Goal: Task Accomplishment & Management: Manage account settings

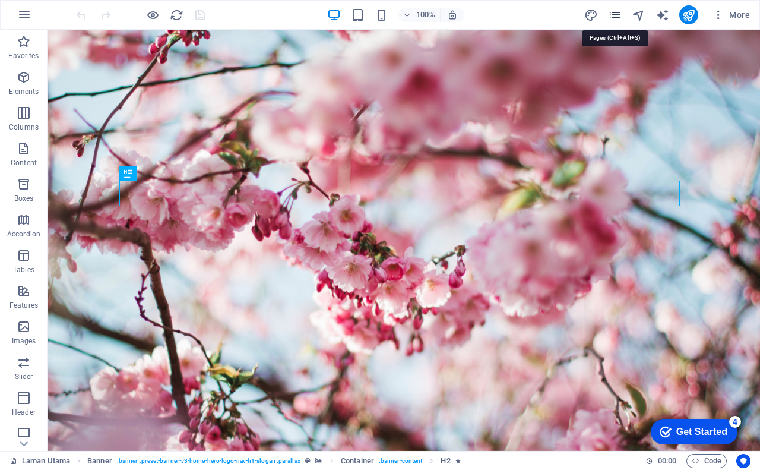
click at [618, 16] on icon "pages" at bounding box center [615, 15] width 14 height 14
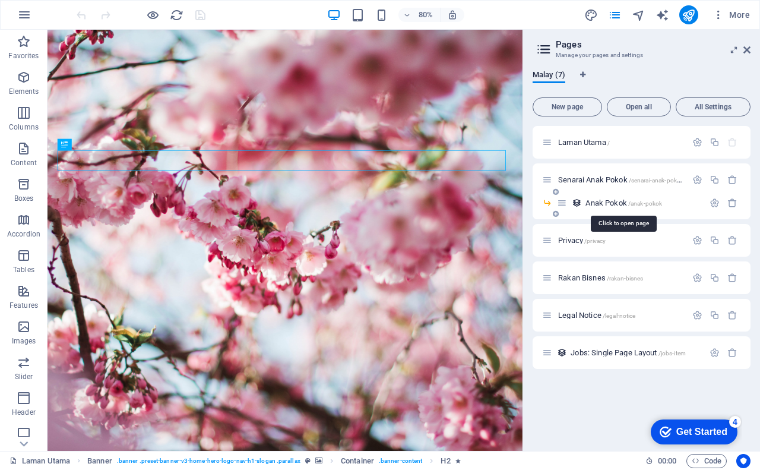
click at [597, 201] on span "Anak Pokok /anak-pokok" at bounding box center [623, 202] width 77 height 9
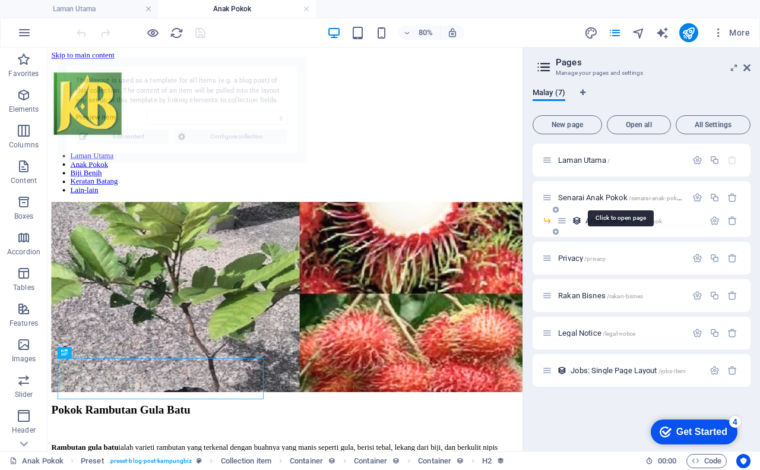
select select "68aed080f28c0621a00bf475"
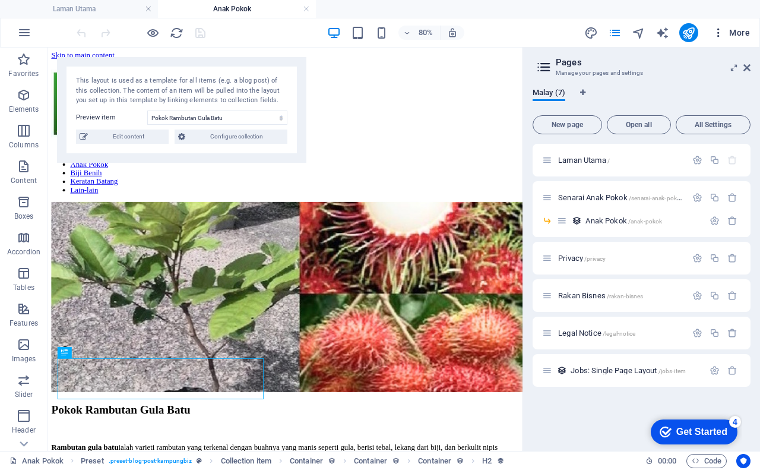
click at [736, 29] on span "More" at bounding box center [730, 33] width 37 height 12
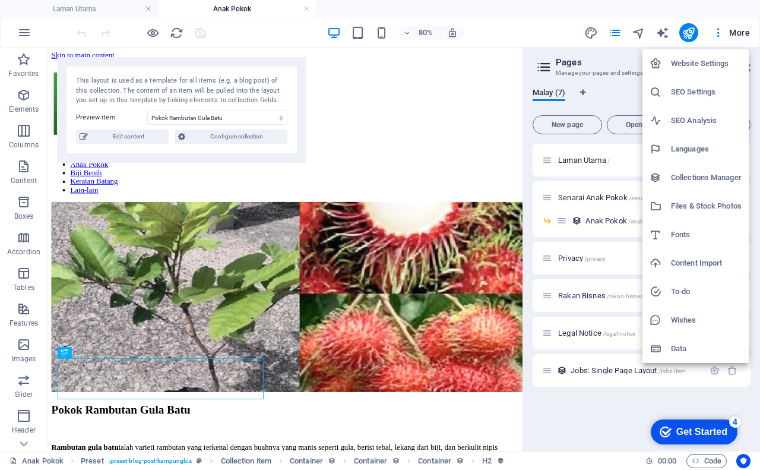
click at [690, 90] on h6 "SEO Settings" at bounding box center [706, 92] width 71 height 14
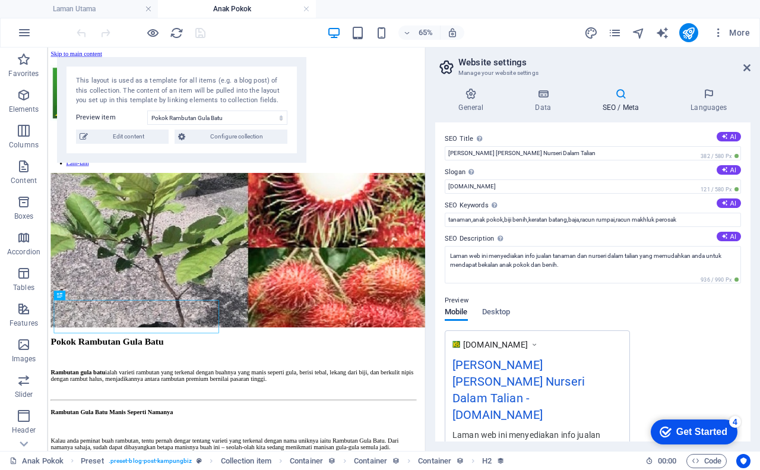
click at [536, 34] on div "65% More" at bounding box center [414, 32] width 680 height 19
click at [750, 65] on icon at bounding box center [746, 67] width 7 height 9
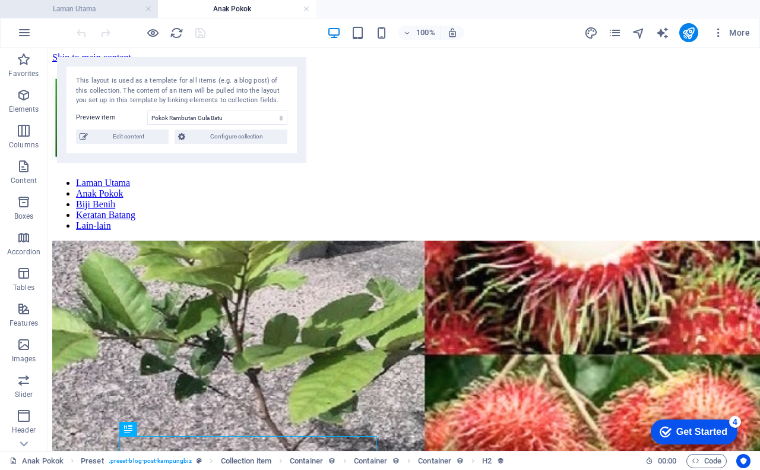
click at [80, 4] on h4 "Laman Utama" at bounding box center [79, 8] width 158 height 13
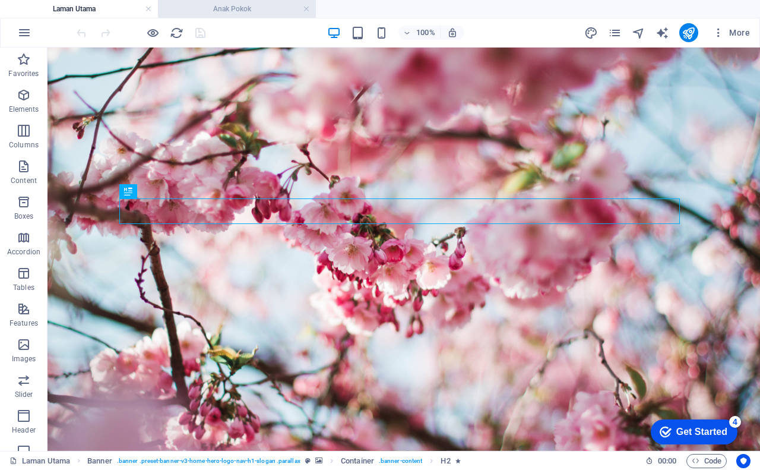
click at [231, 11] on h4 "Anak Pokok" at bounding box center [237, 8] width 158 height 13
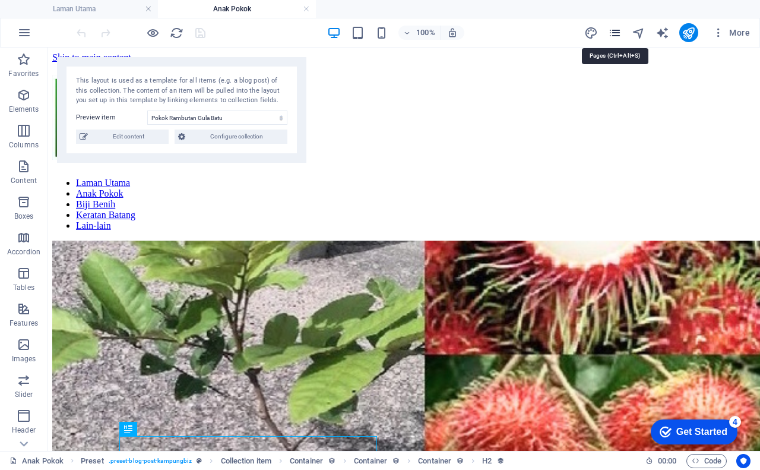
click at [617, 34] on icon "pages" at bounding box center [615, 33] width 14 height 14
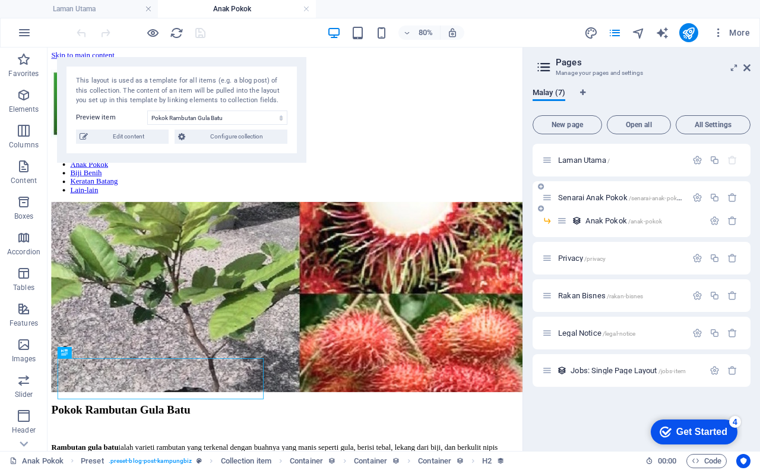
click at [616, 199] on span "Senarai Anak Pokok /senarai-anak-pokok" at bounding box center [620, 197] width 125 height 9
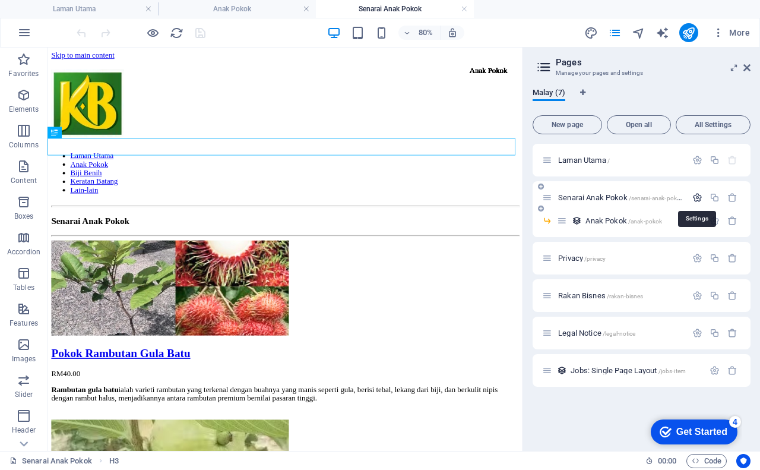
click at [697, 197] on icon "button" at bounding box center [697, 197] width 10 height 10
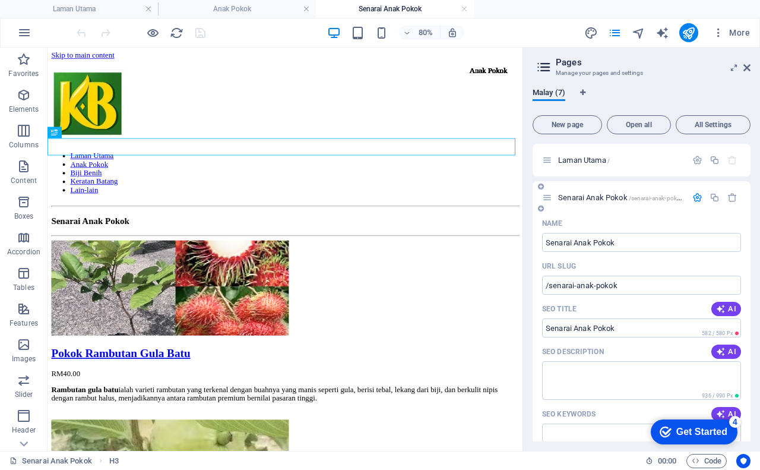
click at [656, 199] on span "/senarai-anak-pokok" at bounding box center [656, 198] width 55 height 7
click at [606, 210] on div "Senarai Anak Pokok /senarai-anak-pokok" at bounding box center [642, 197] width 218 height 33
click at [597, 188] on div "Senarai Anak Pokok /senarai-anak-pokok" at bounding box center [642, 197] width 218 height 33
click at [696, 195] on icon "button" at bounding box center [697, 197] width 10 height 10
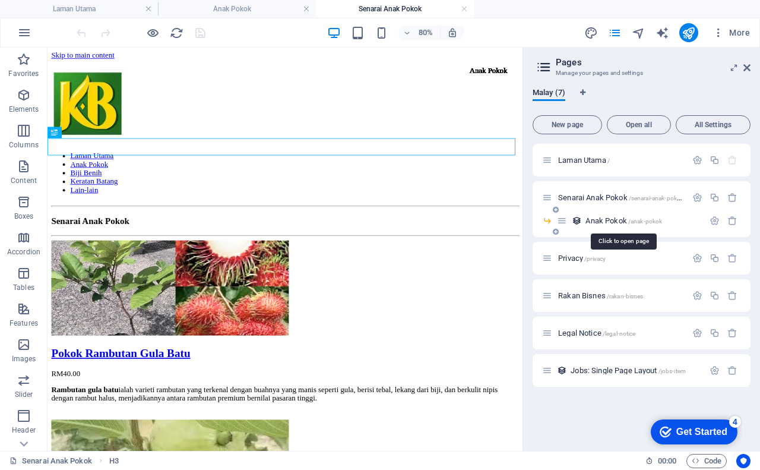
click at [616, 217] on span "Anak Pokok /anak-pokok" at bounding box center [623, 220] width 77 height 9
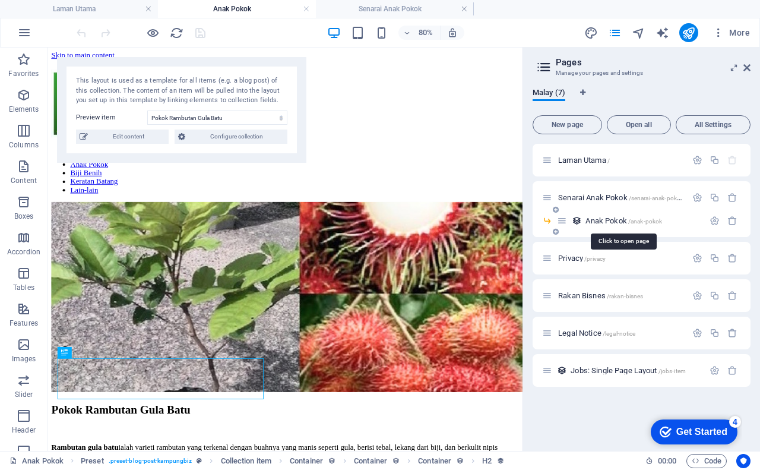
click at [640, 220] on span "/anak-pokok" at bounding box center [645, 221] width 34 height 7
click at [713, 220] on icon "button" at bounding box center [715, 221] width 10 height 10
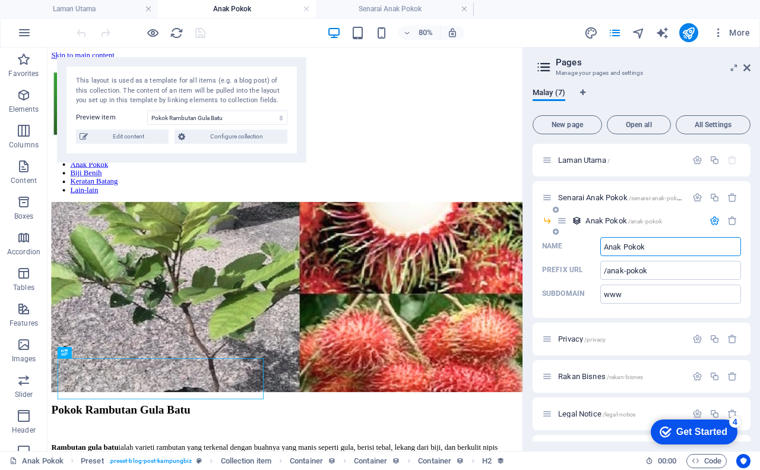
drag, startPoint x: 621, startPoint y: 249, endPoint x: 651, endPoint y: 247, distance: 30.4
click at [651, 247] on input "Anak Pokok" at bounding box center [670, 246] width 141 height 19
type input "Anak"
type input "/anak"
type input "Anak"
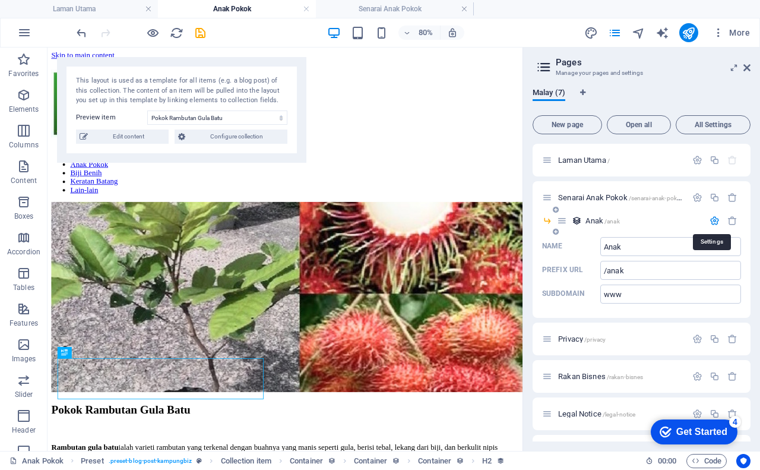
click at [712, 218] on icon "button" at bounding box center [715, 221] width 10 height 10
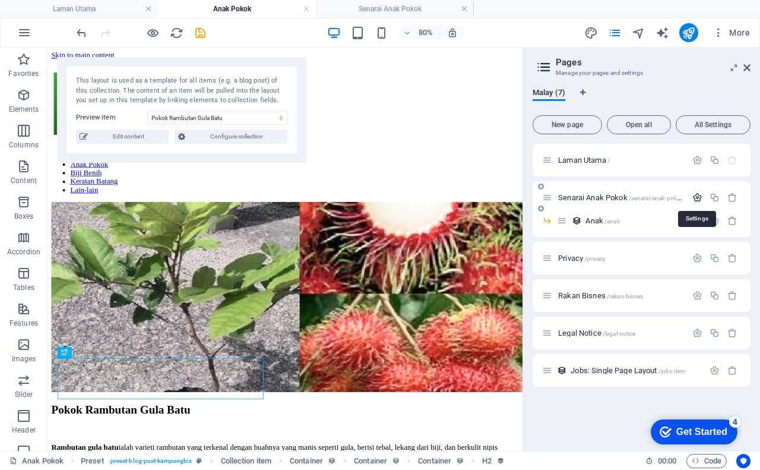
click at [698, 197] on icon "button" at bounding box center [697, 197] width 10 height 10
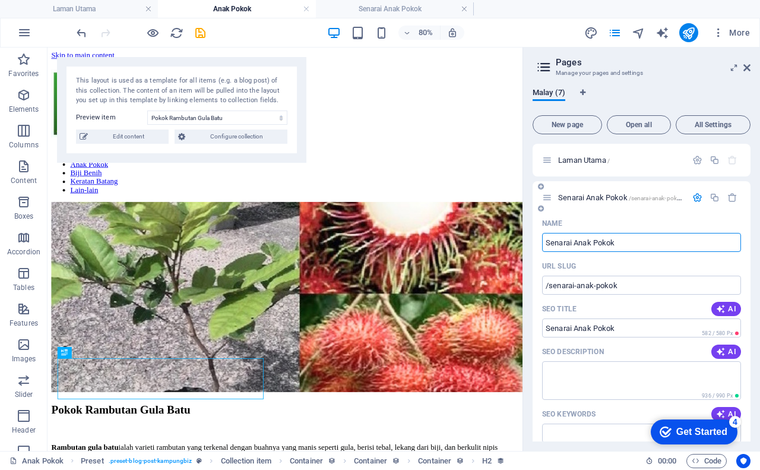
drag, startPoint x: 574, startPoint y: 240, endPoint x: 539, endPoint y: 240, distance: 34.4
click at [539, 240] on div "Name Senarai Anak Pokok ​ URL SLUG /senarai-anak-pokok ​ SEO Title AI ​ 582 / 5…" at bounding box center [642, 478] width 218 height 528
type input "Anak Pokok"
type input "/anak-pokok"
type input "Anak Pokok"
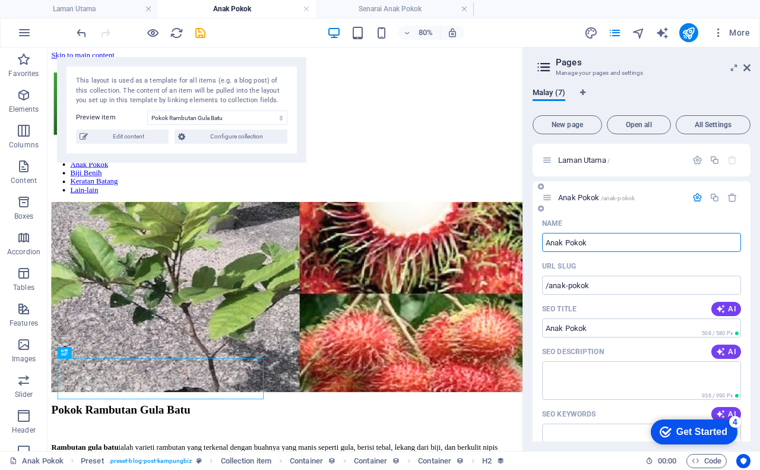
click at [693, 197] on icon "button" at bounding box center [697, 197] width 10 height 10
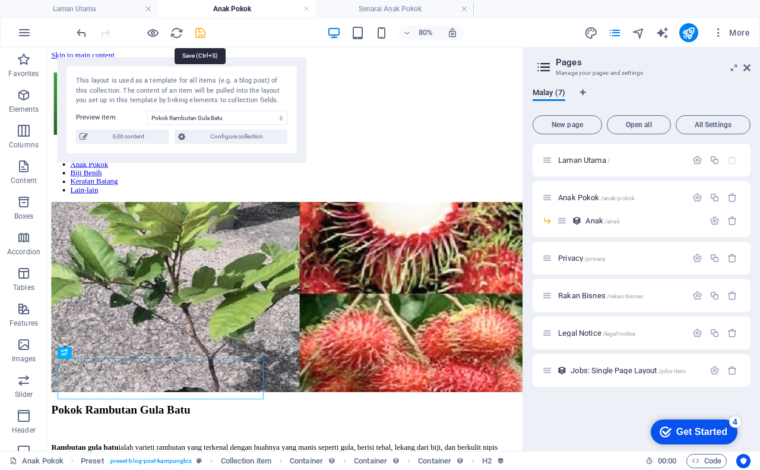
click at [199, 34] on icon "save" at bounding box center [201, 33] width 14 height 14
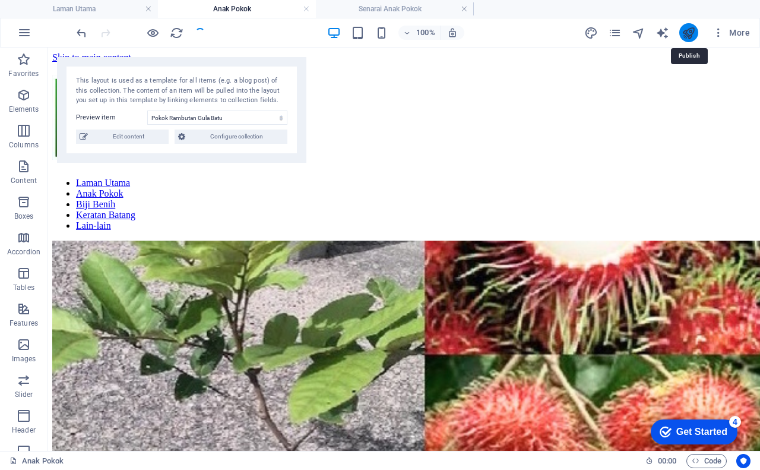
click at [684, 31] on icon "publish" at bounding box center [689, 33] width 14 height 14
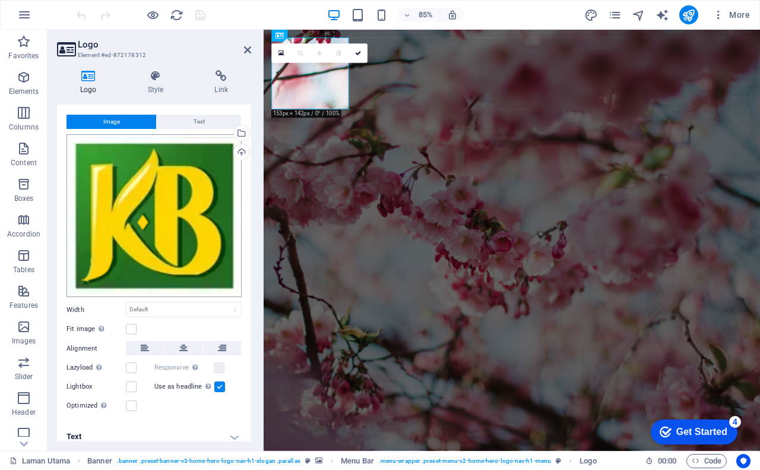
scroll to position [28, 0]
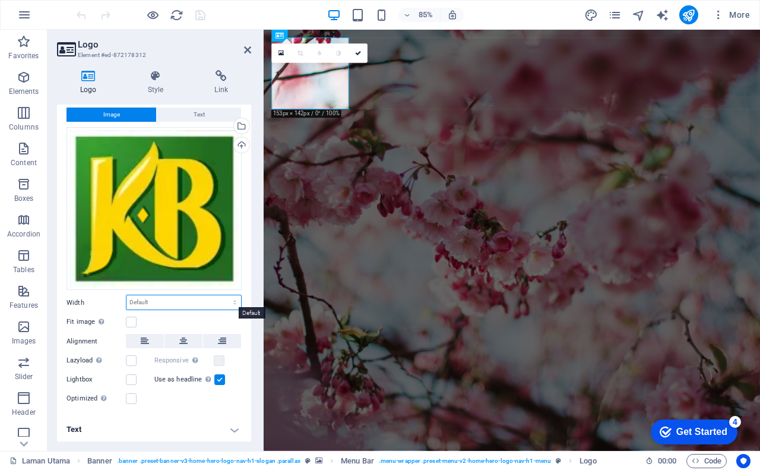
click at [134, 301] on select "Default auto px rem % em vh vw" at bounding box center [183, 302] width 115 height 14
select select "px"
click at [222, 295] on select "Default auto px rem % em vh vw" at bounding box center [183, 302] width 115 height 14
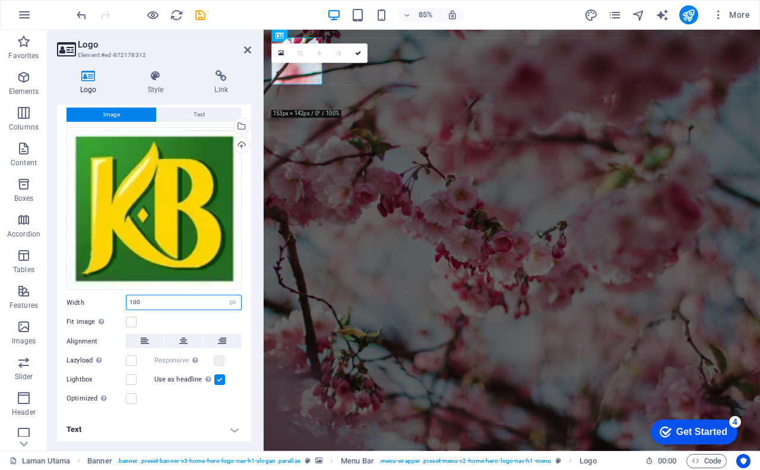
drag, startPoint x: 131, startPoint y: 300, endPoint x: 141, endPoint y: 300, distance: 10.1
click at [141, 300] on input "100" at bounding box center [183, 302] width 115 height 14
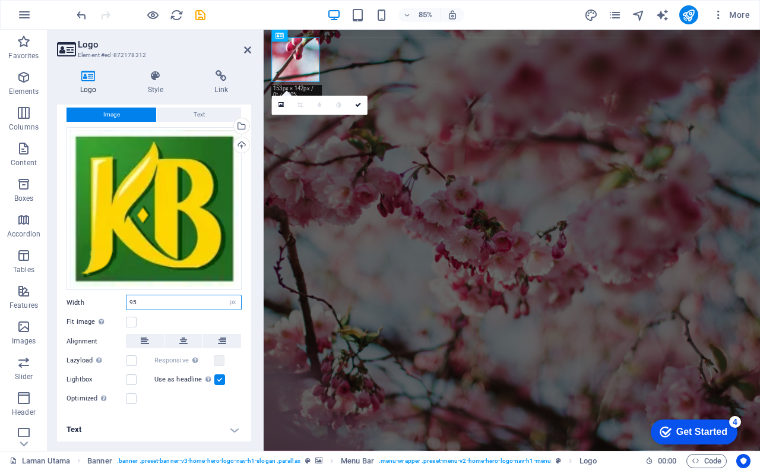
drag, startPoint x: 140, startPoint y: 300, endPoint x: 132, endPoint y: 302, distance: 7.3
click at [132, 302] on input "95" at bounding box center [183, 302] width 115 height 14
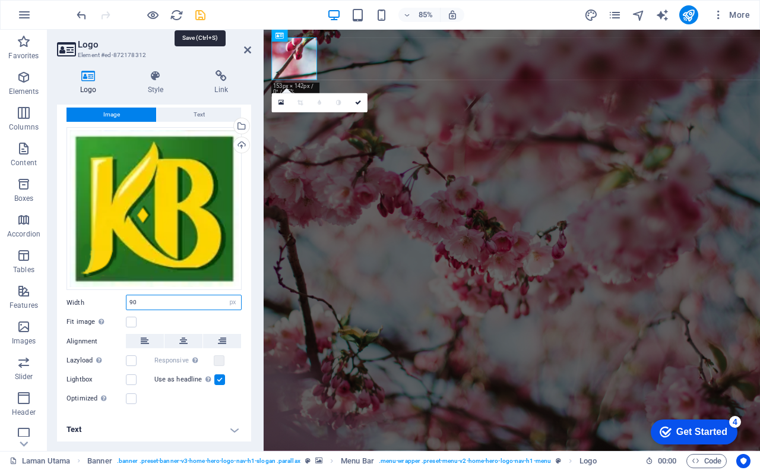
type input "90"
click at [200, 15] on icon "save" at bounding box center [201, 15] width 14 height 14
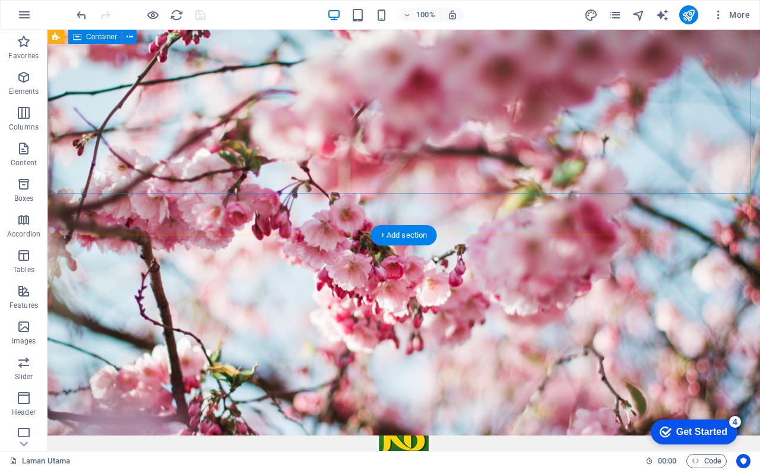
scroll to position [0, 0]
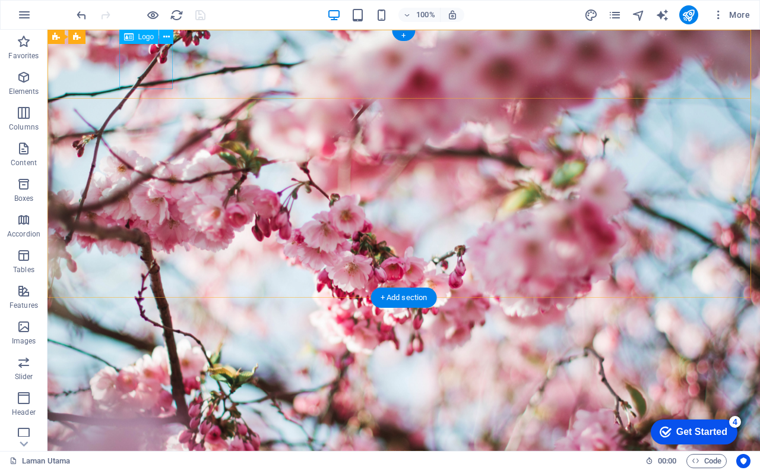
click at [145, 422] on div at bounding box center [403, 447] width 560 height 50
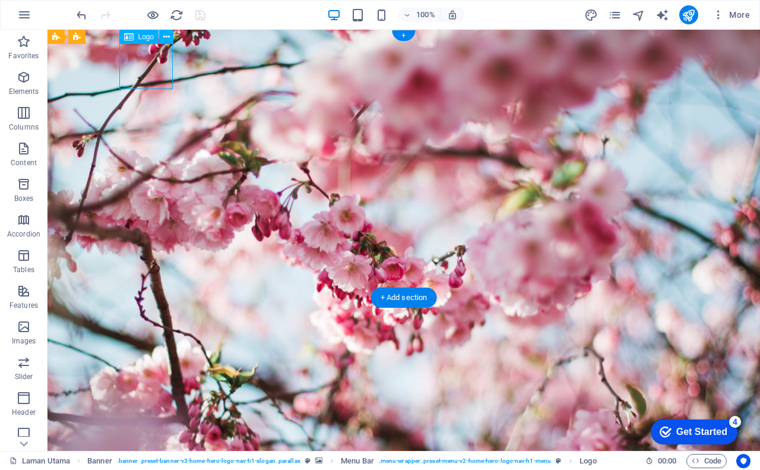
click at [145, 422] on div at bounding box center [403, 447] width 560 height 50
select select "px"
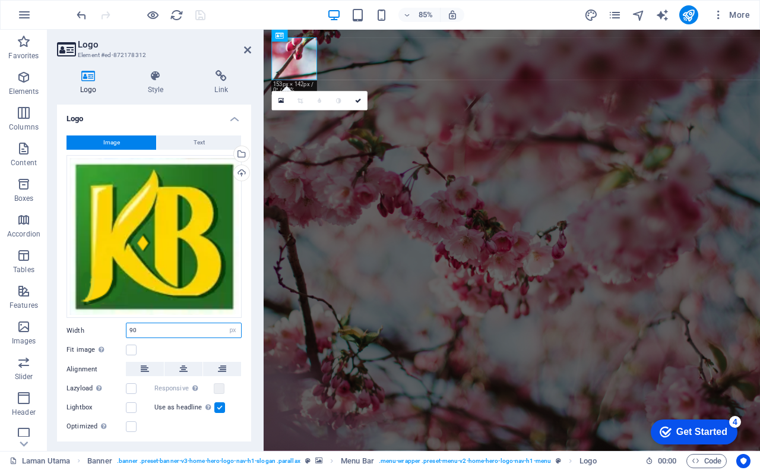
drag, startPoint x: 140, startPoint y: 328, endPoint x: 128, endPoint y: 330, distance: 11.5
click at [128, 330] on input "90" at bounding box center [183, 330] width 115 height 14
drag, startPoint x: 144, startPoint y: 329, endPoint x: 128, endPoint y: 327, distance: 16.2
click at [128, 327] on input "75" at bounding box center [183, 330] width 115 height 14
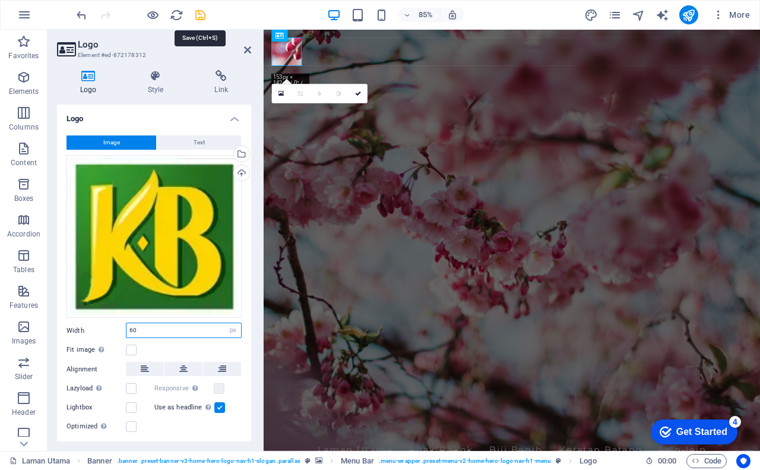
type input "60"
click at [199, 18] on icon "save" at bounding box center [201, 15] width 14 height 14
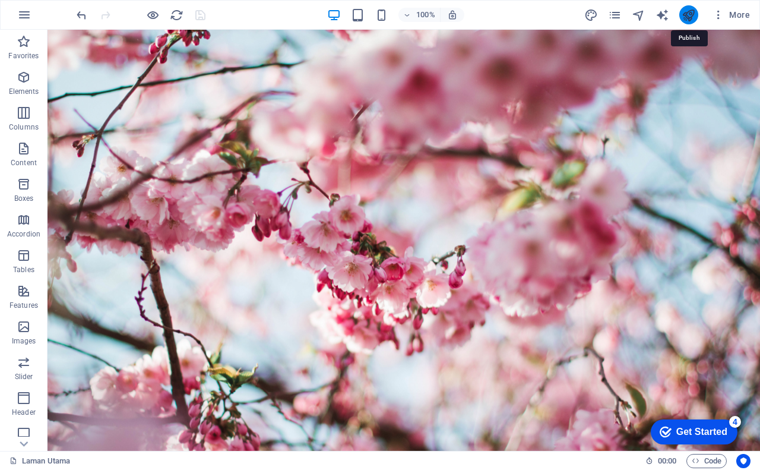
click at [689, 15] on icon "publish" at bounding box center [689, 15] width 14 height 14
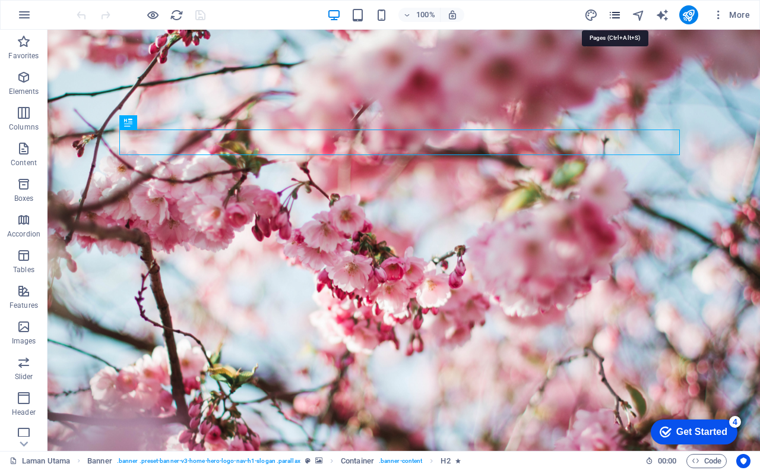
click at [612, 16] on icon "pages" at bounding box center [615, 15] width 14 height 14
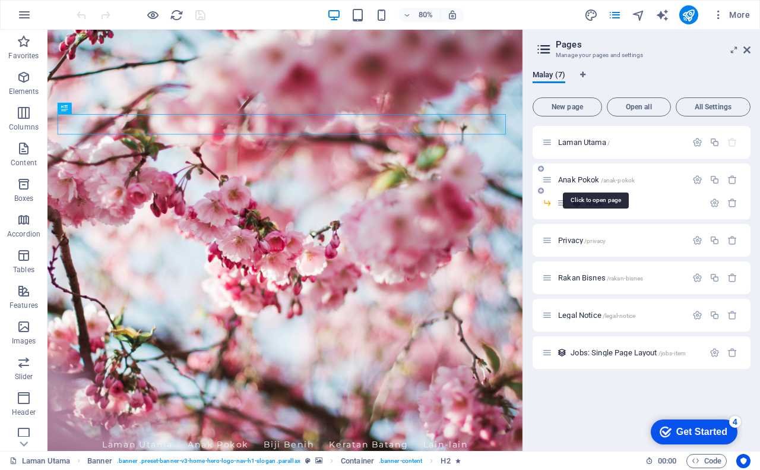
click at [586, 177] on span "Anak Pokok /anak-pokok" at bounding box center [596, 179] width 77 height 9
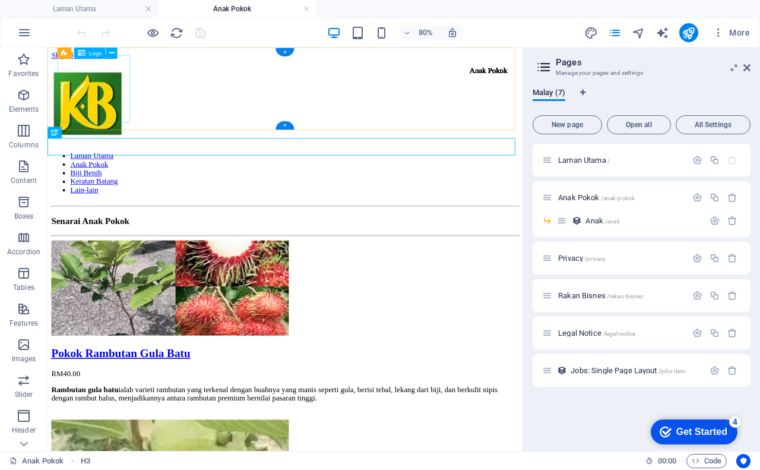
click at [99, 96] on div at bounding box center [344, 119] width 584 height 89
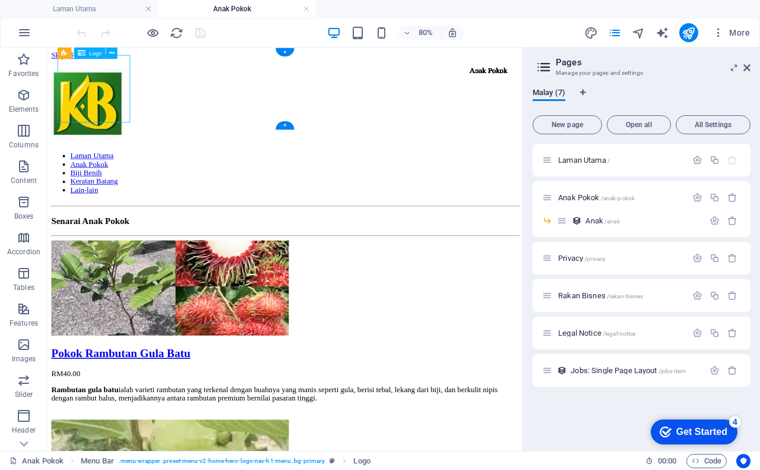
click at [99, 96] on div at bounding box center [344, 119] width 584 height 89
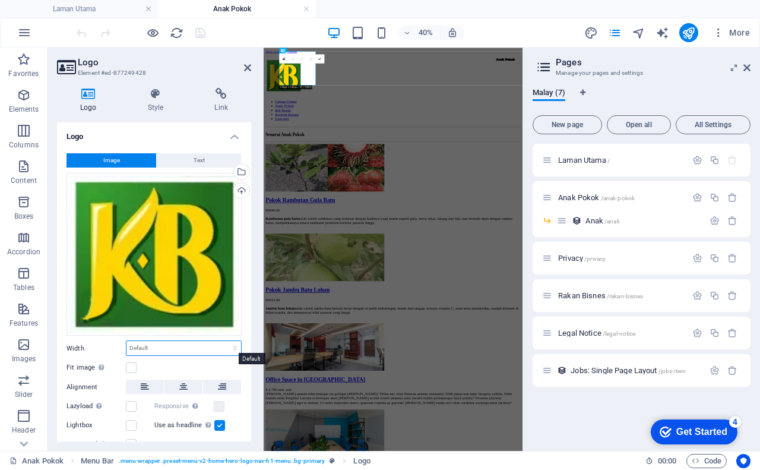
click at [151, 345] on select "Default auto px rem % em vh vw" at bounding box center [183, 348] width 115 height 14
select select "px"
click at [222, 341] on select "Default auto px rem % em vh vw" at bounding box center [183, 348] width 115 height 14
click at [130, 364] on label at bounding box center [131, 367] width 11 height 11
click at [0, 0] on input "Fit image Automatically fit image to a fixed width and height" at bounding box center [0, 0] width 0 height 0
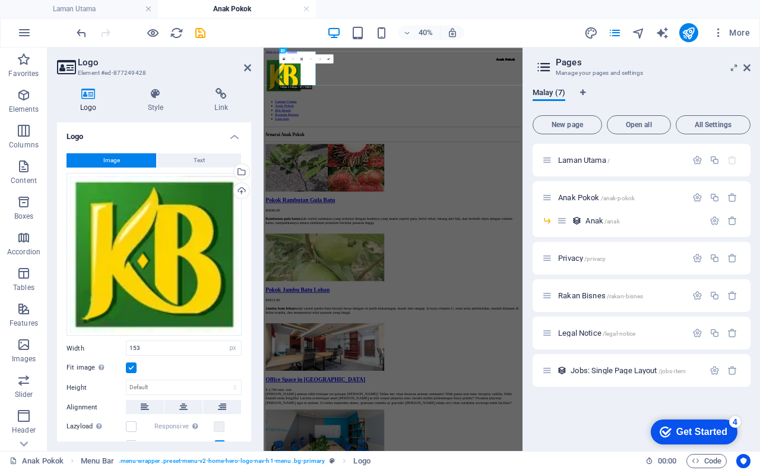
click at [131, 363] on label at bounding box center [131, 367] width 11 height 11
click at [0, 0] on input "Fit image Automatically fit image to a fixed width and height" at bounding box center [0, 0] width 0 height 0
click at [131, 363] on label at bounding box center [131, 367] width 11 height 11
click at [0, 0] on input "Fit image Automatically fit image to a fixed width and height" at bounding box center [0, 0] width 0 height 0
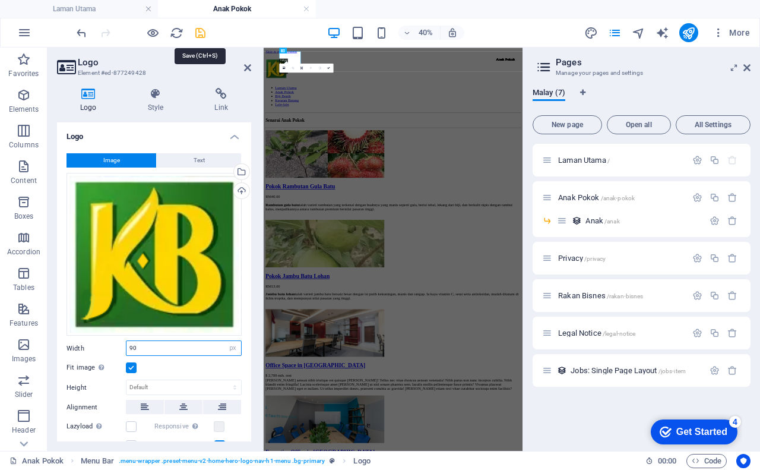
type input "90"
click at [201, 32] on icon "save" at bounding box center [201, 33] width 14 height 14
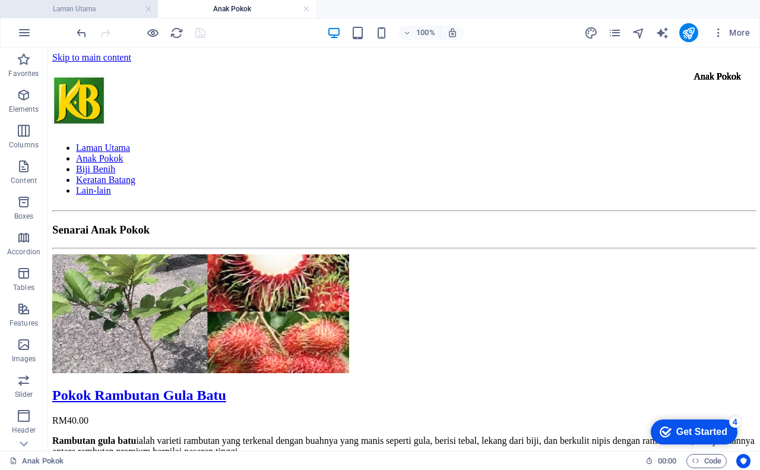
click at [71, 5] on h4 "Laman Utama" at bounding box center [79, 8] width 158 height 13
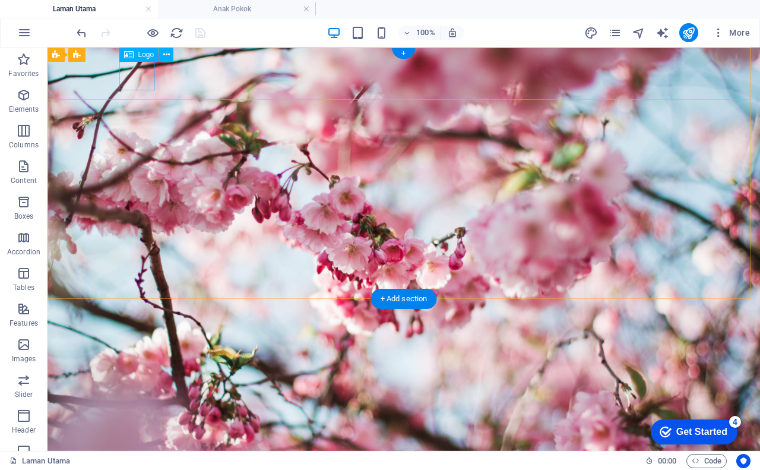
click at [132, 422] on div at bounding box center [403, 438] width 560 height 33
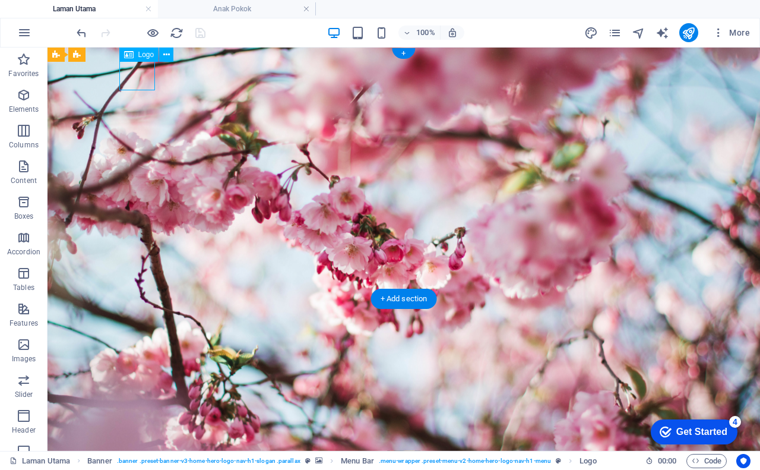
click at [132, 422] on div at bounding box center [403, 438] width 560 height 33
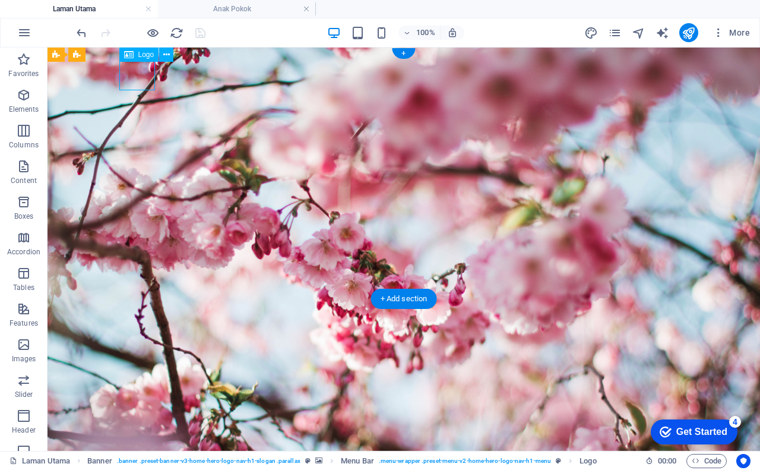
select select "px"
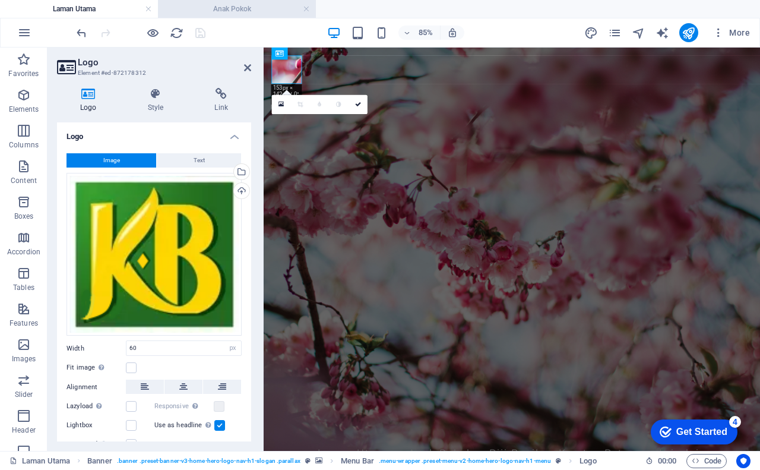
click at [273, 9] on h4 "Anak Pokok" at bounding box center [237, 8] width 158 height 13
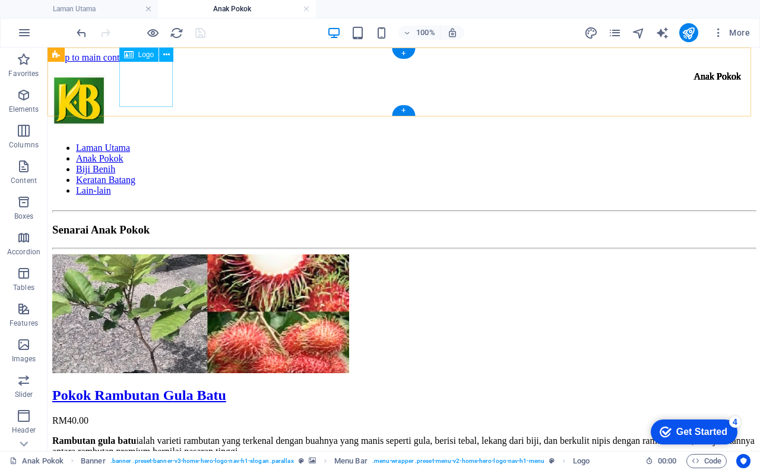
click at [153, 84] on div at bounding box center [403, 102] width 703 height 55
select select "px"
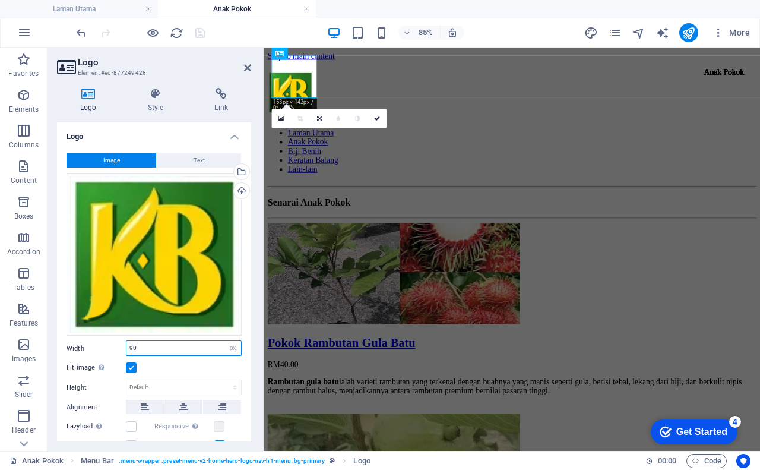
drag, startPoint x: 138, startPoint y: 345, endPoint x: 118, endPoint y: 348, distance: 21.0
click at [118, 348] on div "Width 90 Default auto px rem % em vh vw" at bounding box center [153, 347] width 175 height 15
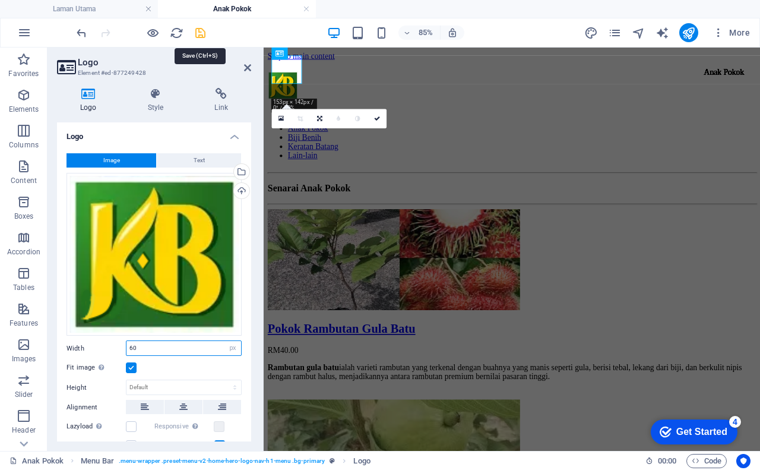
type input "60"
click at [200, 33] on icon "save" at bounding box center [201, 33] width 14 height 14
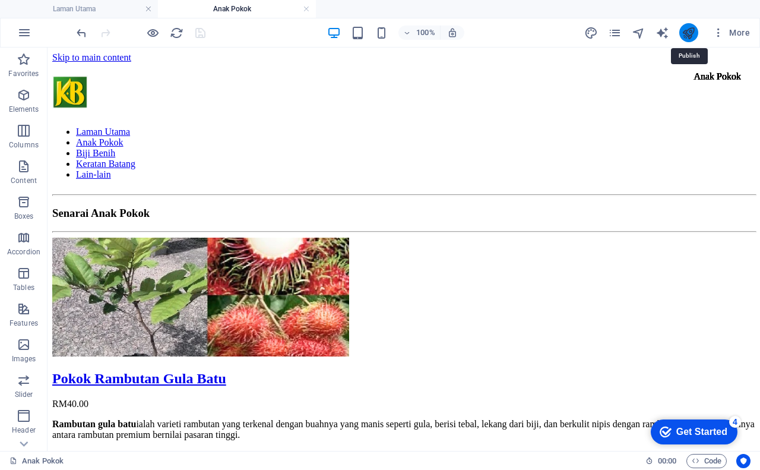
click at [689, 30] on icon "publish" at bounding box center [689, 33] width 14 height 14
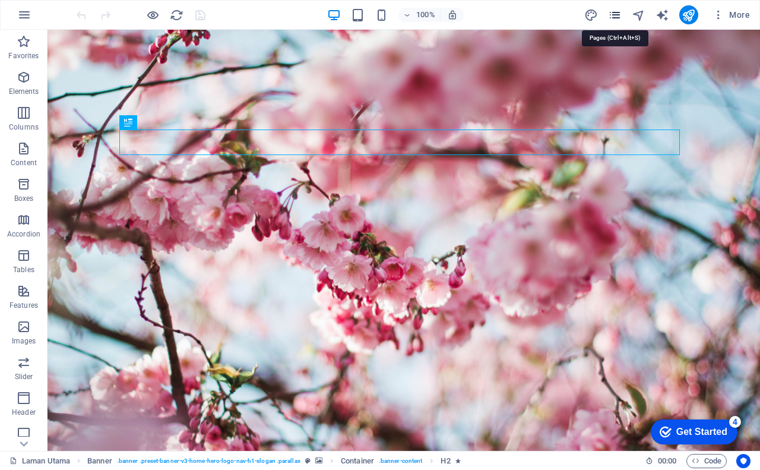
click at [616, 17] on icon "pages" at bounding box center [615, 15] width 14 height 14
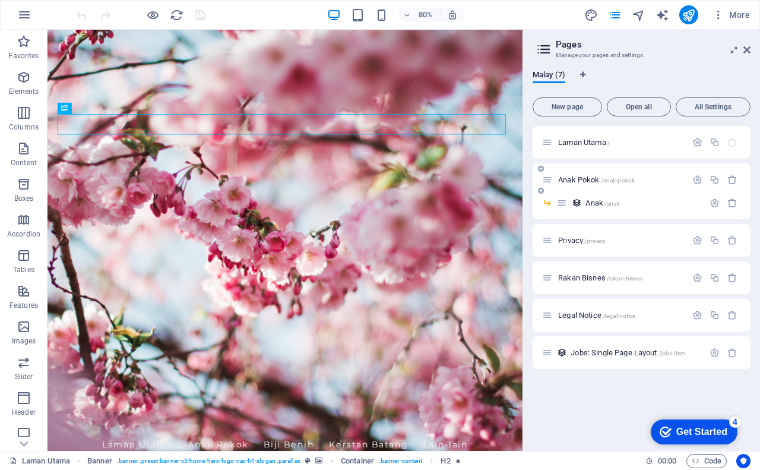
click at [610, 179] on span "/anak-pokok" at bounding box center [618, 180] width 34 height 7
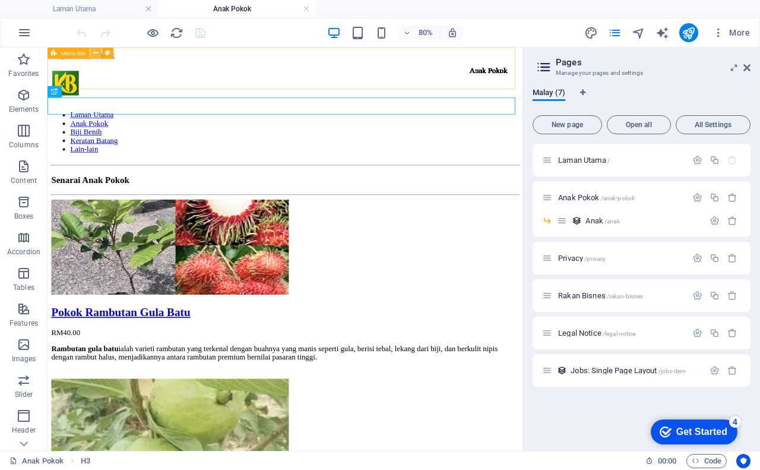
click at [97, 53] on icon at bounding box center [95, 53] width 5 height 10
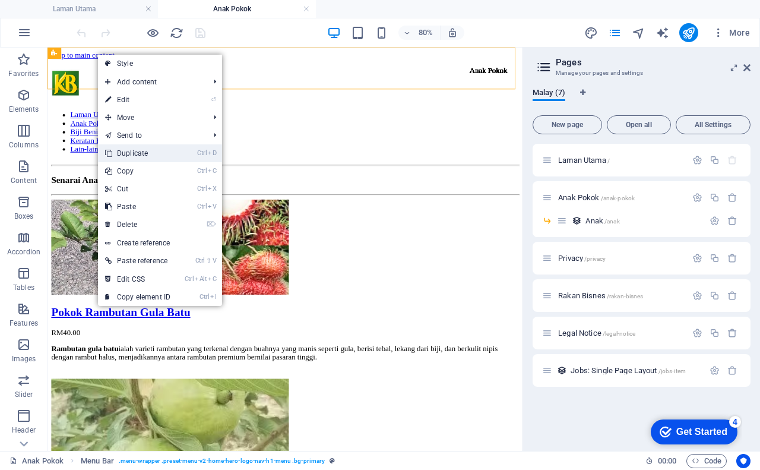
click at [147, 152] on link "Ctrl D Duplicate" at bounding box center [138, 153] width 80 height 18
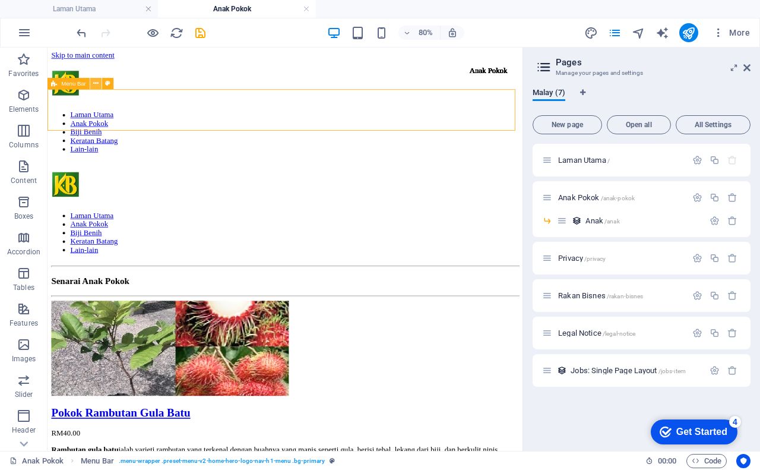
click at [98, 81] on icon at bounding box center [95, 83] width 5 height 10
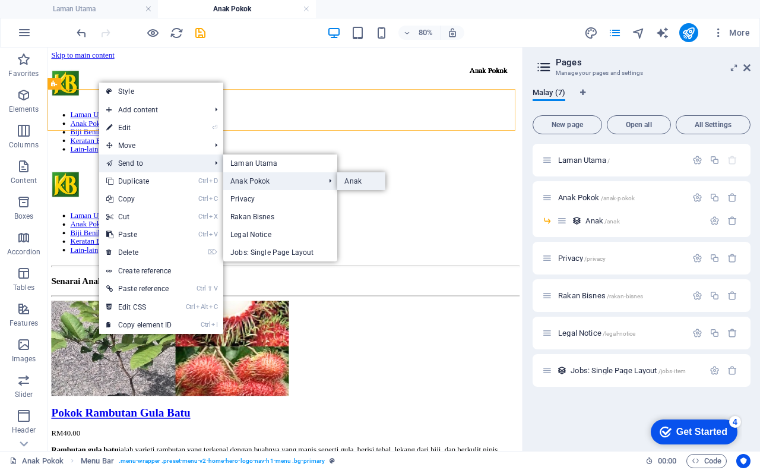
click at [357, 180] on link "Anak" at bounding box center [361, 181] width 48 height 18
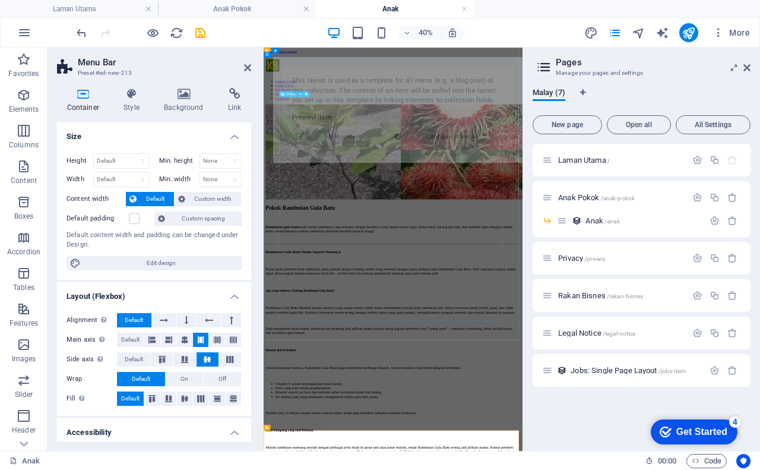
scroll to position [1633, 0]
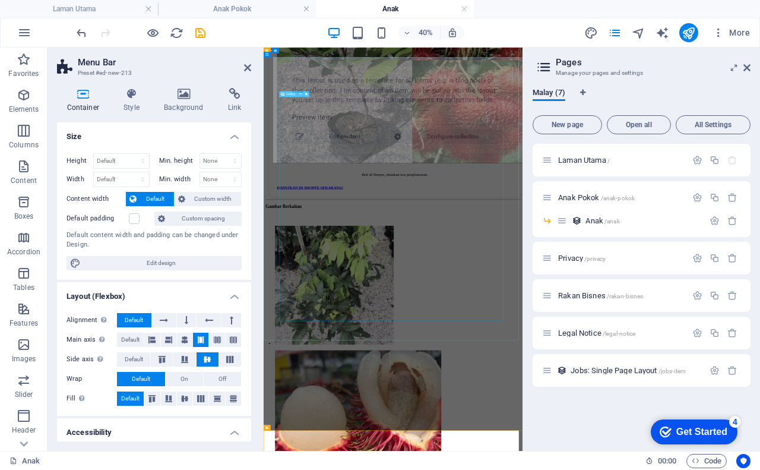
select select "68aed080f28c0621a00bf475"
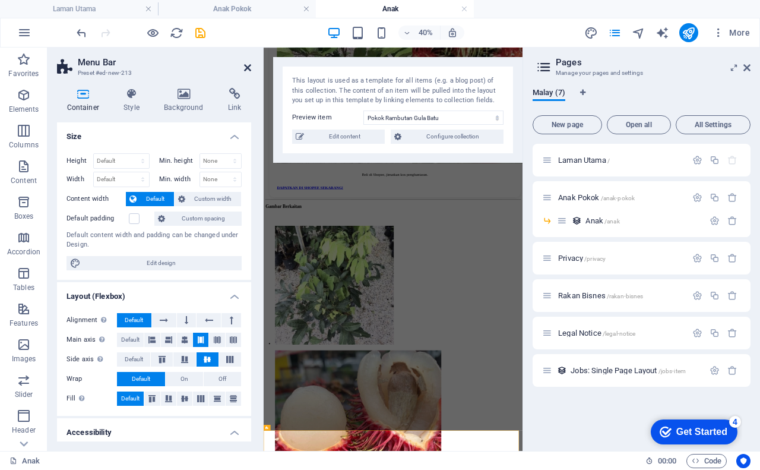
click at [249, 70] on icon at bounding box center [247, 67] width 7 height 9
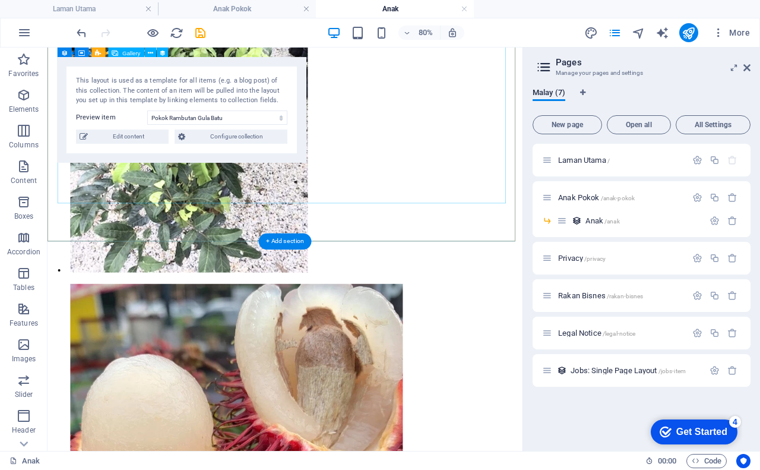
scroll to position [2137, 0]
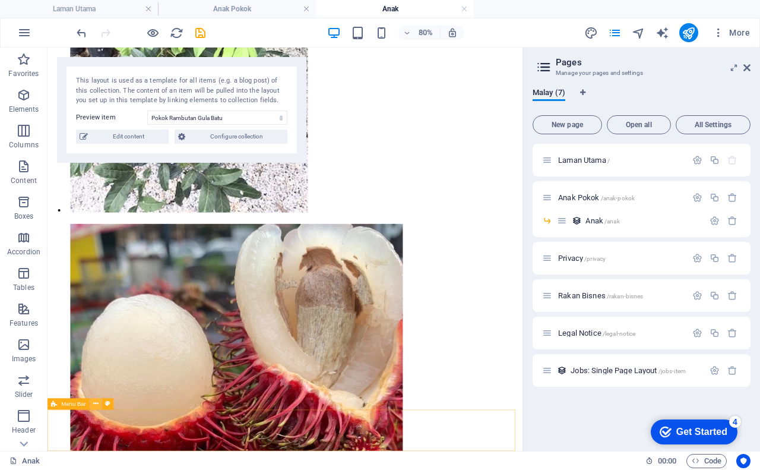
click at [96, 401] on icon at bounding box center [95, 403] width 5 height 10
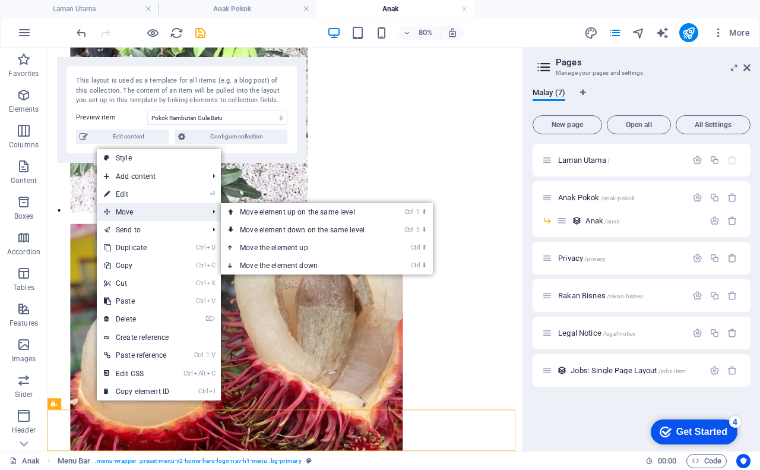
click at [133, 215] on span "Move" at bounding box center [150, 212] width 106 height 18
click at [278, 246] on link "Ctrl ⬆ Move the element up" at bounding box center [304, 248] width 167 height 18
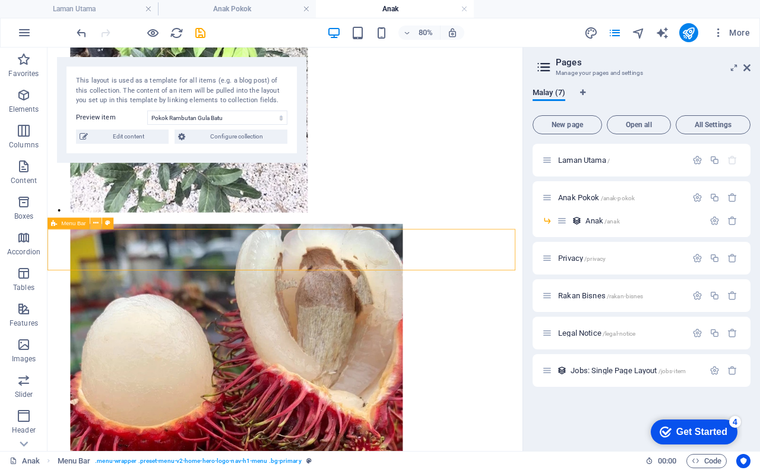
click at [96, 226] on icon at bounding box center [95, 223] width 5 height 10
click at [94, 223] on icon at bounding box center [95, 223] width 5 height 10
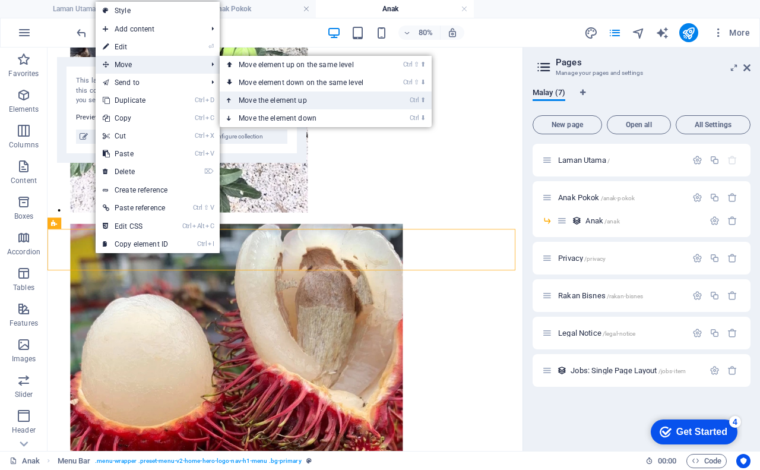
click at [299, 100] on link "Ctrl ⬆ Move the element up" at bounding box center [303, 100] width 167 height 18
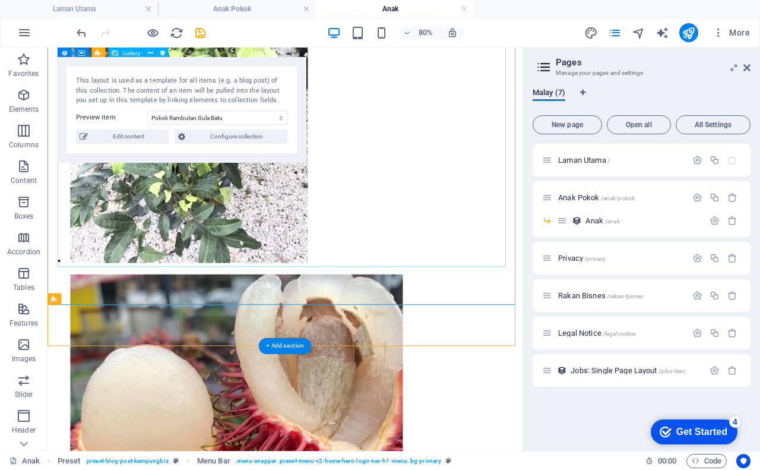
scroll to position [2019, 0]
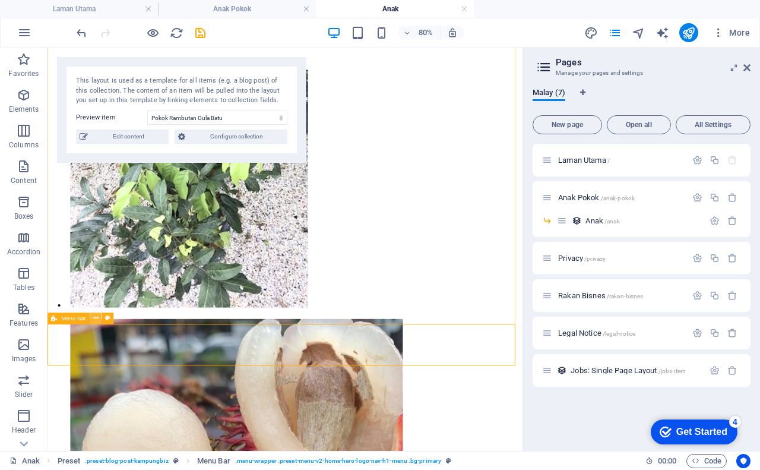
click at [93, 319] on icon at bounding box center [95, 318] width 5 height 10
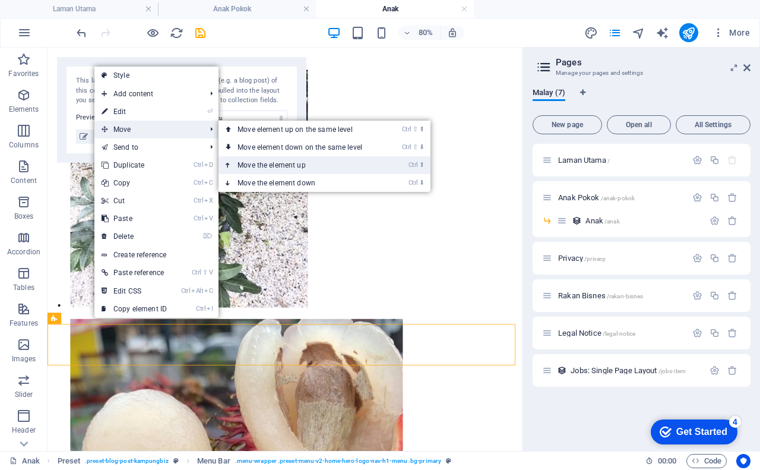
click at [278, 163] on link "Ctrl ⬆ Move the element up" at bounding box center [301, 165] width 167 height 18
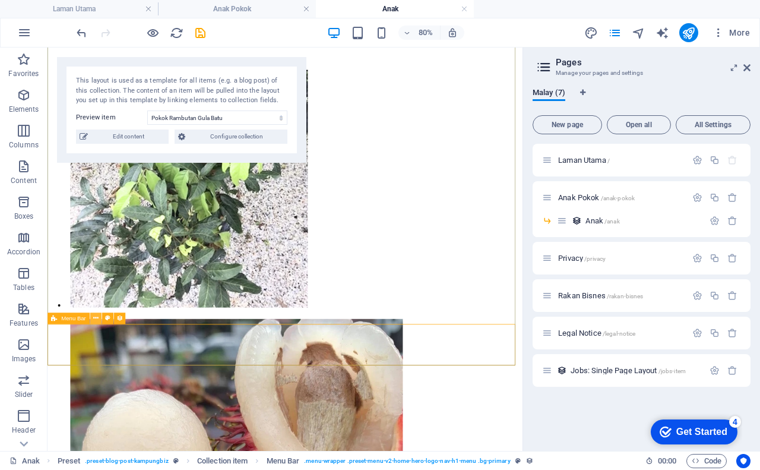
click at [95, 321] on icon at bounding box center [95, 318] width 5 height 10
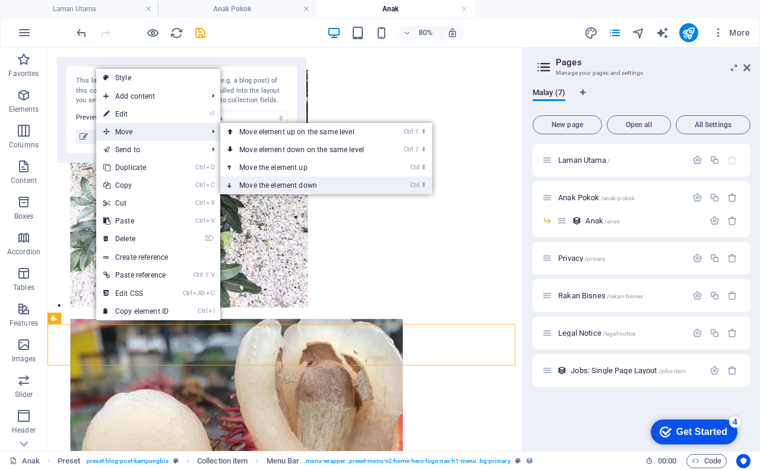
click at [278, 185] on link "Ctrl ⬇ Move the element down" at bounding box center [303, 185] width 167 height 18
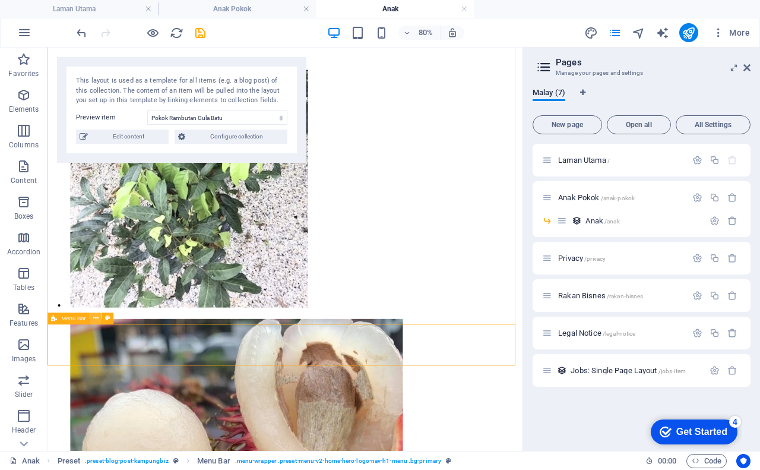
click at [95, 319] on icon at bounding box center [95, 318] width 5 height 10
click at [85, 34] on icon "undo" at bounding box center [82, 33] width 14 height 14
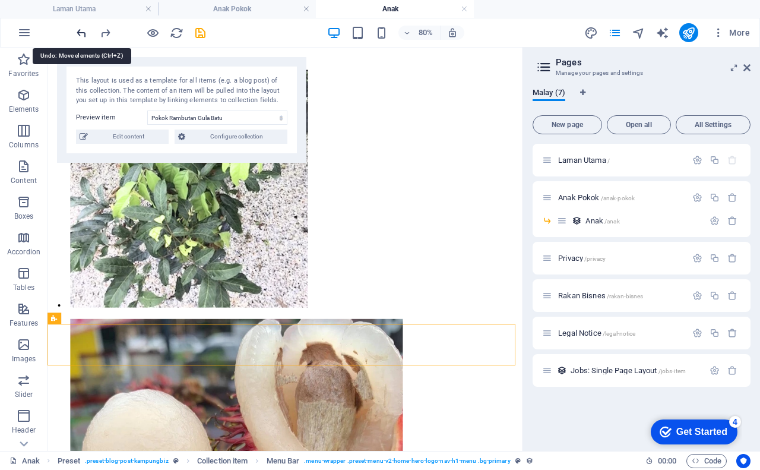
click at [85, 34] on icon "undo" at bounding box center [82, 33] width 14 height 14
click at [80, 34] on icon "undo" at bounding box center [82, 33] width 14 height 14
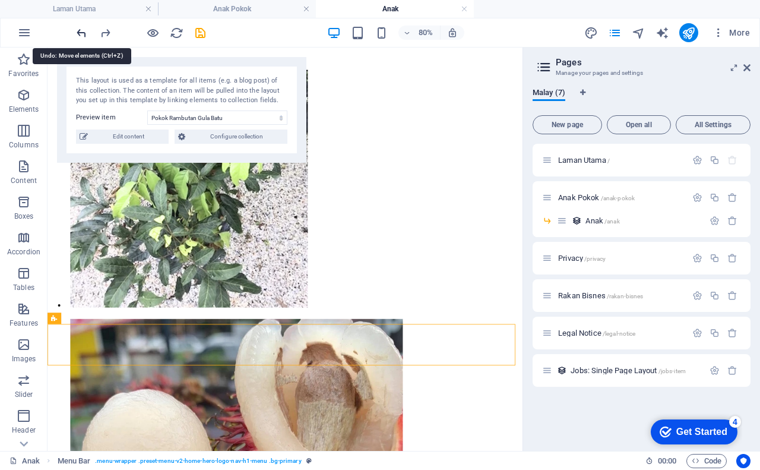
click at [83, 35] on icon "undo" at bounding box center [82, 33] width 14 height 14
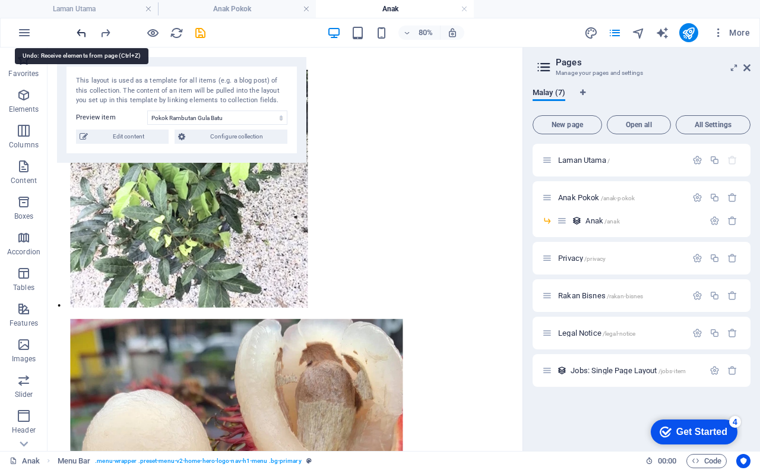
scroll to position [2137, 0]
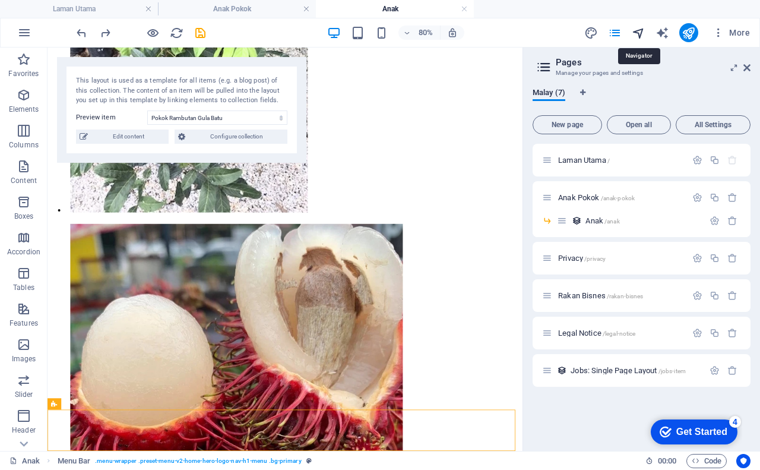
click at [642, 38] on icon "navigator" at bounding box center [639, 33] width 14 height 14
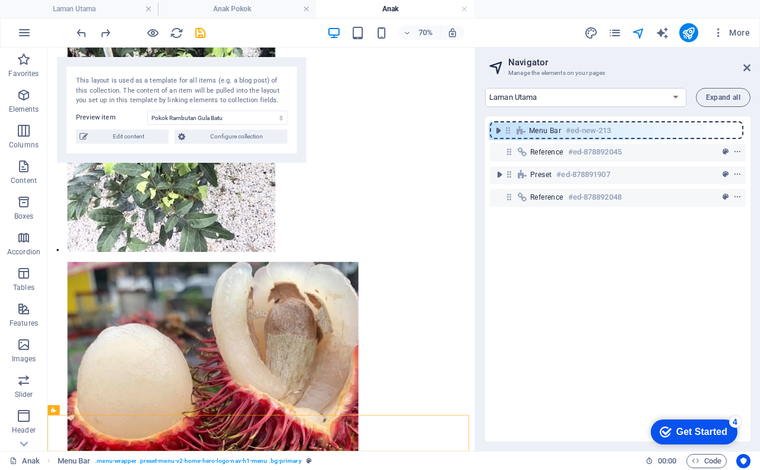
drag, startPoint x: 511, startPoint y: 197, endPoint x: 508, endPoint y: 127, distance: 69.5
click at [508, 127] on div "Reference #ed-878892045 Preset #ed-878891907 Reference #ed-878892048 Menu Bar #…" at bounding box center [617, 278] width 265 height 325
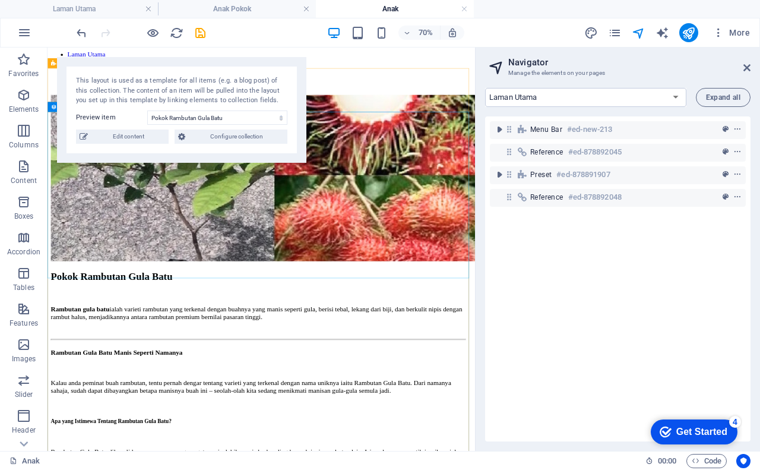
scroll to position [11, 0]
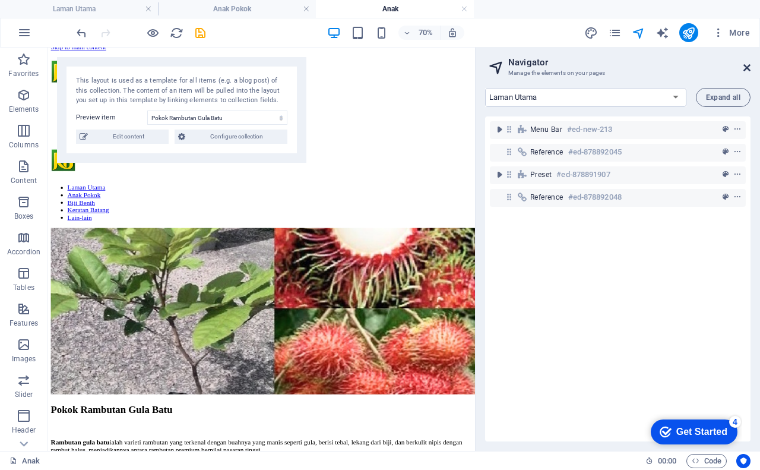
click at [750, 66] on icon at bounding box center [746, 67] width 7 height 9
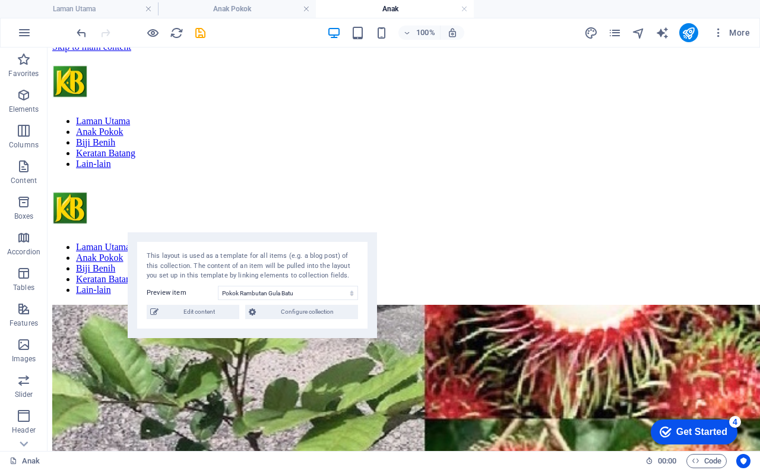
drag, startPoint x: 176, startPoint y: 74, endPoint x: 249, endPoint y: 250, distance: 190.1
click at [249, 250] on div "This layout is used as a template for all items (e.g. a blog post) of this coll…" at bounding box center [252, 285] width 249 height 106
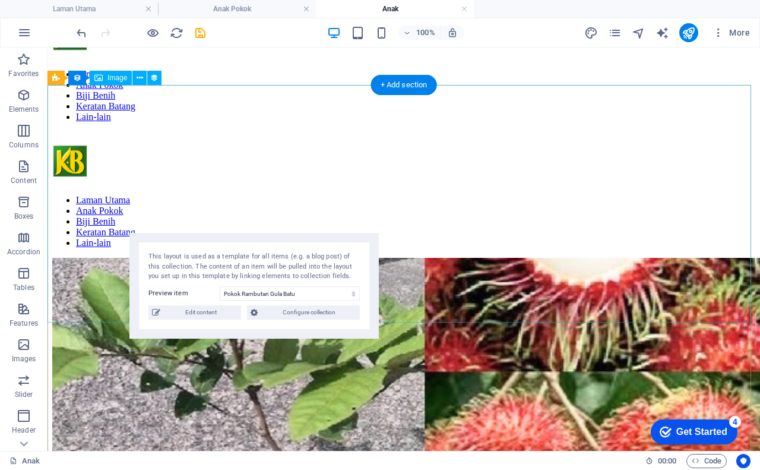
scroll to position [53, 0]
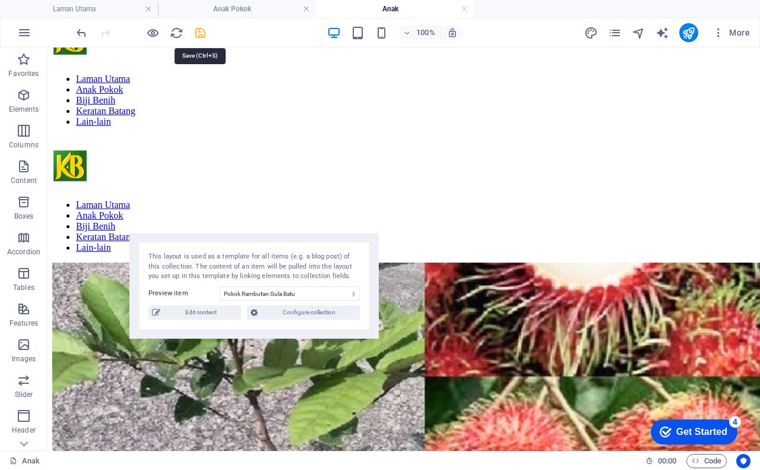
click at [205, 33] on icon "save" at bounding box center [201, 33] width 14 height 14
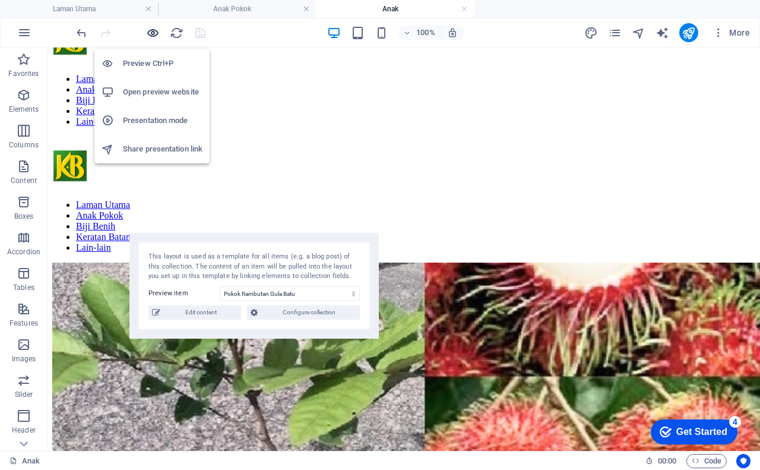
click at [153, 33] on icon "button" at bounding box center [153, 33] width 14 height 14
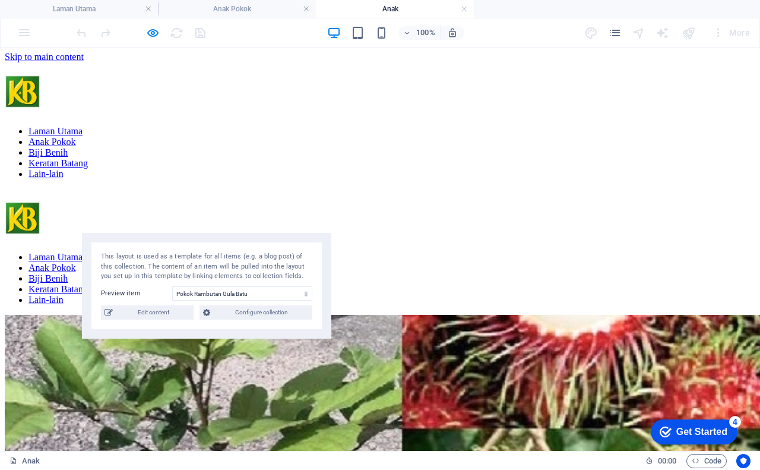
scroll to position [0, 0]
click at [41, 202] on div "Laman Utama Anak Pokok Biji Benih Keratan Batang Lain-lain" at bounding box center [380, 258] width 750 height 113
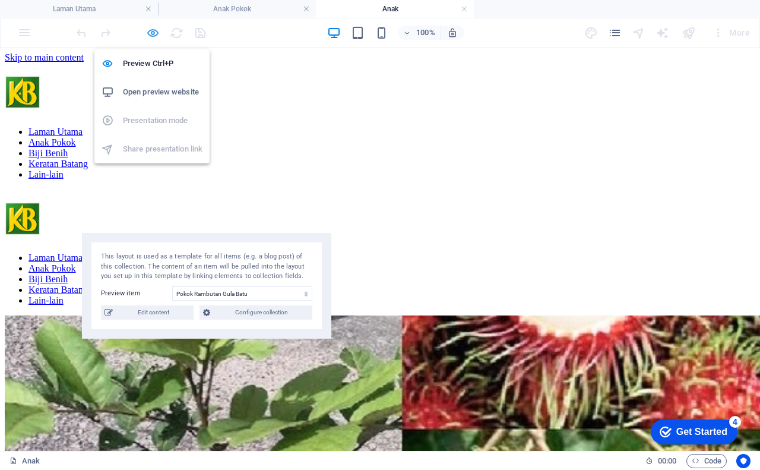
click at [153, 33] on icon "button" at bounding box center [153, 33] width 14 height 14
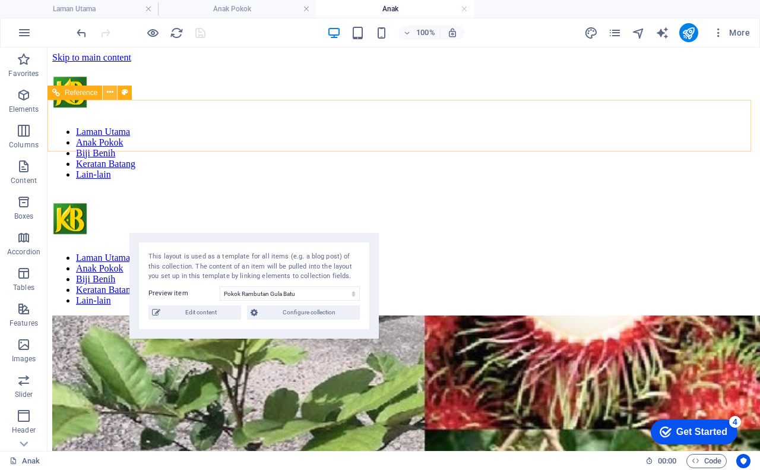
click at [112, 93] on icon at bounding box center [110, 92] width 7 height 12
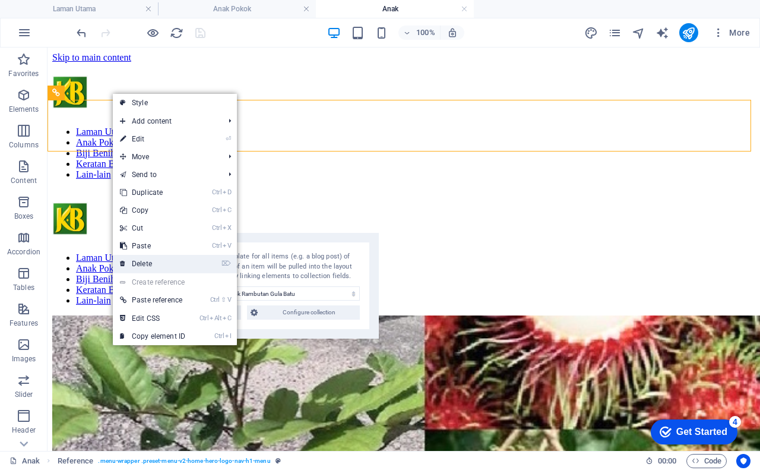
click at [150, 265] on link "⌦ Delete" at bounding box center [153, 264] width 80 height 18
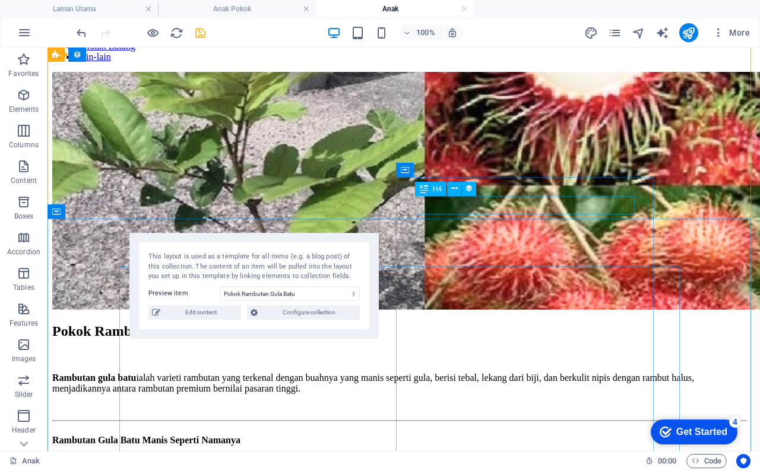
scroll to position [119, 0]
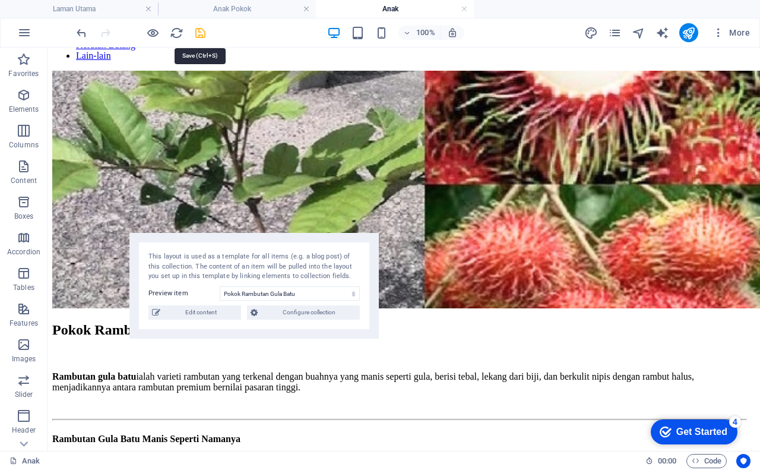
click at [197, 34] on icon "save" at bounding box center [201, 33] width 14 height 14
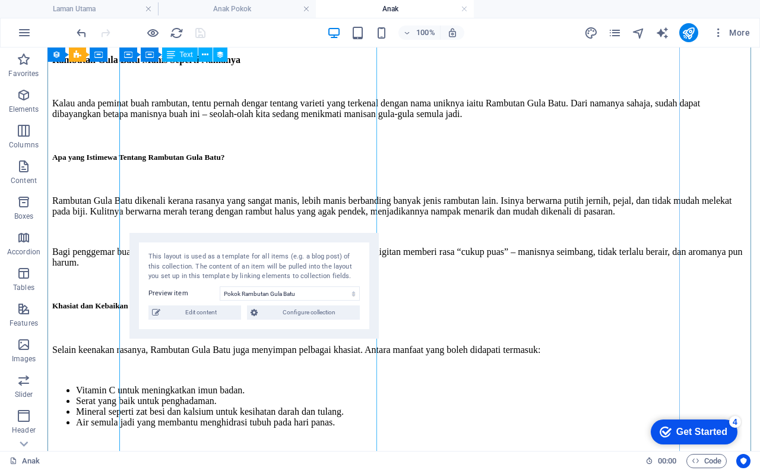
scroll to position [475, 0]
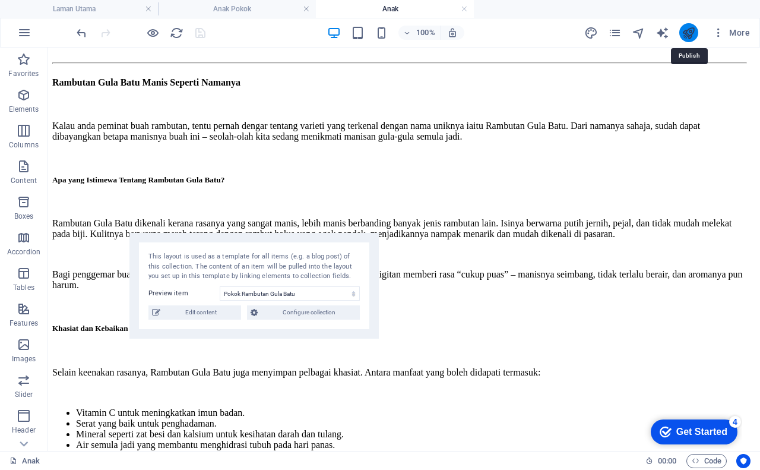
click at [688, 30] on icon "publish" at bounding box center [689, 33] width 14 height 14
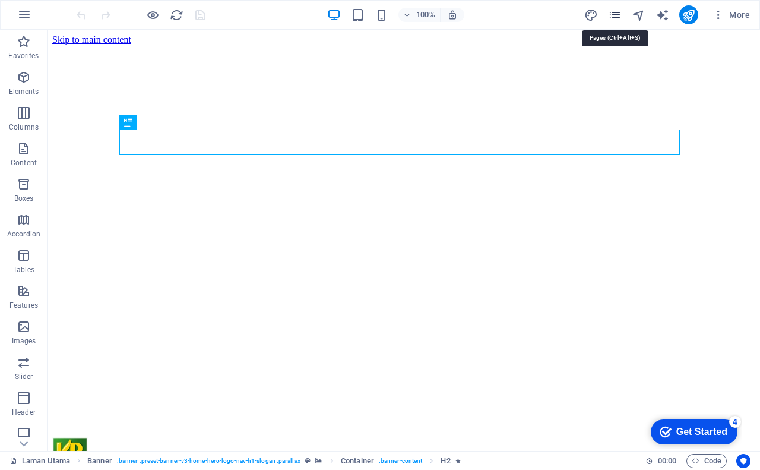
click at [617, 15] on icon "pages" at bounding box center [615, 15] width 14 height 14
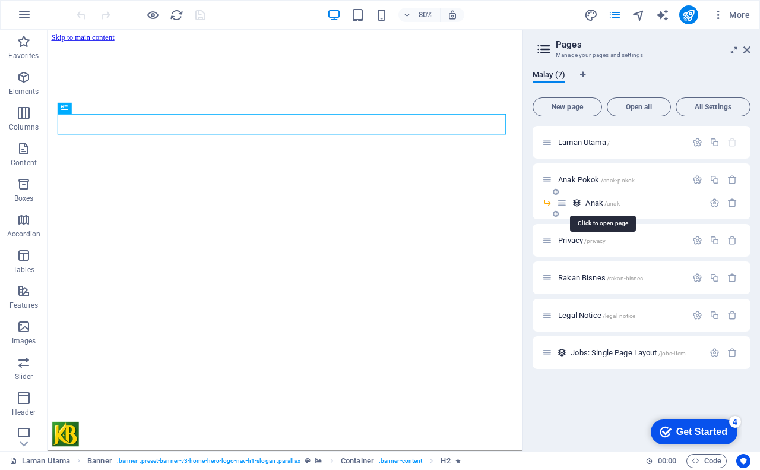
click at [596, 204] on span "Anak /anak" at bounding box center [602, 202] width 34 height 9
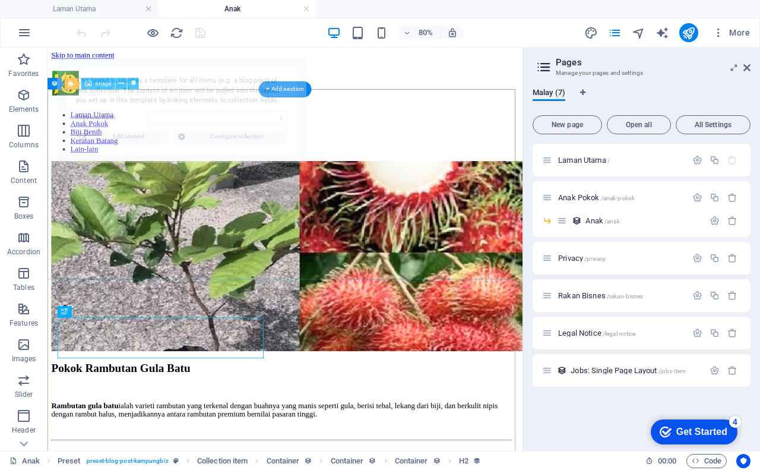
select select "68aed080f28c0621a00bf475"
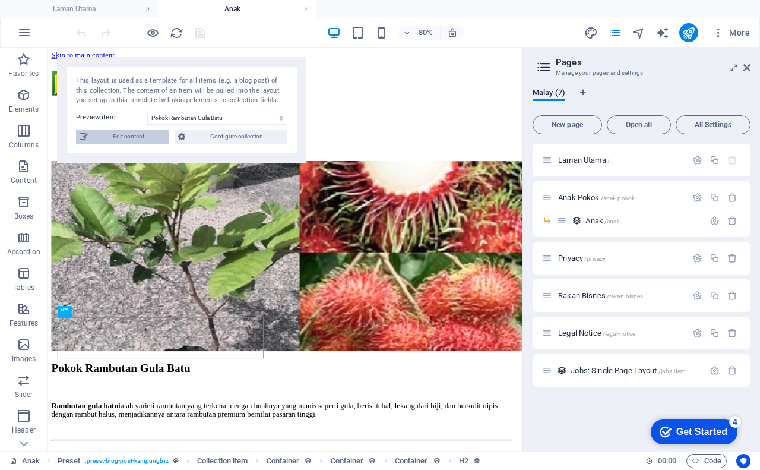
click at [132, 133] on span "Edit content" at bounding box center [128, 136] width 74 height 14
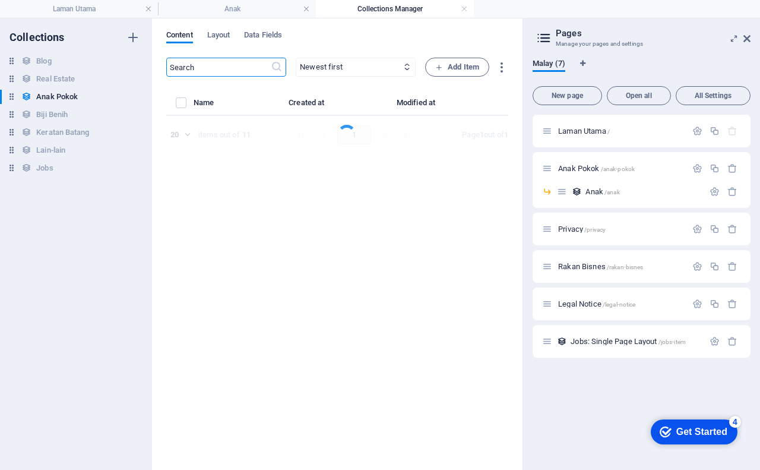
select select "Tanaman"
select select "Anak Pokok"
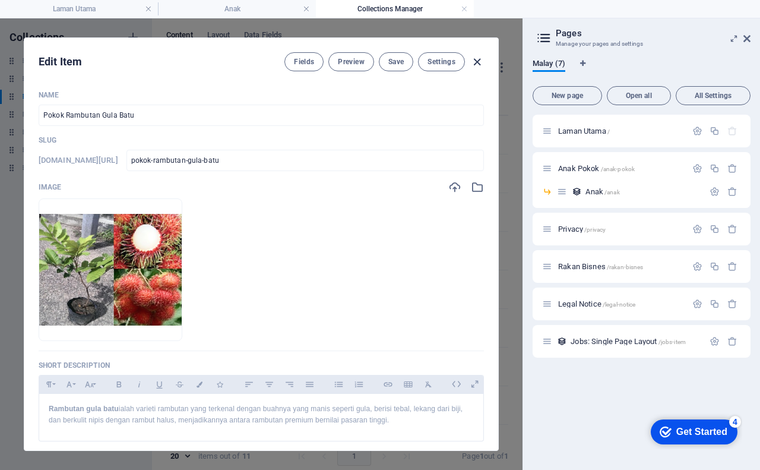
click at [477, 58] on icon "button" at bounding box center [477, 62] width 14 height 14
checkbox input "false"
type input "pokok-rambutan-gula-batu"
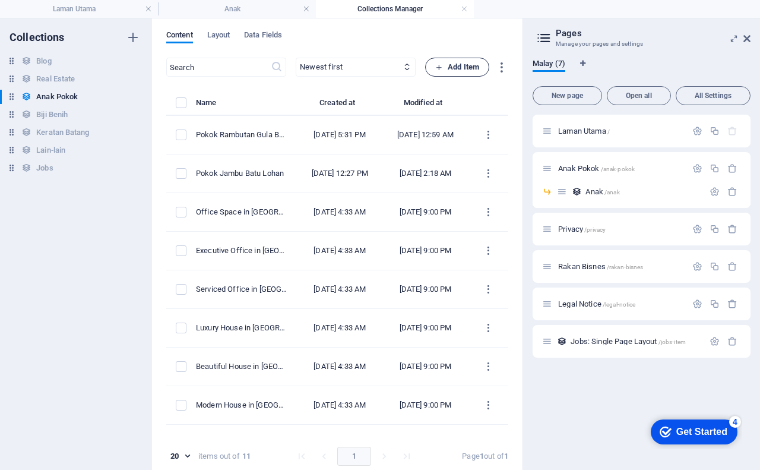
click at [468, 64] on span "Add Item" at bounding box center [457, 67] width 44 height 14
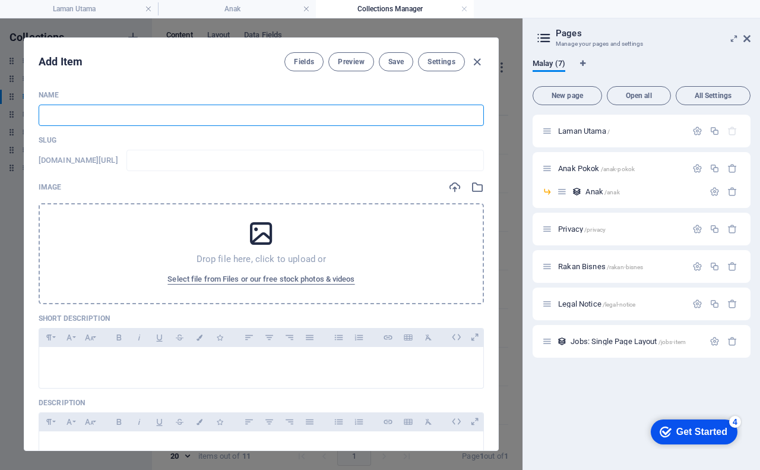
click at [118, 117] on input "text" at bounding box center [261, 114] width 445 height 21
type input "P"
type input "p"
type input "Po"
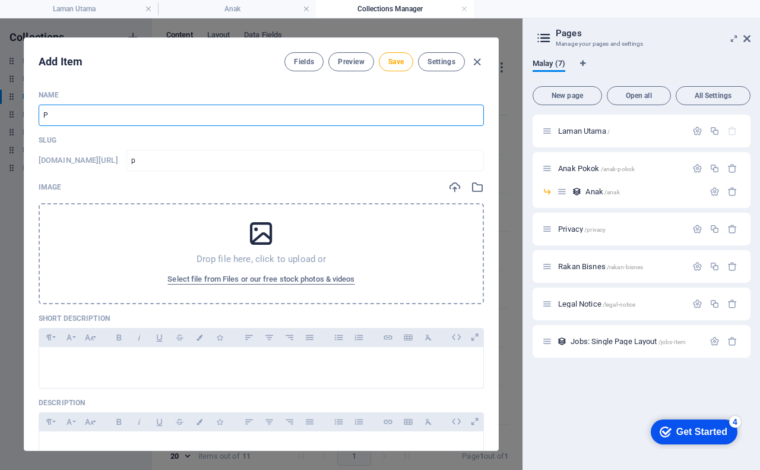
type input "po"
type input "Pok"
type input "pok"
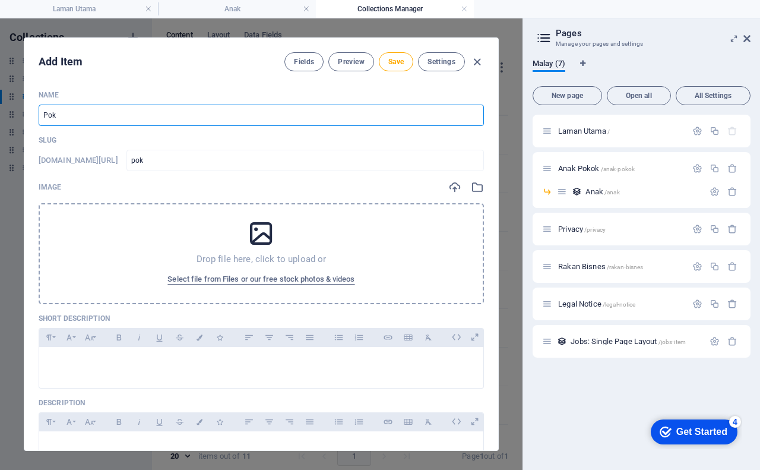
type input "Poko"
type input "poko"
type input "Pokok"
type input "pokok"
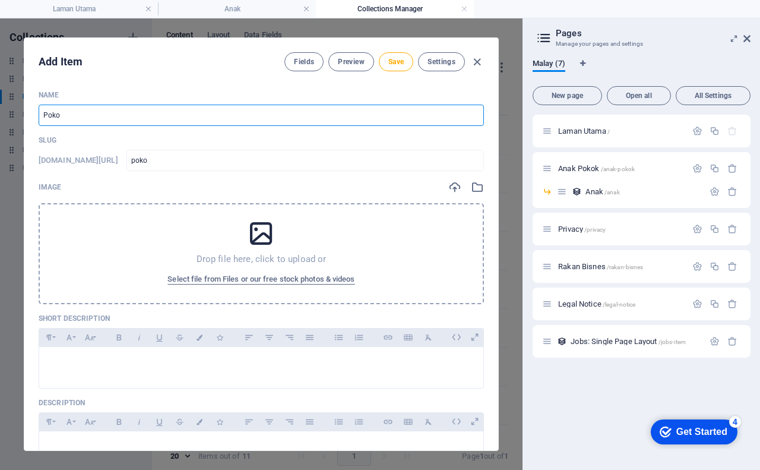
type input "pokok"
type input "Pokok C"
type input "pokok-c"
type input "Pokok Ce"
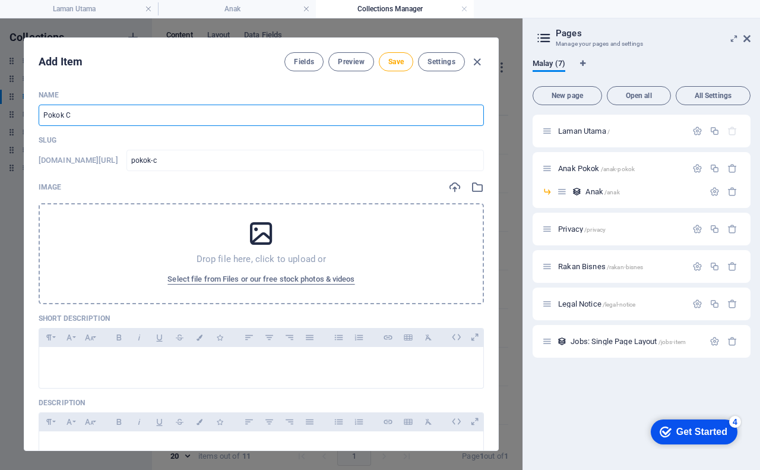
type input "pokok-ce"
type input "Pokok Cer"
type input "pokok-cer"
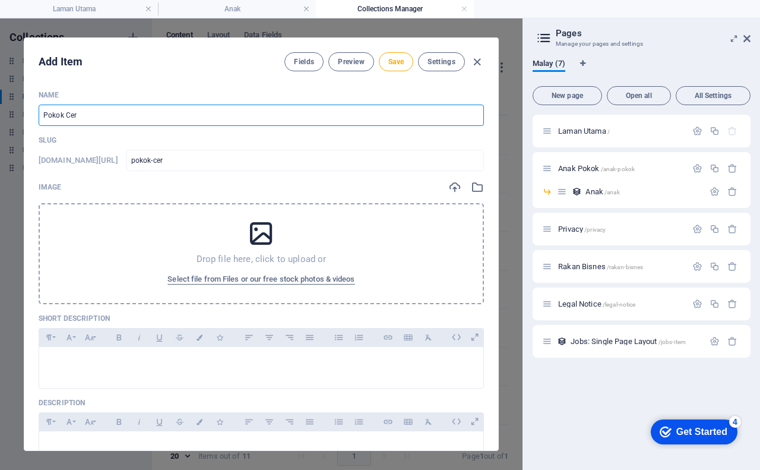
type input "Pokok Ceri"
type input "pokok-ceri"
type input "Pokok Ceri B"
type input "pokok-ceri-b"
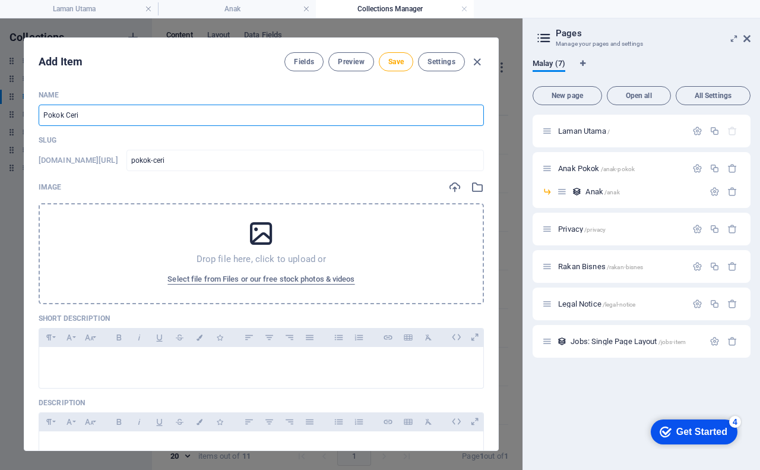
type input "pokok-ceri-b"
type input "Pokok Ceri Ba"
type input "pokok-ceri-ba"
type input "Pokok Ceri Bar"
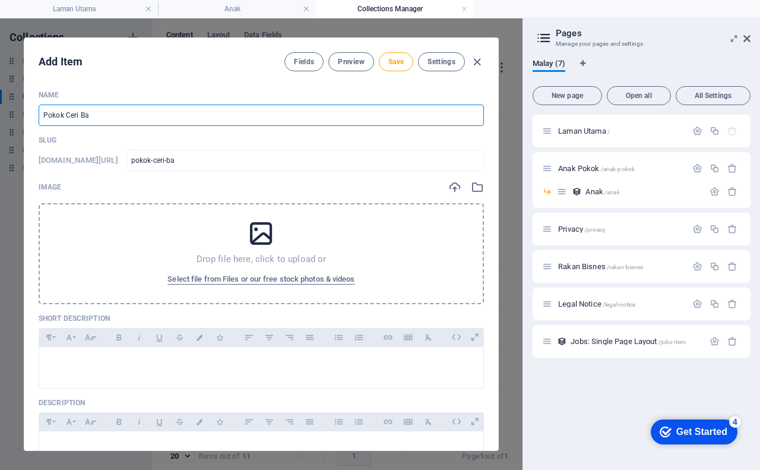
type input "pokok-ceri-bar"
type input "Pokok Ceri Barb"
type input "pokok-ceri-barb"
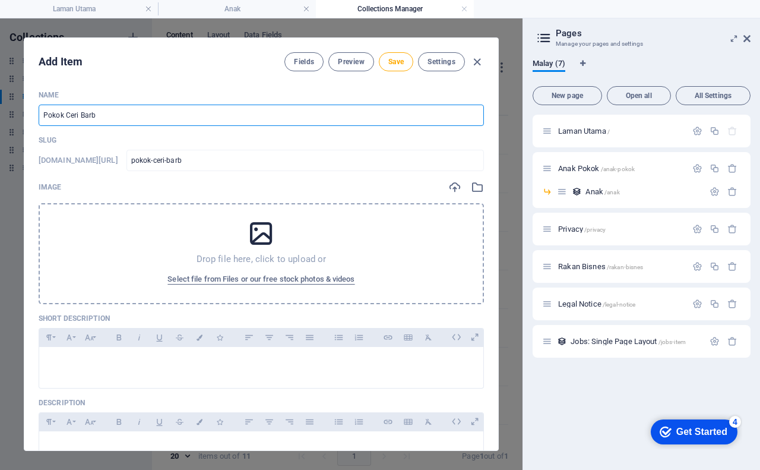
type input "Pokok Ceri Barba"
type input "pokok-ceri-barba"
type input "Pokok Ceri Barbad"
type input "pokok-ceri-barbad"
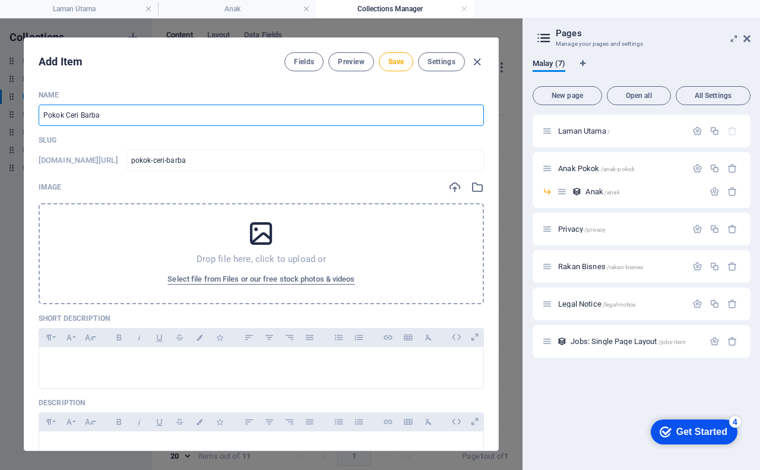
type input "pokok-ceri-barbad"
type input "Pokok Ceri Barbado"
type input "pokok-ceri-barbado"
type input "Pokok Ceri [GEOGRAPHIC_DATA]"
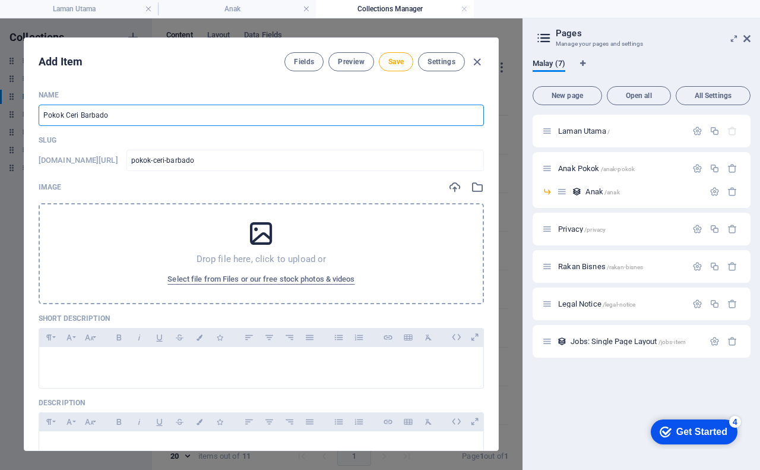
type input "pokok-ceri-barbados"
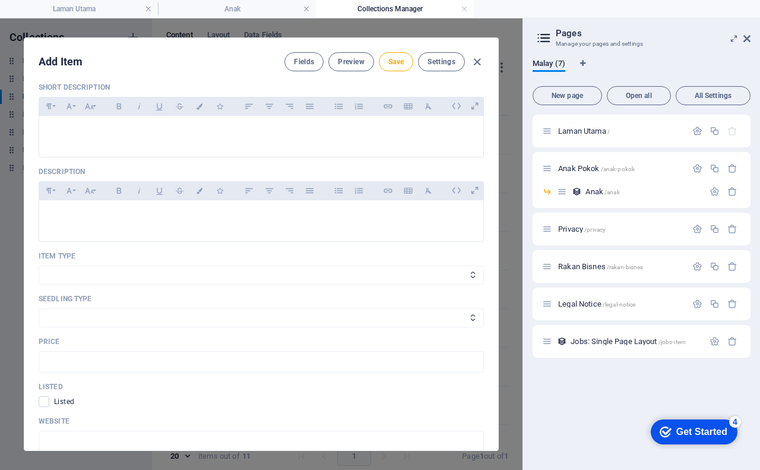
scroll to position [237, 0]
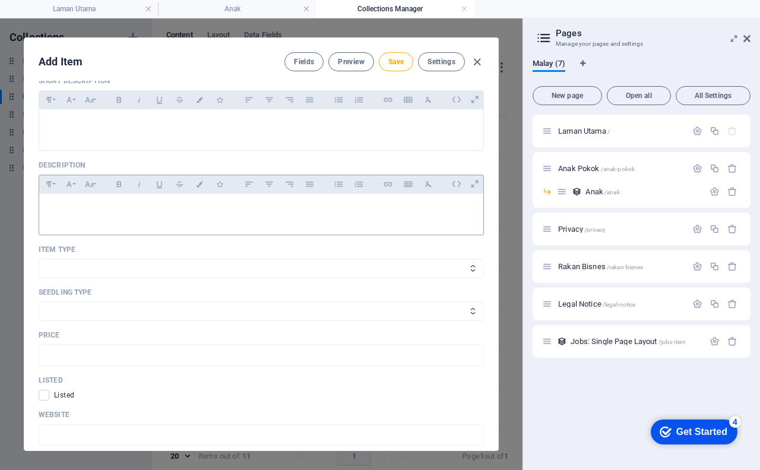
type input "Pokok Ceri [GEOGRAPHIC_DATA]"
click at [85, 208] on p at bounding box center [261, 208] width 425 height 11
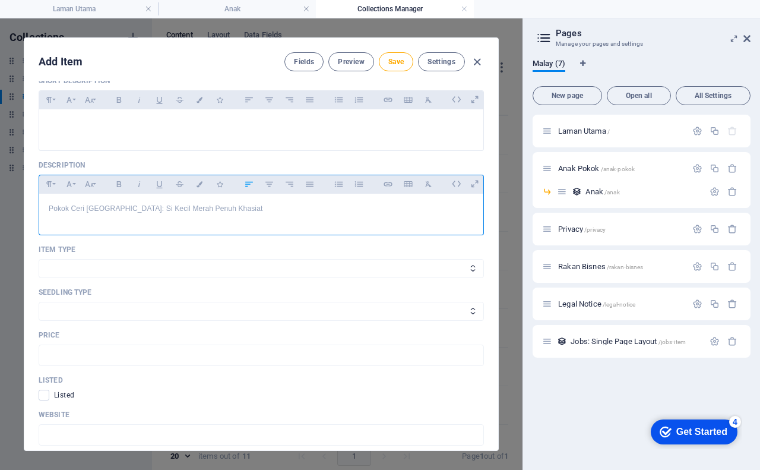
scroll to position [0, 2]
drag, startPoint x: 218, startPoint y: 210, endPoint x: 47, endPoint y: 205, distance: 170.5
click at [49, 205] on p "Pokok Ceri [GEOGRAPHIC_DATA]: Si Kecil Merah Penuh Khasiat" at bounding box center [261, 208] width 425 height 11
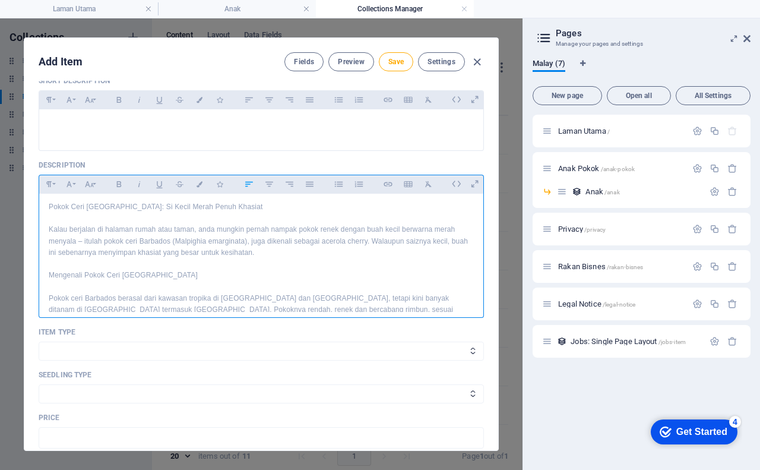
scroll to position [0, 0]
drag, startPoint x: 46, startPoint y: 208, endPoint x: 235, endPoint y: 205, distance: 189.4
click at [49, 186] on icon "button" at bounding box center [49, 184] width 10 height 14
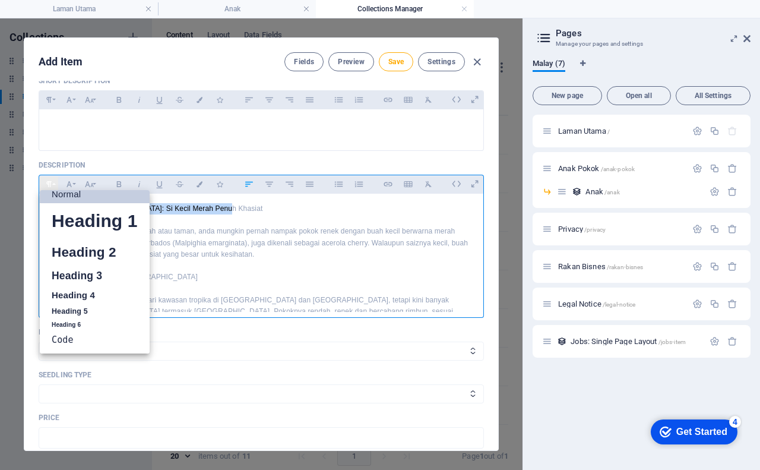
scroll to position [9, 0]
click at [58, 252] on link "Heading 2" at bounding box center [95, 252] width 110 height 27
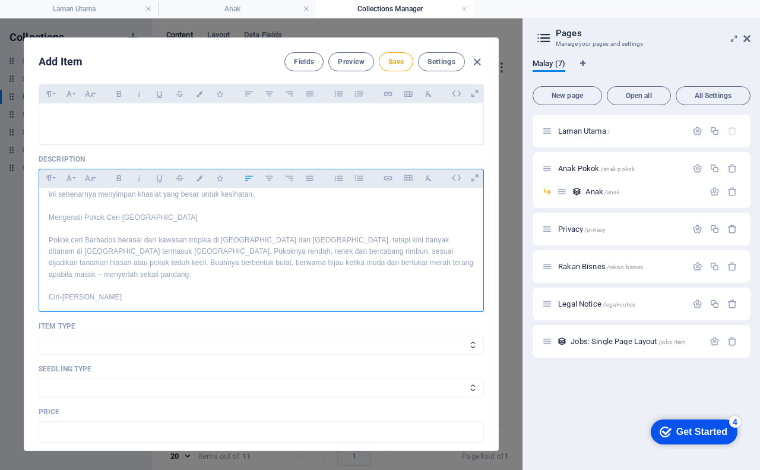
scroll to position [0, 0]
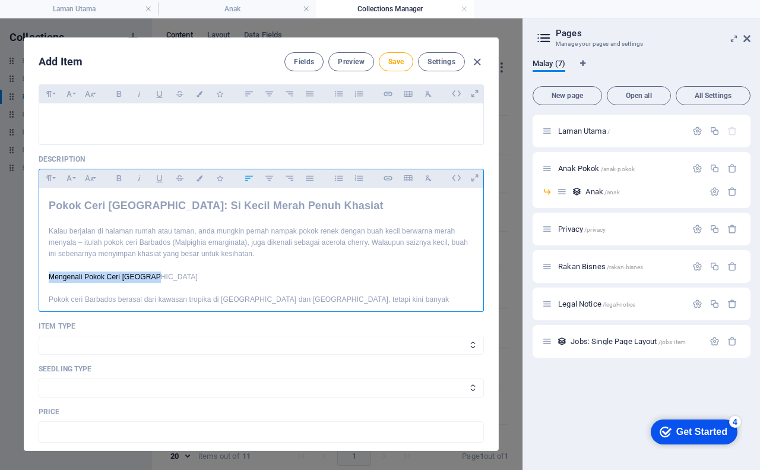
drag, startPoint x: 47, startPoint y: 279, endPoint x: 190, endPoint y: 273, distance: 142.6
click at [190, 273] on p "Mengenali Pokok Ceri [GEOGRAPHIC_DATA]" at bounding box center [261, 276] width 425 height 11
click at [44, 179] on icon "button" at bounding box center [49, 178] width 10 height 14
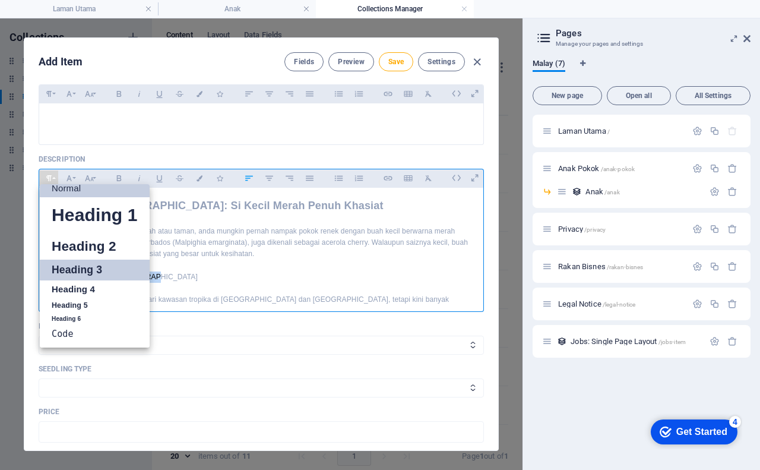
click at [70, 262] on link "Heading 3" at bounding box center [95, 269] width 110 height 21
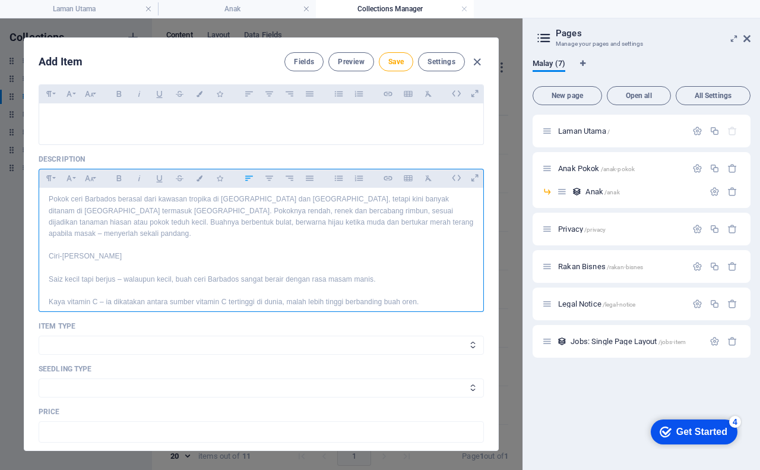
scroll to position [119, 0]
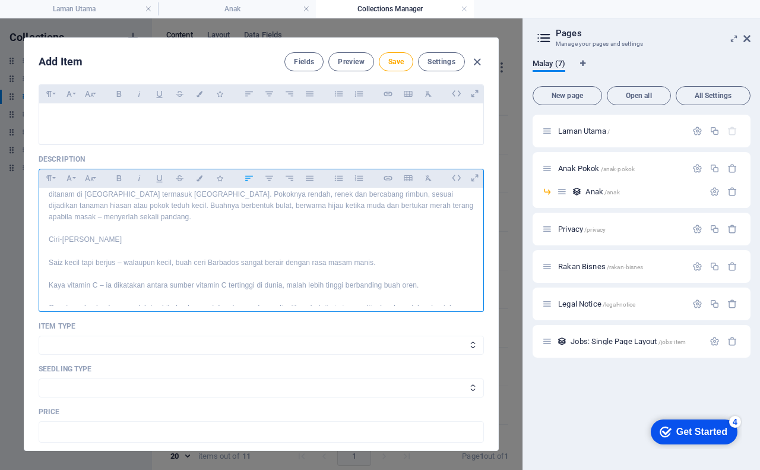
drag, startPoint x: 47, startPoint y: 228, endPoint x: 147, endPoint y: 230, distance: 99.2
click at [147, 234] on p "Ciri-[PERSON_NAME]" at bounding box center [261, 239] width 425 height 11
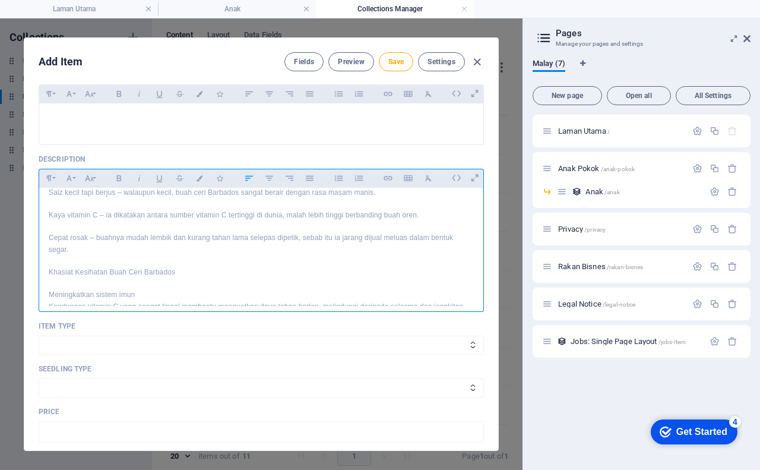
scroll to position [237, 0]
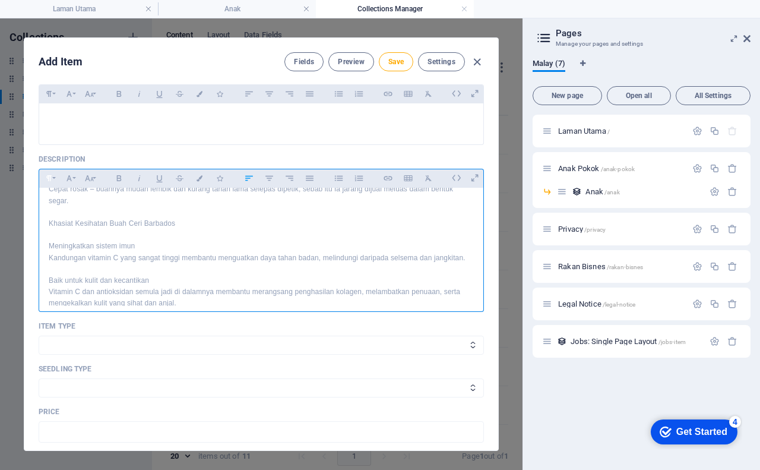
click at [48, 180] on icon "button" at bounding box center [49, 178] width 10 height 14
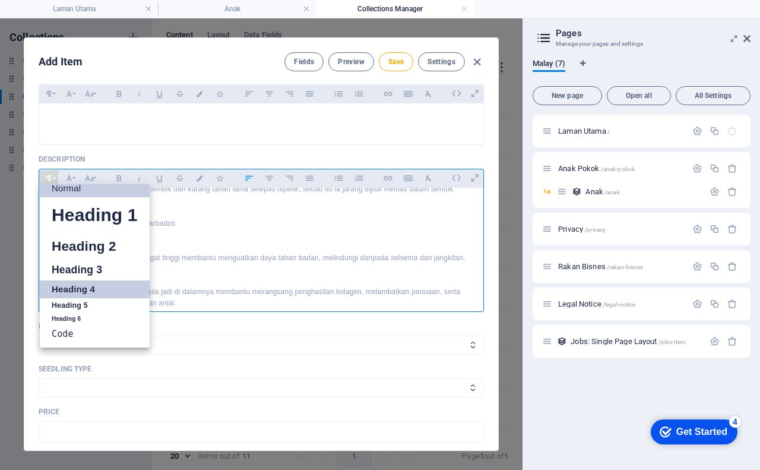
click at [76, 290] on link "Heading 4" at bounding box center [95, 289] width 110 height 18
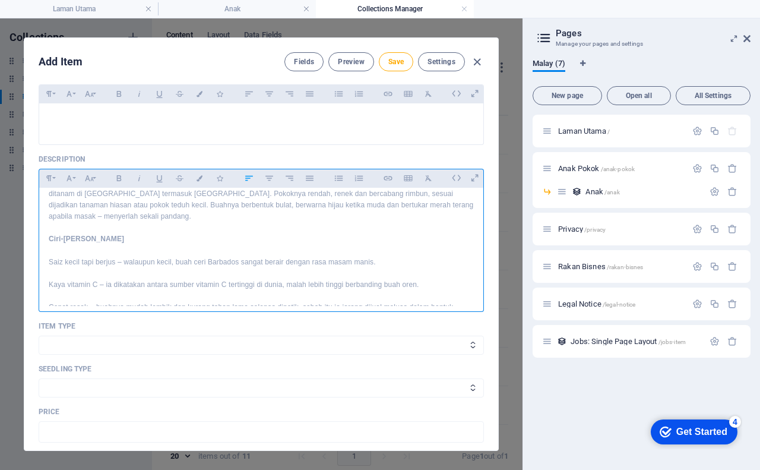
scroll to position [119, 0]
click at [378, 257] on p "Saiz kecil tapi berjus – walaupun kecil, buah ceri Barbados sangat berair denga…" at bounding box center [261, 262] width 425 height 11
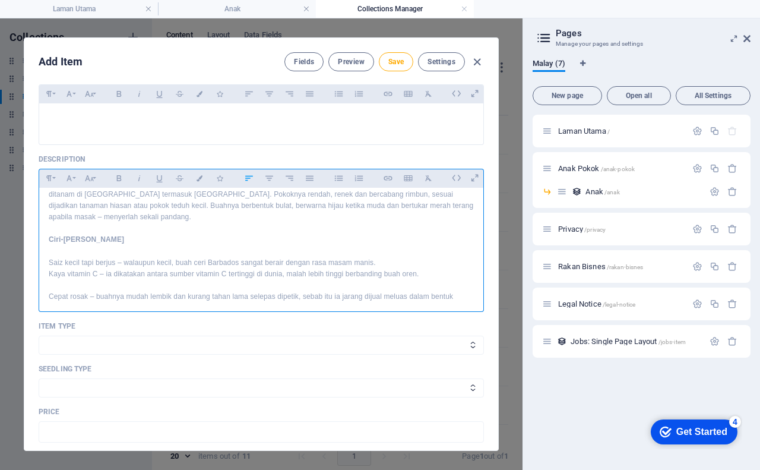
click at [425, 268] on p "Kaya vitamin C – ia dikatakan antara sumber vitamin C tertinggi di dunia, malah…" at bounding box center [261, 273] width 425 height 11
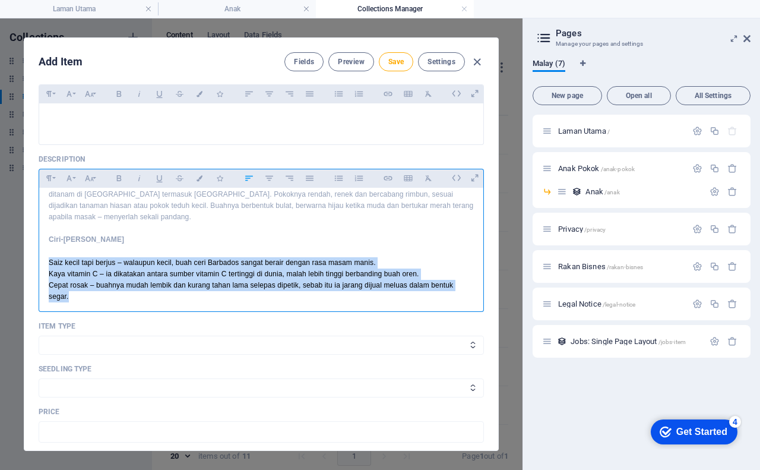
drag, startPoint x: 48, startPoint y: 252, endPoint x: 78, endPoint y: 287, distance: 46.8
click at [78, 287] on div "Pokok Ceri Barbados: Si Kecil Merah Penuh Khasiat Kalau berjalan di halaman rum…" at bounding box center [261, 424] width 444 height 710
click at [334, 177] on icon "button" at bounding box center [339, 178] width 10 height 14
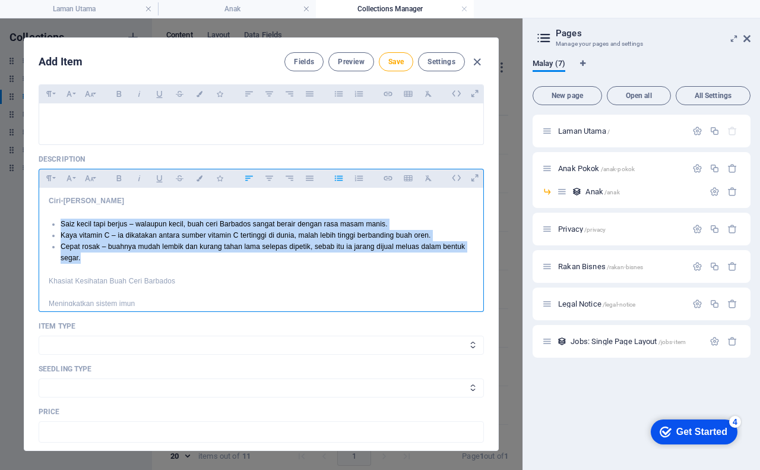
scroll to position [178, 0]
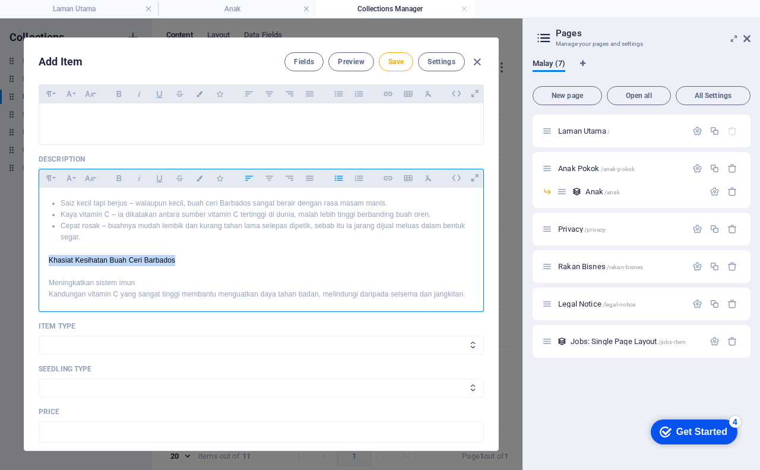
drag, startPoint x: 44, startPoint y: 249, endPoint x: 177, endPoint y: 243, distance: 133.1
click at [177, 243] on div "Pokok Ceri Barbados: Si Kecil Merah Penuh Khasiat Kalau berjalan di halaman rum…" at bounding box center [261, 364] width 444 height 710
click at [46, 181] on icon "button" at bounding box center [49, 178] width 10 height 14
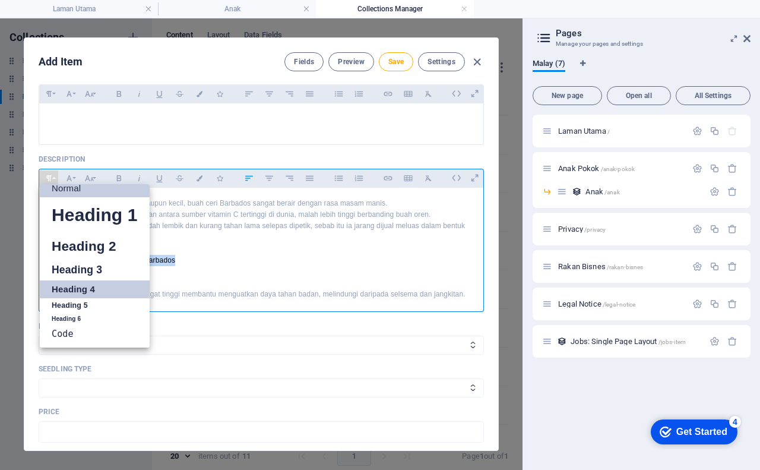
click at [48, 286] on link "Heading 4" at bounding box center [95, 289] width 110 height 18
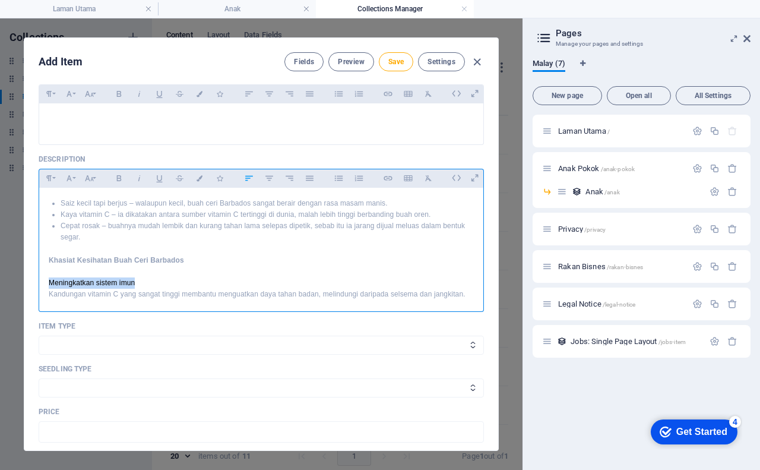
drag, startPoint x: 46, startPoint y: 273, endPoint x: 159, endPoint y: 266, distance: 113.0
click at [159, 266] on div "Pokok Ceri Barbados: Si Kecil Merah Penuh Khasiat Kalau berjalan di halaman rum…" at bounding box center [261, 364] width 444 height 710
click at [124, 176] on button "Bold" at bounding box center [118, 177] width 19 height 15
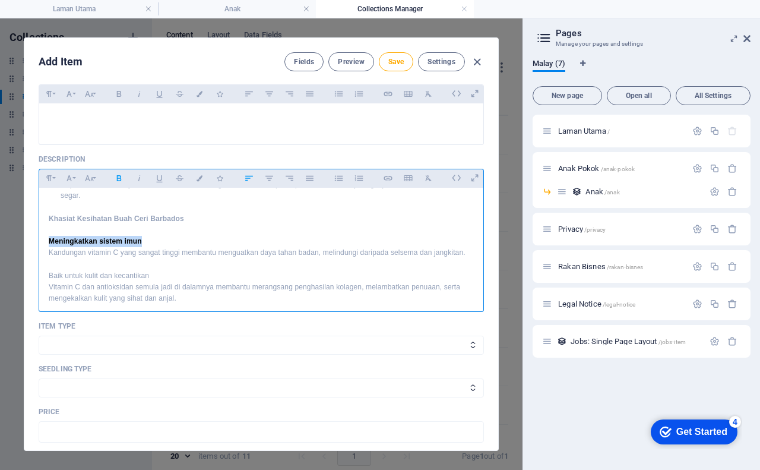
scroll to position [237, 0]
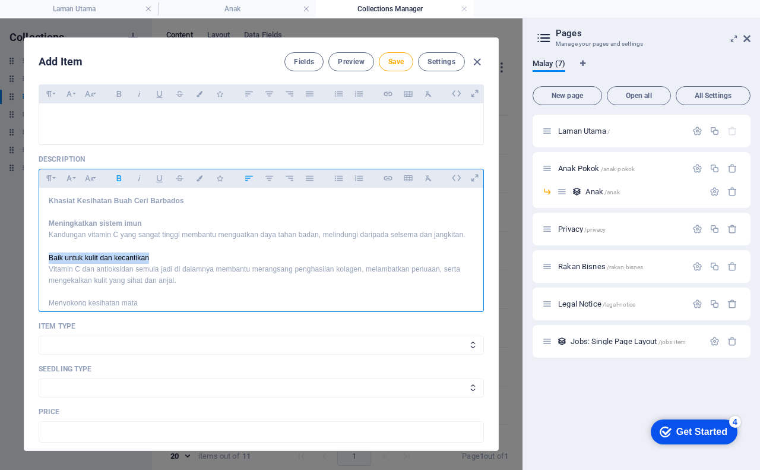
drag, startPoint x: 46, startPoint y: 245, endPoint x: 156, endPoint y: 245, distance: 109.8
click at [156, 245] on div "Pokok Ceri Barbados: Si Kecil Merah Penuh Khasiat Kalau berjalan di halaman rum…" at bounding box center [261, 305] width 444 height 710
click at [122, 178] on icon "button" at bounding box center [119, 178] width 10 height 14
drag, startPoint x: 45, startPoint y: 290, endPoint x: 148, endPoint y: 290, distance: 102.7
click at [148, 290] on div "Pokok Ceri Barbados: Si Kecil Merah Penuh Khasiat Kalau berjalan di halaman rum…" at bounding box center [261, 305] width 444 height 710
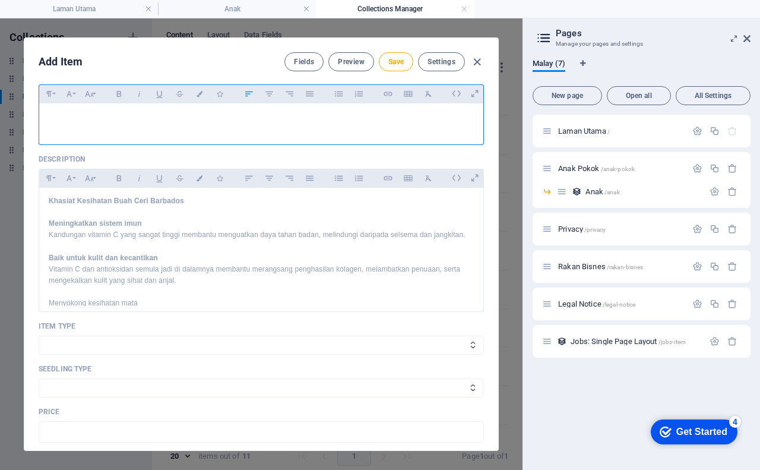
drag, startPoint x: 110, startPoint y: 294, endPoint x: 81, endPoint y: 132, distance: 164.6
click at [81, 132] on div at bounding box center [261, 121] width 444 height 36
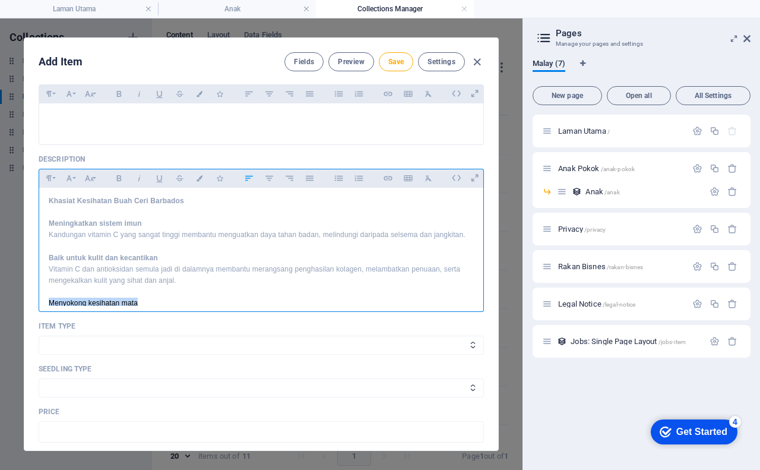
drag, startPoint x: 46, startPoint y: 292, endPoint x: 142, endPoint y: 289, distance: 96.2
click at [142, 289] on div "Pokok Ceri Barbados: Si Kecil Merah Penuh Khasiat Kalau berjalan di halaman rum…" at bounding box center [261, 305] width 444 height 710
click at [115, 177] on icon "button" at bounding box center [119, 178] width 10 height 14
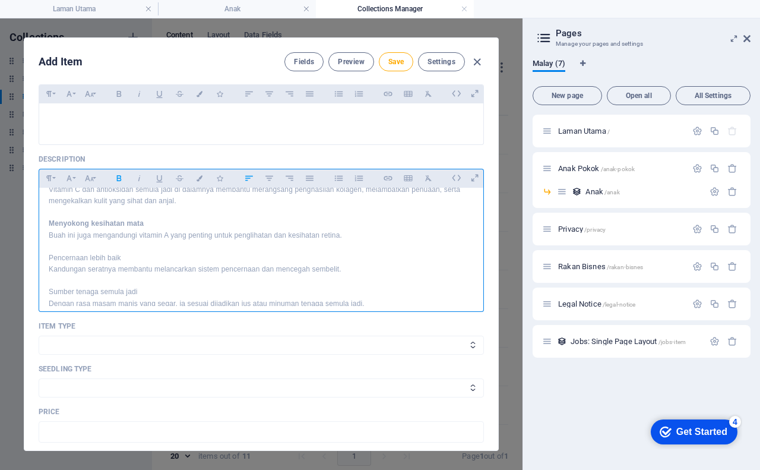
scroll to position [356, 0]
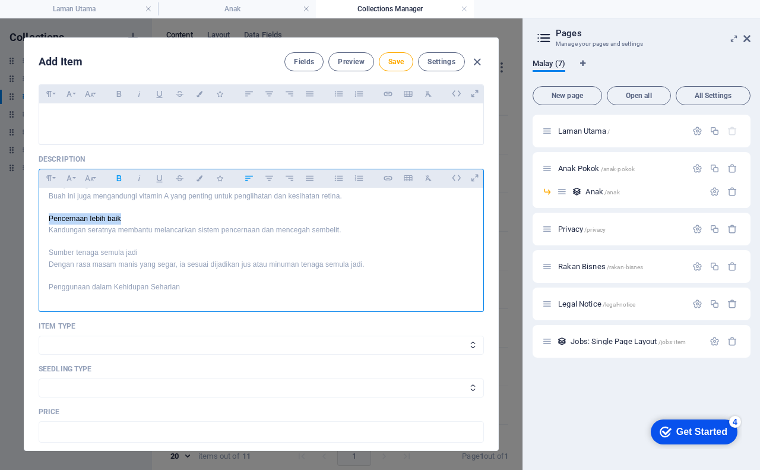
drag, startPoint x: 48, startPoint y: 208, endPoint x: 130, endPoint y: 207, distance: 82.0
click at [130, 213] on p "Pencernaan lebih baik" at bounding box center [261, 218] width 425 height 11
click at [117, 182] on icon "button" at bounding box center [119, 178] width 10 height 14
drag, startPoint x: 47, startPoint y: 240, endPoint x: 138, endPoint y: 240, distance: 90.2
click at [138, 247] on p "Sumber tenaga semula jadi" at bounding box center [261, 252] width 425 height 11
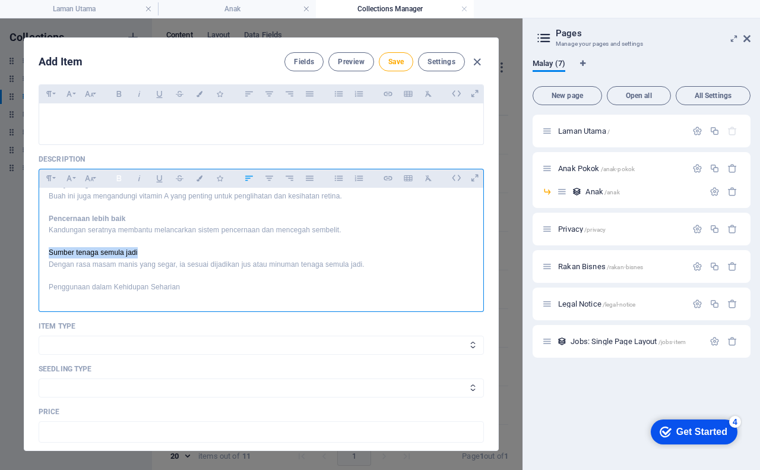
click at [119, 179] on icon "button" at bounding box center [119, 178] width 10 height 14
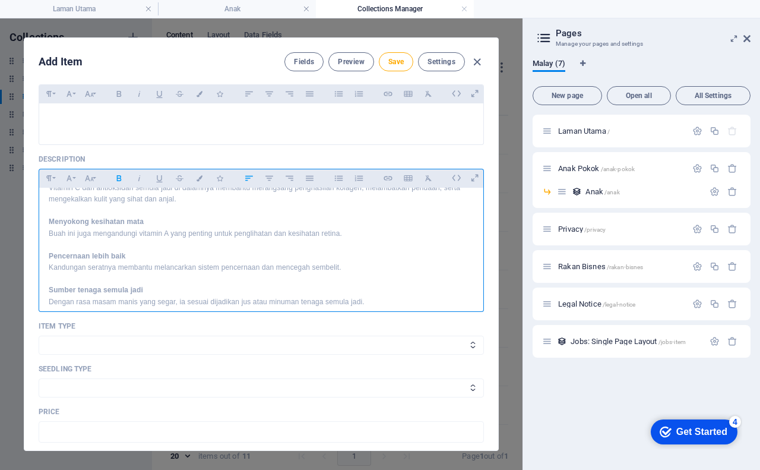
scroll to position [297, 0]
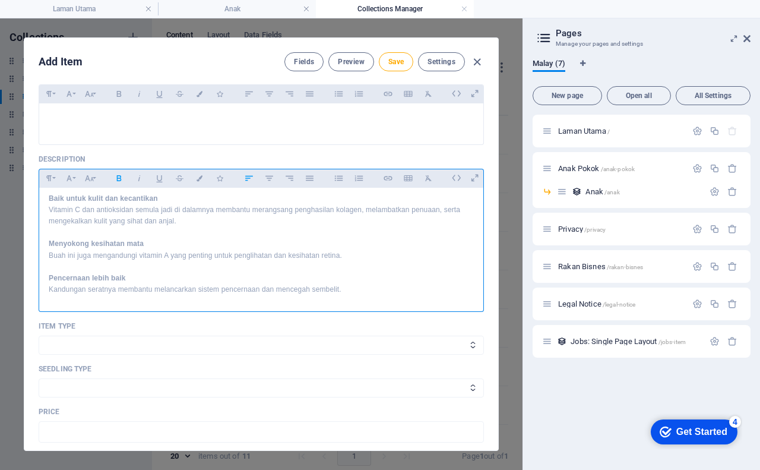
click at [349, 250] on p "Buah ini juga mengandungi vitamin A yang penting untuk penglihatan dan kesihata…" at bounding box center [261, 255] width 425 height 11
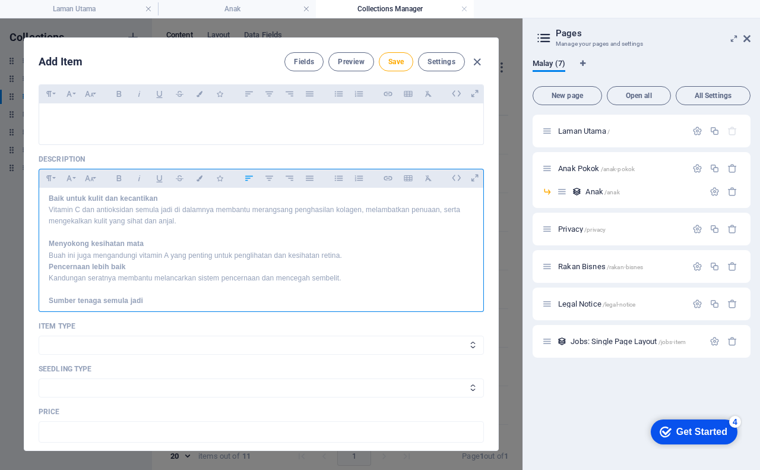
click at [341, 273] on p "Kandungan seratnya membantu melancarkan sistem pencernaan dan mencegah sembelit." at bounding box center [261, 278] width 425 height 11
drag, startPoint x: 46, startPoint y: 230, endPoint x: 146, endPoint y: 231, distance: 100.3
click at [146, 231] on div "Pokok Ceri Barbados: Si Kecil Merah Penuh Khasiat Kalau berjalan di halaman rum…" at bounding box center [261, 235] width 444 height 688
click at [336, 179] on icon "button" at bounding box center [339, 178] width 10 height 14
click at [169, 238] on li "Menyokong kesihatan mata" at bounding box center [267, 243] width 413 height 11
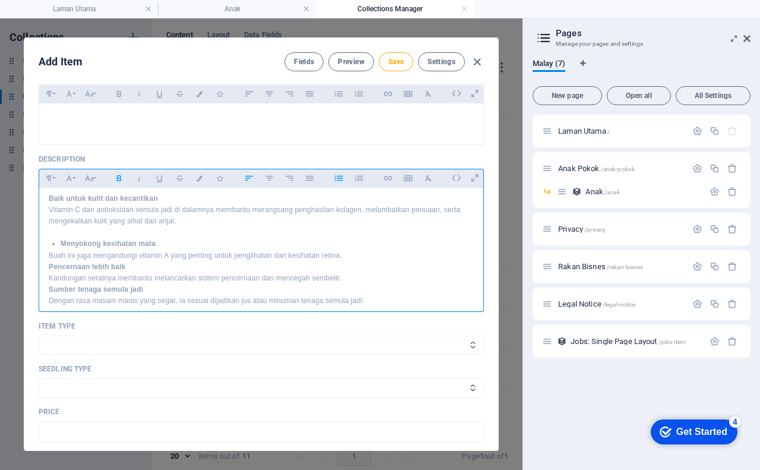
click at [61, 239] on strong "Menyokong kesihatan mata" at bounding box center [108, 243] width 95 height 8
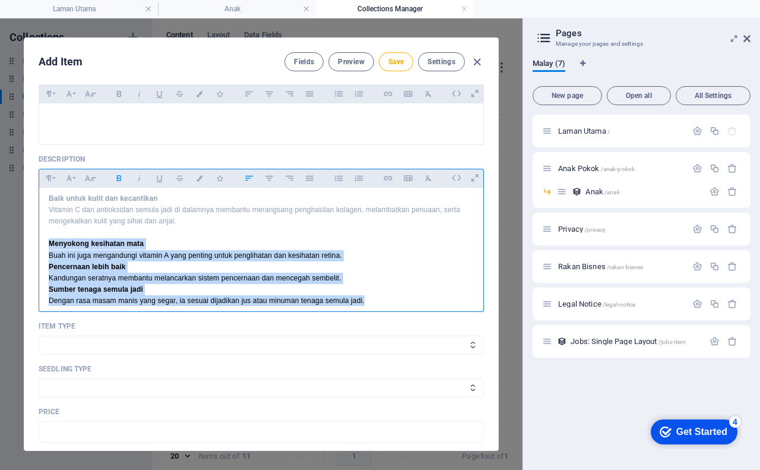
drag, startPoint x: 47, startPoint y: 231, endPoint x: 366, endPoint y: 292, distance: 324.6
click at [366, 292] on div "Pokok Ceri Barbados: Si Kecil Merah Penuh Khasiat Kalau berjalan di halaman rum…" at bounding box center [261, 235] width 444 height 688
click at [356, 179] on icon "button" at bounding box center [359, 178] width 10 height 14
click at [168, 238] on li "Menyokong kesihatan mata" at bounding box center [267, 243] width 413 height 11
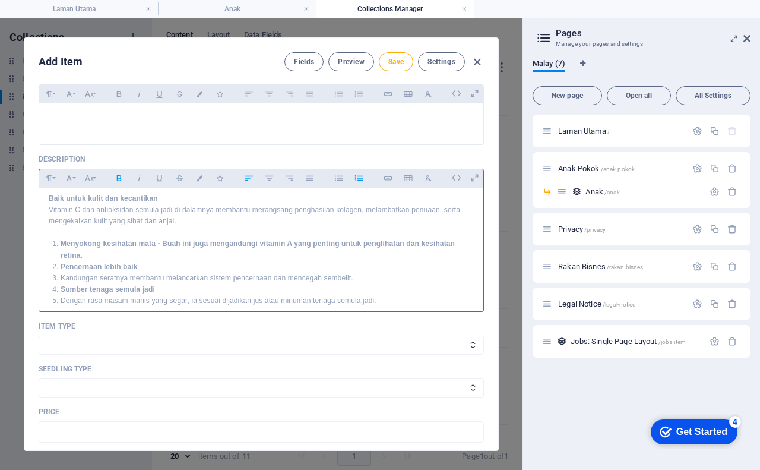
click at [142, 261] on li "Pencernaan lebih baik" at bounding box center [267, 266] width 413 height 11
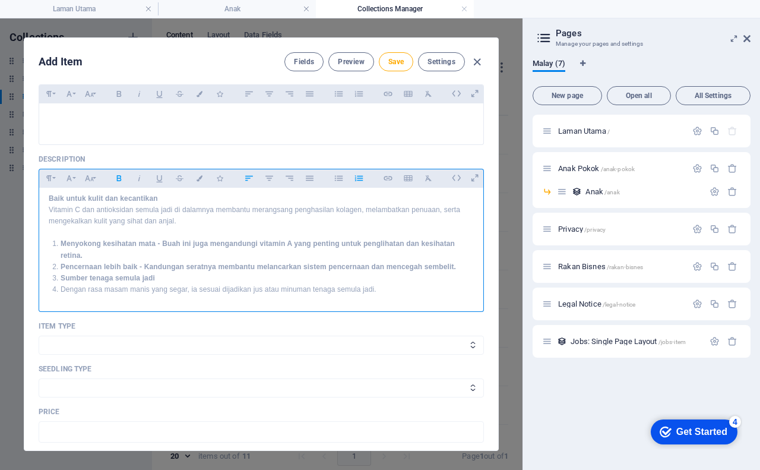
click at [157, 273] on li "Sumber tenaga semula jadi" at bounding box center [267, 278] width 413 height 11
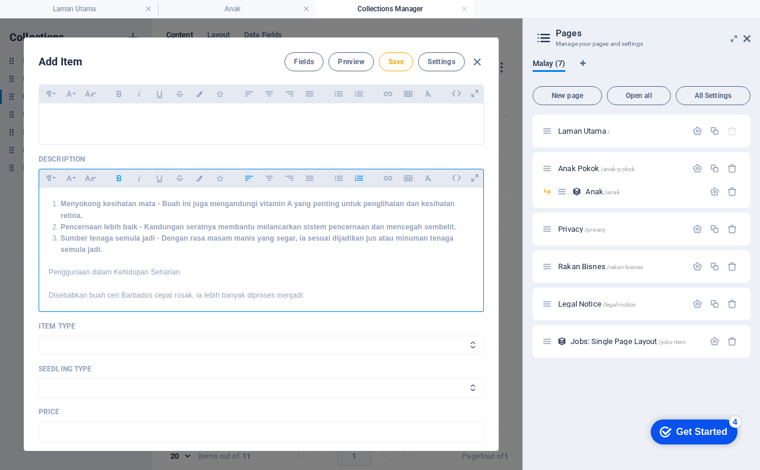
scroll to position [356, 0]
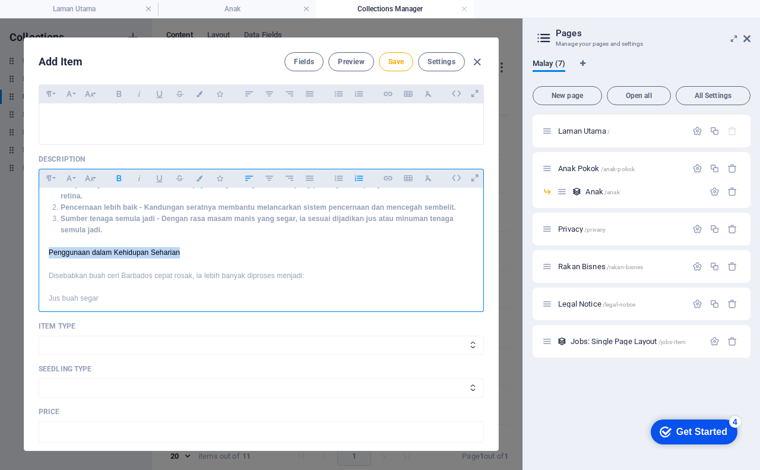
drag, startPoint x: 47, startPoint y: 241, endPoint x: 202, endPoint y: 245, distance: 154.4
click at [202, 247] on p "Penggunaan dalam Kehidupan Seharian" at bounding box center [261, 252] width 425 height 11
click at [52, 178] on button "Paragraph Format" at bounding box center [48, 177] width 19 height 15
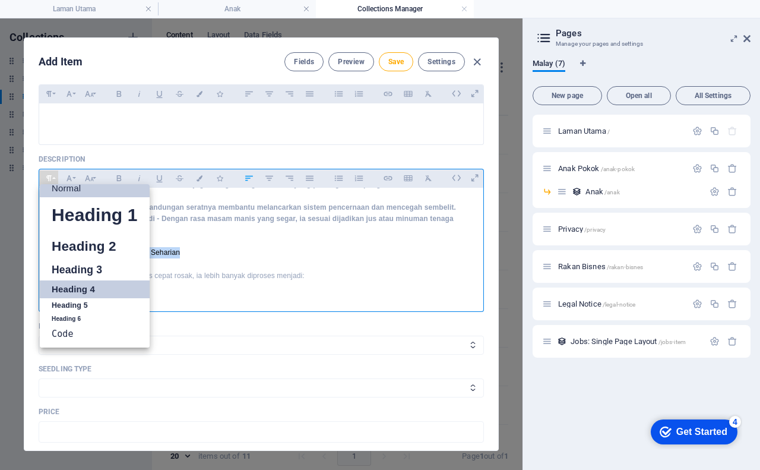
click at [61, 287] on link "Heading 4" at bounding box center [95, 289] width 110 height 18
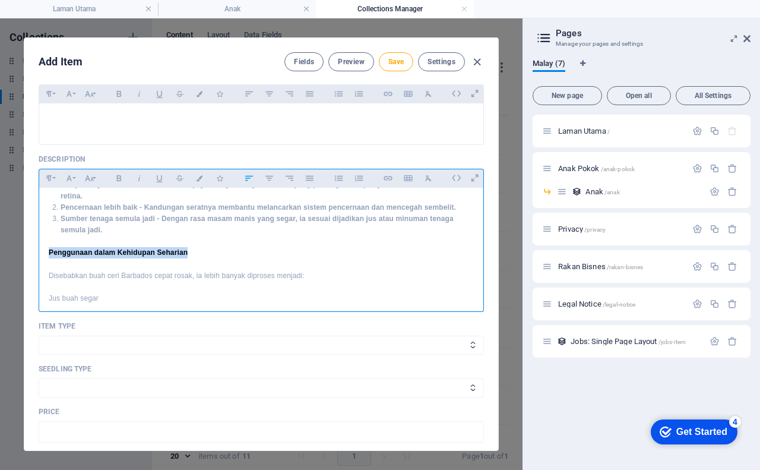
scroll to position [416, 0]
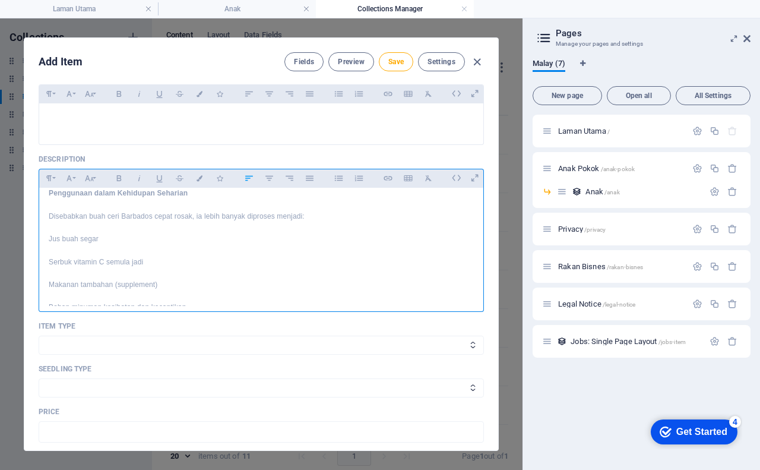
click at [134, 233] on p "Jus buah segar" at bounding box center [261, 238] width 425 height 11
click at [147, 245] on p "Serbuk vitamin C semula jadi" at bounding box center [261, 250] width 425 height 11
click at [167, 256] on p "Makanan tambahan (supplement)" at bounding box center [261, 261] width 425 height 11
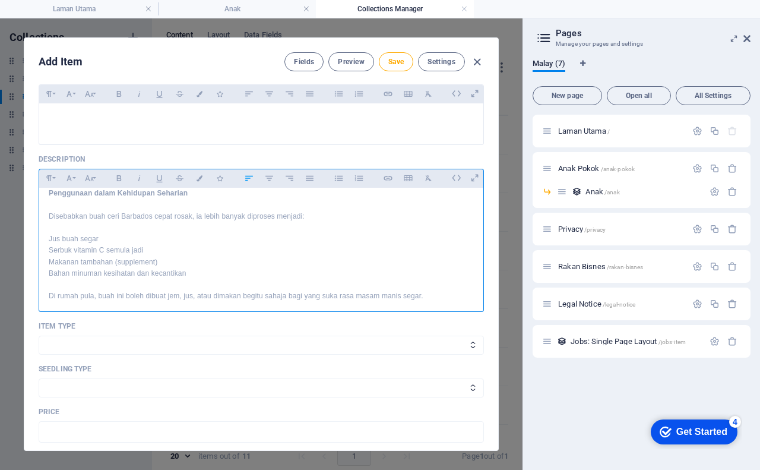
click at [197, 268] on p "Bahan minuman kesihatan dan kecantikan" at bounding box center [261, 273] width 425 height 11
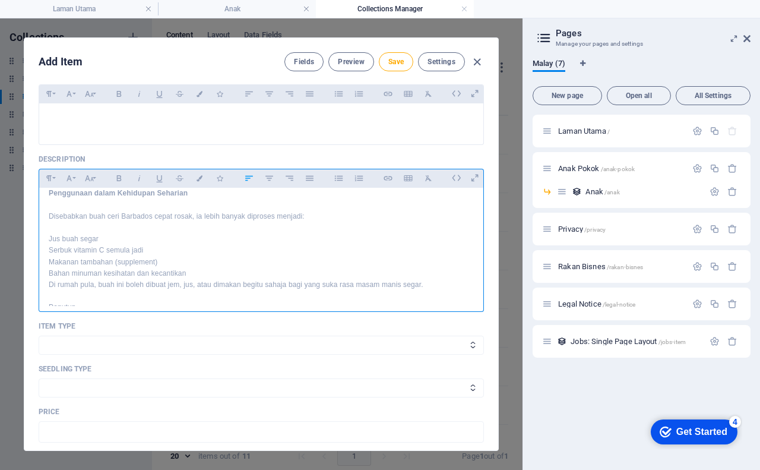
click at [194, 279] on p "Di rumah pula, buah ini boleh dibuat jem, jus, atau dimakan begitu sahaja bagi …" at bounding box center [261, 284] width 425 height 11
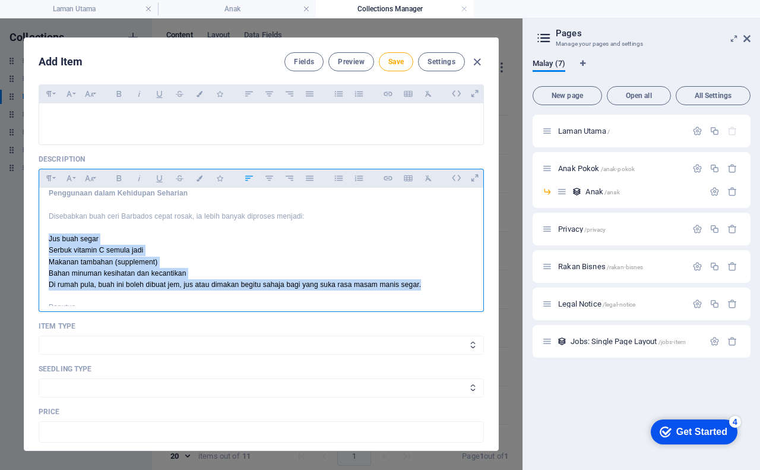
drag, startPoint x: 46, startPoint y: 229, endPoint x: 421, endPoint y: 270, distance: 376.9
click at [421, 270] on div "Pokok Ceri Barbados: Si Kecil Merah Penuh Khasiat Kalau berjalan di halaman rum…" at bounding box center [261, 87] width 444 height 631
click at [354, 179] on icon "button" at bounding box center [359, 178] width 10 height 14
click at [246, 256] on li "Makanan tambahan (supplement)" at bounding box center [267, 261] width 413 height 11
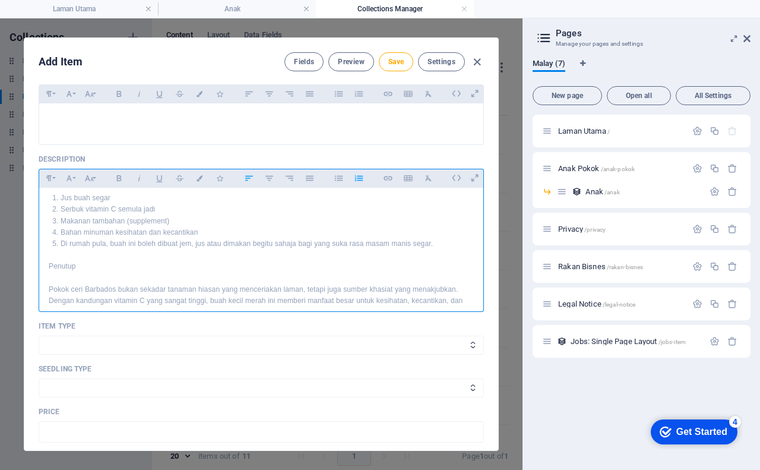
scroll to position [475, 0]
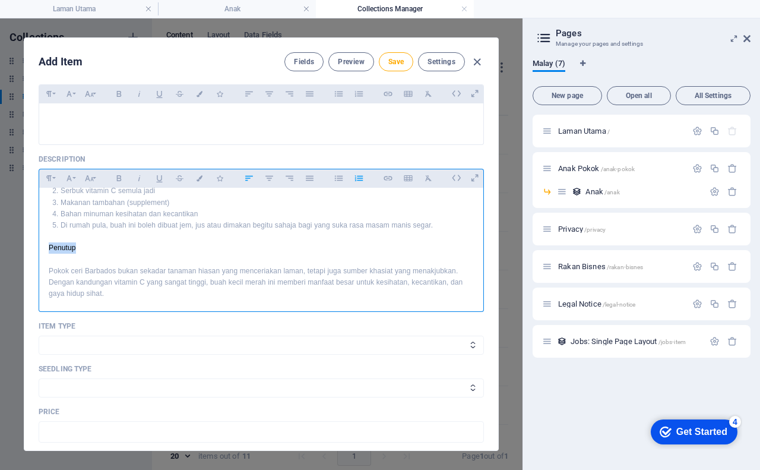
drag, startPoint x: 47, startPoint y: 236, endPoint x: 83, endPoint y: 239, distance: 35.2
click at [83, 242] on p "Penutup" at bounding box center [261, 247] width 425 height 11
click at [50, 179] on icon "button" at bounding box center [49, 178] width 10 height 14
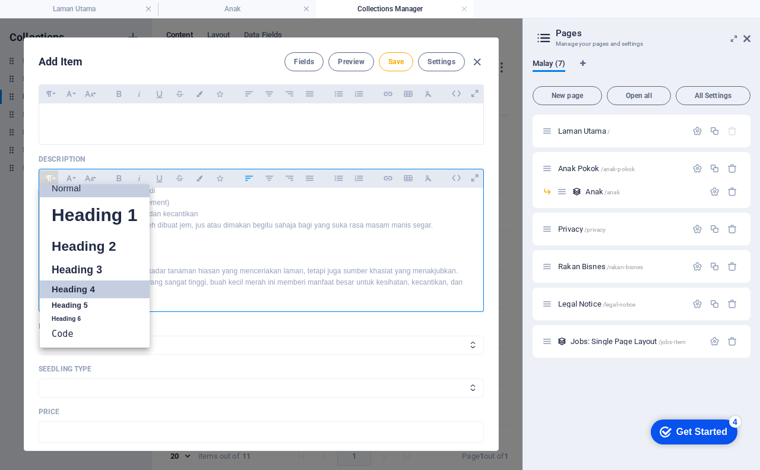
click at [62, 290] on link "Heading 4" at bounding box center [95, 289] width 110 height 18
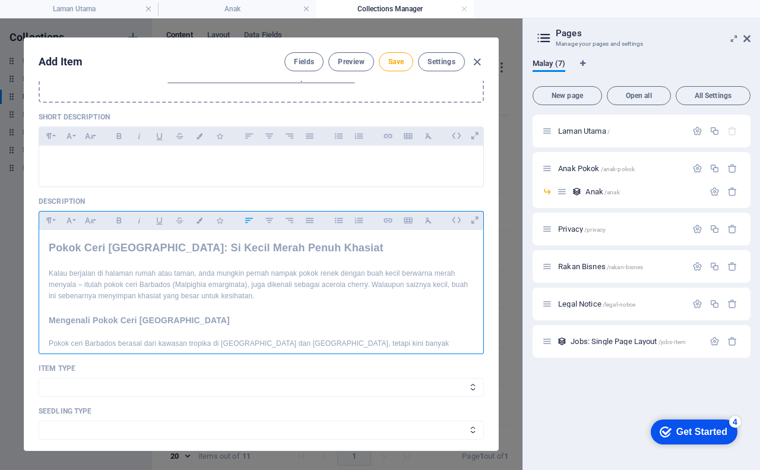
scroll to position [184, 0]
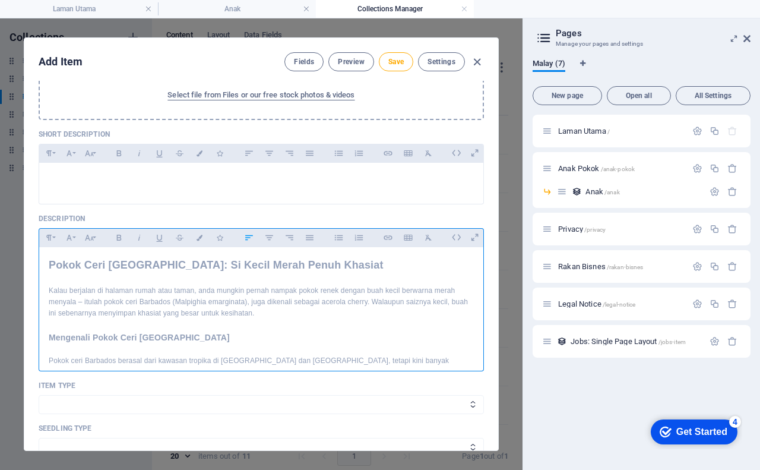
click at [207, 262] on h2 "Pokok Ceri [GEOGRAPHIC_DATA]: Si Kecil Merah Penuh Khasiat" at bounding box center [261, 264] width 425 height 17
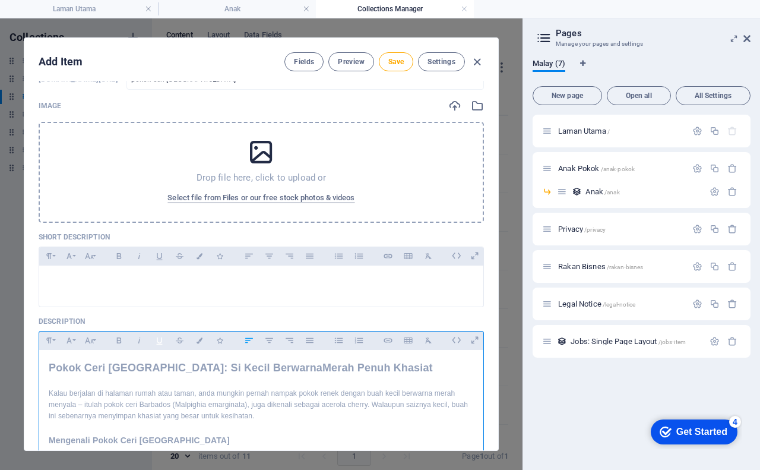
scroll to position [65, 0]
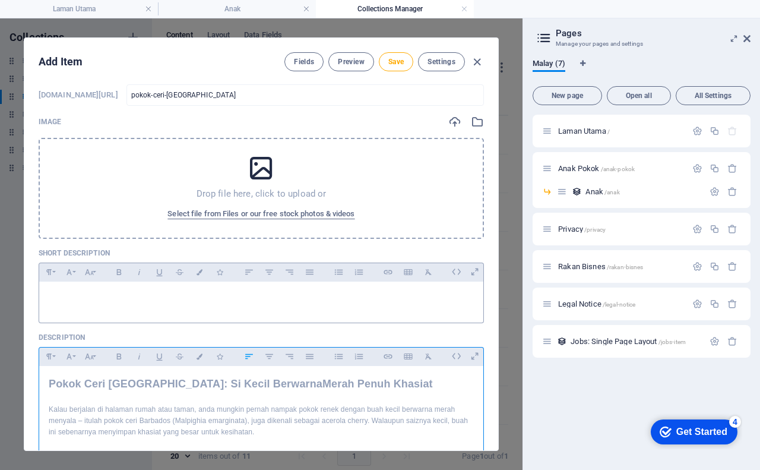
click at [83, 291] on p at bounding box center [261, 296] width 425 height 11
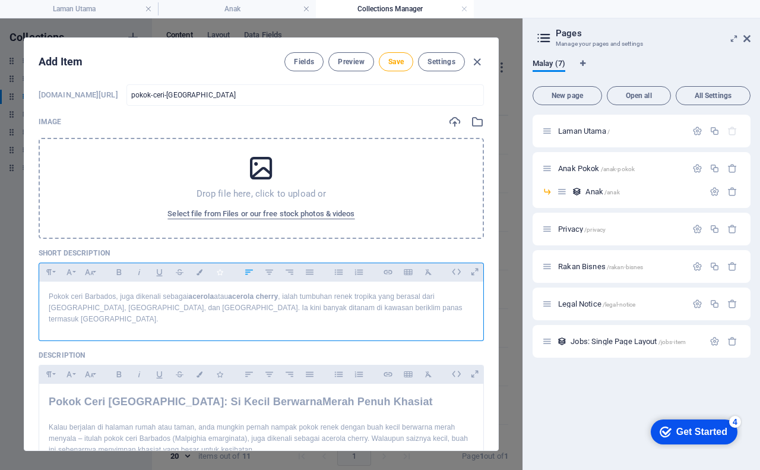
scroll to position [6, 0]
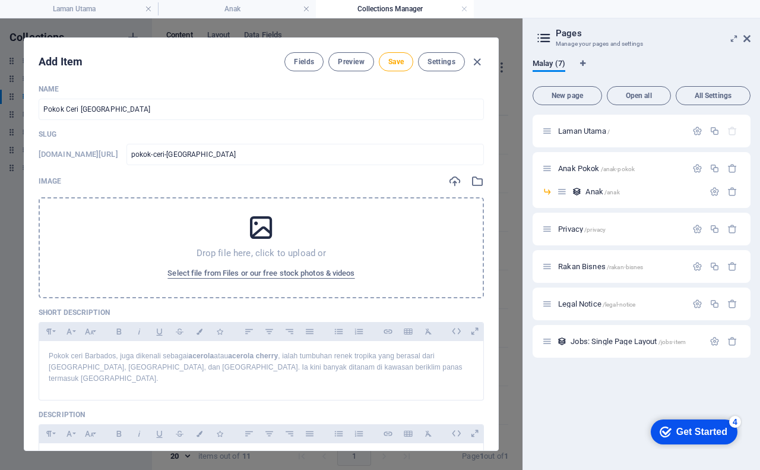
click at [259, 229] on icon at bounding box center [261, 228] width 30 height 30
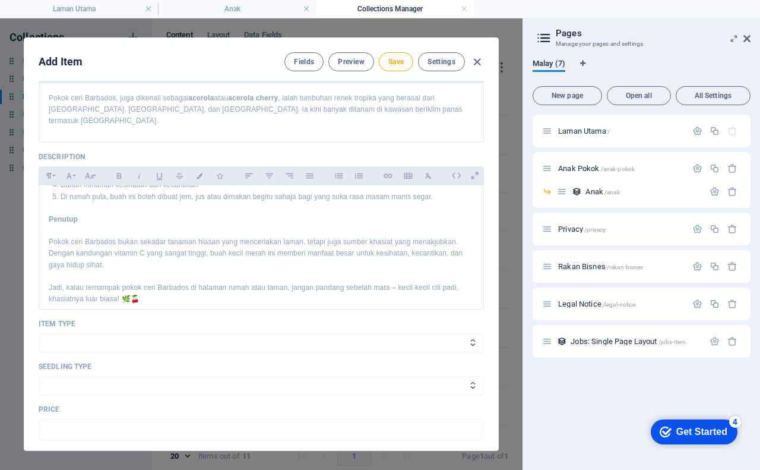
scroll to position [422, 0]
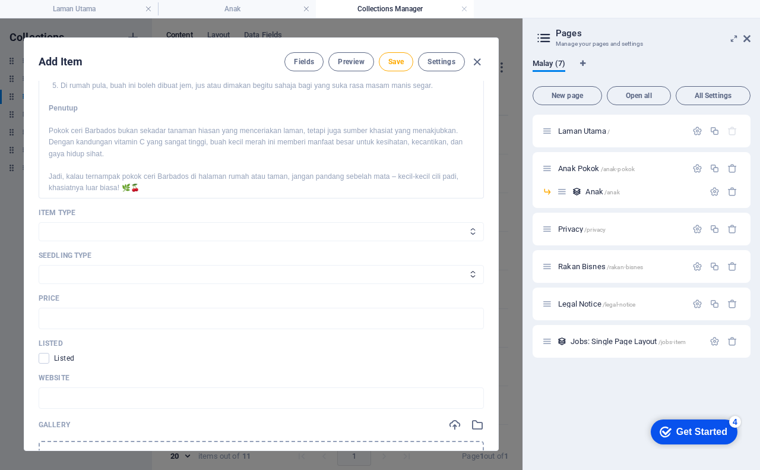
click at [107, 222] on select "Tanaman Peralatan" at bounding box center [261, 231] width 445 height 19
select select "Tanaman"
click at [39, 222] on select "Tanaman Peralatan" at bounding box center [261, 231] width 445 height 19
click at [81, 265] on select "Anak Pokok Biji Benih Keratan Batang Lain-lain" at bounding box center [261, 274] width 445 height 19
select select "Anak Pokok"
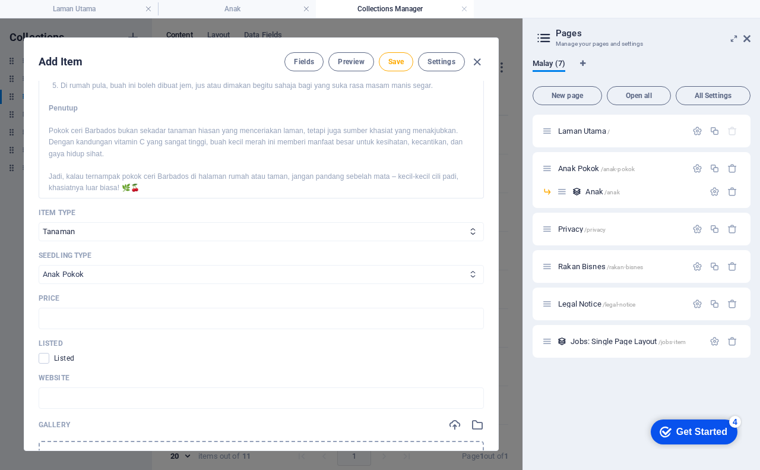
click at [39, 265] on select "Anak Pokok Biji Benih Keratan Batang Lain-lain" at bounding box center [261, 274] width 445 height 19
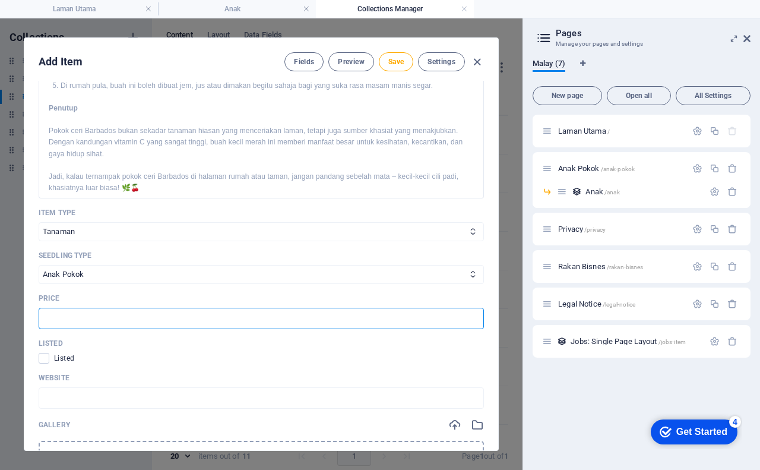
click at [72, 308] on input "text" at bounding box center [261, 318] width 445 height 21
type input "25.00"
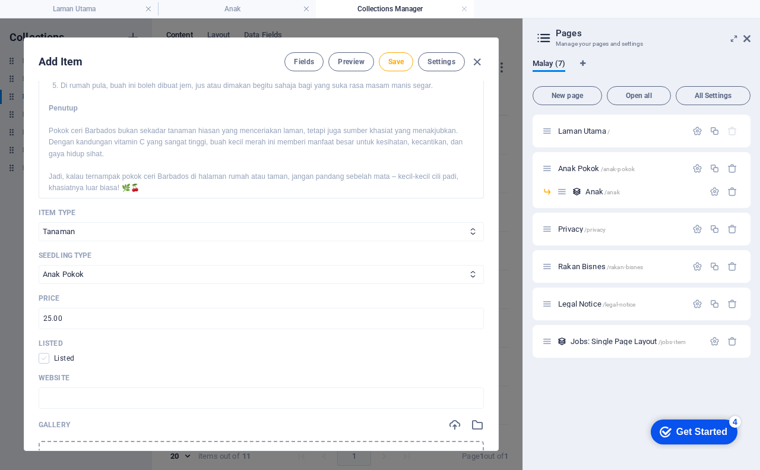
click at [43, 353] on span at bounding box center [44, 358] width 11 height 11
click at [43, 353] on input "checkbox" at bounding box center [46, 358] width 15 height 11
checkbox input "true"
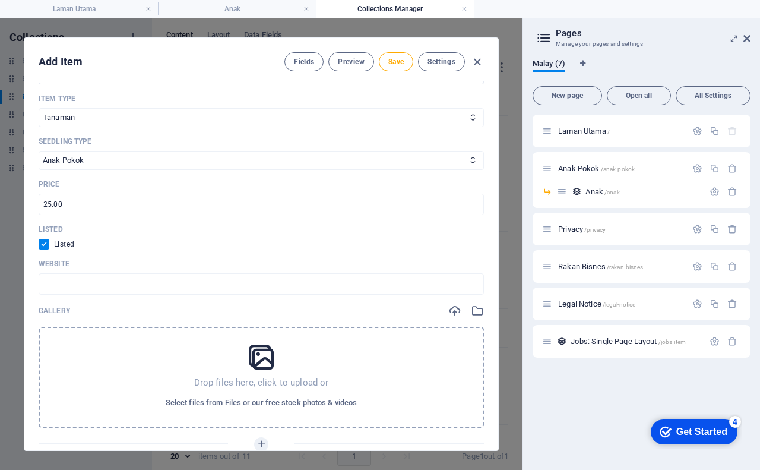
scroll to position [540, 0]
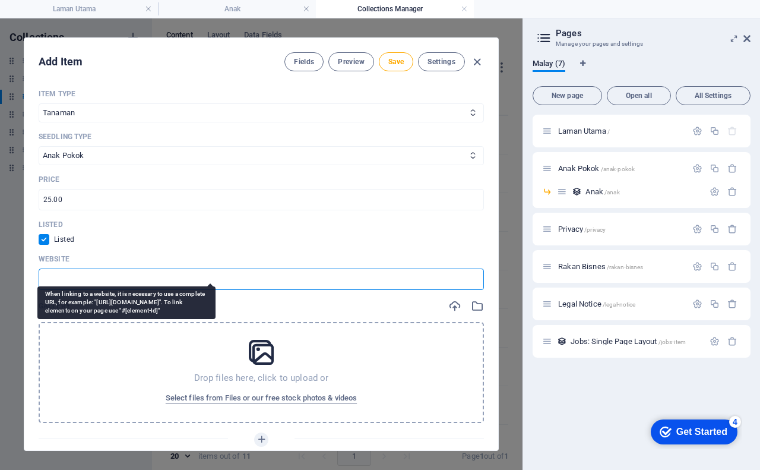
click at [91, 268] on input "text" at bounding box center [261, 278] width 445 height 21
paste input "[URL][DOMAIN_NAME]"
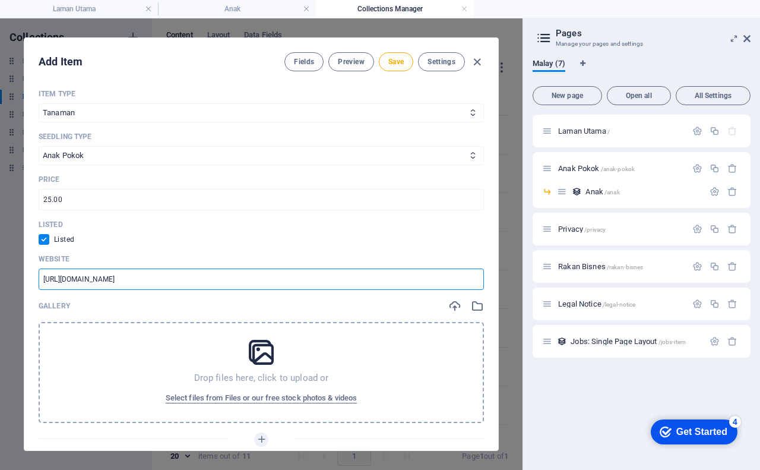
type input "[URL][DOMAIN_NAME]"
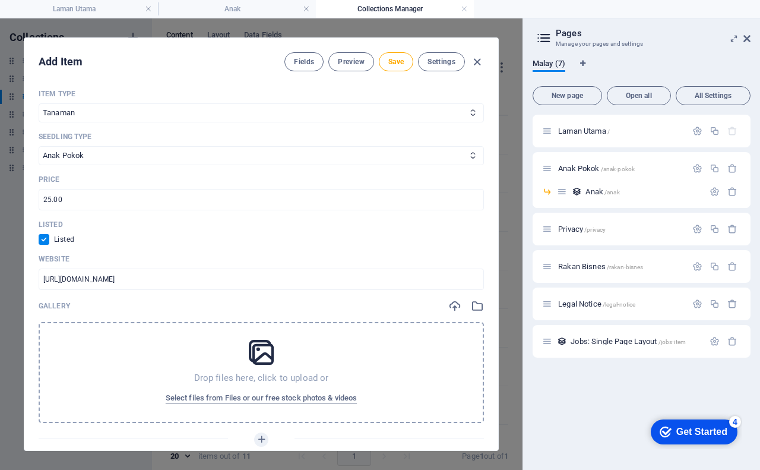
click at [254, 345] on icon at bounding box center [261, 352] width 30 height 30
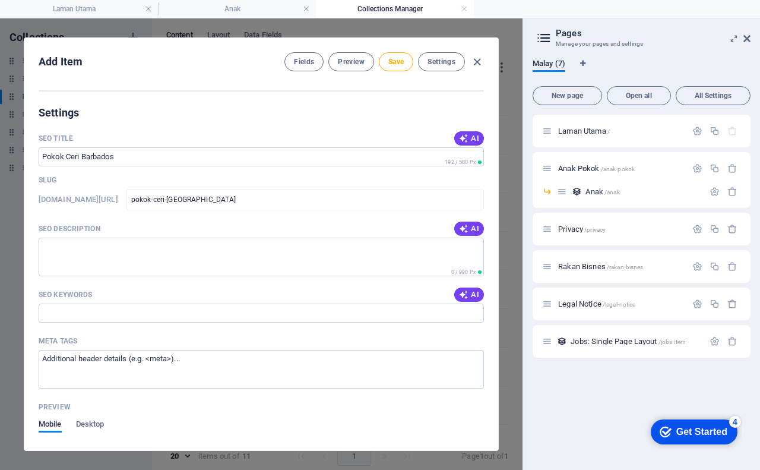
scroll to position [956, 0]
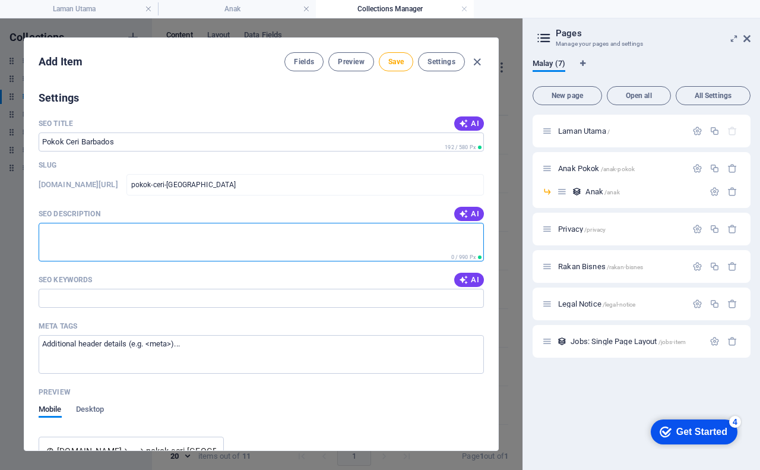
click at [334, 226] on textarea "SEO Description" at bounding box center [261, 242] width 445 height 39
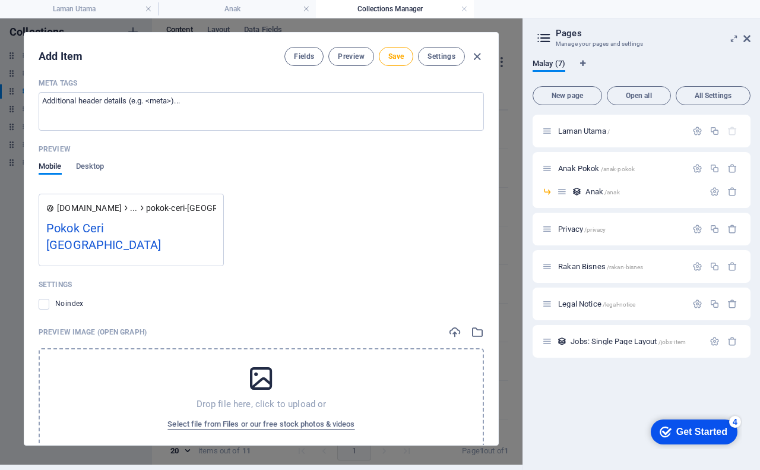
scroll to position [1134, 0]
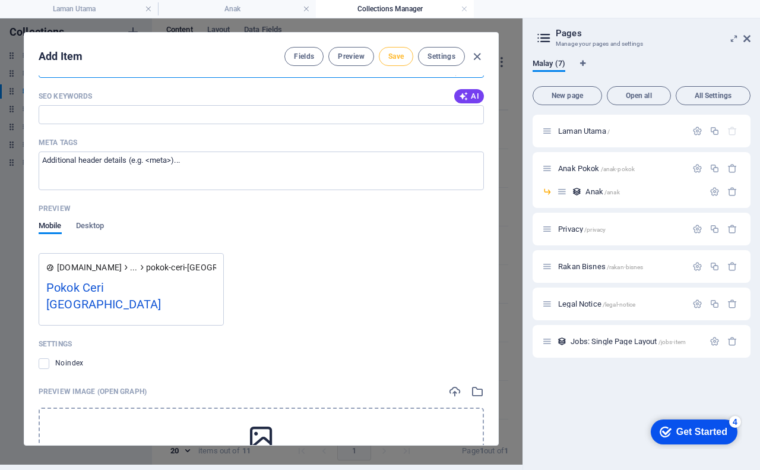
click at [385, 56] on button "Save" at bounding box center [396, 56] width 34 height 19
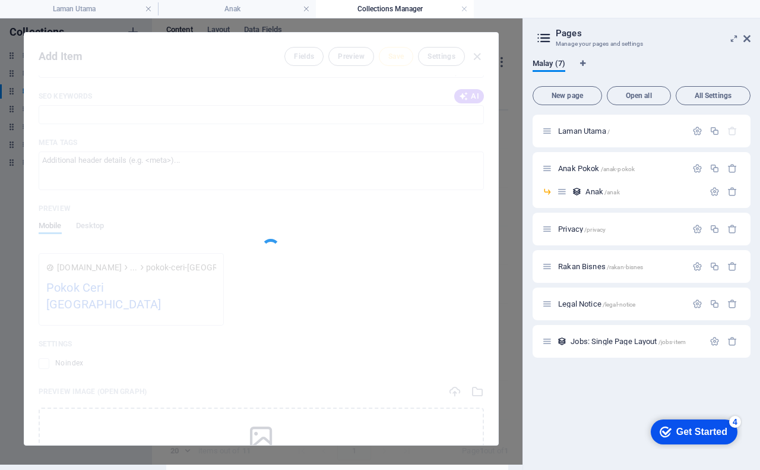
type input "pokok-ceri-[GEOGRAPHIC_DATA]"
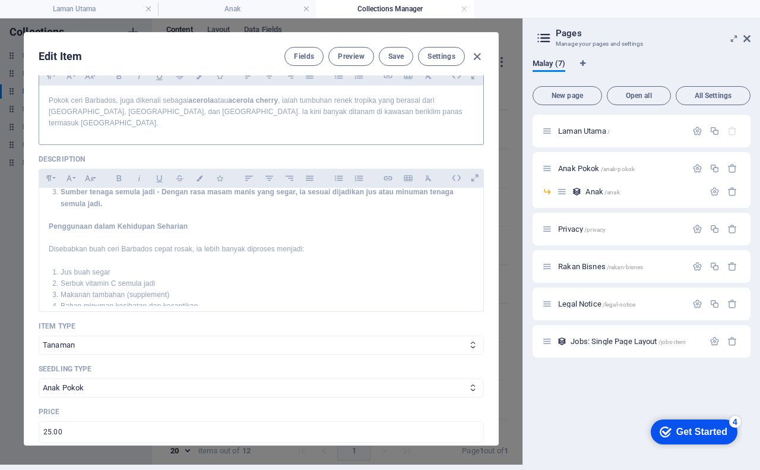
scroll to position [243, 0]
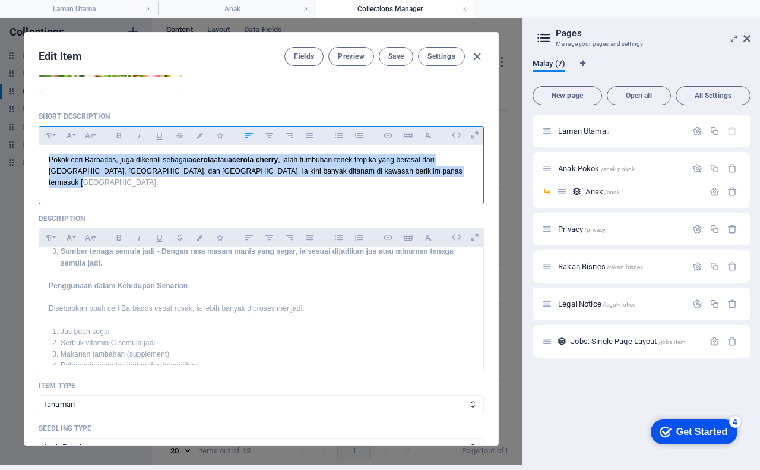
drag, startPoint x: 47, startPoint y: 157, endPoint x: 439, endPoint y: 175, distance: 392.9
click at [439, 175] on div "Pokok ceri Barbados, juga dikenali sebagai acerola atau acerola cherry , ialah …" at bounding box center [261, 171] width 444 height 53
copy p "Pokok ceri Barbados, juga dikenali sebagai acerola atau acerola cherry , ialah …"
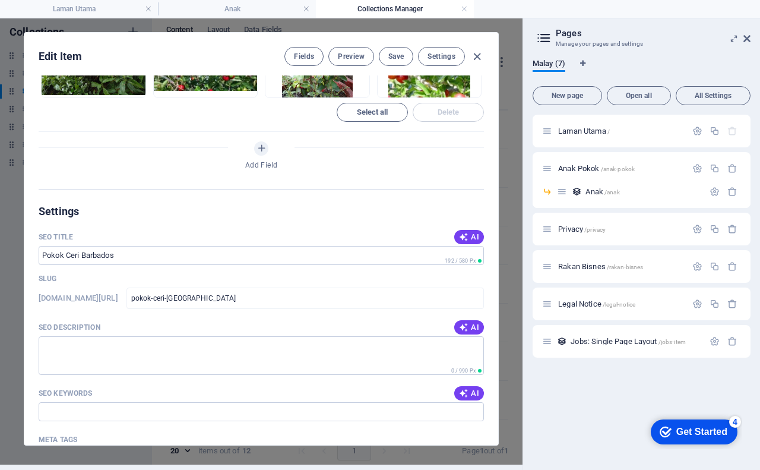
scroll to position [956, 0]
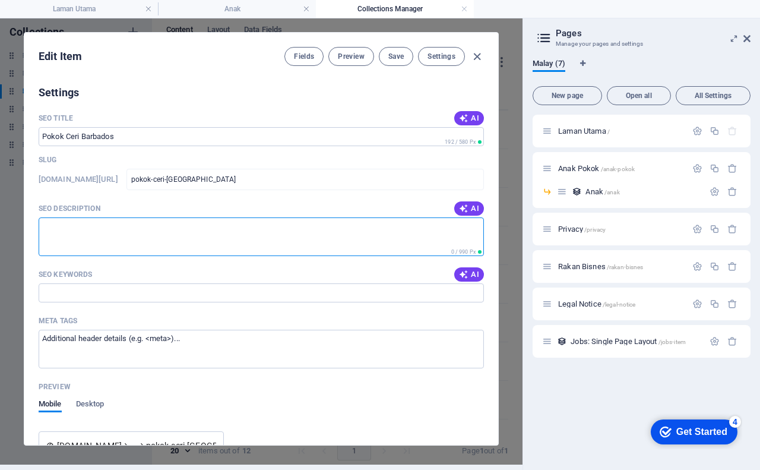
click at [123, 217] on textarea "SEO Description" at bounding box center [261, 236] width 445 height 39
paste textarea "Pokok ceri Barbados, juga dikenali sebagai acerola atau acerola cherry, ialah t…"
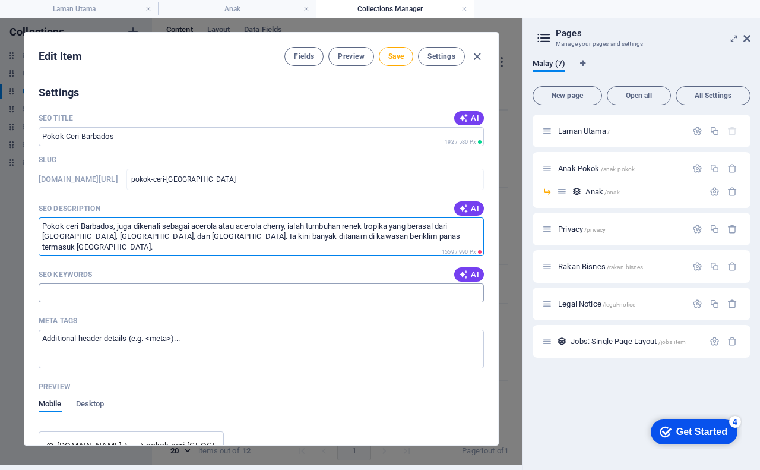
type textarea "Pokok ceri Barbados, juga dikenali sebagai acerola atau acerola cherry, ialah t…"
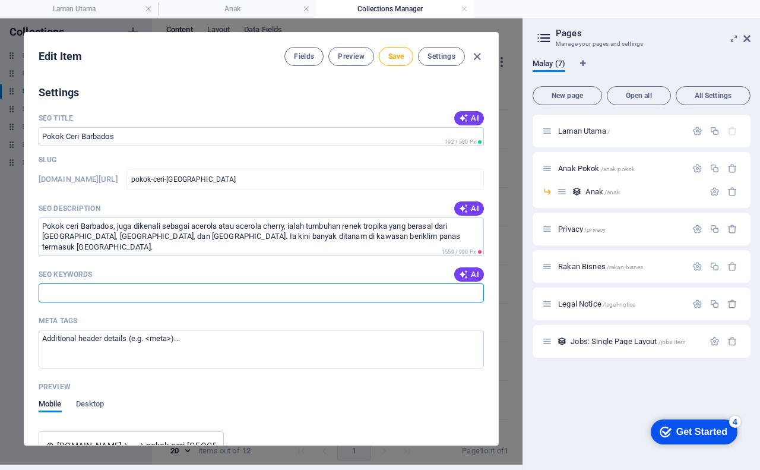
click at [93, 283] on input "SEO Keywords" at bounding box center [261, 292] width 445 height 19
click at [116, 283] on input "pokok ceri barbados, anak pokok ceri barbados, benih cili barbados" at bounding box center [261, 292] width 445 height 19
click at [208, 283] on input "pokok ceri barbados,anak pokok ceri barbados, benih cili barbados" at bounding box center [261, 292] width 445 height 19
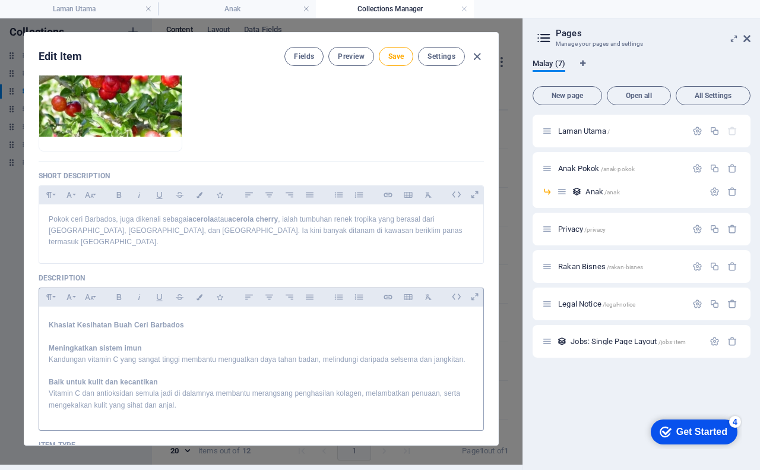
scroll to position [204, 0]
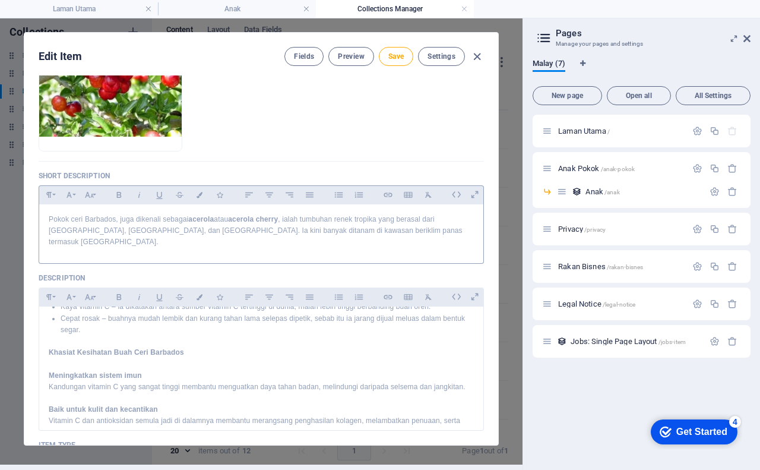
type input "pokok ceri barbados,anak pokok ceri barbados,benih cili barbados"
drag, startPoint x: 189, startPoint y: 221, endPoint x: 214, endPoint y: 220, distance: 24.4
click at [214, 220] on strong "acerola" at bounding box center [201, 219] width 26 height 8
click at [138, 195] on icon "button" at bounding box center [139, 195] width 2 height 6
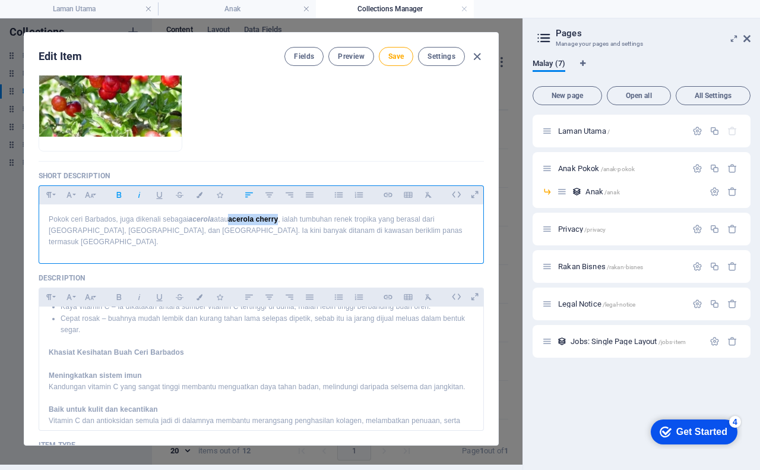
drag, startPoint x: 232, startPoint y: 216, endPoint x: 282, endPoint y: 224, distance: 50.6
click at [282, 224] on p "Pokok ceri Barbados, juga dikenali sebagai acerola atau acerola cherry , ialah …" at bounding box center [261, 231] width 425 height 34
click at [137, 197] on icon "button" at bounding box center [139, 195] width 10 height 14
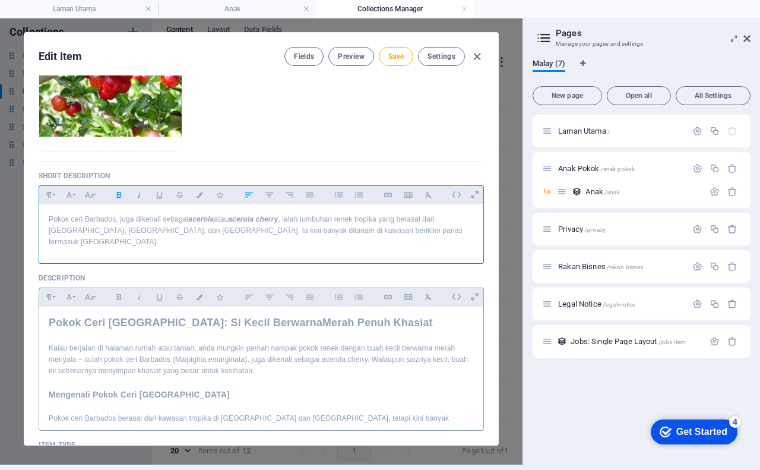
scroll to position [0, 0]
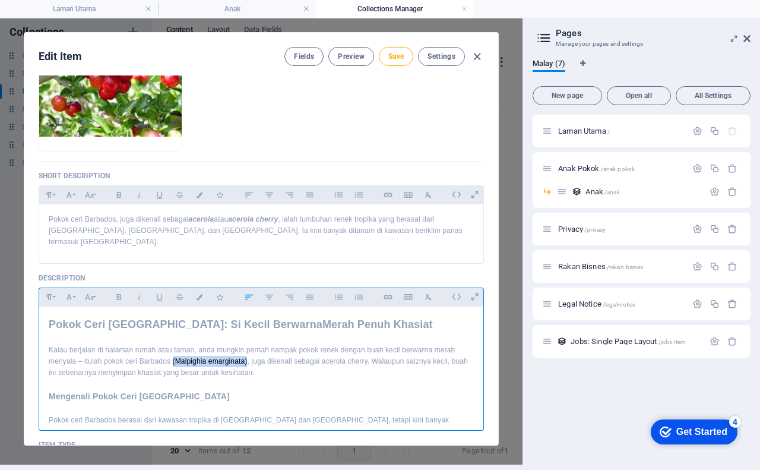
drag, startPoint x: 170, startPoint y: 349, endPoint x: 247, endPoint y: 350, distance: 76.6
click at [247, 350] on p "Kalau berjalan di halaman rumah atau taman, anda mungkin pernah nampak pokok re…" at bounding box center [261, 361] width 425 height 34
click at [139, 290] on icon "button" at bounding box center [139, 297] width 10 height 14
drag, startPoint x: 321, startPoint y: 347, endPoint x: 365, endPoint y: 350, distance: 44.0
click at [365, 350] on p "Kalau berjalan di halaman rumah atau taman, anda mungkin pernah nampak pokok re…" at bounding box center [261, 361] width 425 height 34
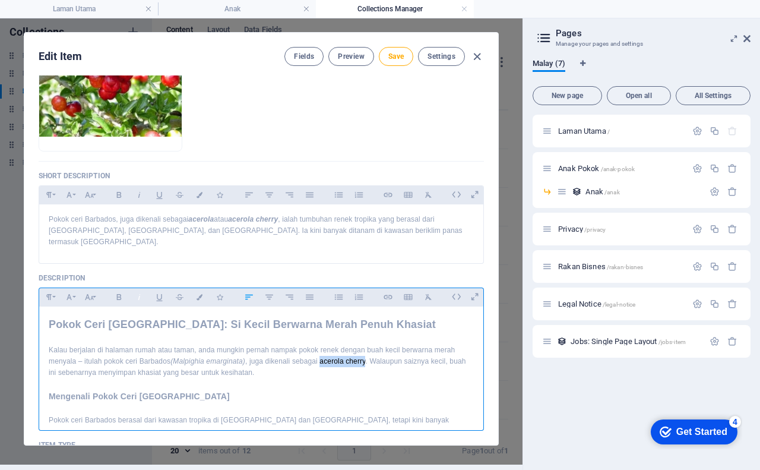
click at [141, 290] on icon "button" at bounding box center [139, 297] width 10 height 14
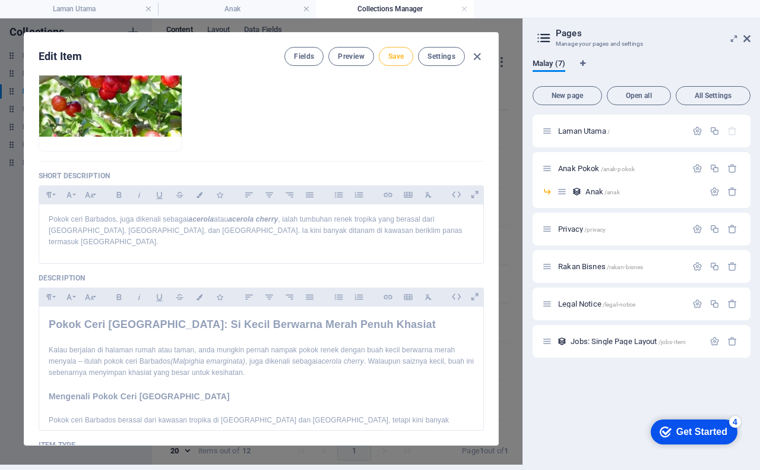
click at [400, 59] on span "Save" at bounding box center [395, 56] width 15 height 9
click at [345, 55] on span "Preview" at bounding box center [351, 56] width 26 height 9
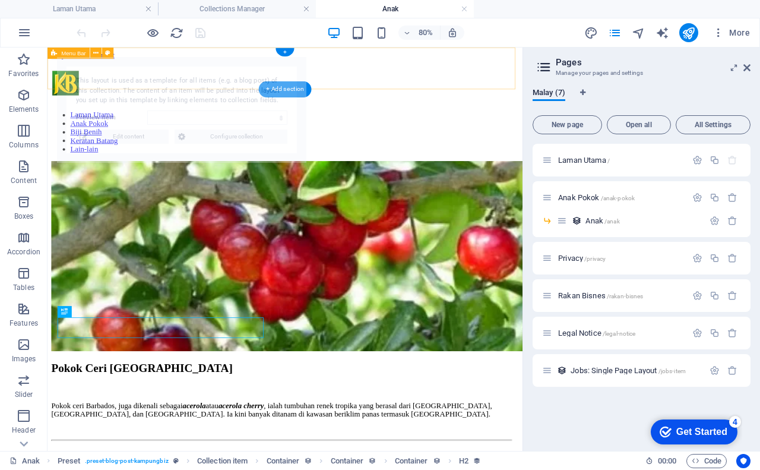
select select "68b5962089c0bcaea10d49a5"
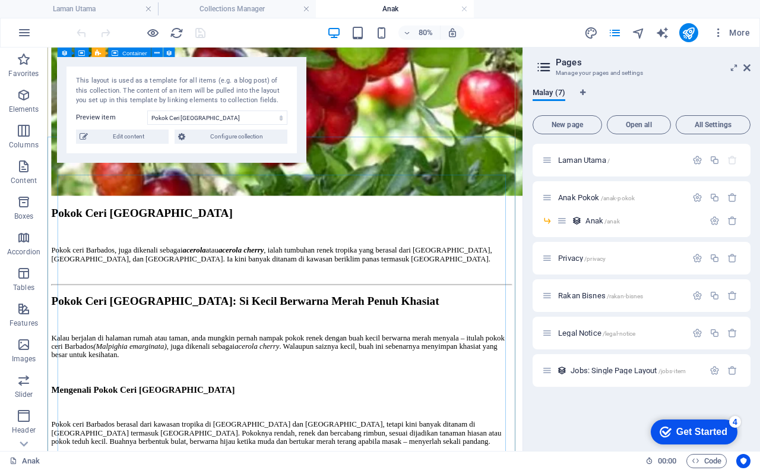
scroll to position [178, 0]
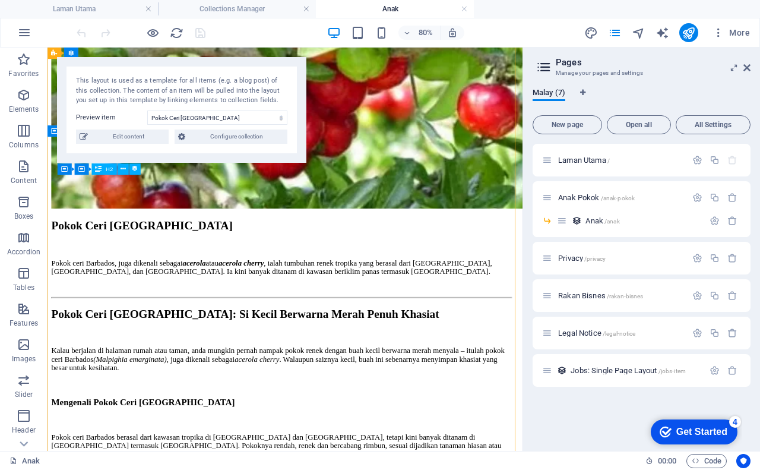
click at [132, 262] on div "Pokok Ceri [GEOGRAPHIC_DATA]" at bounding box center [339, 270] width 575 height 16
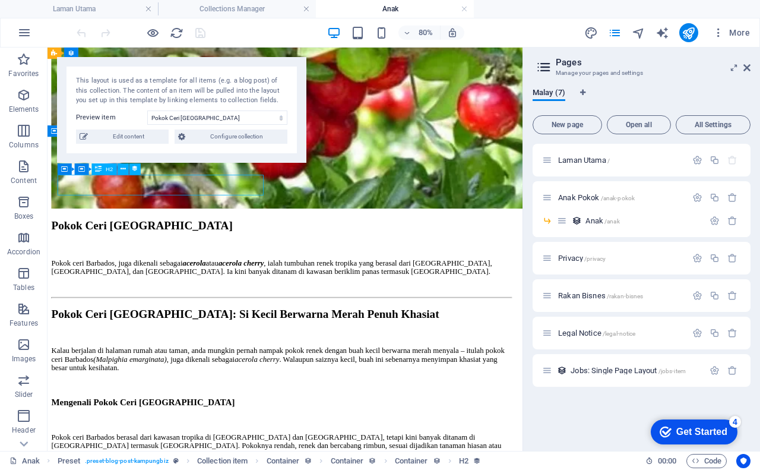
click at [125, 262] on div "Pokok Ceri [GEOGRAPHIC_DATA]" at bounding box center [339, 270] width 575 height 16
select select "name"
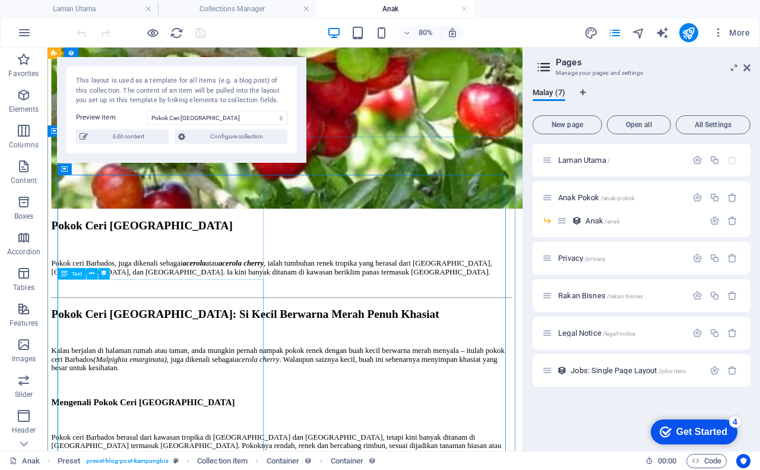
select select "penerangan"
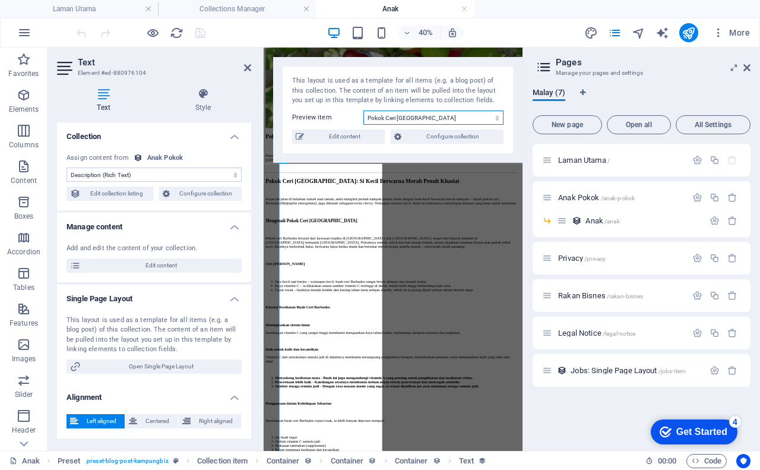
click at [433, 118] on select "Pokok Ceri Barbados Pokok Rambutan Gula Batu Pokok Jambu Batu Lohan Office Spac…" at bounding box center [433, 117] width 140 height 14
select select "68aed080f28c0621a00bf475"
click at [363, 110] on select "Pokok Ceri Barbados Pokok Rambutan Gula Batu Pokok Jambu Batu Lohan Office Spac…" at bounding box center [433, 117] width 140 height 14
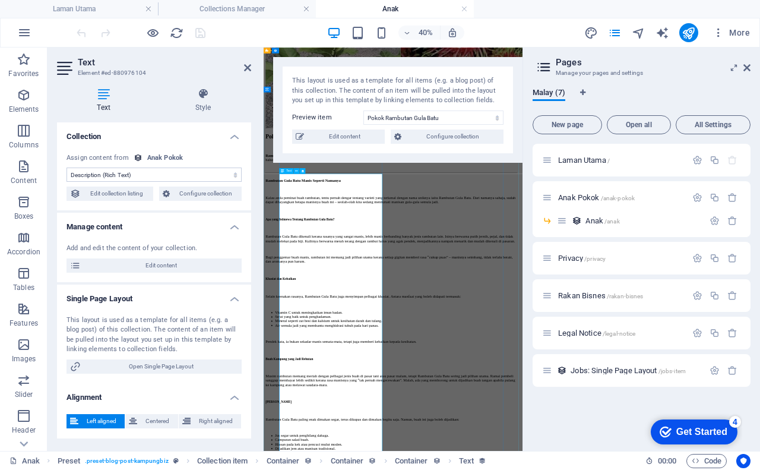
click at [328, 137] on span "Edit content" at bounding box center [345, 136] width 74 height 14
type input "Pokok Rambutan Gula Batu"
type input "pokok-rambutan-gula-batu"
type input "RM40.00"
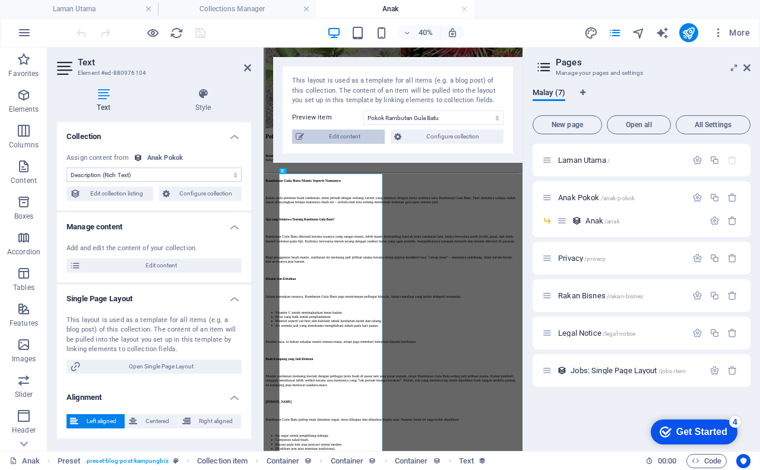
checkbox input "true"
type input "https://s.shopee.com.my/7V6XVl0y7F"
type input "pokok-rambutan-gula-batu"
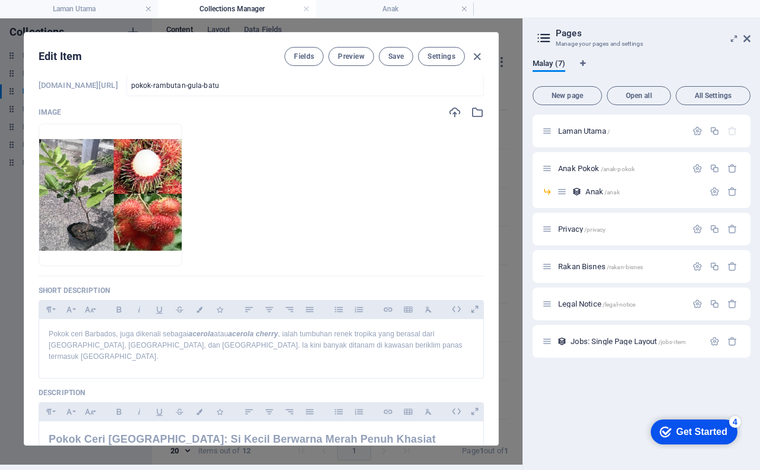
scroll to position [65, 0]
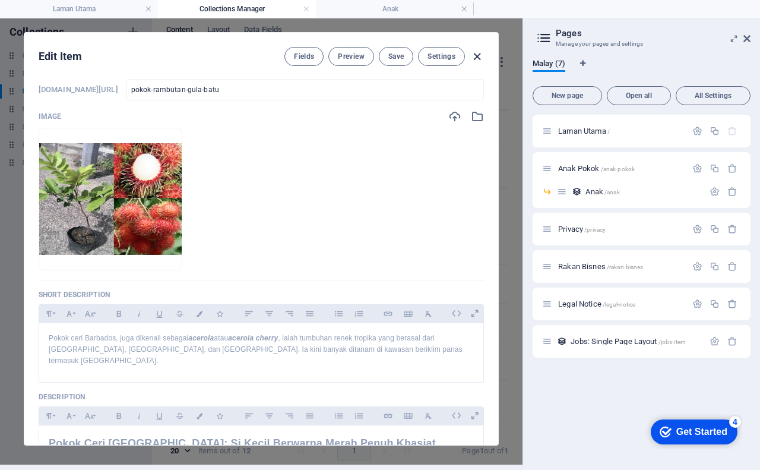
click at [474, 54] on icon "button" at bounding box center [477, 57] width 14 height 14
checkbox input "false"
type input "pokok-rambutan-gula-batu"
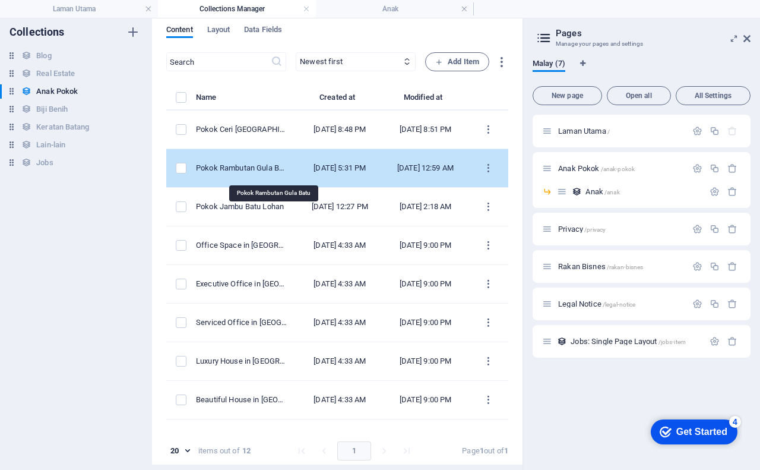
click at [285, 172] on div "Pokok Rambutan Gula Batu" at bounding box center [241, 168] width 91 height 11
select select "Tanaman"
select select "Anak Pokok"
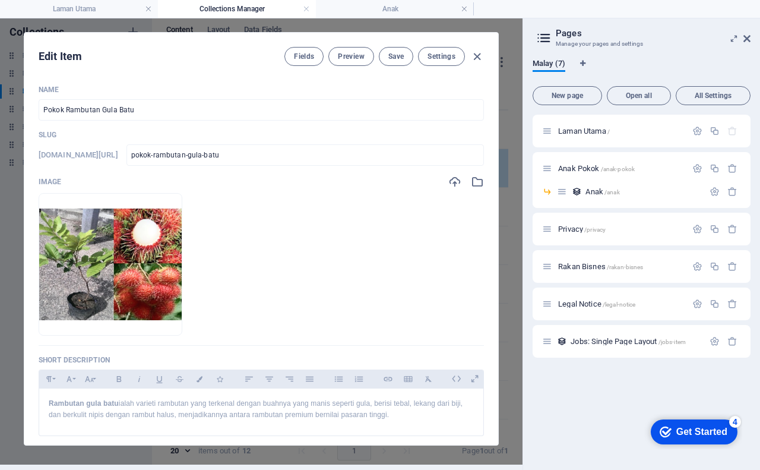
scroll to position [0, 0]
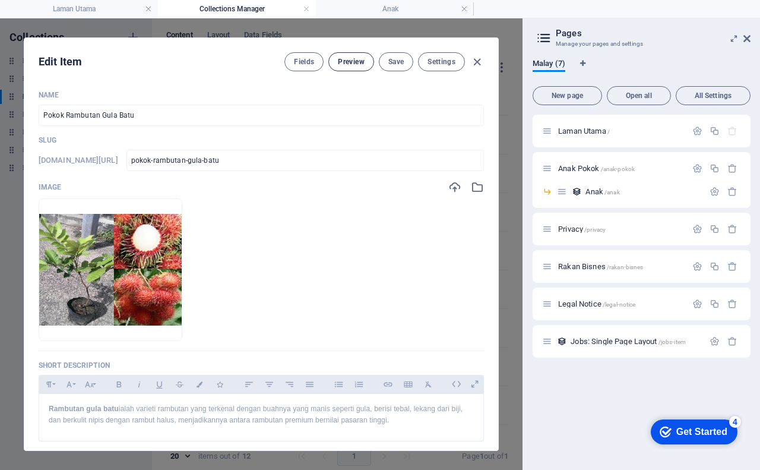
click at [353, 62] on span "Preview" at bounding box center [351, 61] width 26 height 9
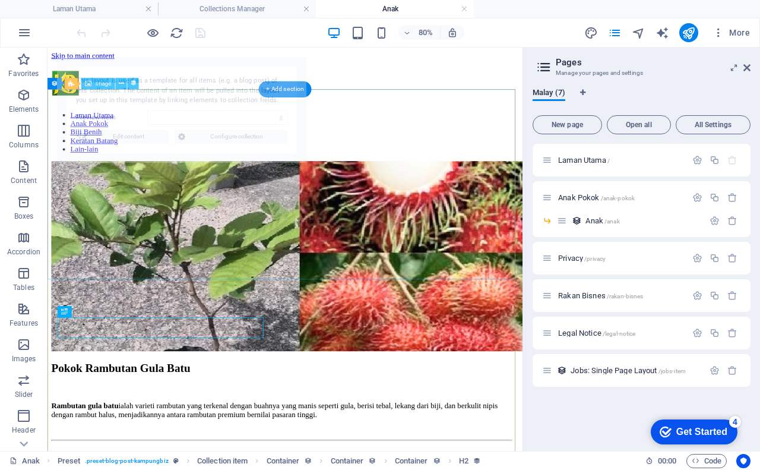
select select "68aed080f28c0621a00bf475"
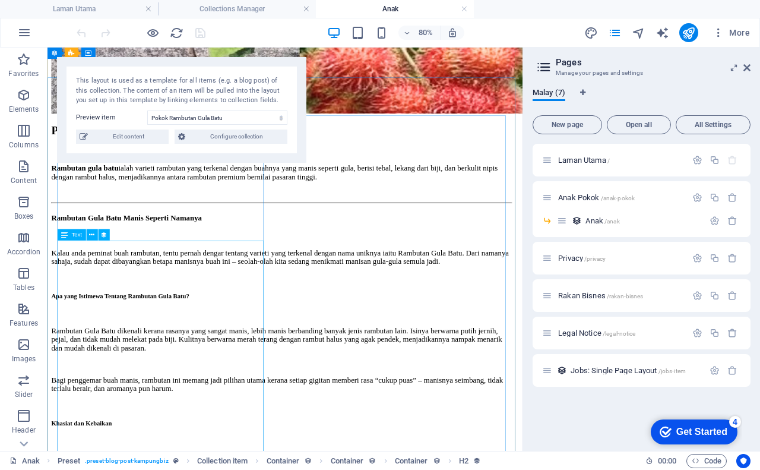
scroll to position [237, 0]
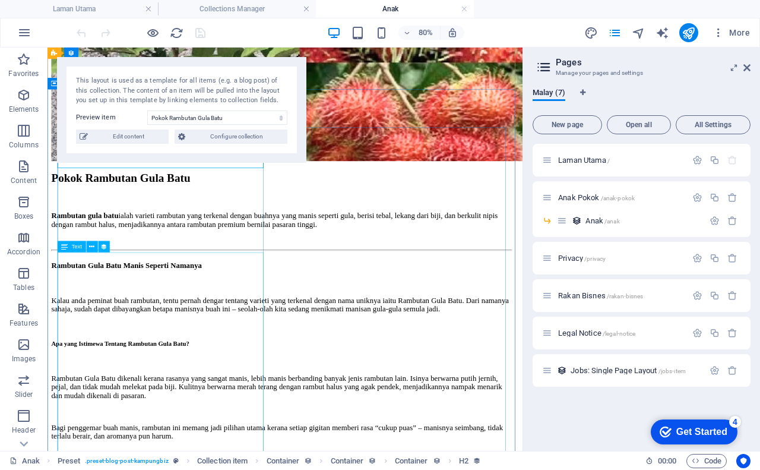
select select "penerangan"
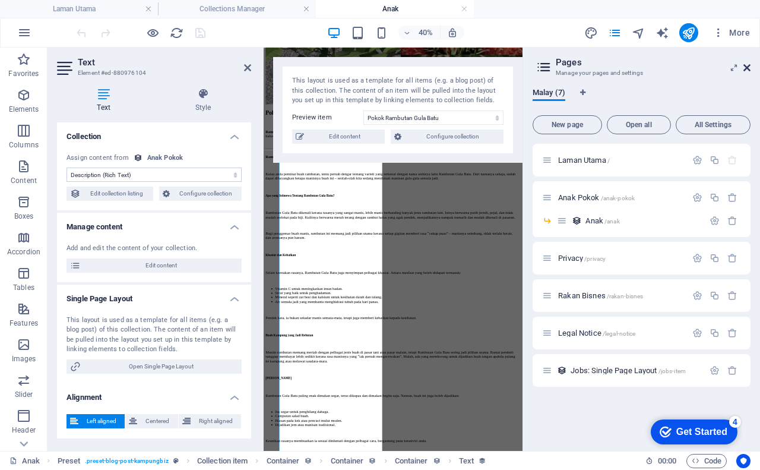
click at [748, 70] on icon at bounding box center [746, 67] width 7 height 9
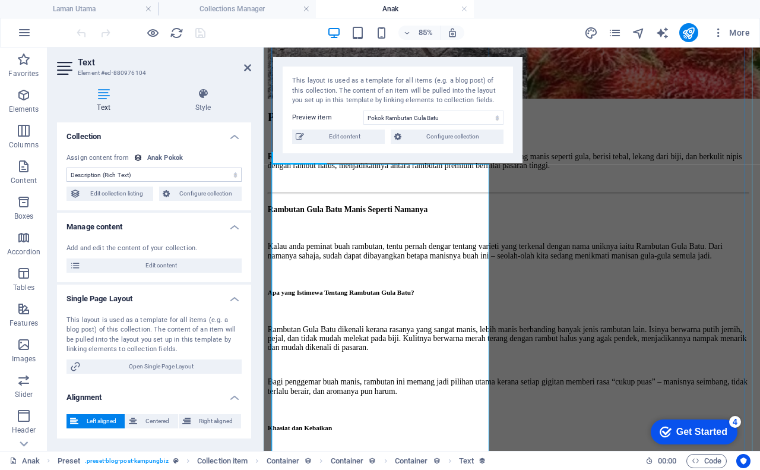
scroll to position [297, 0]
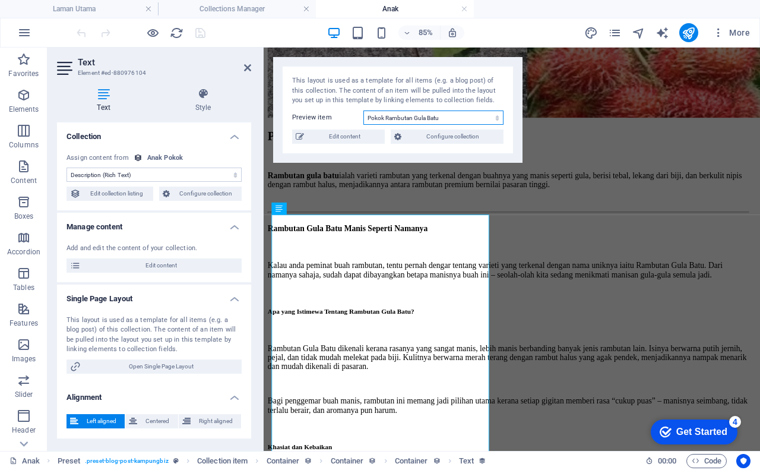
click at [441, 119] on select "Pokok Ceri Barbados Pokok Rambutan Gula Batu Pokok Jambu Batu Lohan Office Spac…" at bounding box center [433, 117] width 140 height 14
select select "68b5962089c0bcaea10d49a5"
click at [363, 110] on select "Pokok Ceri Barbados Pokok Rambutan Gula Batu Pokok Jambu Batu Lohan Office Spac…" at bounding box center [433, 117] width 140 height 14
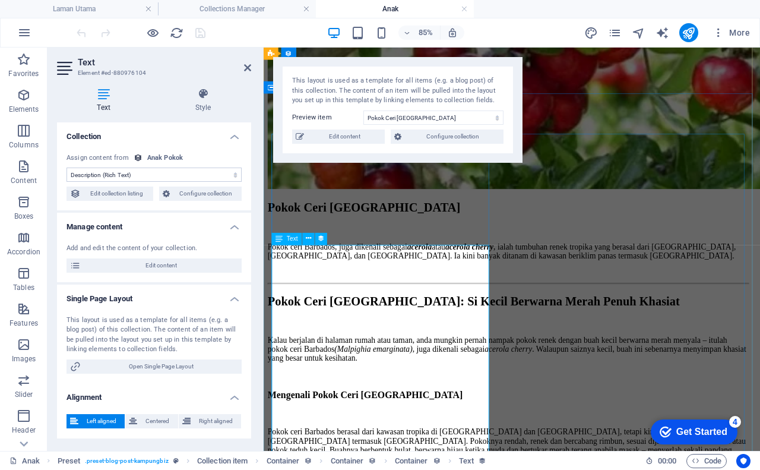
scroll to position [237, 0]
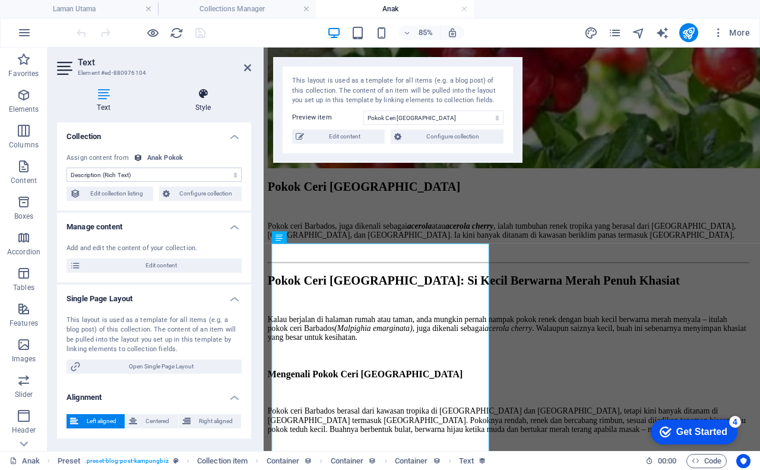
click at [207, 96] on icon at bounding box center [203, 94] width 96 height 12
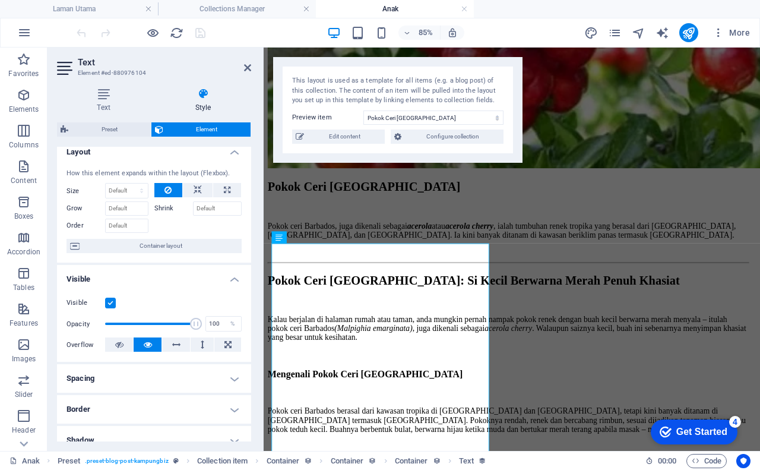
scroll to position [0, 0]
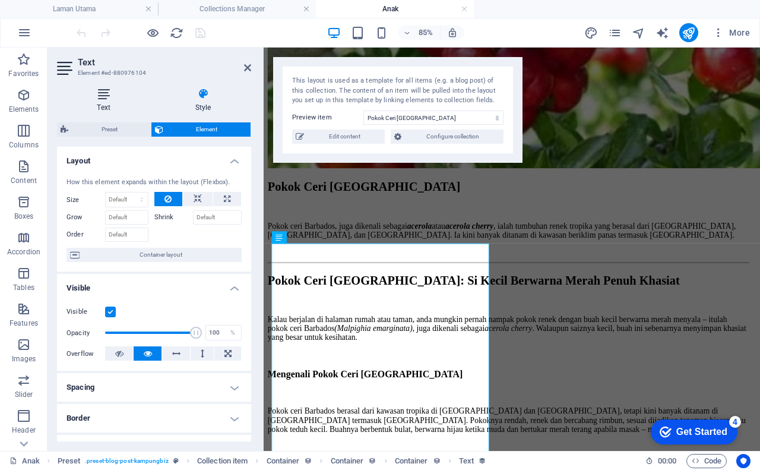
click at [97, 91] on icon at bounding box center [103, 94] width 93 height 12
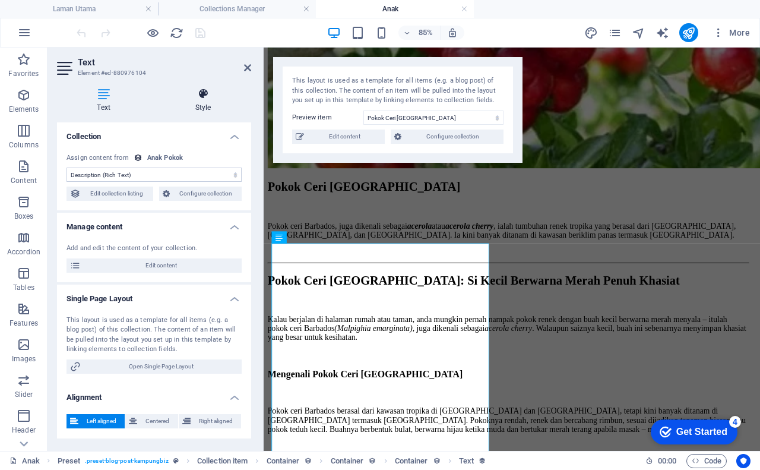
click at [204, 101] on h4 "Style" at bounding box center [203, 100] width 96 height 25
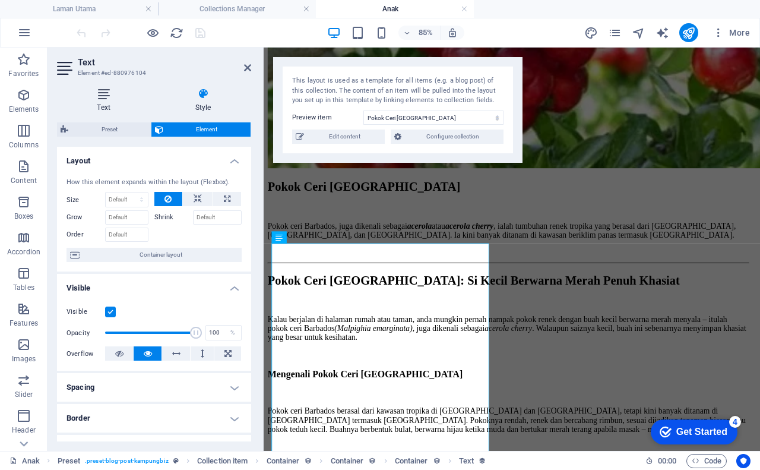
click at [111, 93] on icon at bounding box center [103, 94] width 93 height 12
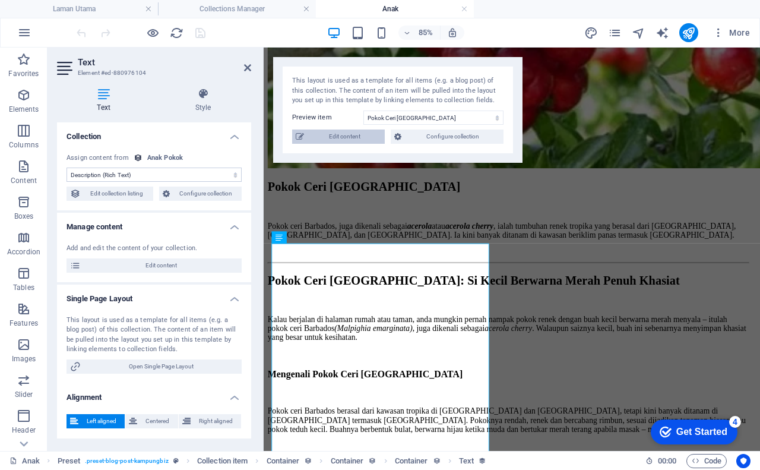
click at [353, 138] on span "Edit content" at bounding box center [345, 136] width 74 height 14
type input "Pokok Ceri [GEOGRAPHIC_DATA]"
type input "pokok-ceri-[GEOGRAPHIC_DATA]"
type input "25.00"
checkbox input "true"
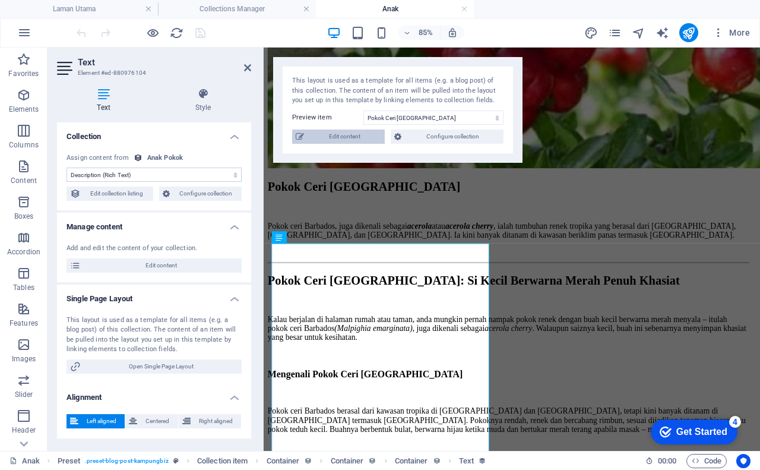
type input "[URL][DOMAIN_NAME]"
type input "pokok-ceri-[GEOGRAPHIC_DATA]"
type textarea "Pokok ceri Barbados, juga dikenali sebagai acerola atau acerola cherry, ialah t…"
type input "pokok ceri barbados,anak pokok ceri barbados,benih cili barbados"
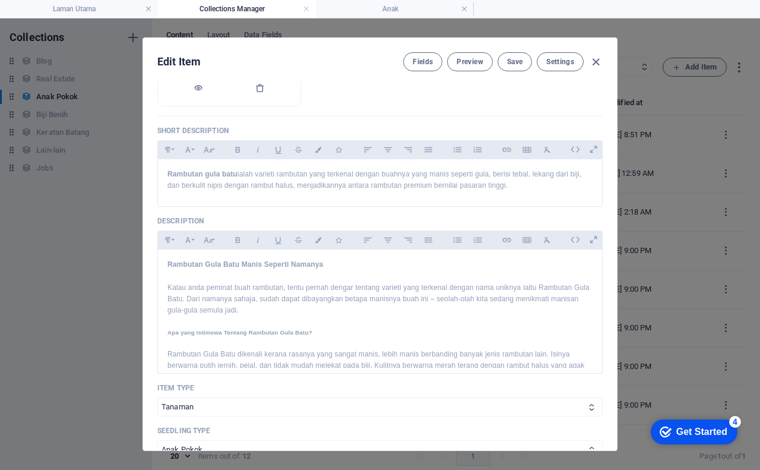
scroll to position [237, 0]
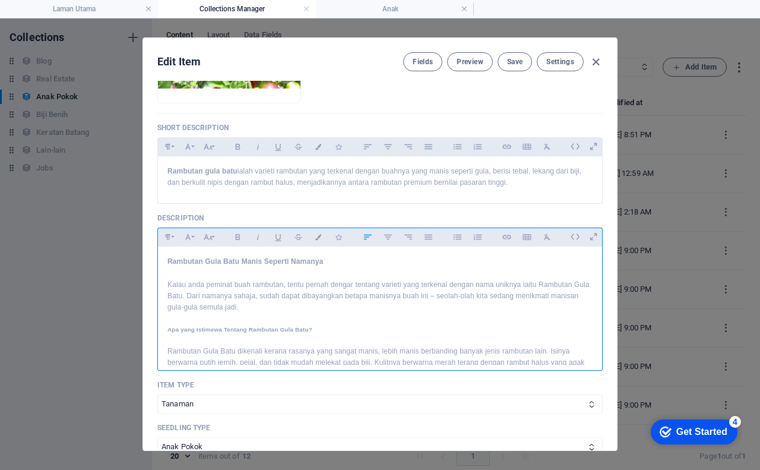
click at [268, 261] on h4 "Rambutan Gula Batu Manis Seperti Namanya" at bounding box center [379, 261] width 425 height 11
drag, startPoint x: 167, startPoint y: 259, endPoint x: 325, endPoint y: 262, distance: 157.9
click at [325, 262] on h4 "Rambutan Gula Batu Manis Seperti Namanya" at bounding box center [379, 261] width 425 height 11
click at [166, 235] on icon "button" at bounding box center [167, 237] width 5 height 6
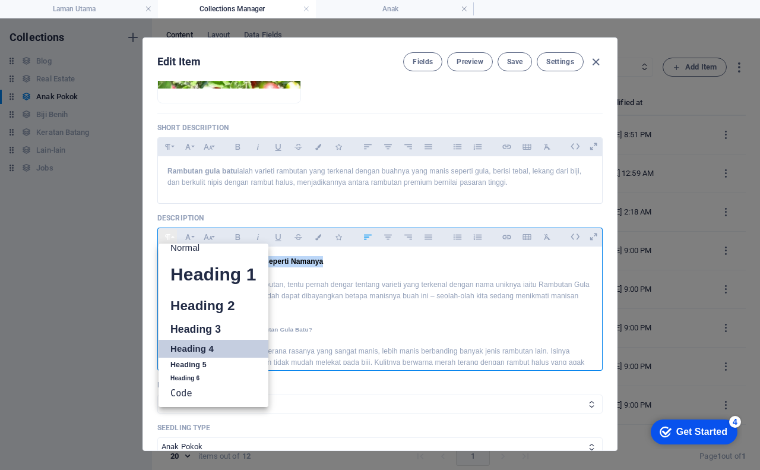
scroll to position [9, 0]
click at [199, 329] on link "Heading 3" at bounding box center [214, 329] width 110 height 21
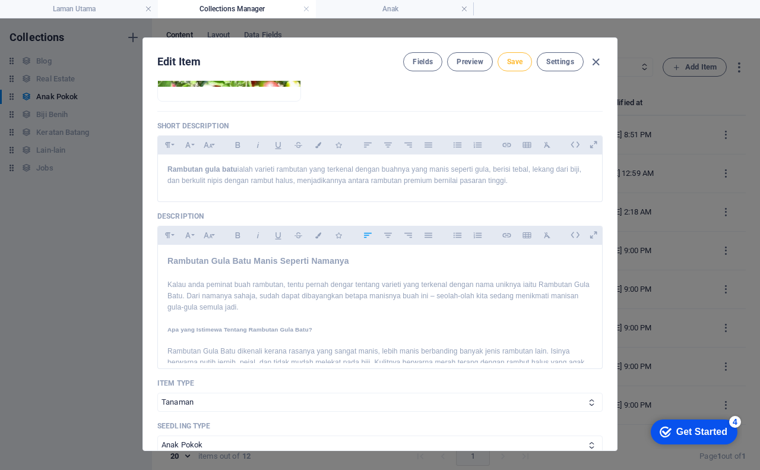
click at [507, 61] on span "Save" at bounding box center [514, 61] width 15 height 9
click at [478, 59] on span "Preview" at bounding box center [470, 61] width 26 height 9
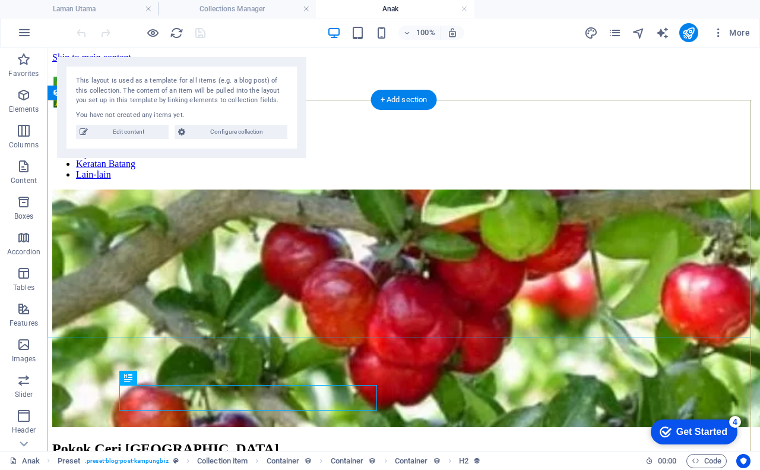
scroll to position [0, 0]
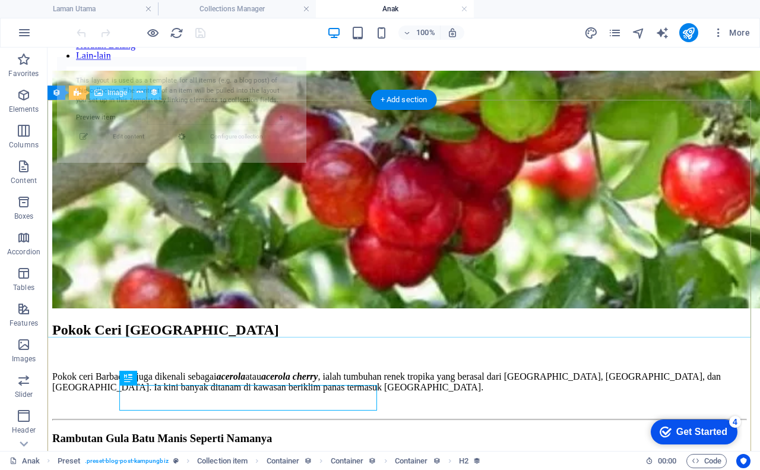
select select "68b5962089c0bcaea10d49a5"
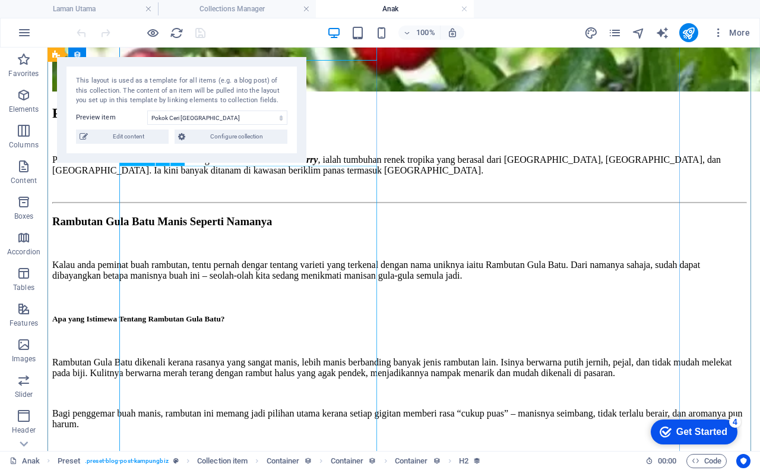
scroll to position [356, 0]
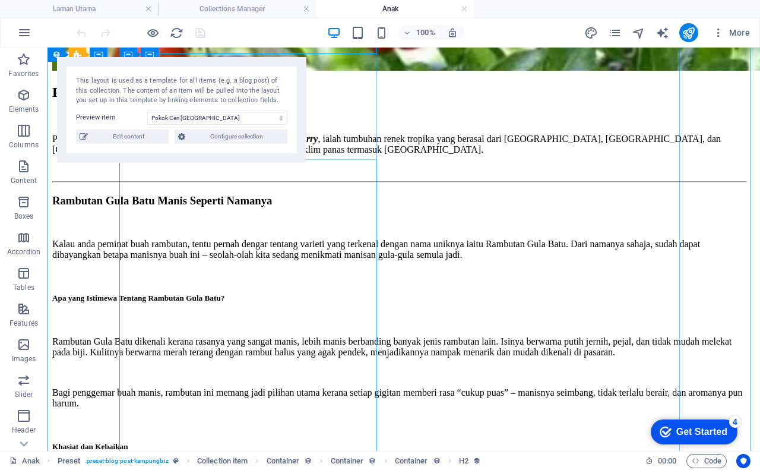
select select "penerangan"
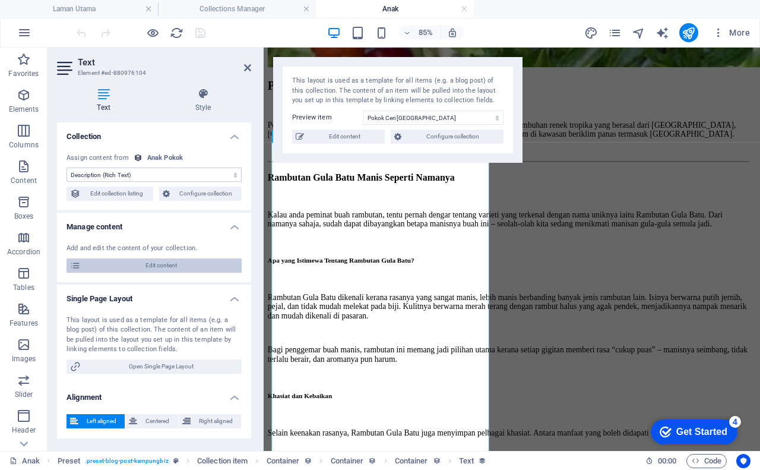
click at [159, 268] on span "Edit content" at bounding box center [161, 265] width 154 height 14
checkbox input "true"
type input "pokok-ceri-[GEOGRAPHIC_DATA]"
type textarea "Pokok ceri Barbados, juga dikenali sebagai acerola atau acerola cherry, ialah t…"
type input "pokok ceri barbados,anak pokok ceri barbados,benih cili barbados"
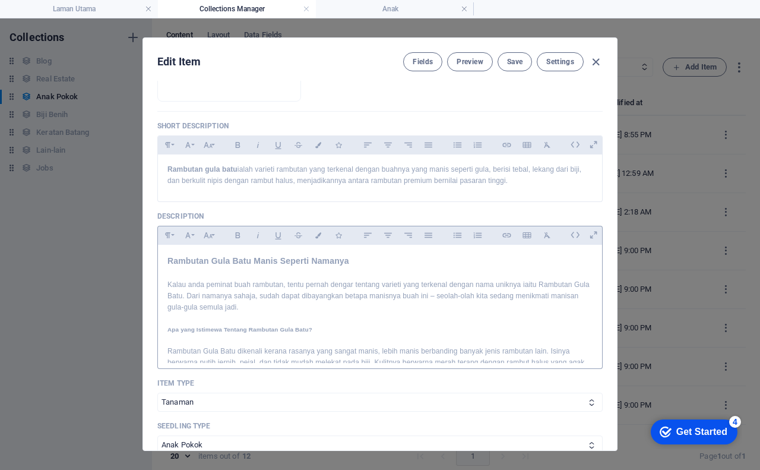
scroll to position [286, 0]
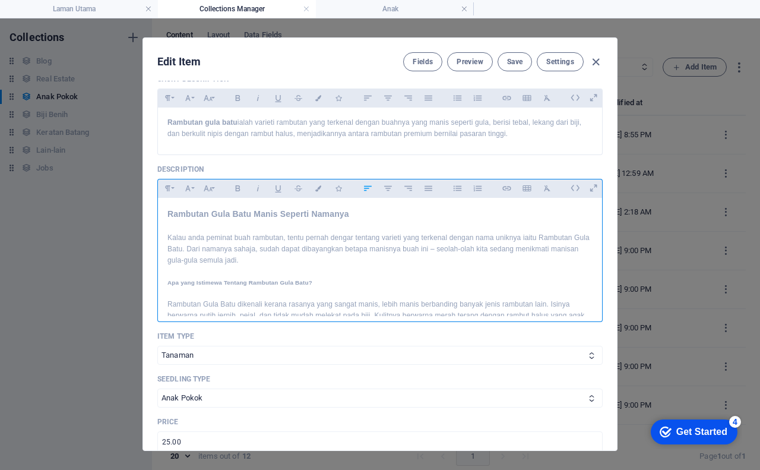
click at [234, 251] on p "Kalau anda peminat buah rambutan, tentu pernah dengar tentang varieti yang terk…" at bounding box center [379, 249] width 425 height 34
click at [211, 214] on h3 "Rambutan Gula Batu Manis Seperti Namanya" at bounding box center [379, 213] width 425 height 13
drag, startPoint x: 166, startPoint y: 214, endPoint x: 331, endPoint y: 221, distance: 165.8
click at [167, 191] on icon "button" at bounding box center [168, 188] width 10 height 14
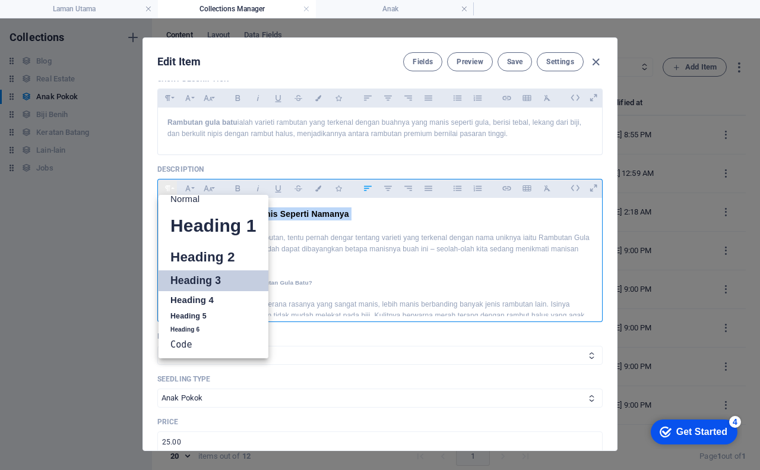
scroll to position [9, 0]
click at [185, 296] on link "Heading 4" at bounding box center [214, 300] width 110 height 18
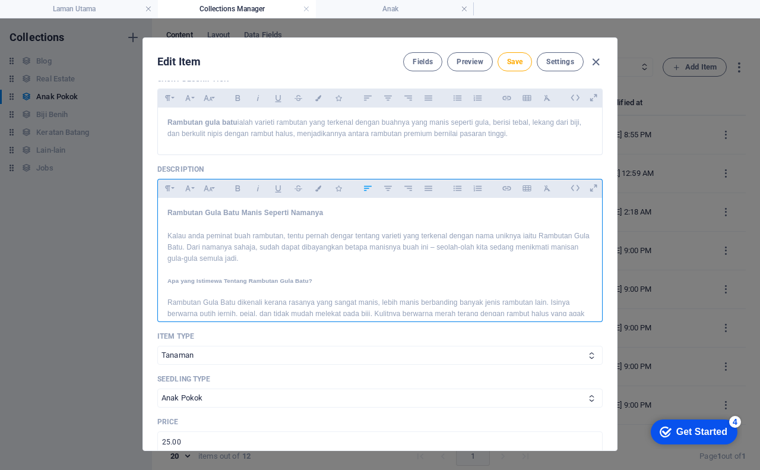
scroll to position [284, 0]
drag, startPoint x: 166, startPoint y: 281, endPoint x: 334, endPoint y: 280, distance: 167.4
click at [334, 280] on h5 "Apa yang Istimewa Tentang Rambutan Gula Batu?" at bounding box center [379, 282] width 425 height 9
click at [172, 190] on button "Paragraph Format" at bounding box center [167, 189] width 19 height 15
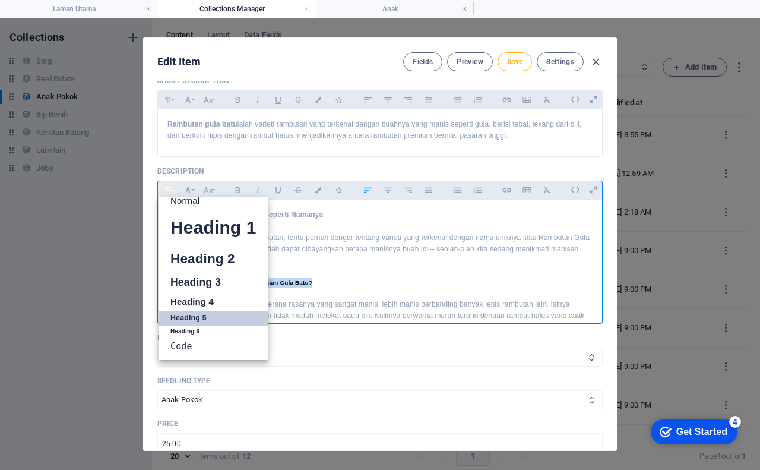
scroll to position [9, 0]
click at [218, 332] on link "Heading 6" at bounding box center [214, 331] width 110 height 12
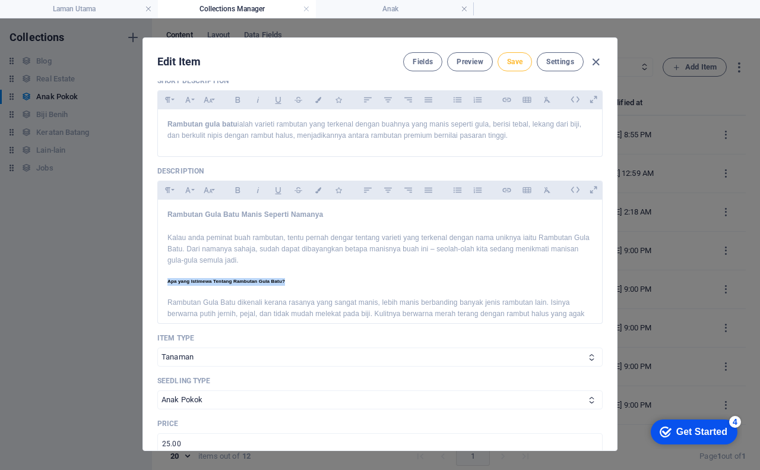
click at [509, 63] on span "Save" at bounding box center [514, 61] width 15 height 9
click at [477, 64] on span "Preview" at bounding box center [470, 61] width 26 height 9
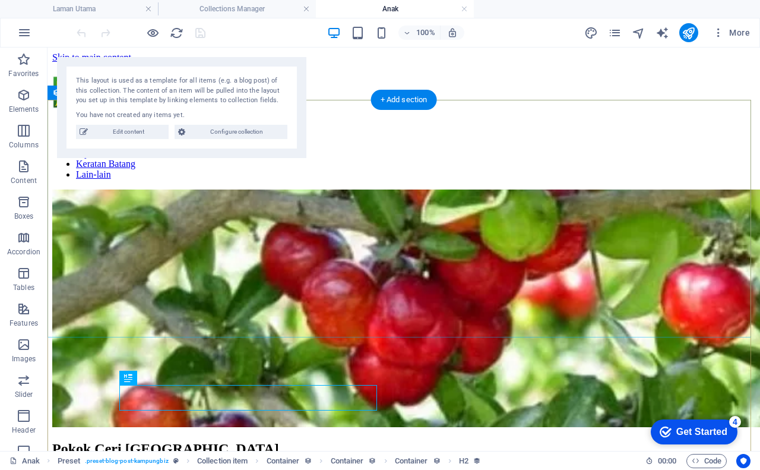
scroll to position [0, 0]
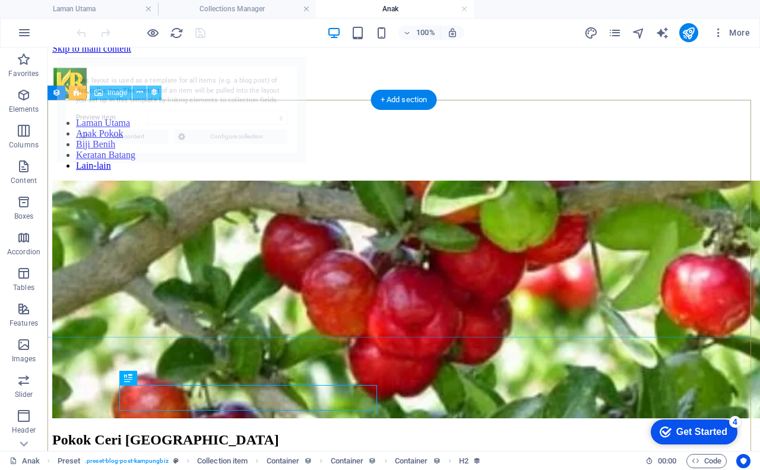
select select "68b5962089c0bcaea10d49a5"
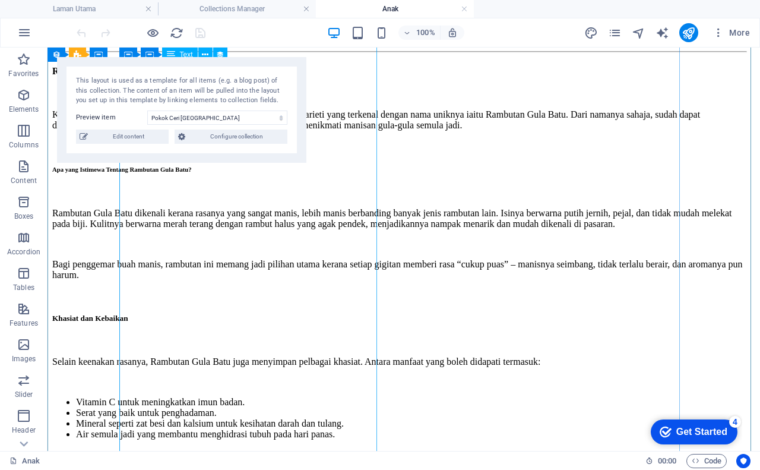
scroll to position [475, 0]
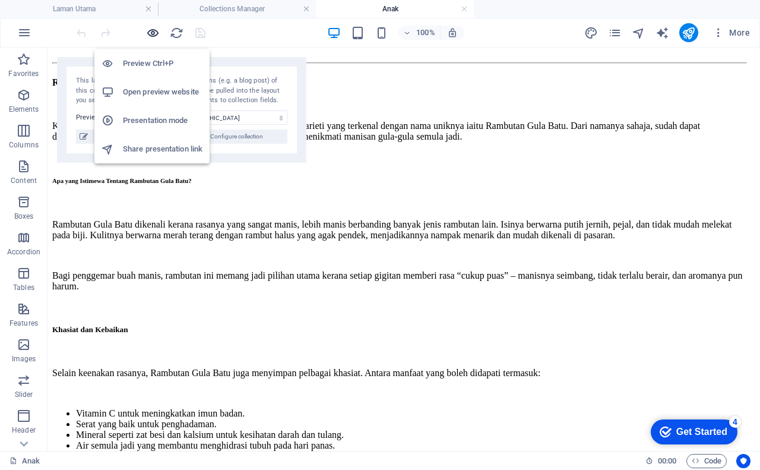
click at [156, 31] on icon "button" at bounding box center [153, 33] width 14 height 14
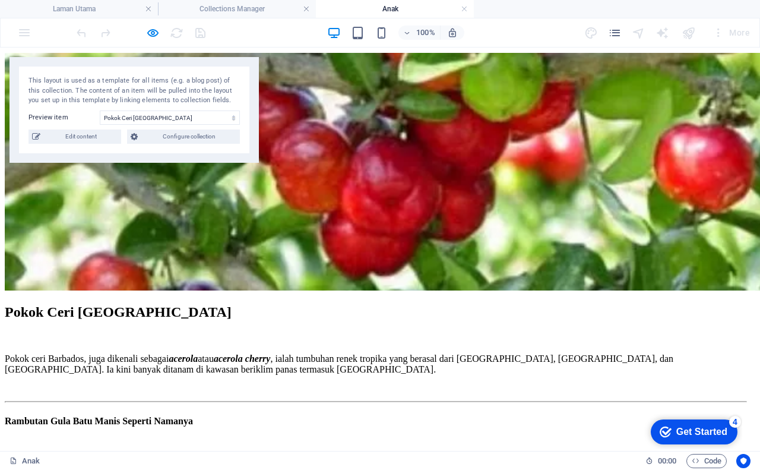
scroll to position [119, 0]
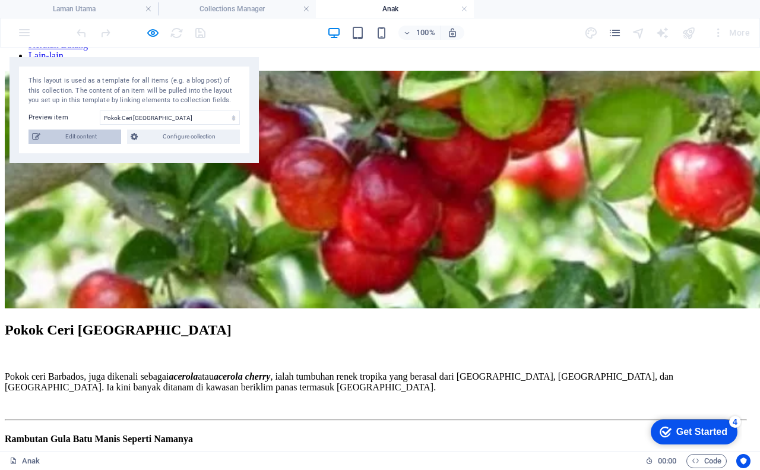
click at [88, 137] on span "Edit content" at bounding box center [81, 136] width 74 height 14
checkbox input "true"
type input "pokok-ceri-[GEOGRAPHIC_DATA]"
type textarea "Pokok ceri Barbados, juga dikenali sebagai acerola atau acerola cherry, ialah t…"
type input "pokok ceri barbados,anak pokok ceri barbados,benih cili barbados"
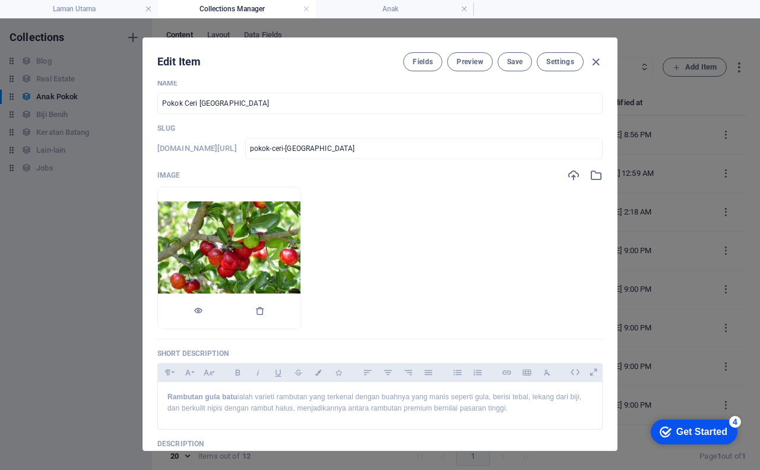
scroll to position [0, 0]
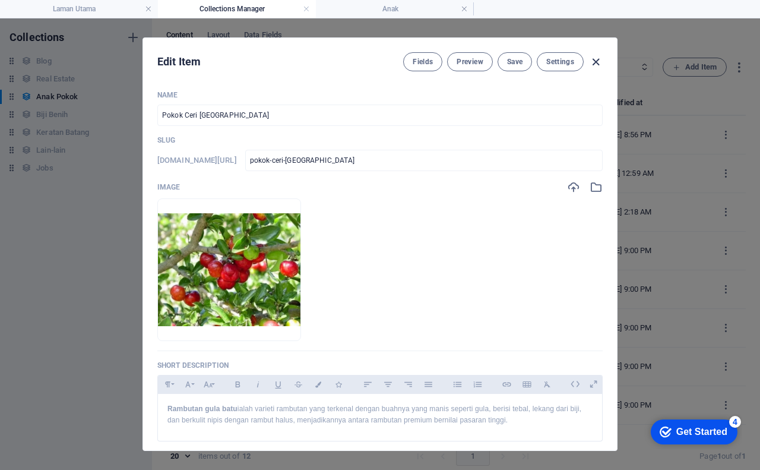
click at [594, 61] on icon "button" at bounding box center [596, 62] width 14 height 14
checkbox input "false"
type input "pokok-ceri-[GEOGRAPHIC_DATA]"
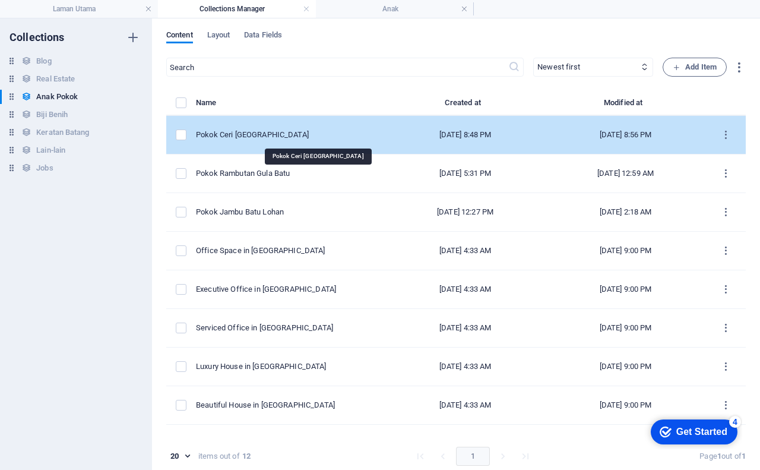
click at [293, 131] on div "Pokok Ceri [GEOGRAPHIC_DATA]" at bounding box center [286, 134] width 180 height 11
select select "Tanaman"
select select "Anak Pokok"
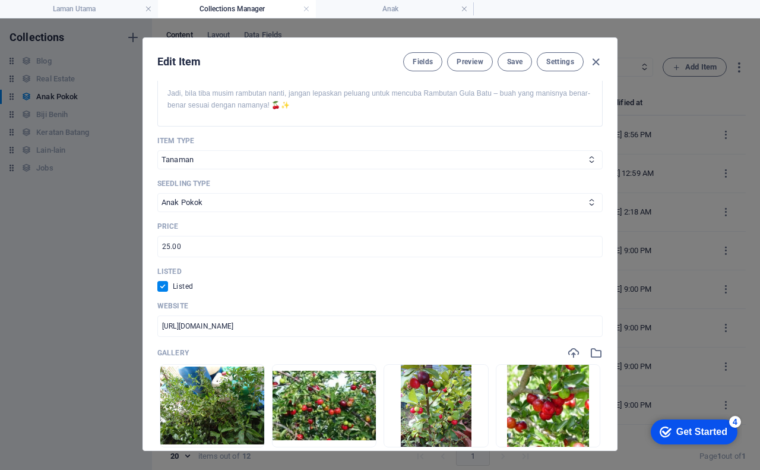
scroll to position [475, 0]
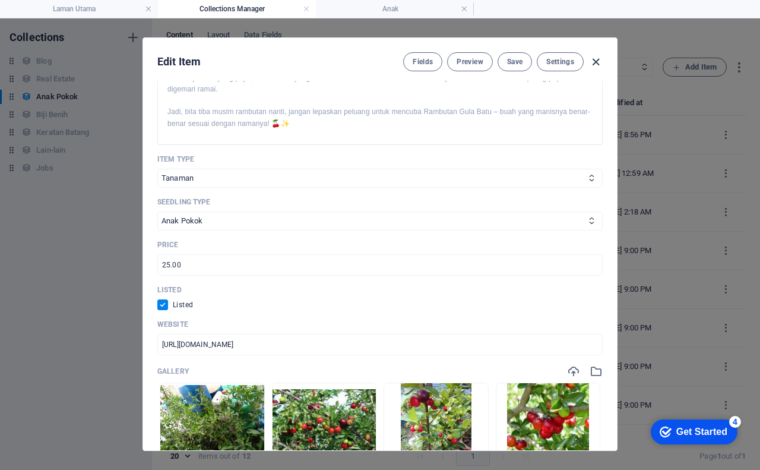
click at [594, 62] on icon "button" at bounding box center [596, 62] width 14 height 14
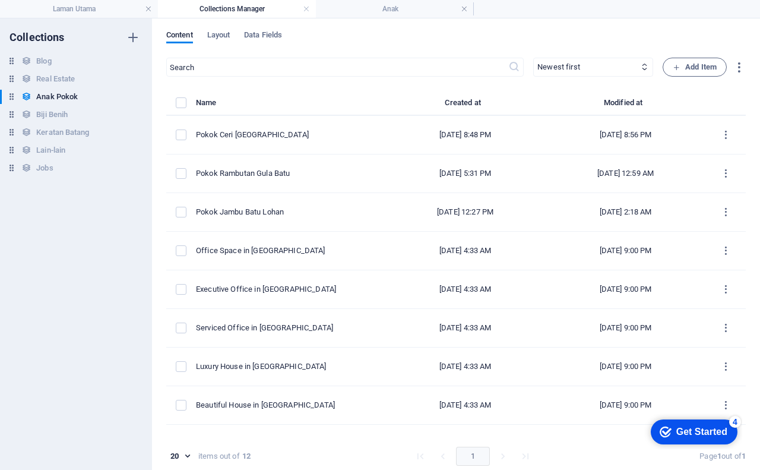
checkbox input "false"
type input "pokok-ceri-[GEOGRAPHIC_DATA]"
click at [376, 2] on li "Anak" at bounding box center [395, 9] width 158 height 18
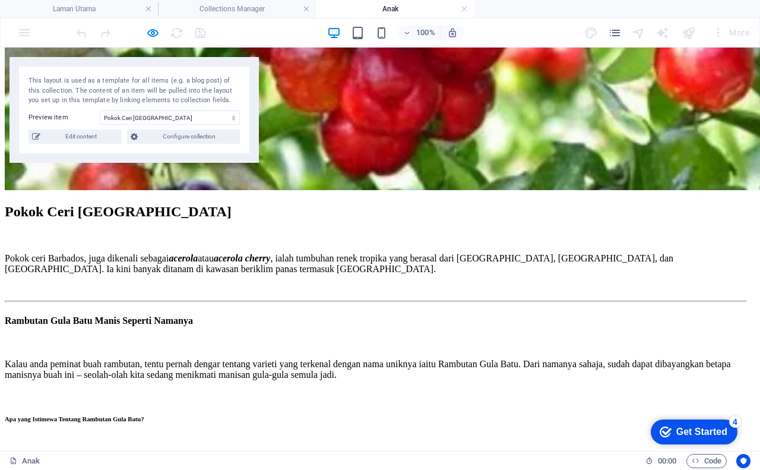
scroll to position [237, 0]
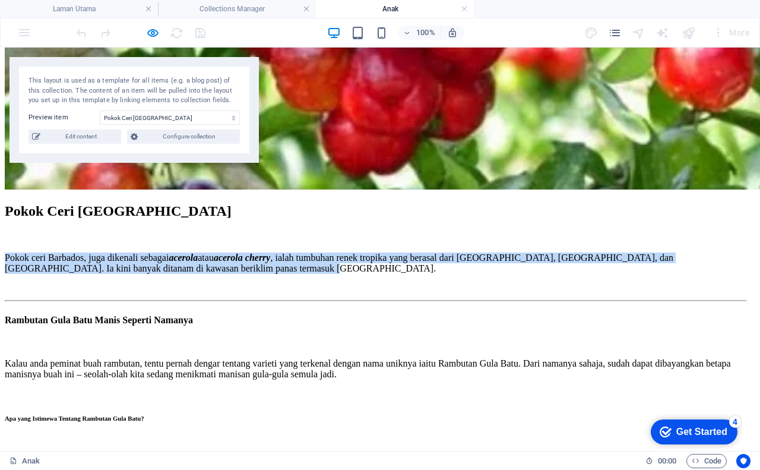
drag, startPoint x: 96, startPoint y: 192, endPoint x: 163, endPoint y: 248, distance: 86.9
click at [163, 252] on p "Pokok ceri Barbados, juga dikenali sebagai acerola atau acerola cherry , ialah …" at bounding box center [375, 262] width 741 height 21
copy p "Pokok ceri Barbados, juga dikenali sebagai acerola atau acerola cherry , ialah …"
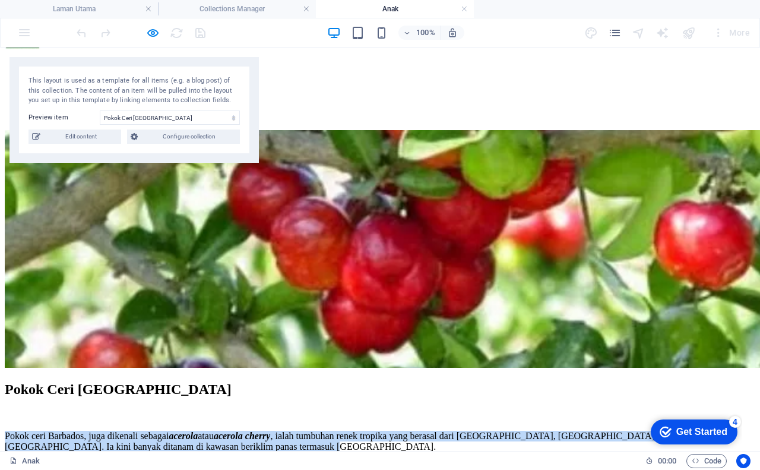
scroll to position [0, 0]
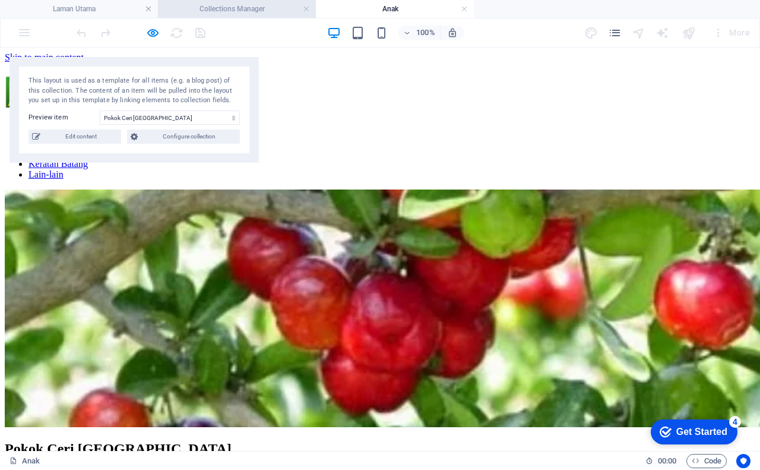
click at [268, 5] on h4 "Collections Manager" at bounding box center [237, 8] width 158 height 13
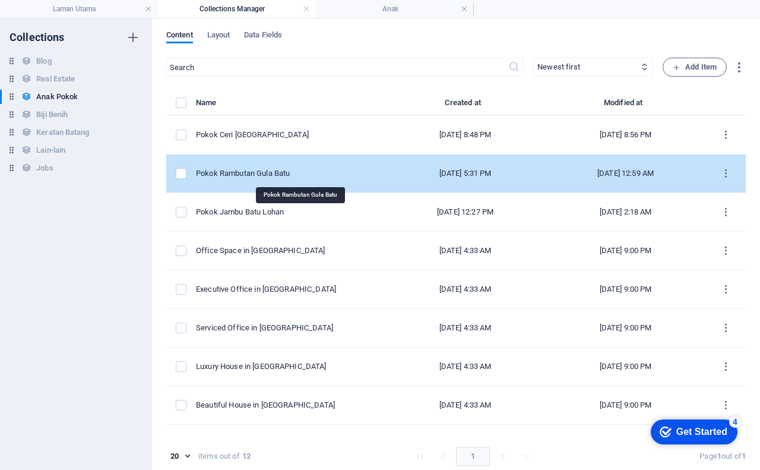
click at [286, 178] on div "Pokok Rambutan Gula Batu" at bounding box center [286, 173] width 180 height 11
select select "Tanaman"
select select "Anak Pokok"
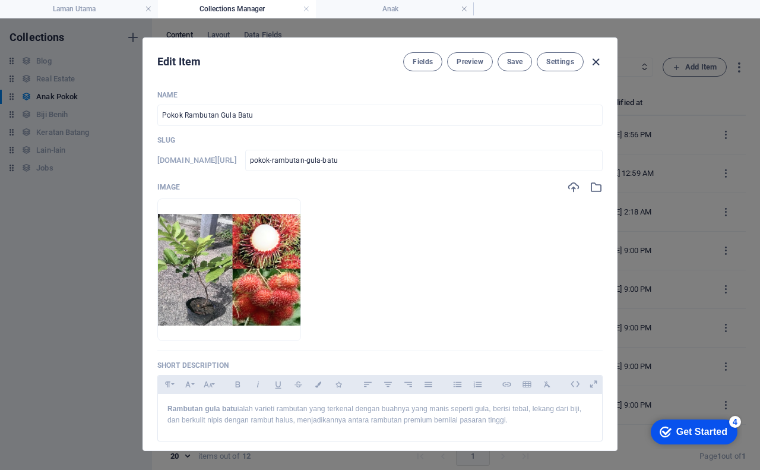
click at [598, 62] on icon "button" at bounding box center [596, 62] width 14 height 14
checkbox input "false"
type input "pokok-rambutan-gula-batu"
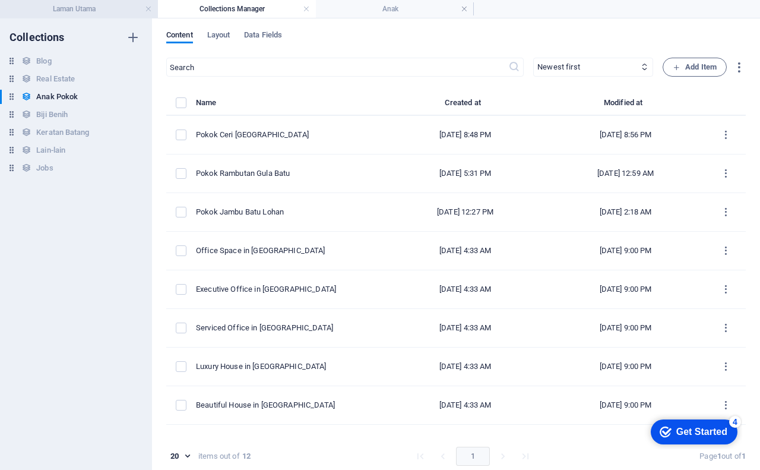
click at [119, 5] on h4 "Laman Utama" at bounding box center [79, 8] width 158 height 13
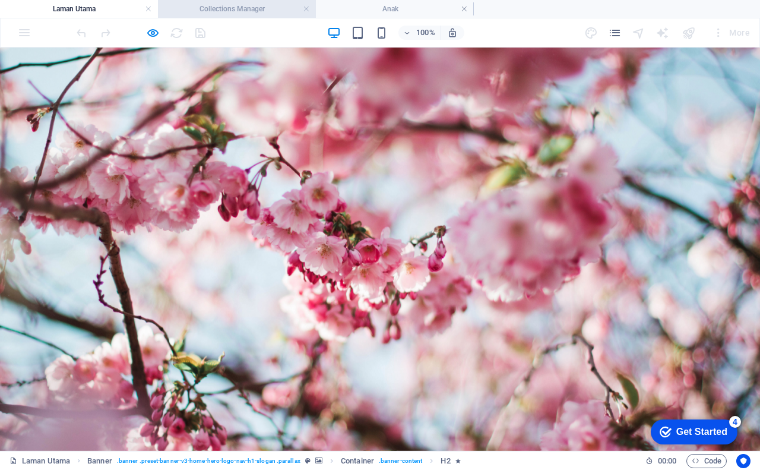
click at [221, 10] on h4 "Collections Manager" at bounding box center [237, 8] width 158 height 13
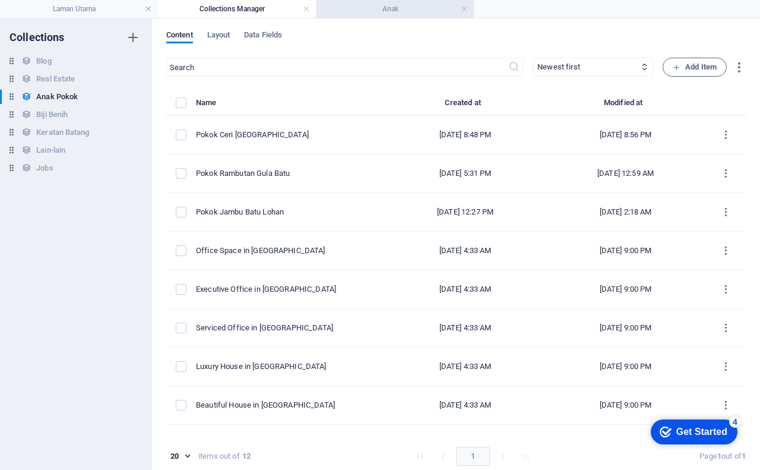
click at [360, 9] on h4 "Anak" at bounding box center [395, 8] width 158 height 13
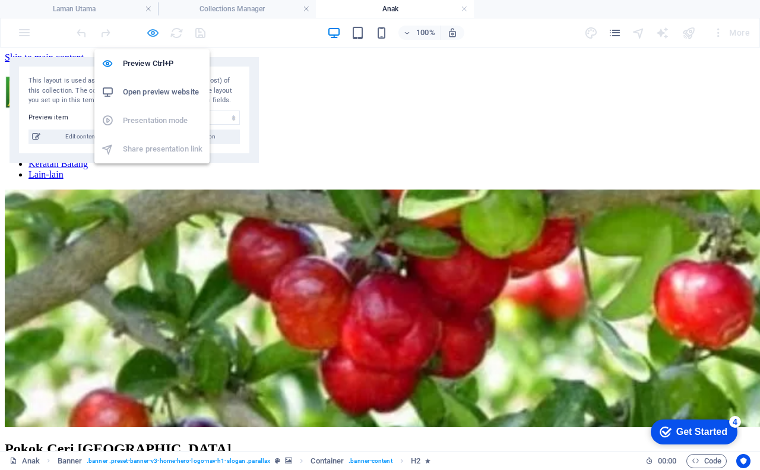
click at [151, 36] on icon "button" at bounding box center [153, 33] width 14 height 14
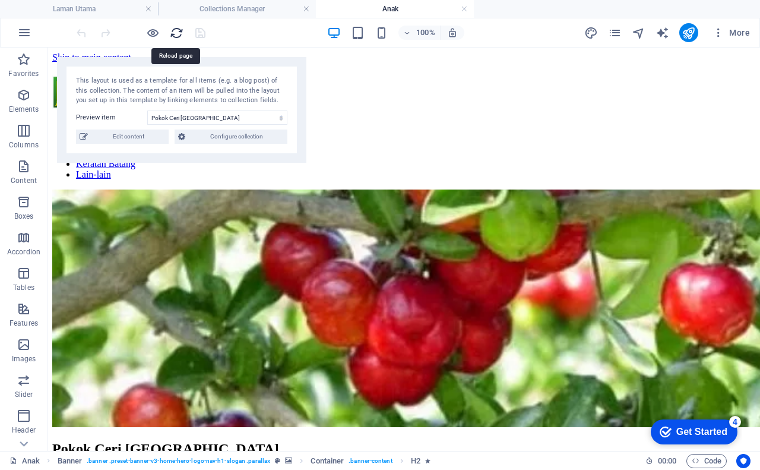
click at [179, 33] on icon "reload" at bounding box center [177, 33] width 14 height 14
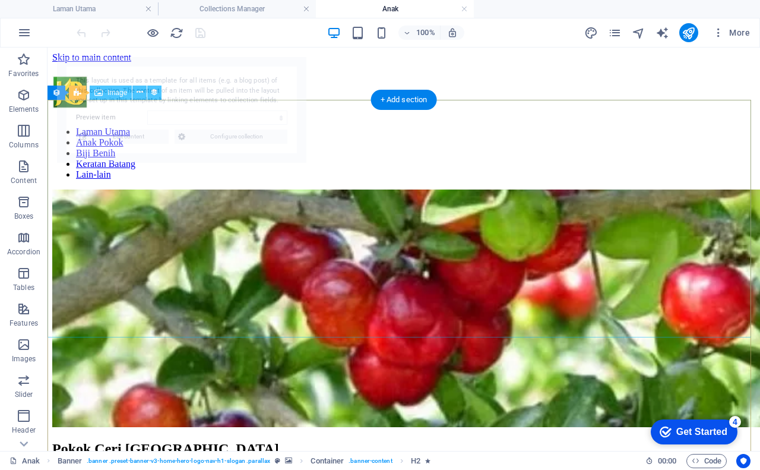
select select "68b5962089c0bcaea10d49a5"
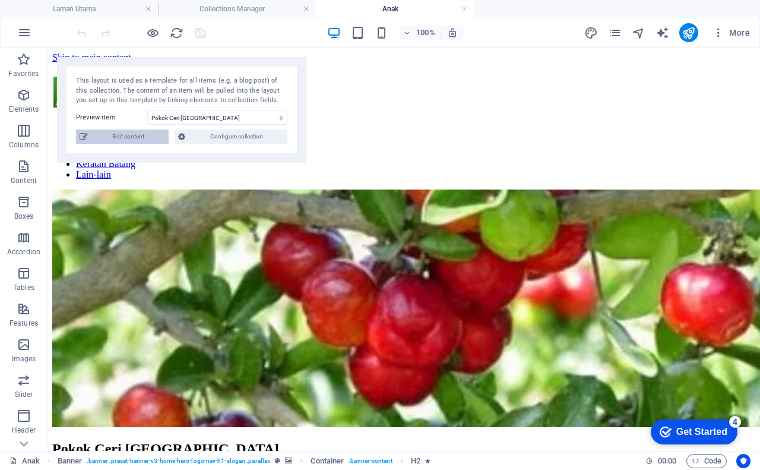
click at [129, 133] on span "Edit content" at bounding box center [128, 136] width 74 height 14
select select "Tanaman"
select select "Anak Pokok"
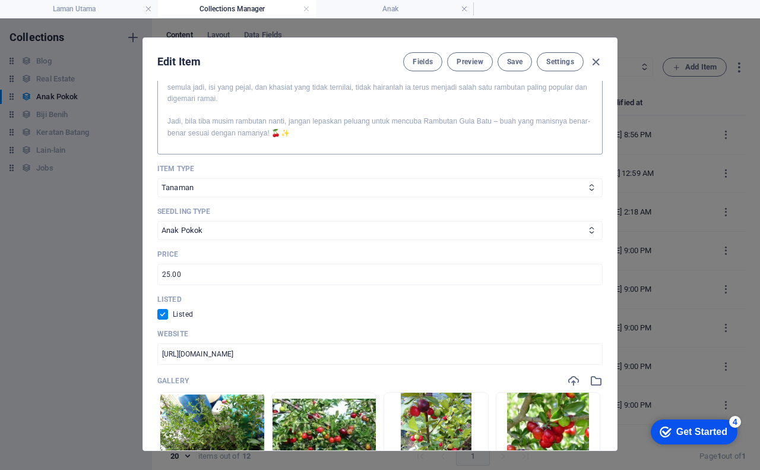
scroll to position [475, 0]
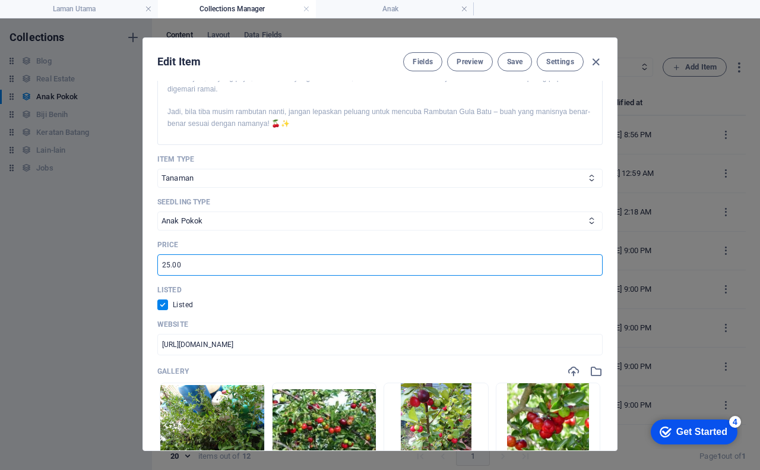
click at [160, 255] on input "25.00" at bounding box center [379, 264] width 445 height 21
type input "RM25.00"
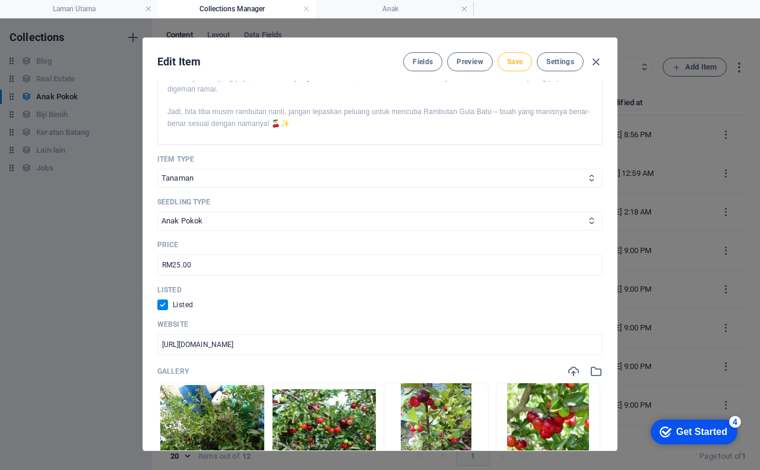
click at [520, 64] on span "Save" at bounding box center [514, 61] width 15 height 9
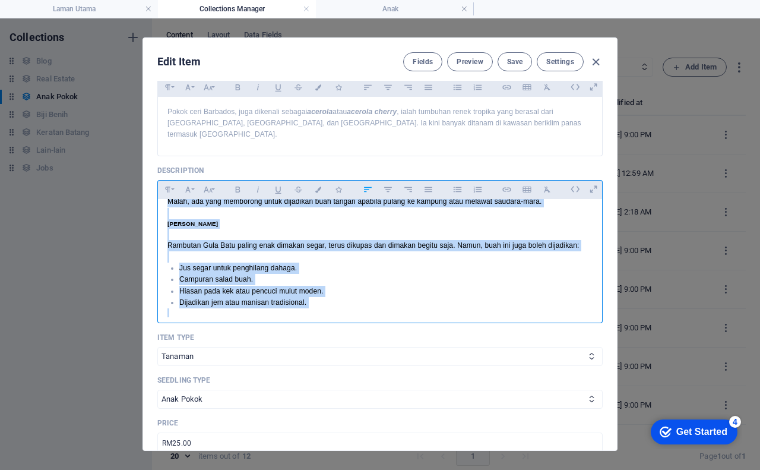
scroll to position [470, 0]
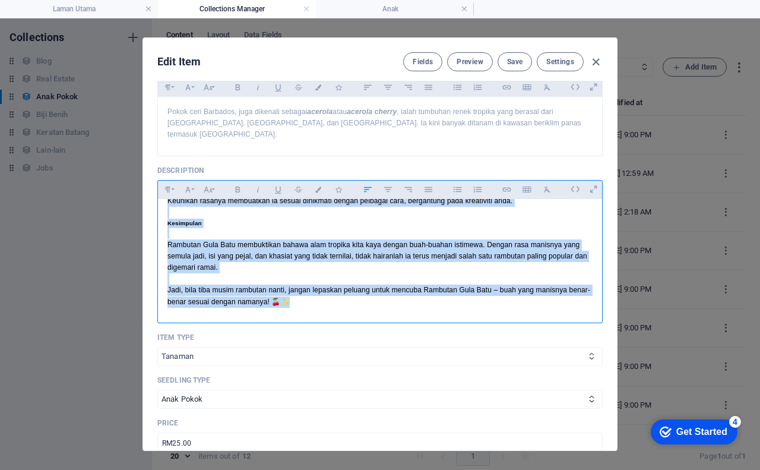
drag, startPoint x: 164, startPoint y: 201, endPoint x: 319, endPoint y: 337, distance: 205.7
click at [319, 337] on div "Name Pokok Ceri Barbados ​ Slug www.example.com/example-page/ pokok-ceri-barbad…" at bounding box center [379, 263] width 445 height 941
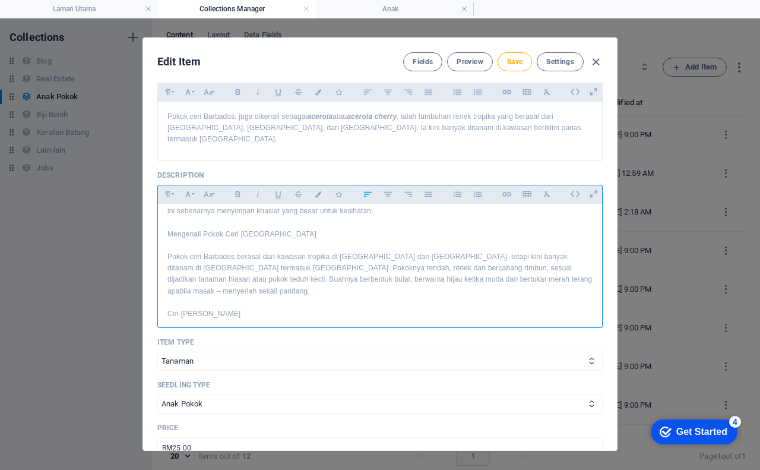
scroll to position [0, 0]
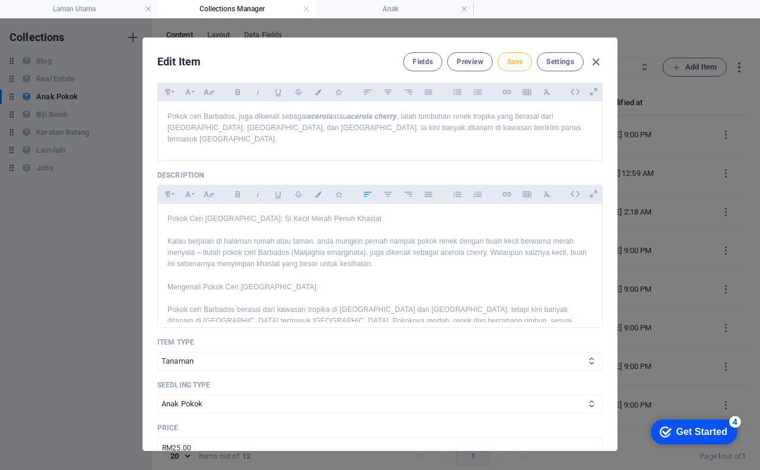
click at [508, 62] on span "Save" at bounding box center [514, 61] width 15 height 9
click at [467, 60] on span "Preview" at bounding box center [470, 61] width 26 height 9
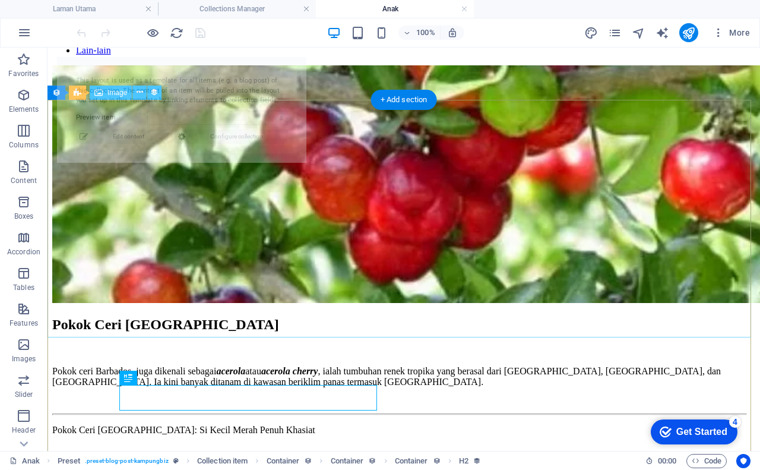
select select "68b5962089c0bcaea10d49a5"
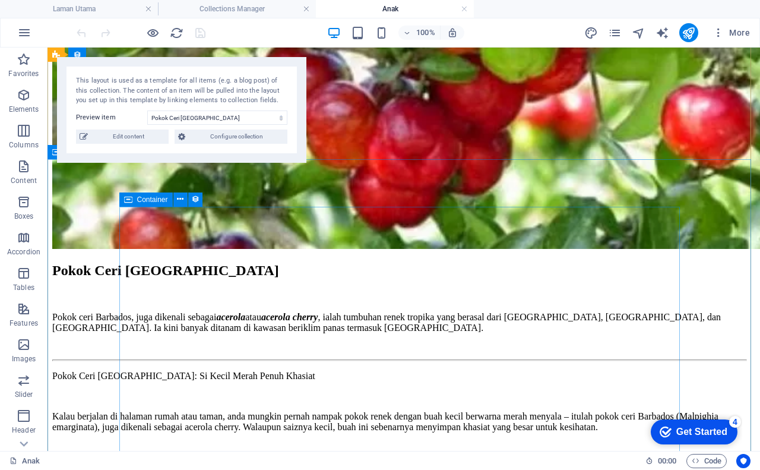
scroll to position [119, 0]
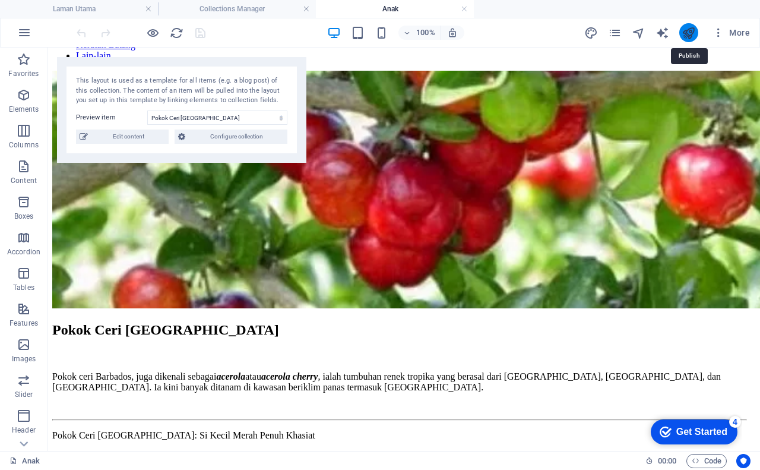
click at [690, 33] on icon "publish" at bounding box center [689, 33] width 14 height 14
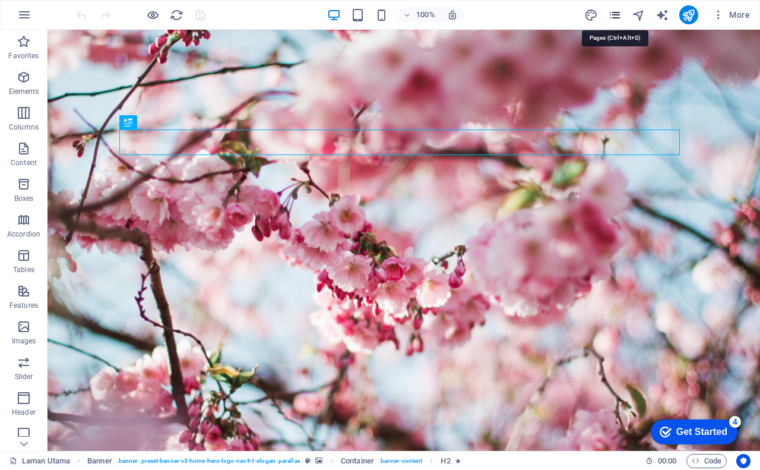
click at [614, 17] on icon "pages" at bounding box center [615, 15] width 14 height 14
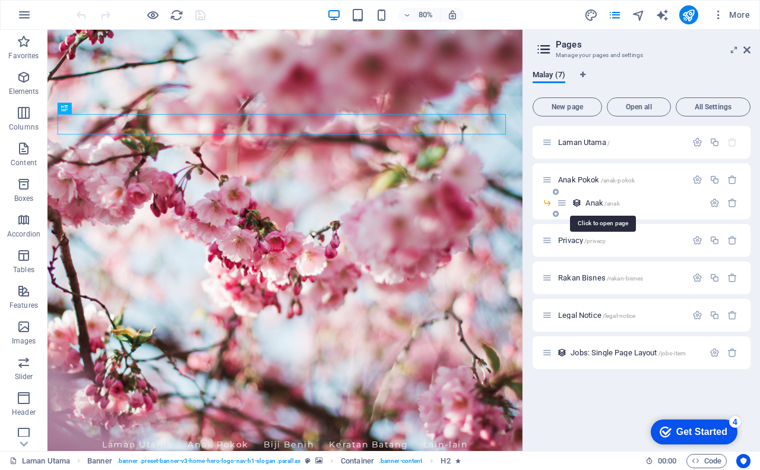
click at [601, 202] on span "Anak /anak" at bounding box center [602, 202] width 34 height 9
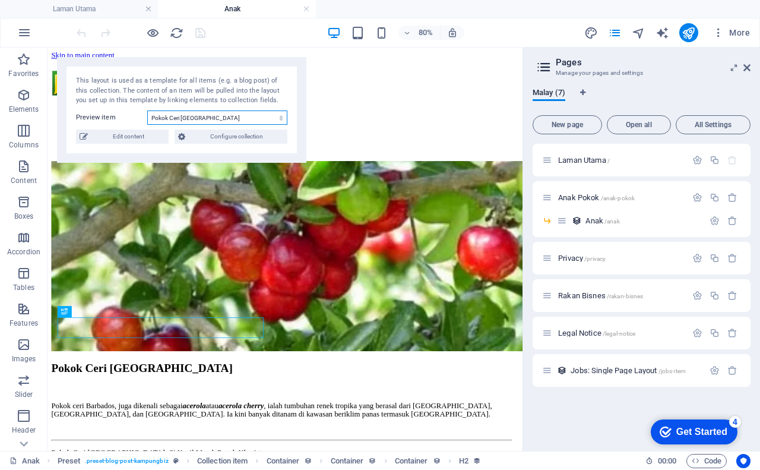
click at [244, 116] on select "Pokok Ceri [GEOGRAPHIC_DATA] Pokok Rambutan Gula [GEOGRAPHIC_DATA] Jambu [GEOGR…" at bounding box center [217, 117] width 140 height 14
select select "68ae8922130a02cc1b0f3f27"
click at [147, 110] on select "Pokok Ceri [GEOGRAPHIC_DATA] Pokok Rambutan Gula [GEOGRAPHIC_DATA] Jambu [GEOGR…" at bounding box center [217, 117] width 140 height 14
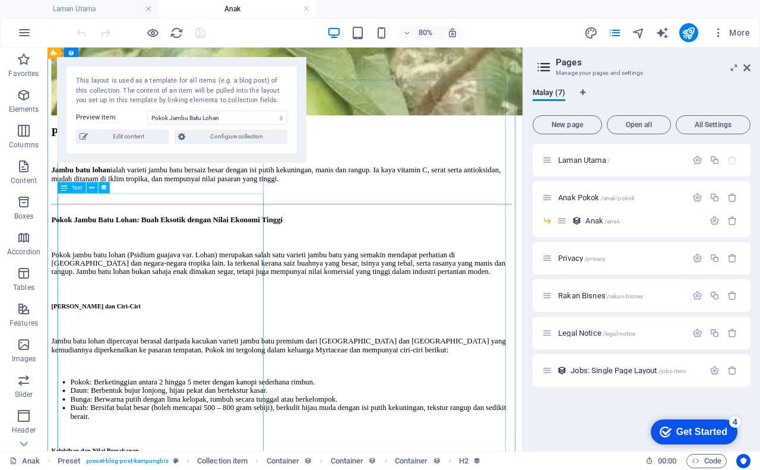
scroll to position [297, 0]
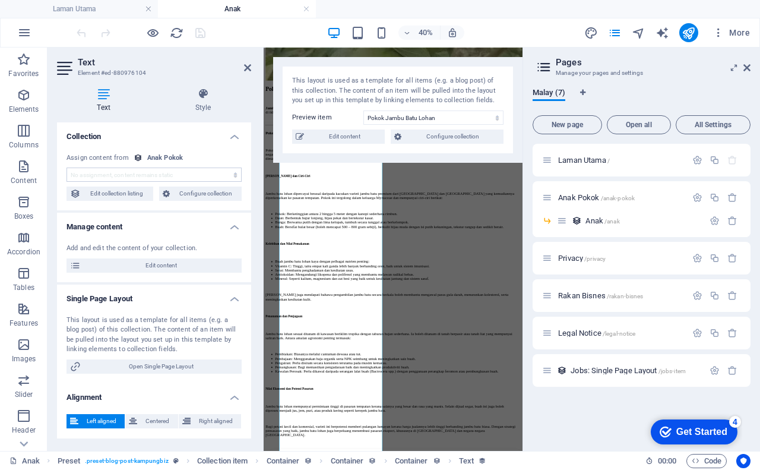
select select "penerangan"
click at [746, 69] on icon at bounding box center [746, 67] width 7 height 9
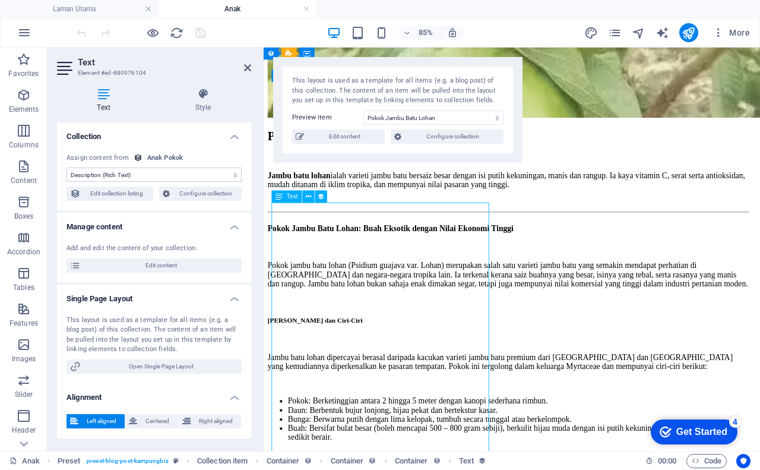
drag, startPoint x: 285, startPoint y: 237, endPoint x: 316, endPoint y: 246, distance: 32.7
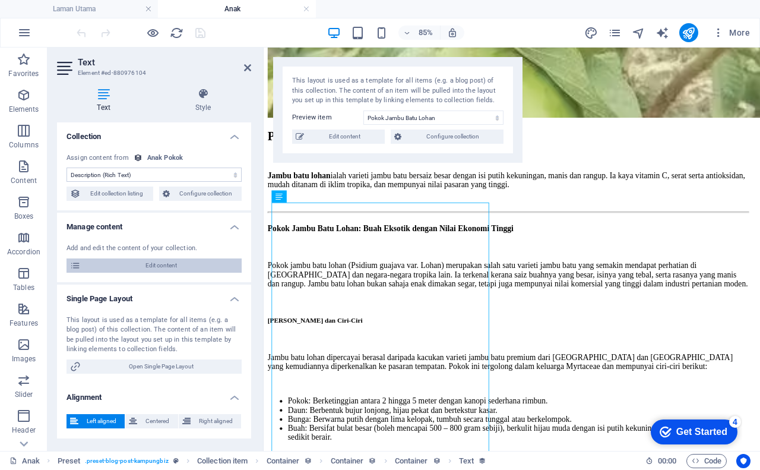
click at [186, 261] on span "Edit content" at bounding box center [161, 265] width 154 height 14
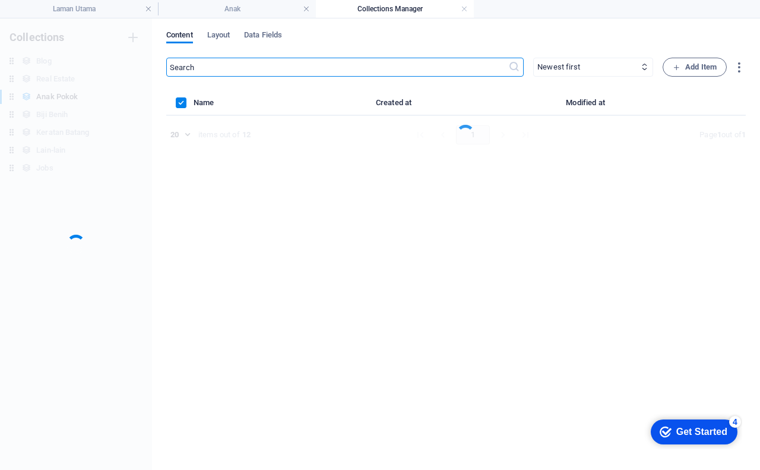
scroll to position [0, 0]
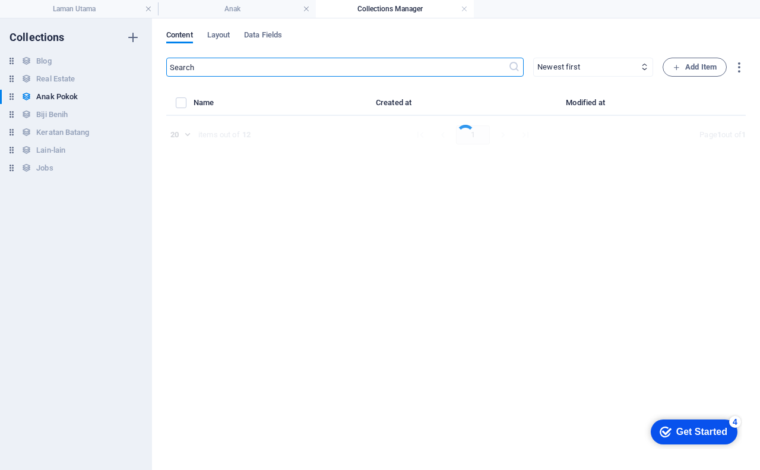
select select "Tanaman"
select select "Anak Pokok"
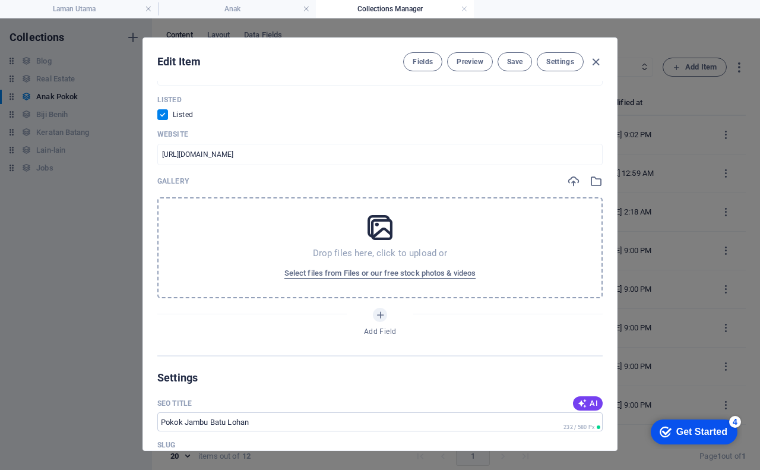
scroll to position [594, 0]
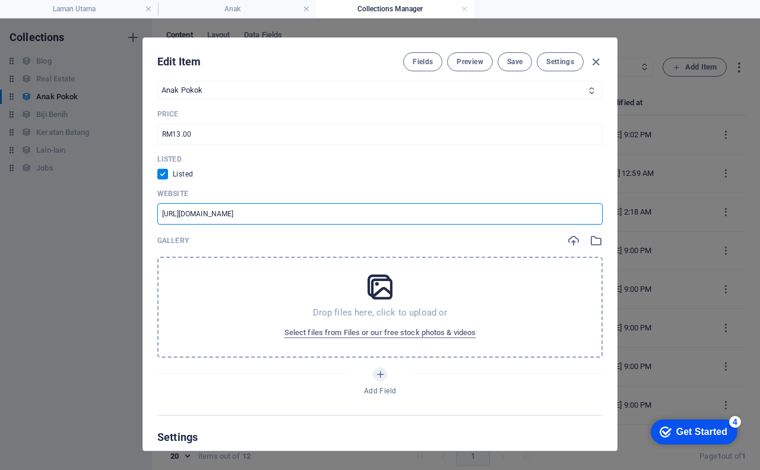
drag, startPoint x: 292, startPoint y: 216, endPoint x: 140, endPoint y: 208, distance: 152.2
click at [140, 208] on div "Edit Item Fields Preview Save Settings Name Pokok Jambu Batu Lohan ​ Slug www.e…" at bounding box center [380, 243] width 760 height 451
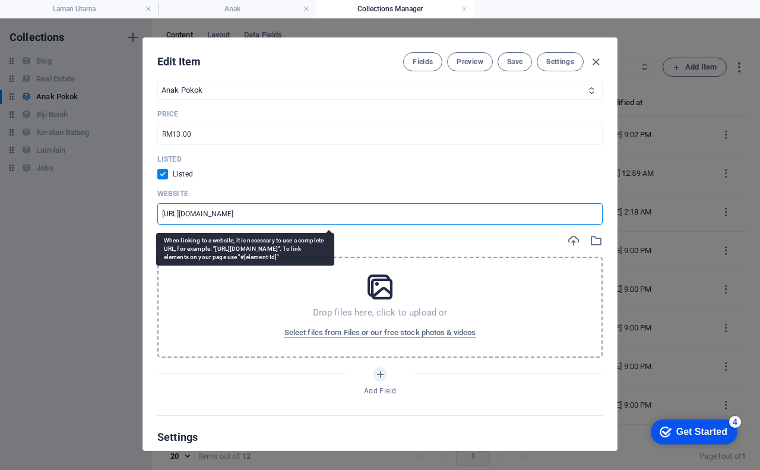
paste input "8UzCqzSrc8"
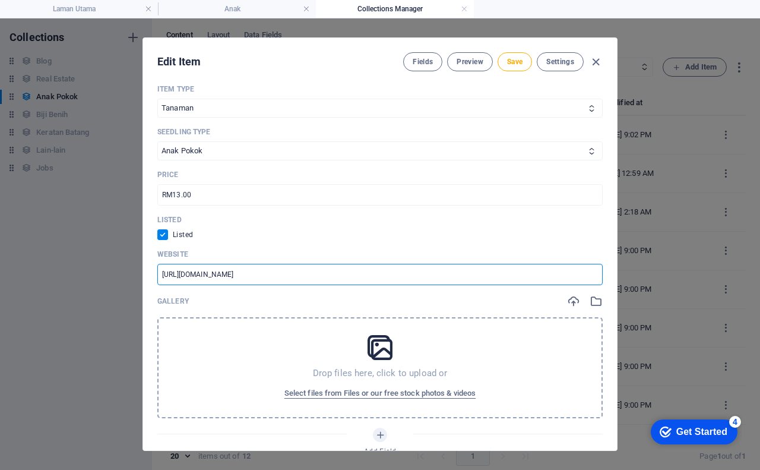
scroll to position [534, 0]
type input "https://s.shopee.com.my/8UzCqzSrc8"
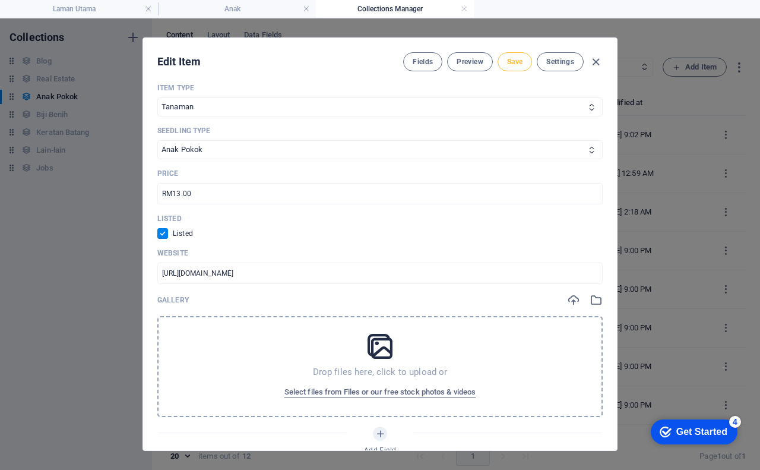
click at [521, 66] on span "Save" at bounding box center [514, 61] width 15 height 9
click at [465, 61] on span "Preview" at bounding box center [470, 61] width 26 height 9
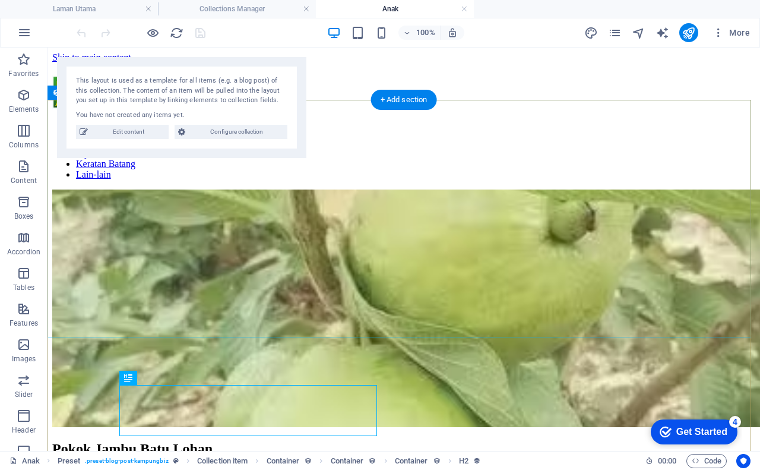
scroll to position [0, 0]
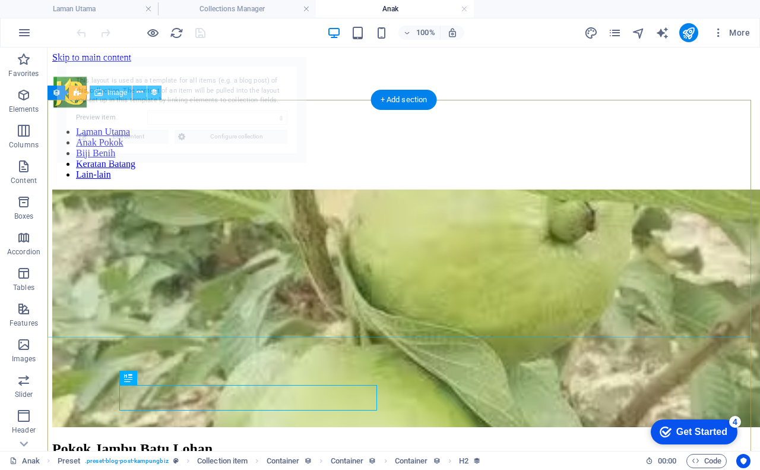
select select "68ae8922130a02cc1b0f3f27"
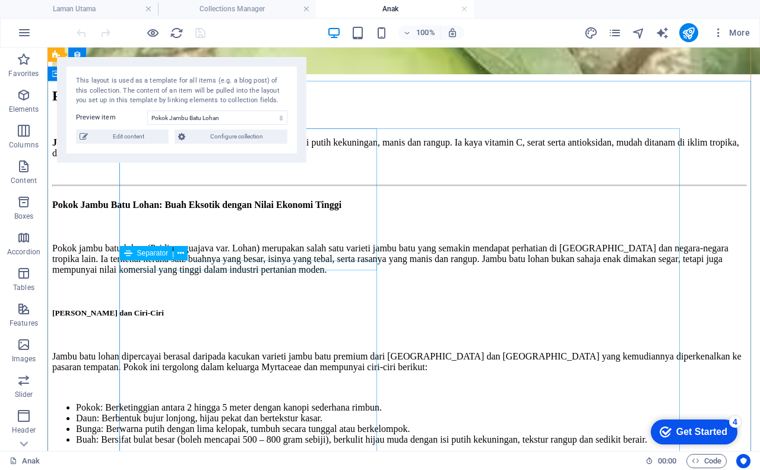
scroll to position [356, 0]
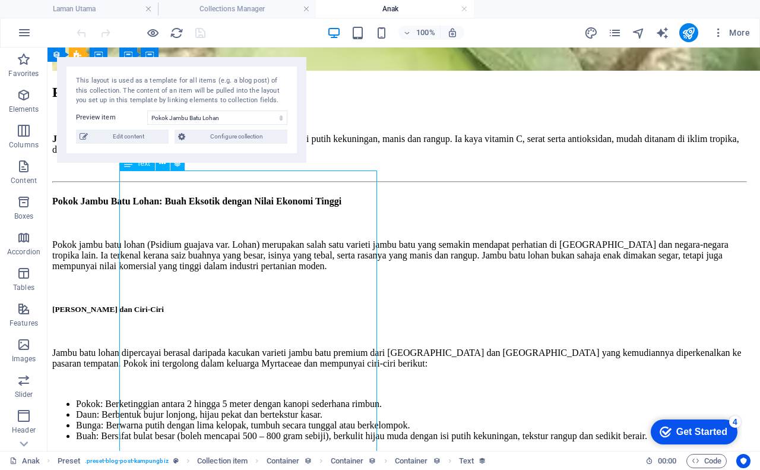
select select "penerangan"
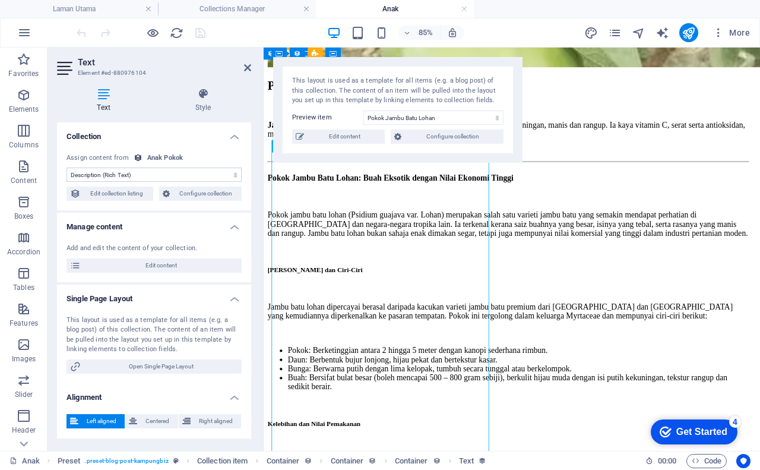
drag, startPoint x: 316, startPoint y: 266, endPoint x: 325, endPoint y: 267, distance: 8.9
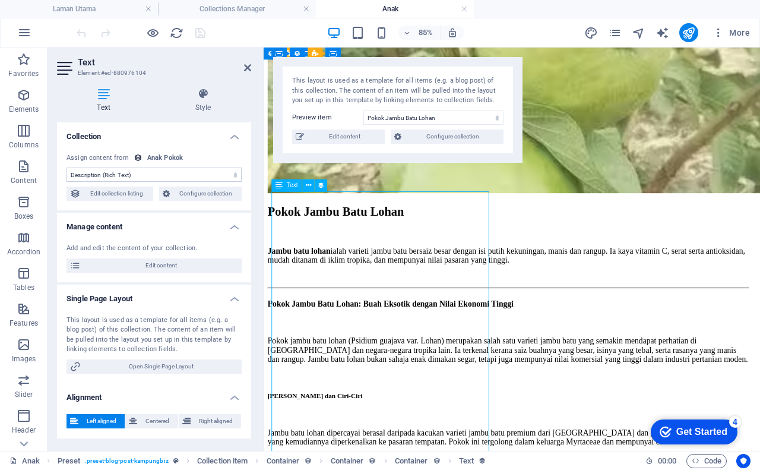
scroll to position [178, 0]
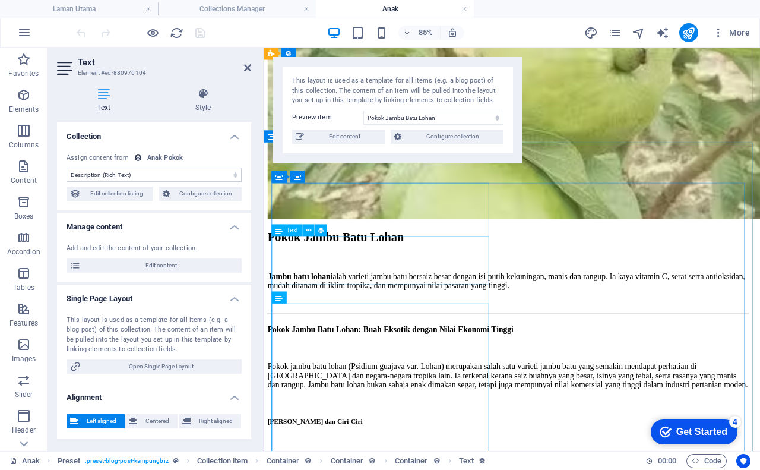
click at [419, 312] on div "Jambu batu lohan ialah varieti jambu batu bersaiz besar dengan isi putih kekuni…" at bounding box center [550, 322] width 565 height 21
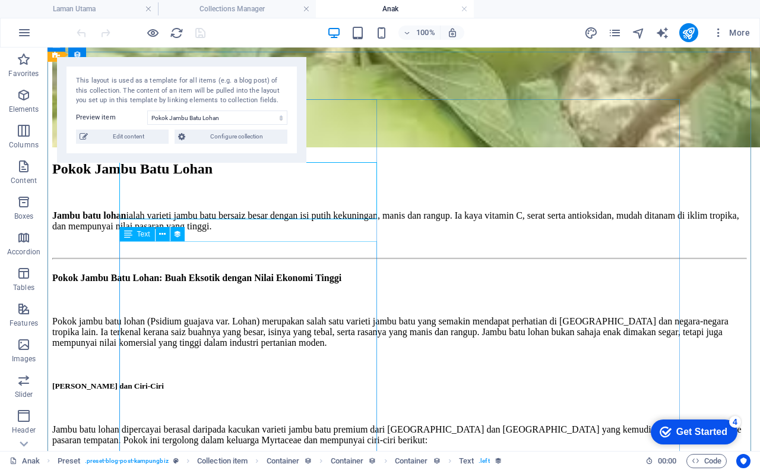
scroll to position [297, 0]
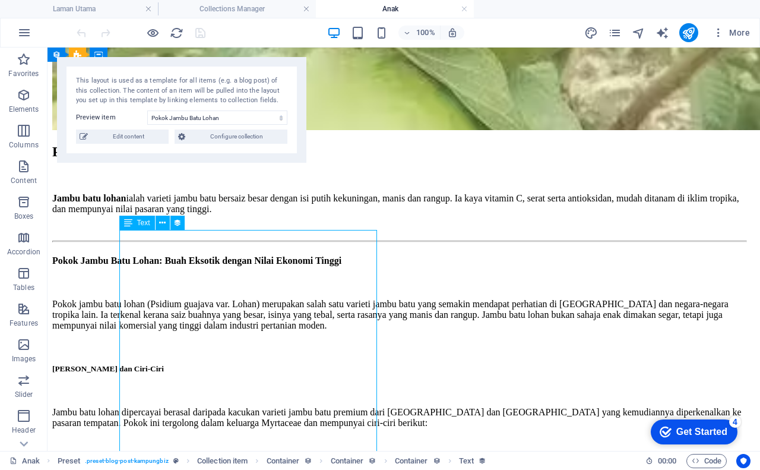
select select "penerangan"
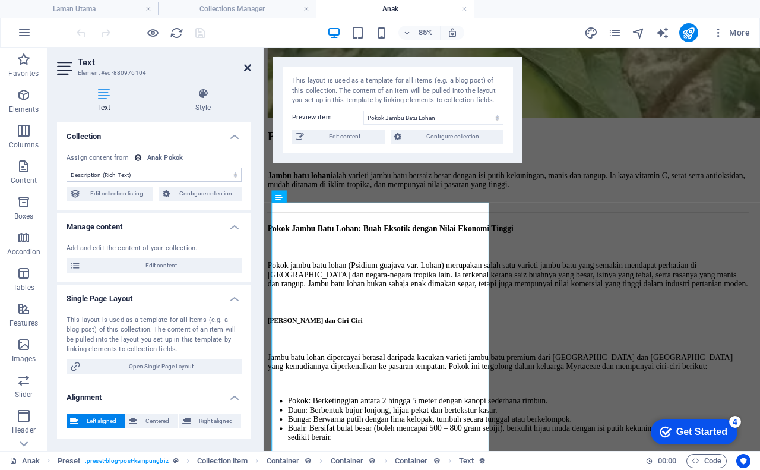
click at [246, 64] on icon at bounding box center [247, 67] width 7 height 9
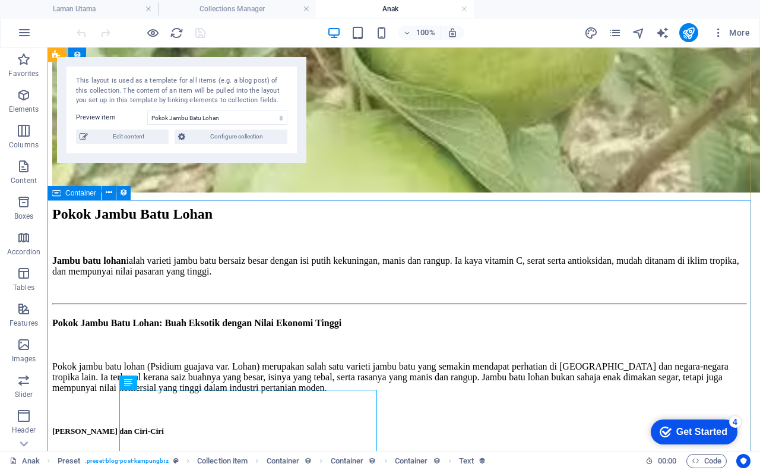
scroll to position [237, 0]
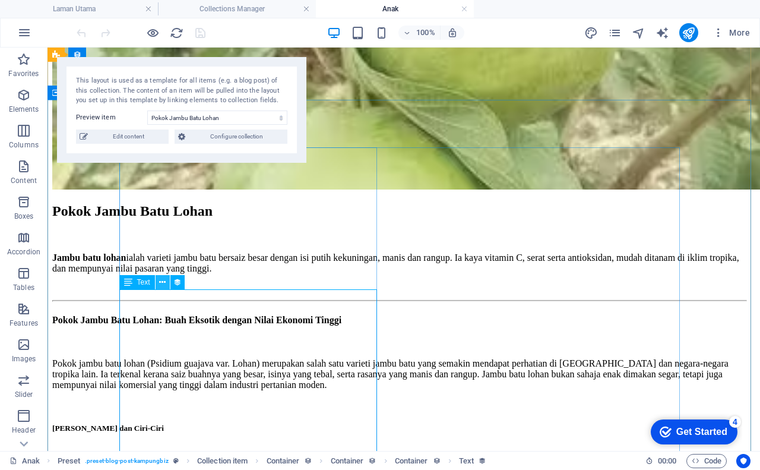
click at [163, 286] on icon at bounding box center [162, 282] width 7 height 12
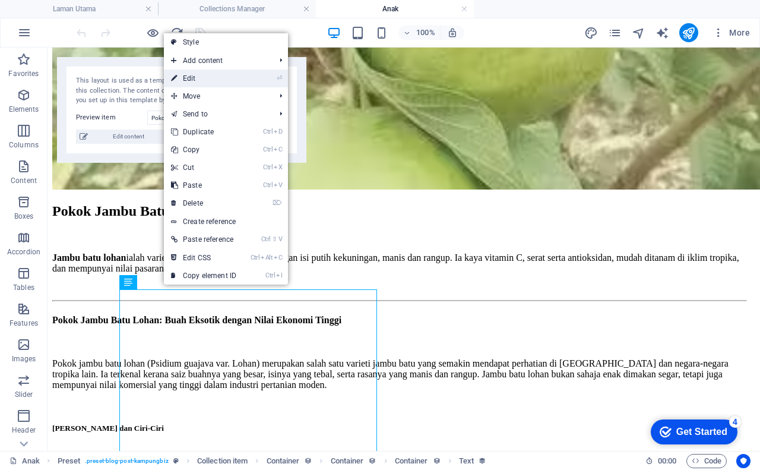
click at [217, 80] on link "⏎ Edit" at bounding box center [204, 78] width 80 height 18
select select "penerangan"
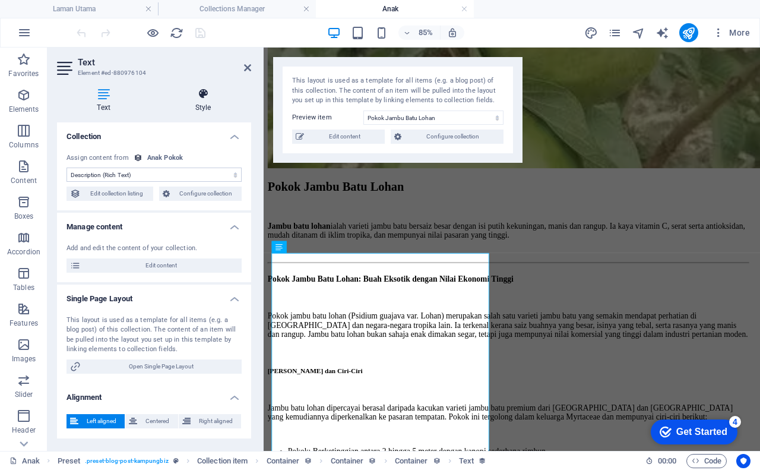
click at [204, 98] on icon at bounding box center [203, 94] width 96 height 12
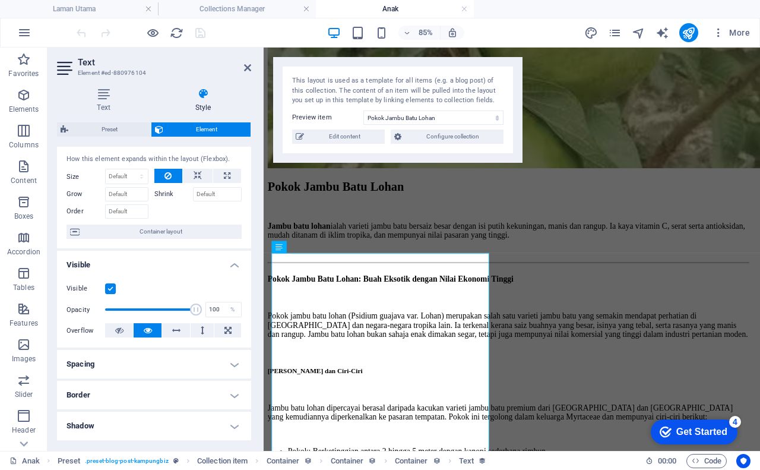
scroll to position [0, 0]
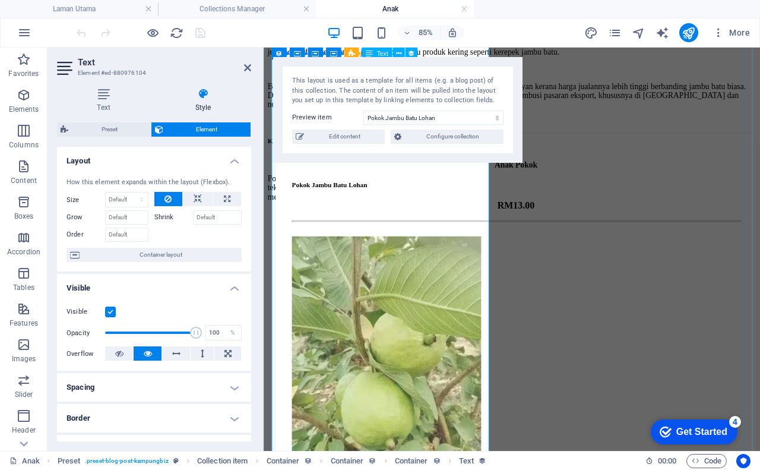
scroll to position [1247, 0]
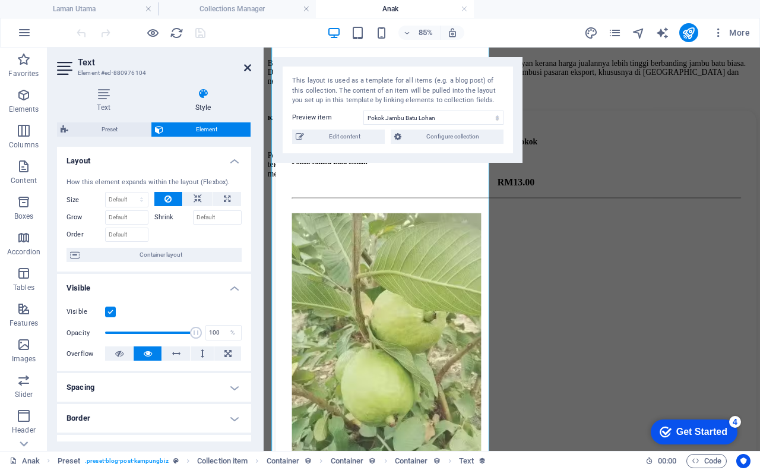
click at [251, 68] on icon at bounding box center [247, 67] width 7 height 9
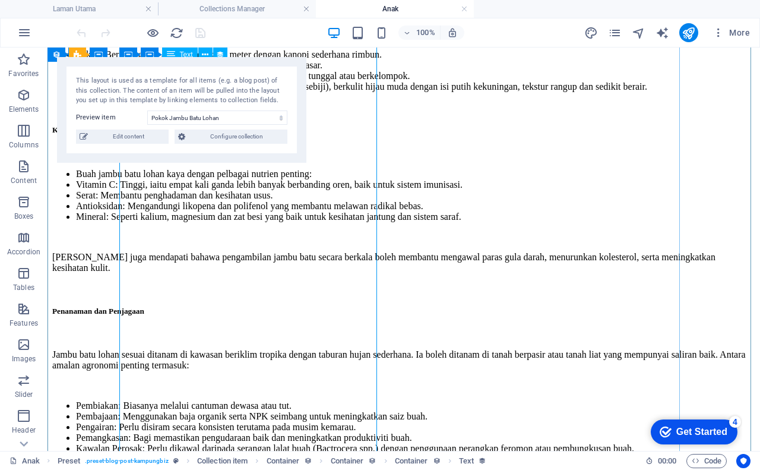
scroll to position [698, 0]
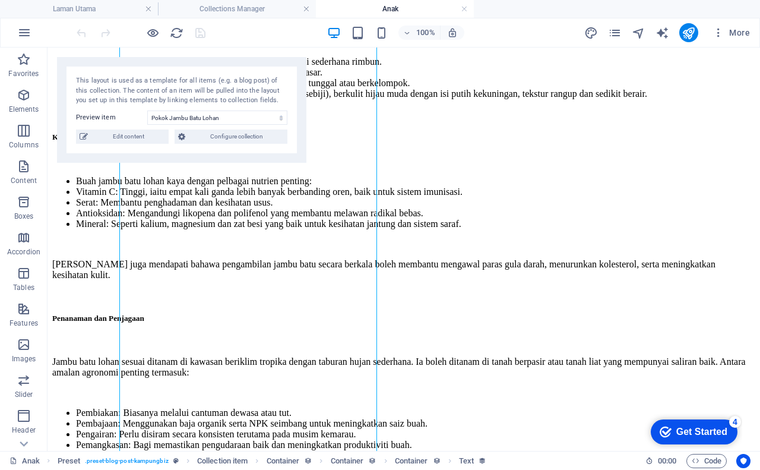
click at [200, 36] on div at bounding box center [140, 32] width 133 height 19
click at [688, 33] on icon "publish" at bounding box center [689, 33] width 14 height 14
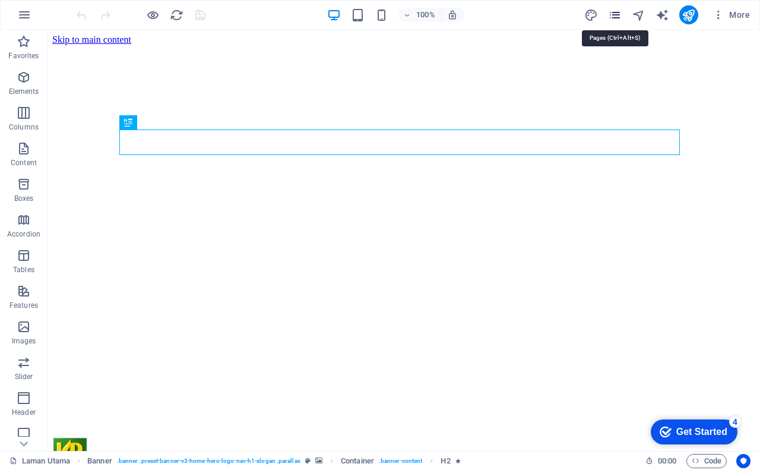
click at [611, 12] on icon "pages" at bounding box center [615, 15] width 14 height 14
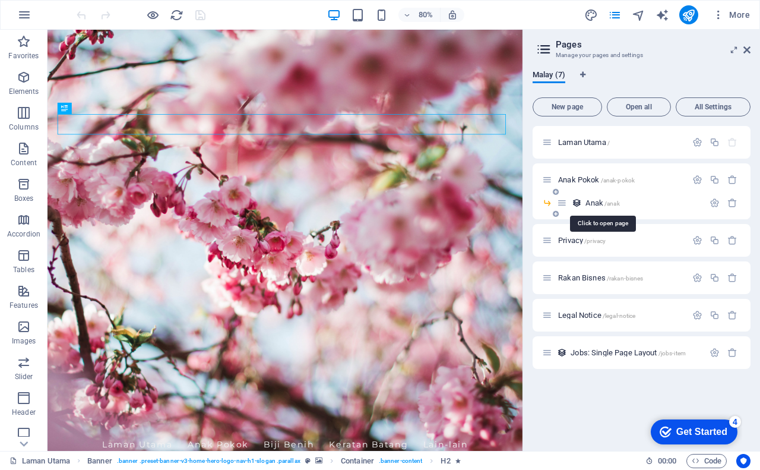
click at [597, 204] on span "Anak /anak" at bounding box center [602, 202] width 34 height 9
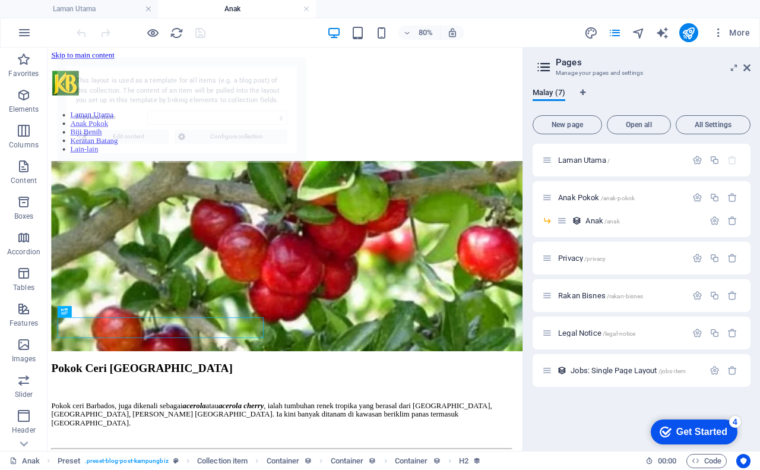
select select "68b5962089c0bcaea10d49a5"
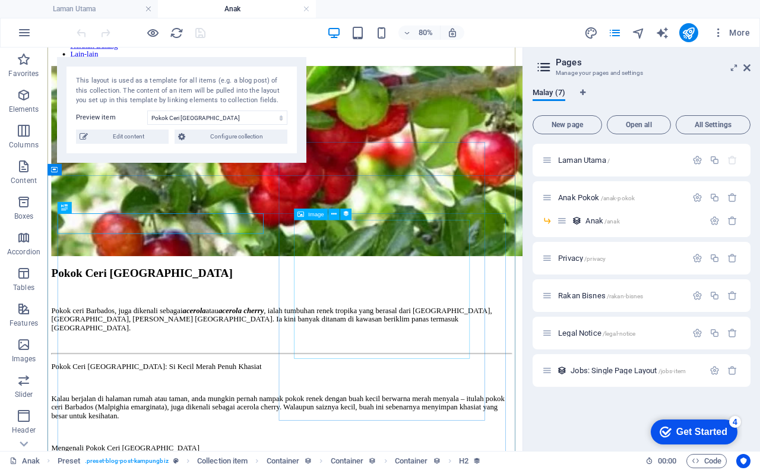
scroll to position [178, 0]
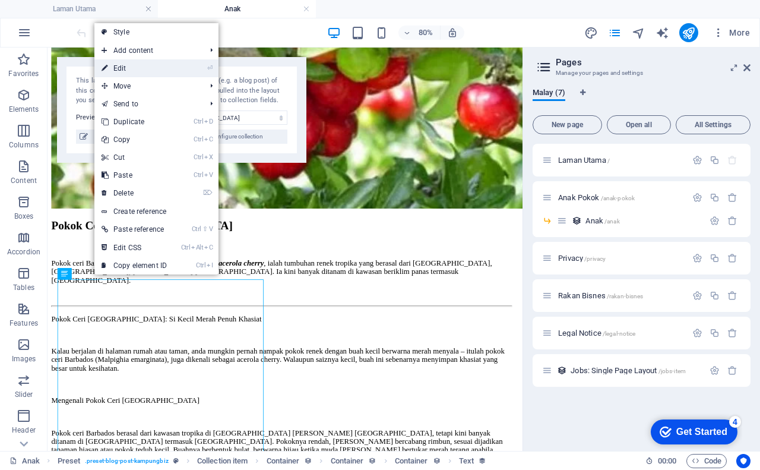
click at [155, 72] on link "⏎ Edit" at bounding box center [134, 68] width 80 height 18
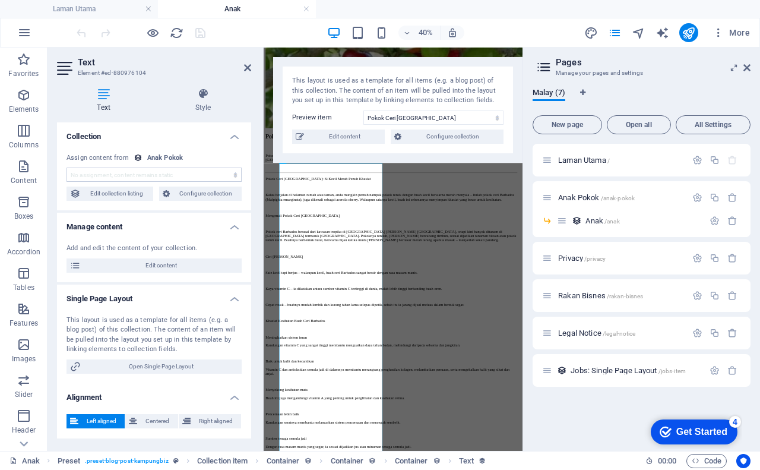
select select "penerangan"
click at [187, 265] on span "Edit content" at bounding box center [161, 265] width 154 height 14
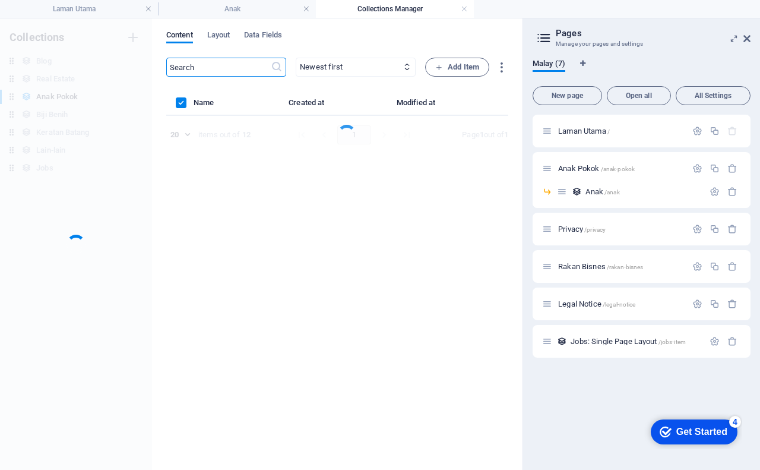
scroll to position [0, 0]
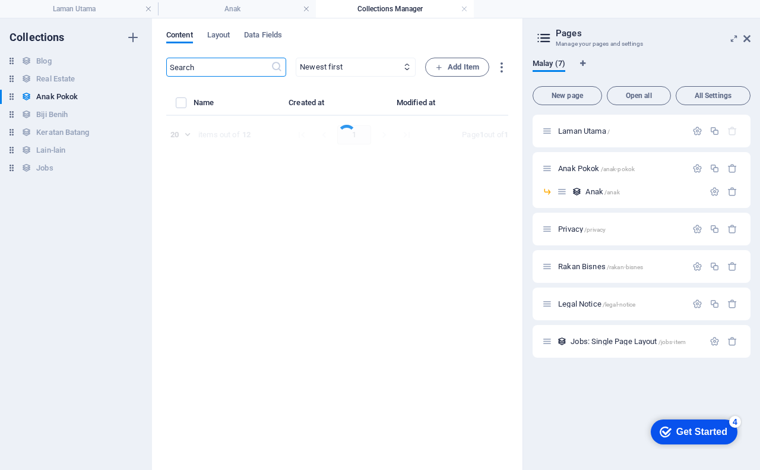
select select "Tanaman"
select select "Anak Pokok"
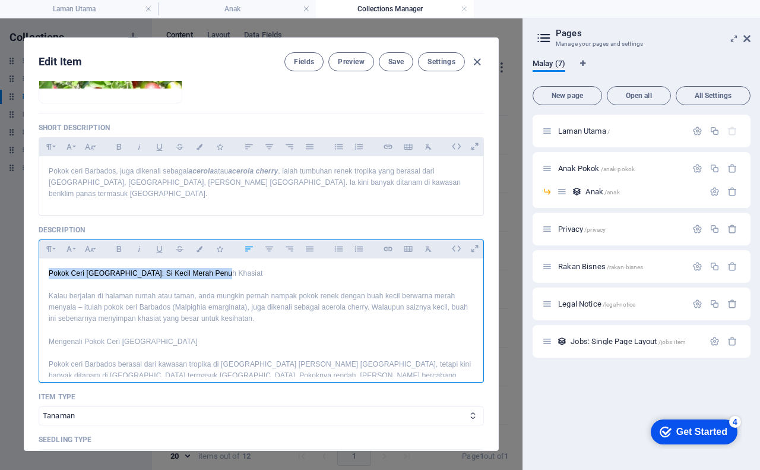
drag, startPoint x: 47, startPoint y: 261, endPoint x: 223, endPoint y: 263, distance: 176.4
click at [49, 242] on icon "button" at bounding box center [49, 249] width 10 height 14
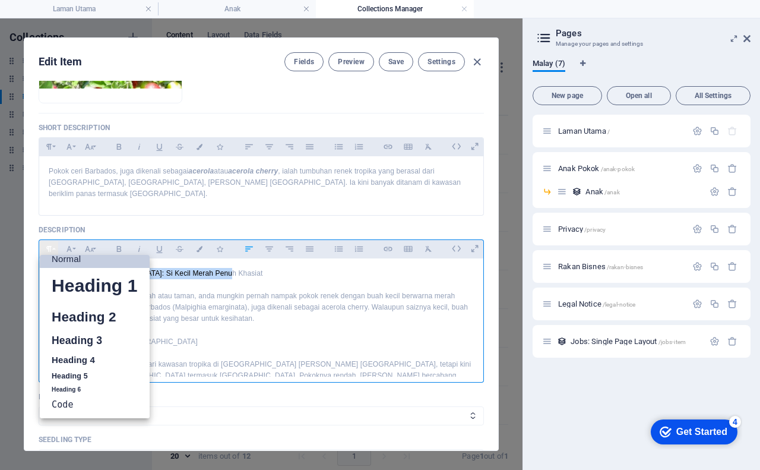
scroll to position [9, 0]
click at [72, 330] on link "Heading 3" at bounding box center [95, 340] width 110 height 21
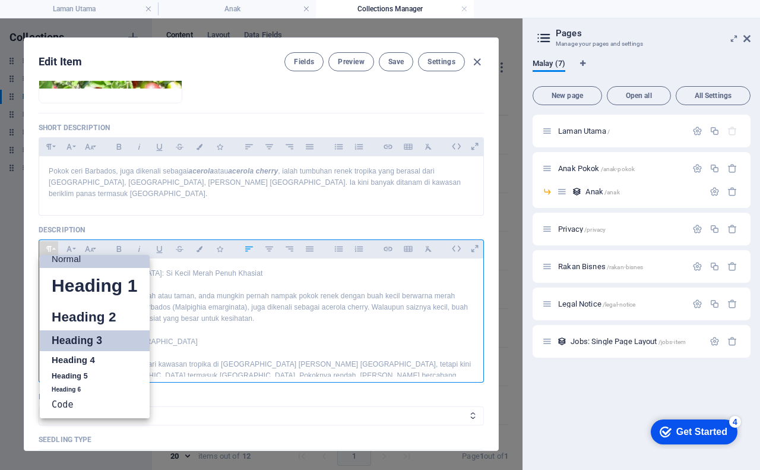
scroll to position [239, 0]
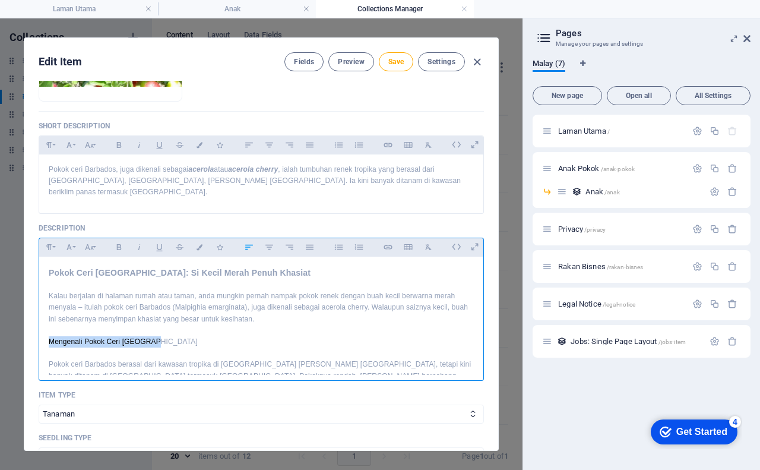
drag, startPoint x: 47, startPoint y: 329, endPoint x: 178, endPoint y: 329, distance: 130.6
click at [46, 240] on icon "button" at bounding box center [49, 247] width 10 height 14
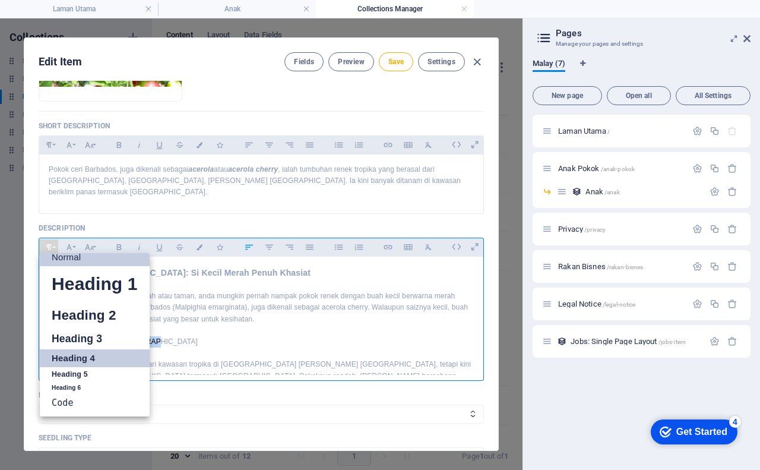
click at [95, 349] on link "Heading 4" at bounding box center [95, 358] width 110 height 18
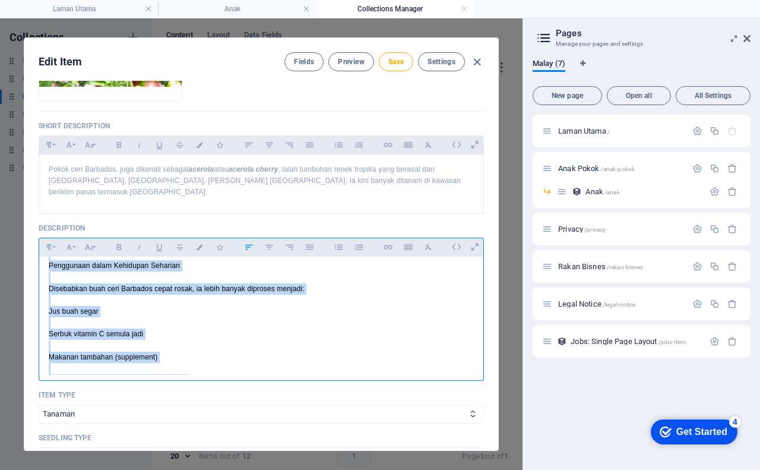
scroll to position [598, 0]
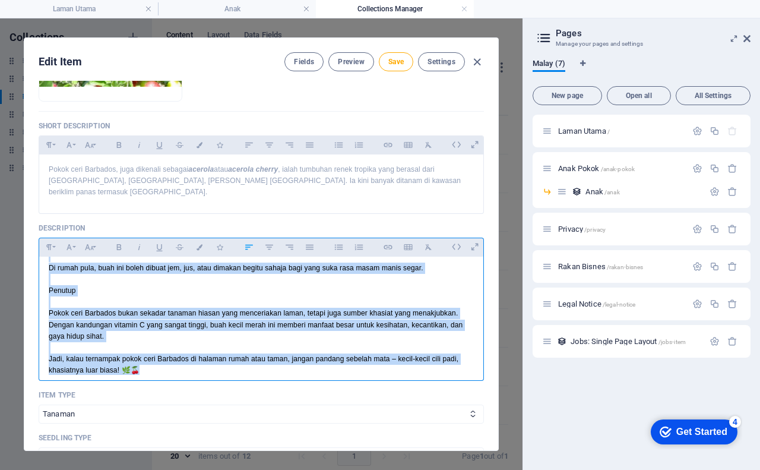
drag, startPoint x: 47, startPoint y: 259, endPoint x: 142, endPoint y: 375, distance: 149.4
click at [142, 375] on div "Name Pokok Ceri Barbados ​ Slug www.example.com/example-page/ pokok-ceri-barbad…" at bounding box center [261, 321] width 445 height 941
click at [249, 240] on icon "button" at bounding box center [249, 247] width 10 height 14
click at [265, 240] on icon "button" at bounding box center [269, 247] width 10 height 14
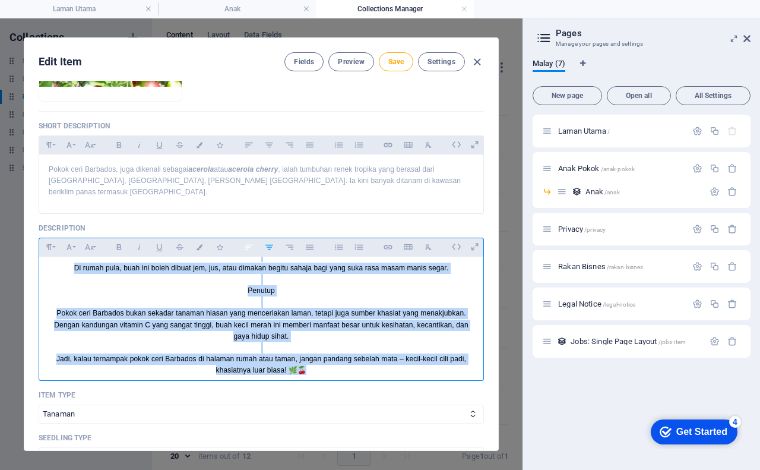
click at [248, 240] on icon "button" at bounding box center [249, 247] width 10 height 14
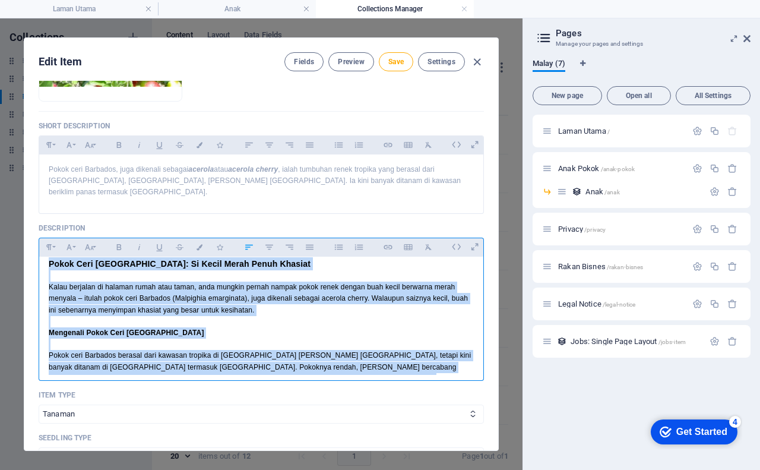
scroll to position [0, 0]
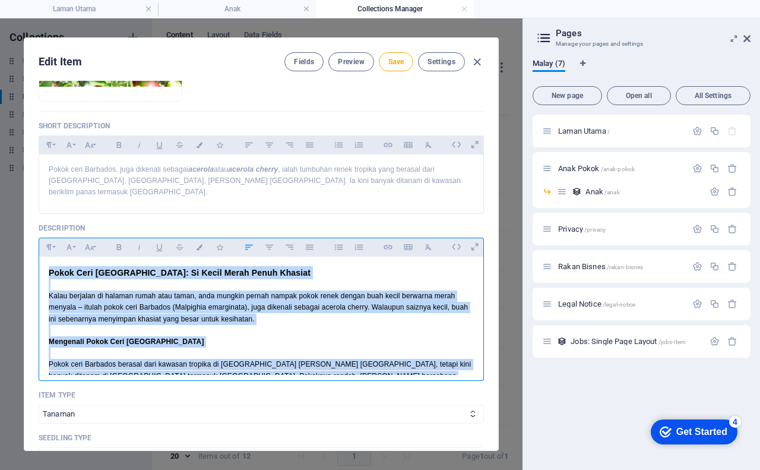
click at [165, 336] on h4 "Mengenali Pokok Ceri [GEOGRAPHIC_DATA]" at bounding box center [261, 341] width 425 height 11
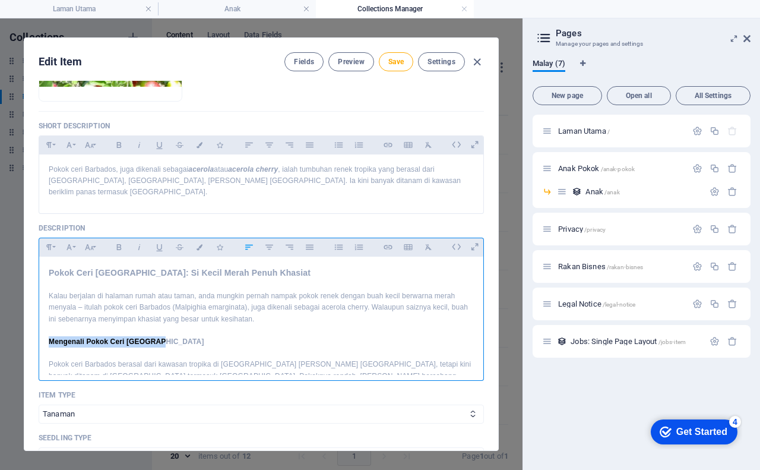
drag, startPoint x: 165, startPoint y: 330, endPoint x: 47, endPoint y: 330, distance: 118.2
click at [46, 240] on icon "button" at bounding box center [49, 247] width 10 height 14
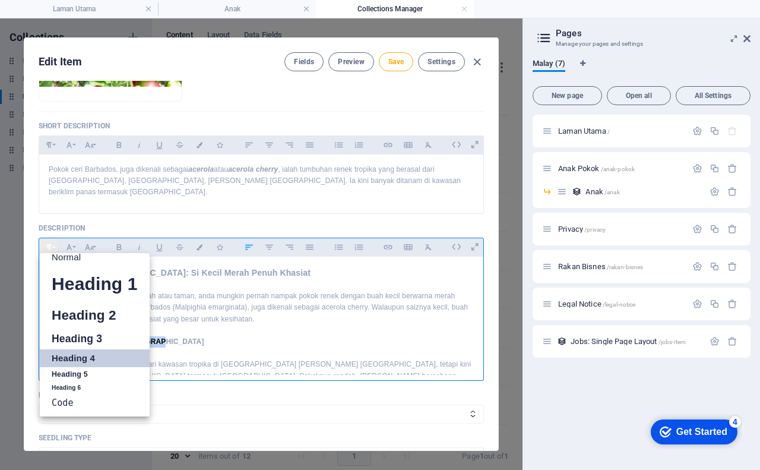
scroll to position [9, 0]
click at [81, 349] on link "Heading 4" at bounding box center [95, 358] width 110 height 18
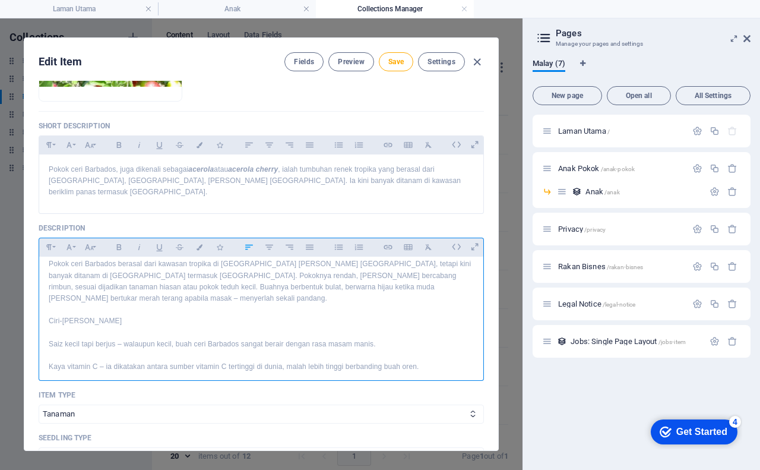
scroll to position [119, 0]
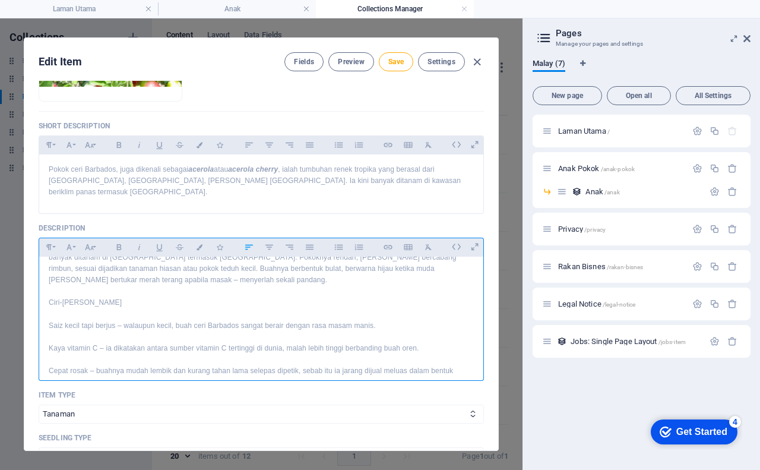
drag, startPoint x: 131, startPoint y: 275, endPoint x: 47, endPoint y: 277, distance: 83.1
click at [49, 297] on p "Ciri-[PERSON_NAME]" at bounding box center [261, 302] width 425 height 11
click at [50, 240] on icon "button" at bounding box center [49, 247] width 10 height 14
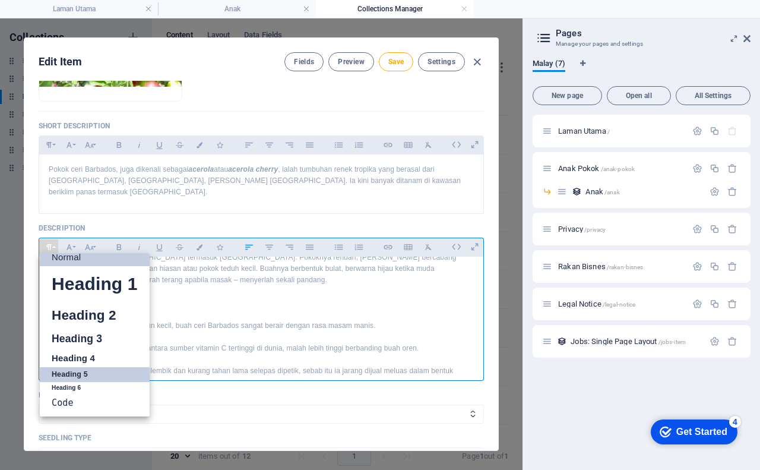
click at [86, 367] on link "Heading 5" at bounding box center [95, 374] width 110 height 15
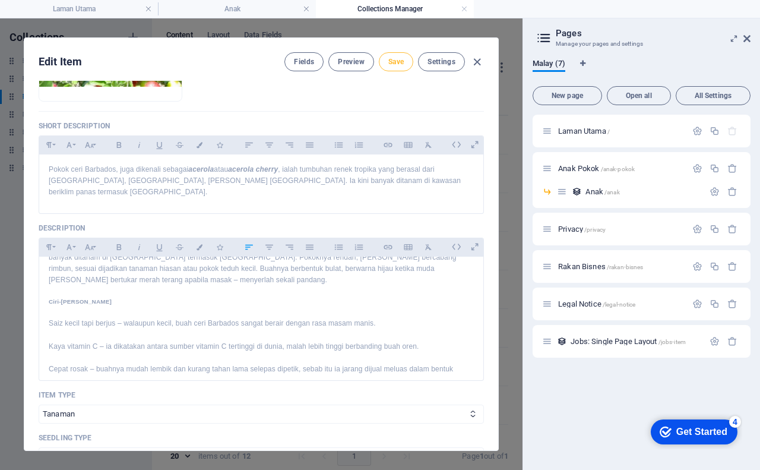
click at [404, 56] on button "Save" at bounding box center [396, 61] width 34 height 19
click at [351, 65] on span "Preview" at bounding box center [351, 61] width 26 height 9
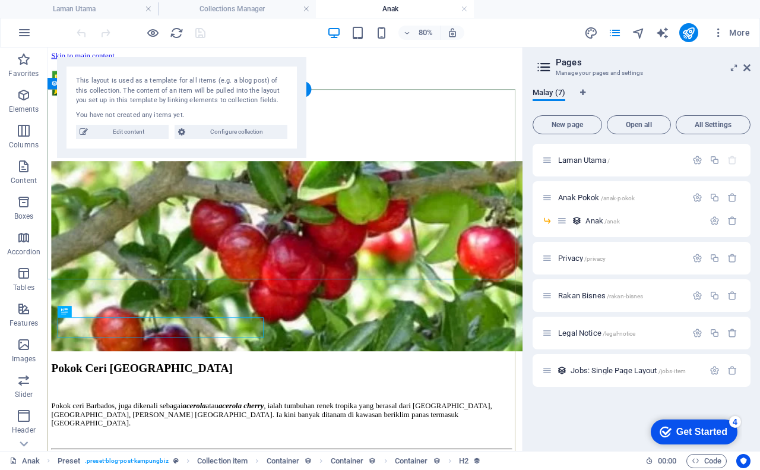
scroll to position [0, 0]
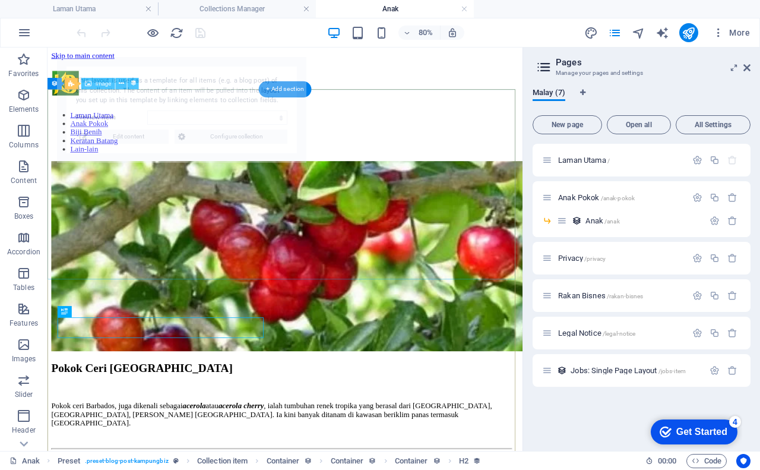
select select "68b5962089c0bcaea10d49a5"
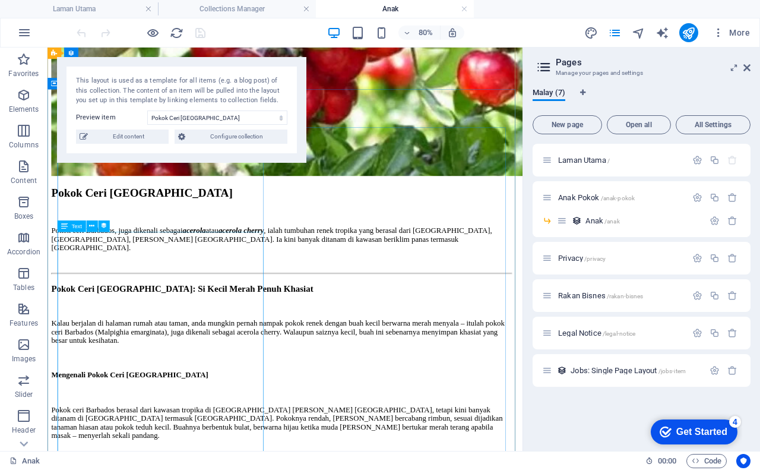
scroll to position [237, 0]
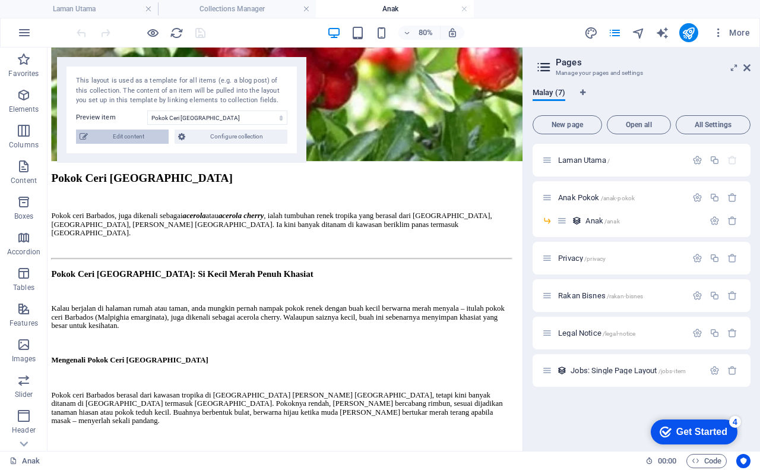
click at [128, 133] on span "Edit content" at bounding box center [128, 136] width 74 height 14
checkbox input "true"
type input "pokok-ceri-[GEOGRAPHIC_DATA]"
type textarea "Pokok ceri Barbados, juga dikenali sebagai acerola atau acerola cherry, ialah t…"
type input "pokok ceri barbados,anak pokok ceri barbados,benih cili barbados"
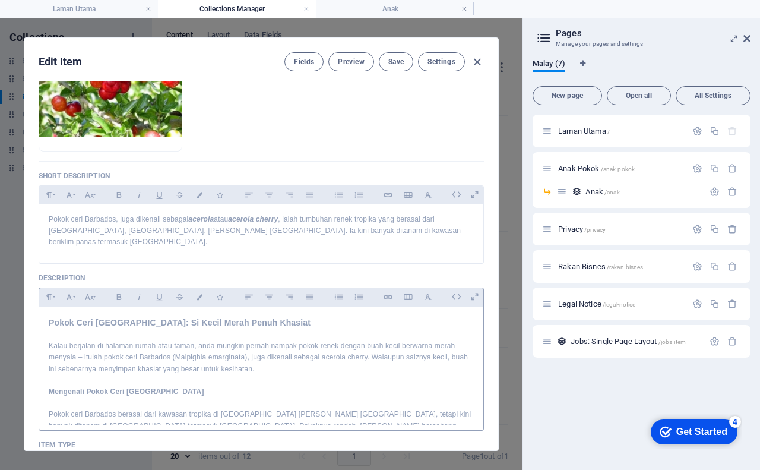
scroll to position [167, 0]
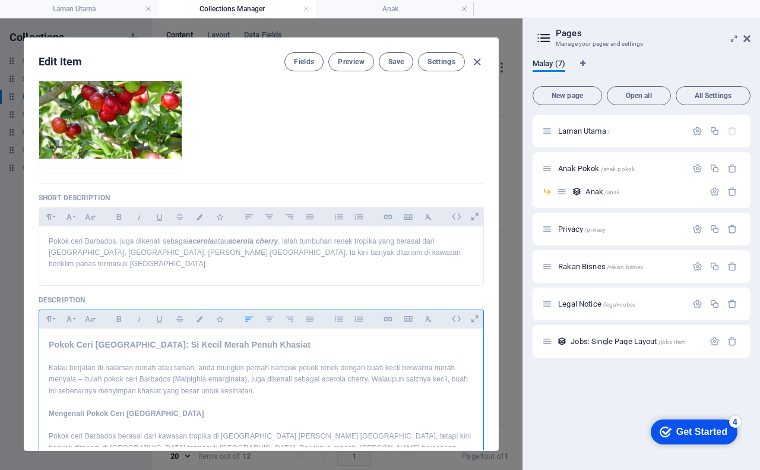
click at [52, 338] on h3 "Pokok Ceri [GEOGRAPHIC_DATA]: Si Kecil Merah Penuh Khasiat" at bounding box center [261, 344] width 425 height 13
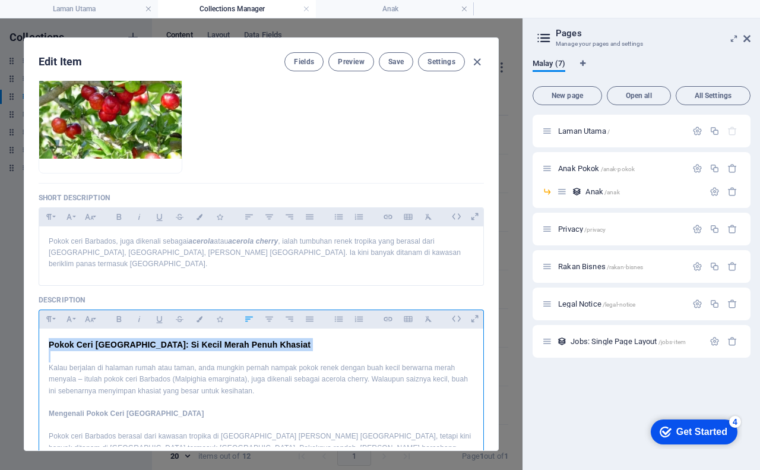
drag, startPoint x: 50, startPoint y: 330, endPoint x: 261, endPoint y: 348, distance: 211.5
click at [50, 218] on icon "button" at bounding box center [49, 217] width 10 height 14
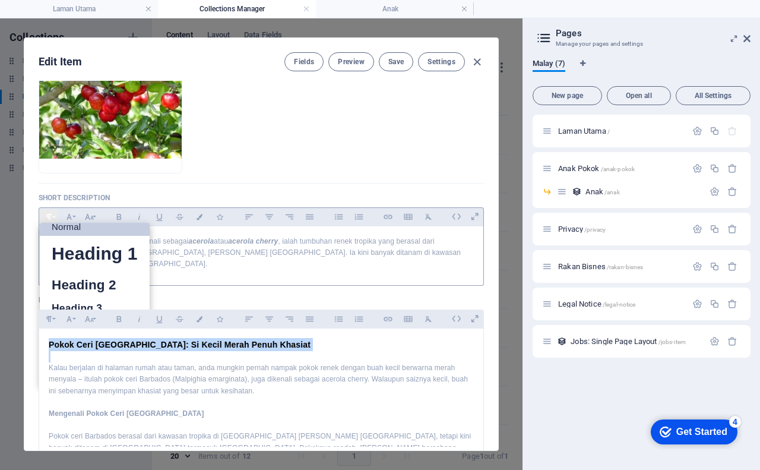
scroll to position [9, 0]
click at [87, 281] on link "Heading 2" at bounding box center [95, 284] width 110 height 27
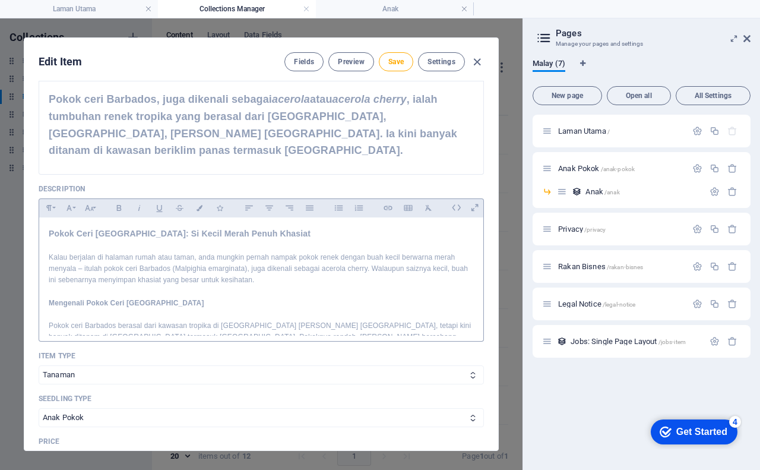
scroll to position [346, 0]
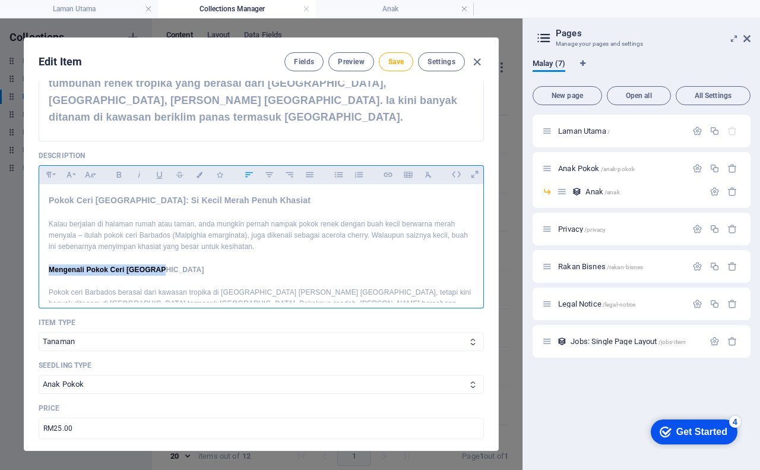
drag, startPoint x: 47, startPoint y: 268, endPoint x: 170, endPoint y: 274, distance: 123.0
click at [46, 173] on icon "button" at bounding box center [49, 174] width 10 height 14
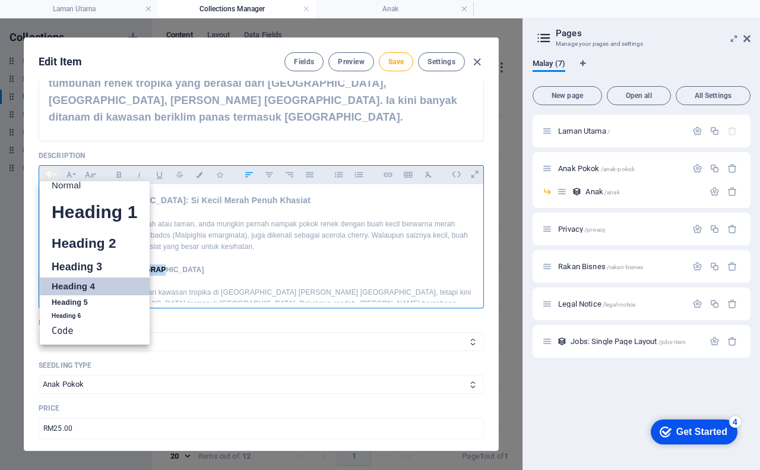
scroll to position [9, 0]
click at [77, 267] on link "Heading 3" at bounding box center [95, 266] width 110 height 21
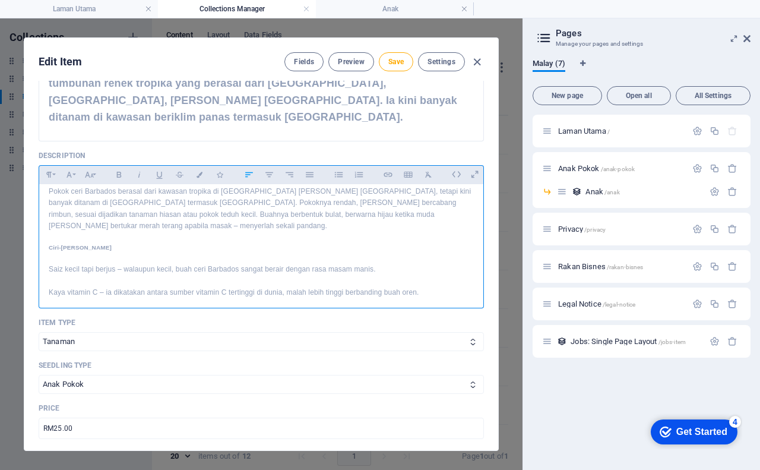
scroll to position [119, 0]
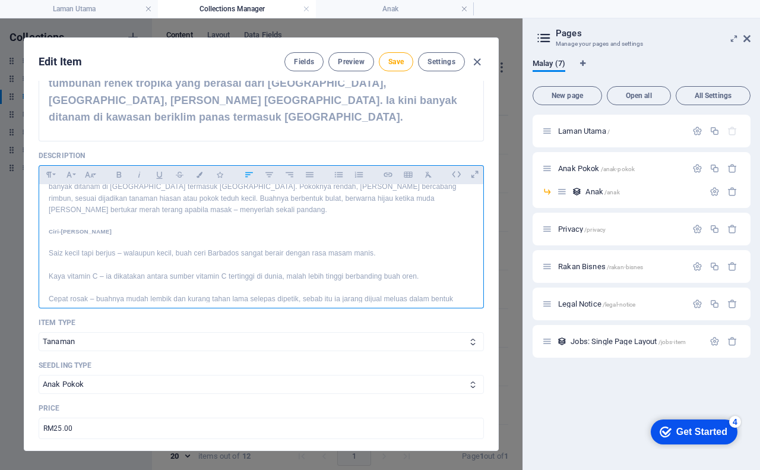
click at [46, 279] on div "Pokok Ceri Barbados: Si Kecil Merah Penuh Khasiat Kalau berjalan di halaman rum…" at bounding box center [261, 428] width 444 height 727
drag, startPoint x: 46, startPoint y: 218, endPoint x: 131, endPoint y: 224, distance: 84.6
click at [131, 224] on div "Pokok Ceri Barbados: Si Kecil Merah Penuh Khasiat Kalau berjalan di halaman rum…" at bounding box center [261, 428] width 444 height 727
click at [53, 171] on button "Paragraph Format" at bounding box center [48, 174] width 19 height 15
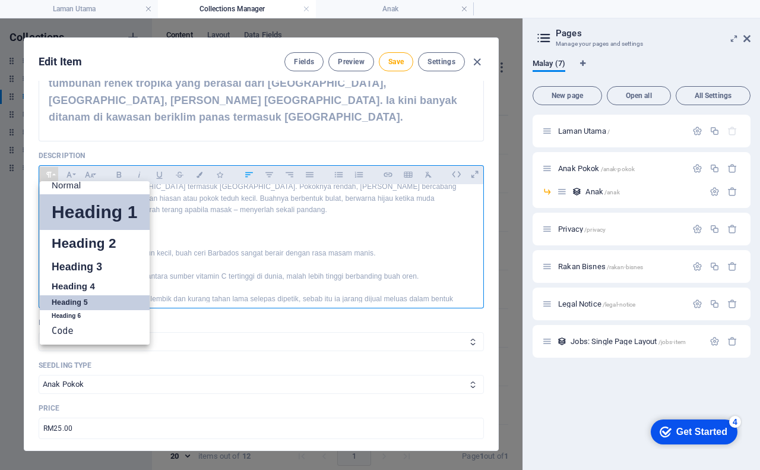
scroll to position [9, 0]
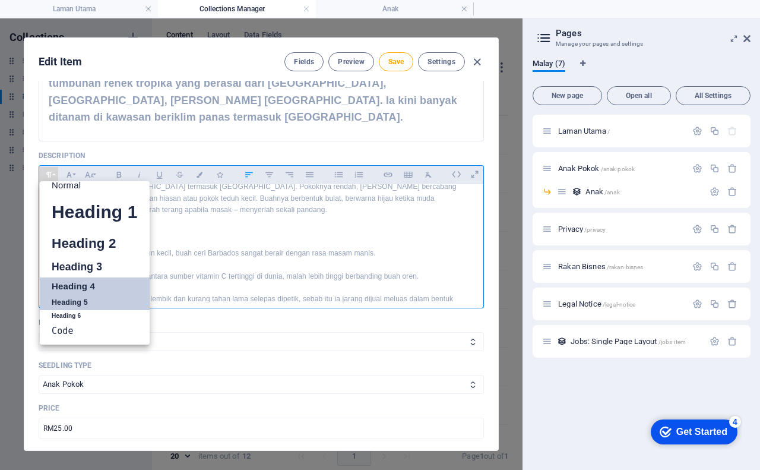
click at [90, 283] on link "Heading 4" at bounding box center [95, 286] width 110 height 18
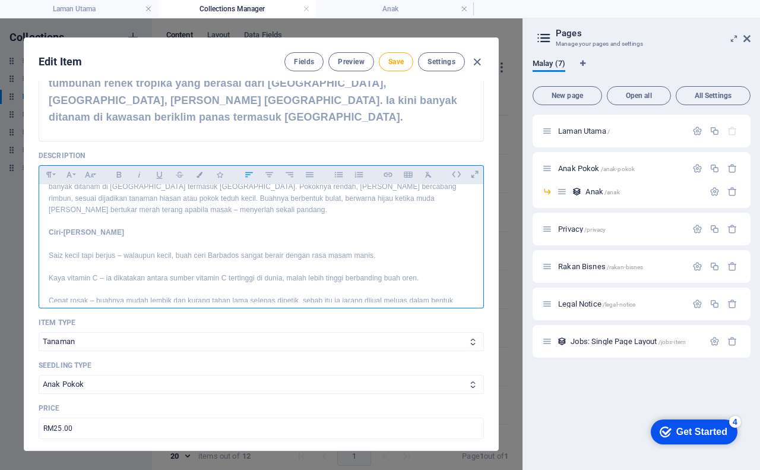
scroll to position [178, 0]
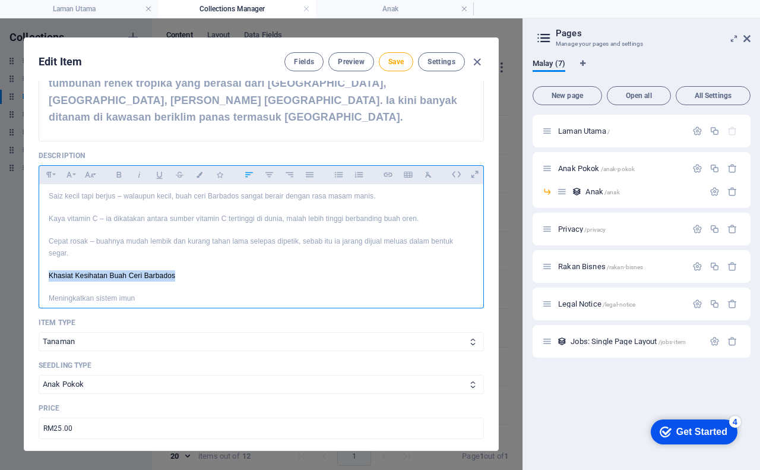
drag, startPoint x: 48, startPoint y: 263, endPoint x: 180, endPoint y: 263, distance: 131.8
click at [180, 270] on p "Khasiat Kesihatan Buah Ceri Barbados" at bounding box center [261, 275] width 425 height 11
click at [44, 173] on icon "button" at bounding box center [49, 174] width 10 height 14
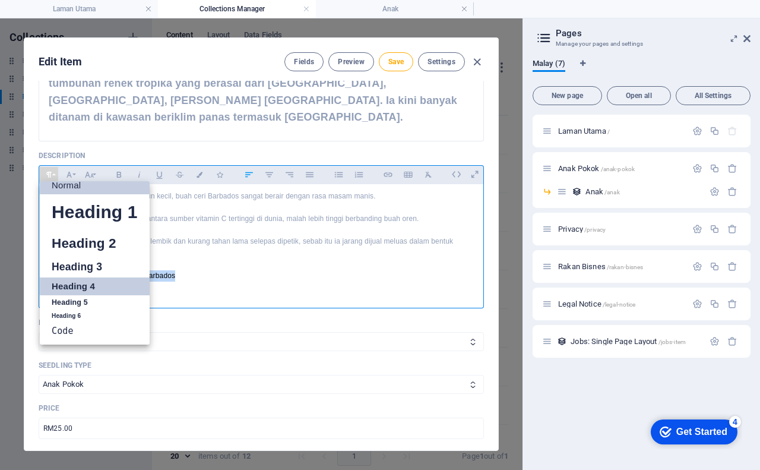
click at [63, 280] on link "Heading 4" at bounding box center [95, 286] width 110 height 18
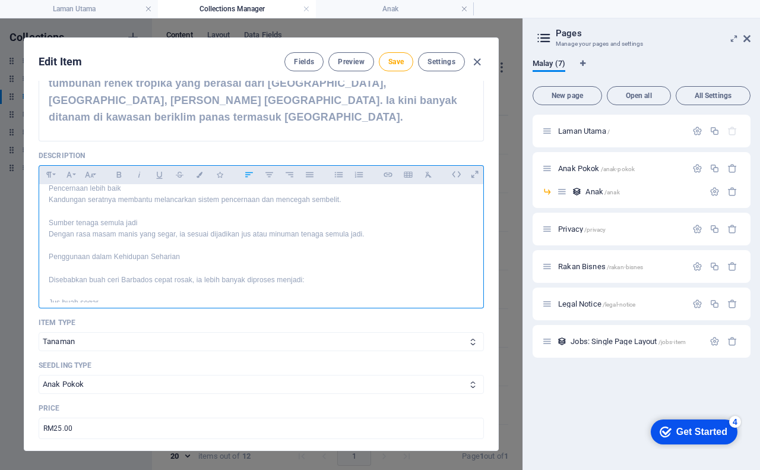
scroll to position [416, 0]
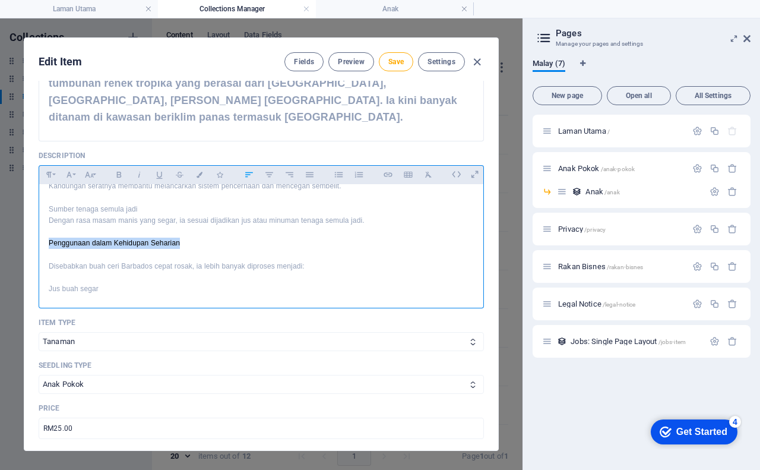
drag, startPoint x: 46, startPoint y: 231, endPoint x: 189, endPoint y: 234, distance: 143.1
click at [189, 234] on div "Pokok Ceri Barbados: Si Kecil Merah Penuh Khasiat Kalau berjalan di halaman rum…" at bounding box center [261, 132] width 444 height 729
click at [46, 173] on icon "button" at bounding box center [48, 175] width 5 height 6
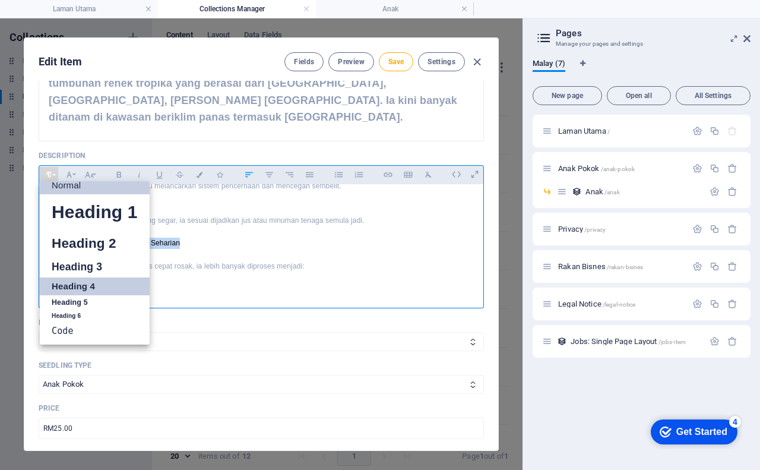
click at [73, 283] on link "Heading 4" at bounding box center [95, 286] width 110 height 18
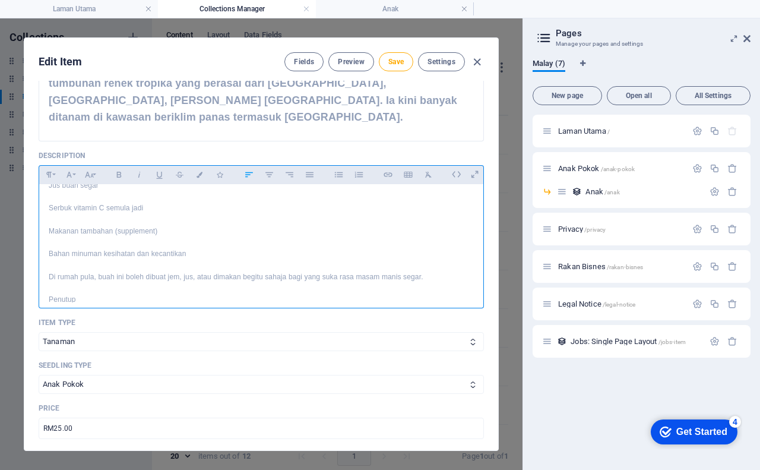
scroll to position [534, 0]
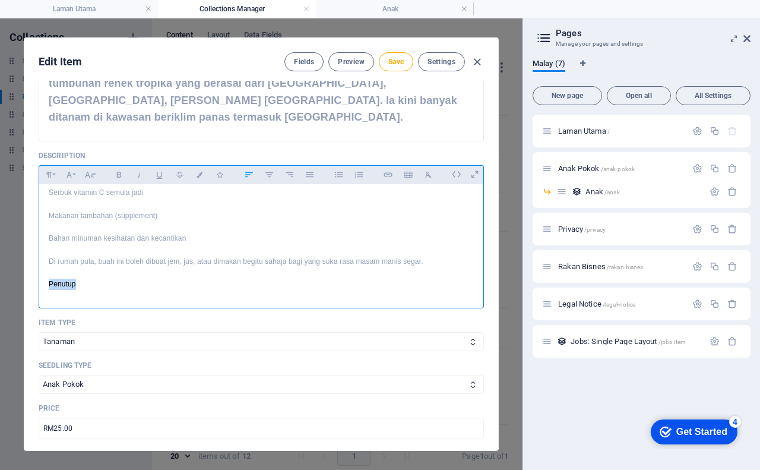
drag, startPoint x: 45, startPoint y: 271, endPoint x: 83, endPoint y: 273, distance: 38.0
click at [83, 273] on div "Pokok Ceri Barbados: Si Kecil Merah Penuh Khasiat Kalau berjalan di halaman rum…" at bounding box center [261, 14] width 444 height 729
click at [44, 175] on icon "button" at bounding box center [49, 174] width 10 height 14
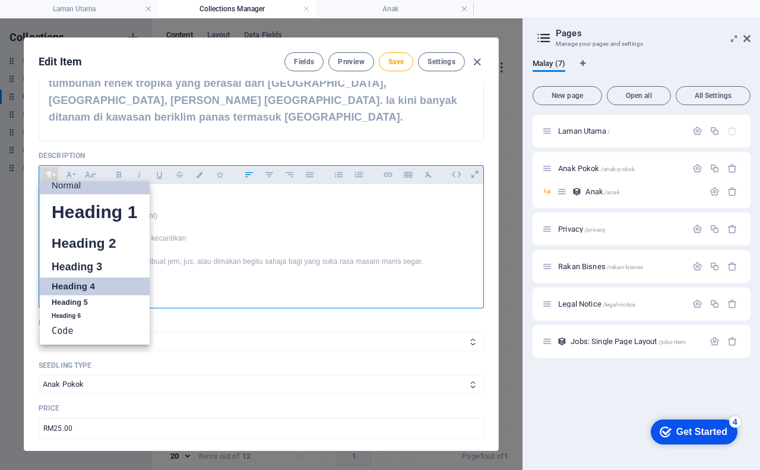
click at [79, 283] on link "Heading 4" at bounding box center [95, 286] width 110 height 18
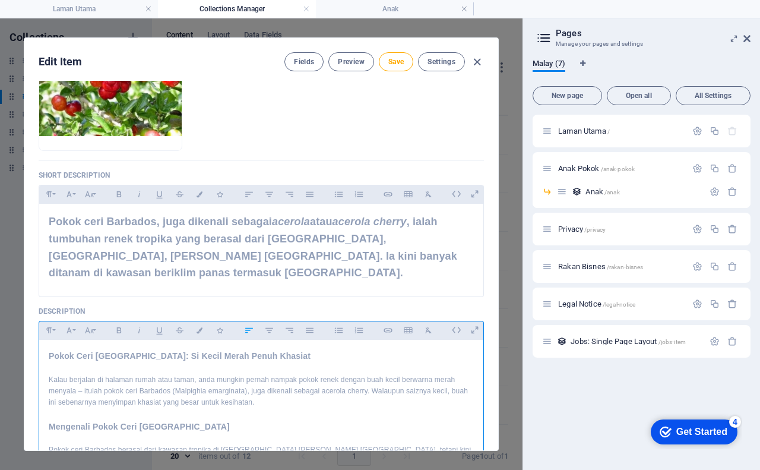
scroll to position [108, 0]
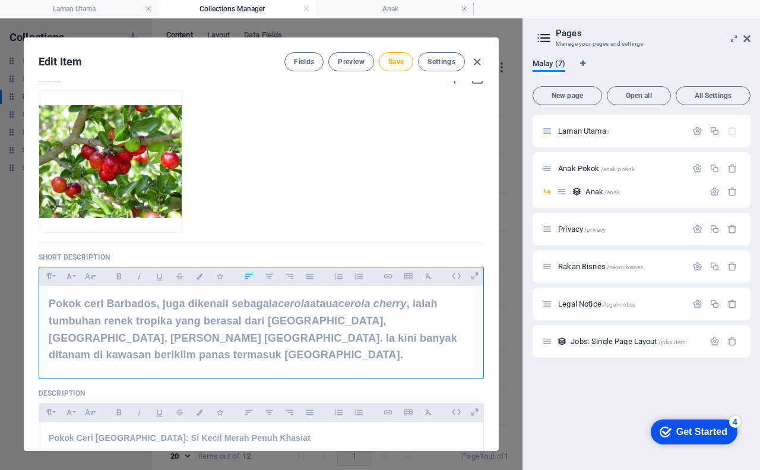
click at [49, 305] on h2 "Pokok ceri Barbados, juga dikenali sebagai acerola atau acerola cherry , ialah …" at bounding box center [261, 329] width 425 height 68
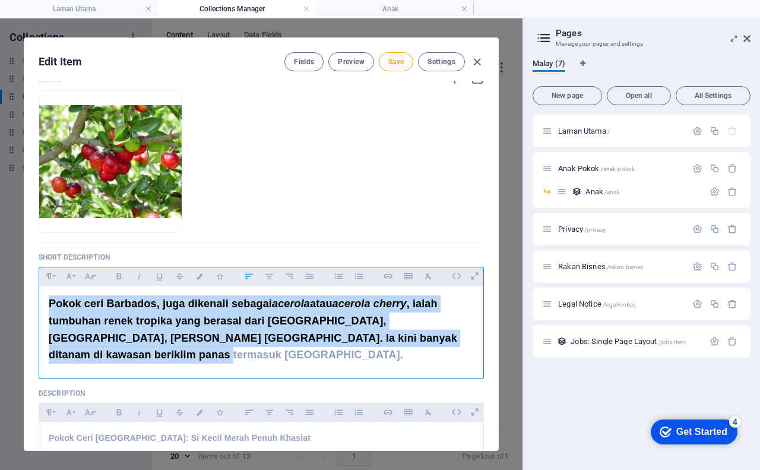
drag, startPoint x: 49, startPoint y: 305, endPoint x: 129, endPoint y: 367, distance: 102.0
click at [129, 367] on div "Pokok ceri Barbados, juga dikenali sebagai acerola atau acerola cherry , ialah …" at bounding box center [261, 329] width 444 height 87
click at [49, 275] on icon "button" at bounding box center [48, 276] width 5 height 6
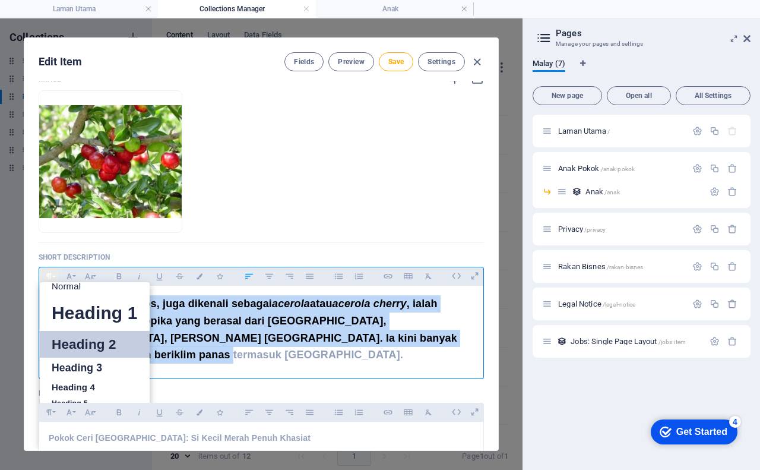
scroll to position [9, 0]
click at [65, 289] on link "Normal" at bounding box center [95, 286] width 110 height 18
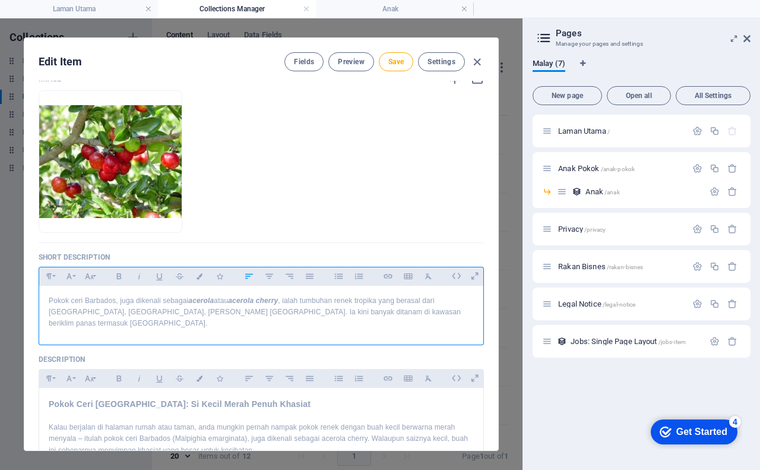
scroll to position [167, 0]
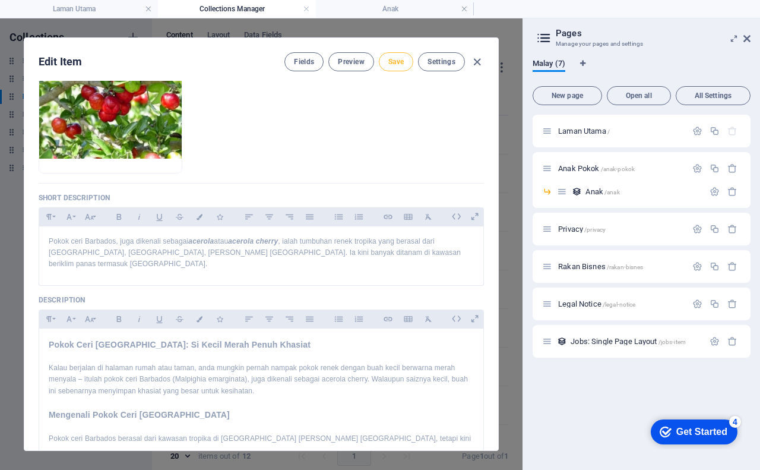
click at [388, 62] on span "Save" at bounding box center [395, 61] width 15 height 9
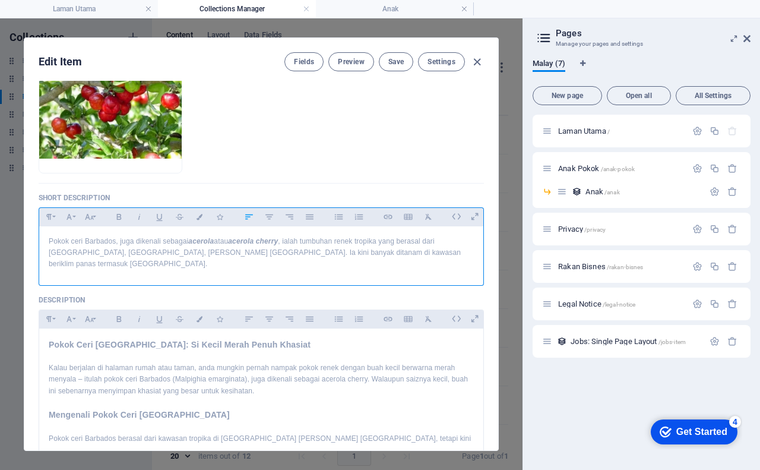
click at [113, 248] on p "Pokok ceri Barbados, juga dikenali sebagai acerola atau acerola cherry , ialah …" at bounding box center [261, 253] width 425 height 34
drag, startPoint x: 114, startPoint y: 240, endPoint x: 44, endPoint y: 242, distance: 70.1
click at [44, 242] on div "Pokok ceri Barbados, juga dikenali sebagai acerola atau acerola cherry , ialah …" at bounding box center [261, 252] width 444 height 53
click at [116, 216] on icon "button" at bounding box center [119, 217] width 10 height 14
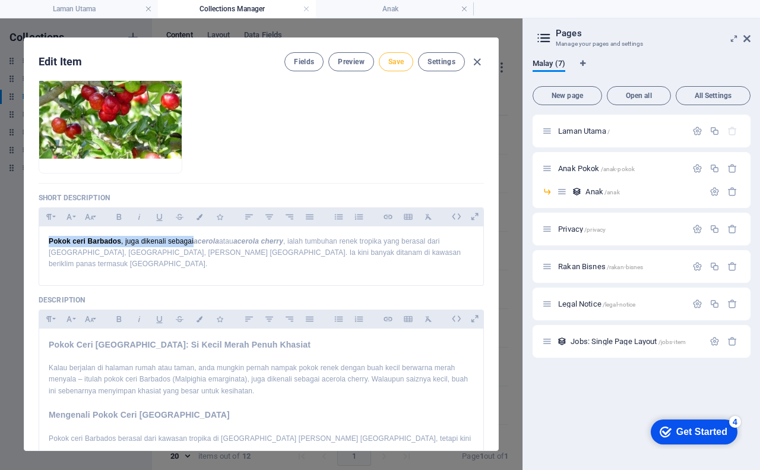
click at [389, 65] on span "Save" at bounding box center [395, 61] width 15 height 9
click at [349, 61] on span "Preview" at bounding box center [351, 61] width 26 height 9
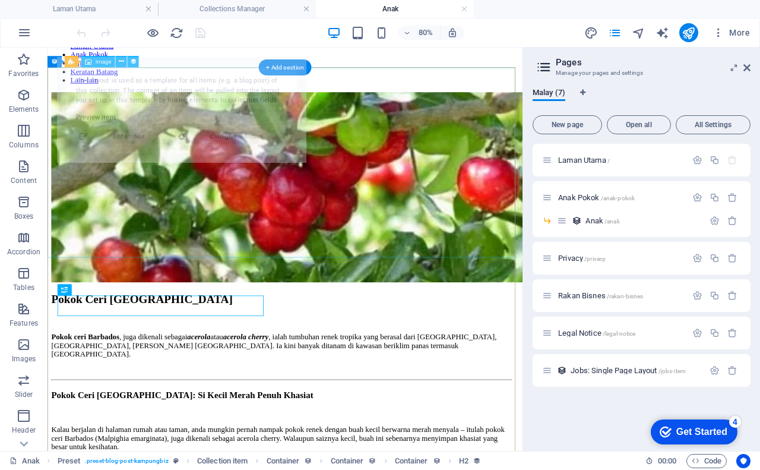
scroll to position [119, 0]
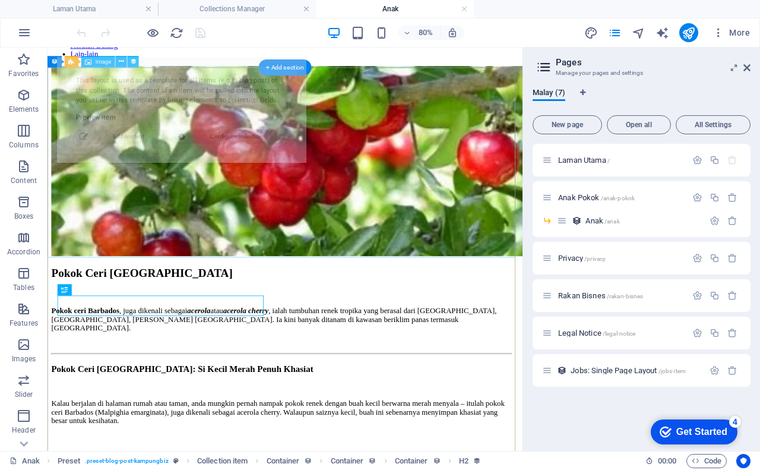
select select "68b5962089c0bcaea10d49a5"
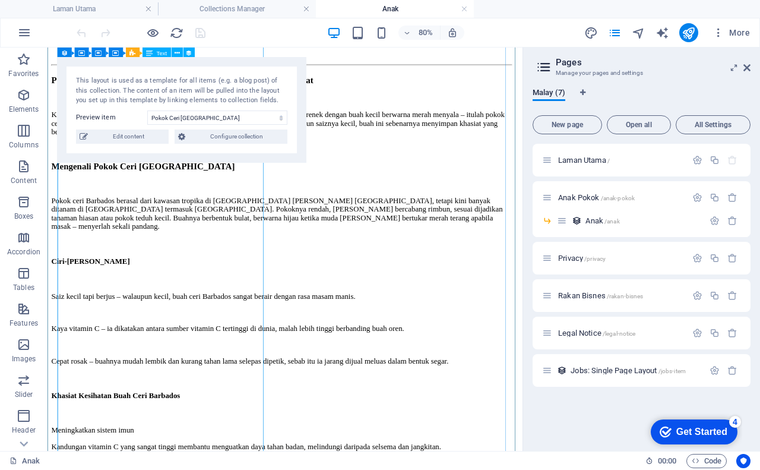
scroll to position [416, 0]
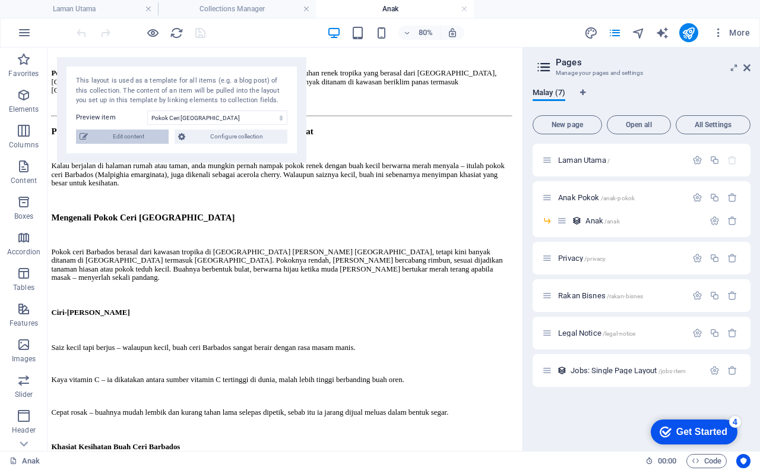
click at [115, 138] on span "Edit content" at bounding box center [128, 136] width 74 height 14
checkbox input "true"
type input "pokok-ceri-[GEOGRAPHIC_DATA]"
type textarea "Pokok ceri Barbados, juga dikenali sebagai acerola atau acerola cherry, ialah t…"
type input "pokok ceri barbados,anak pokok ceri barbados,benih cili barbados"
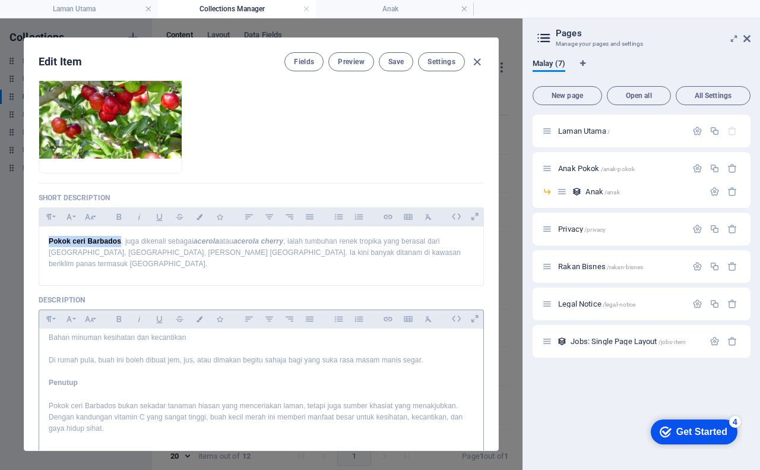
scroll to position [600, 0]
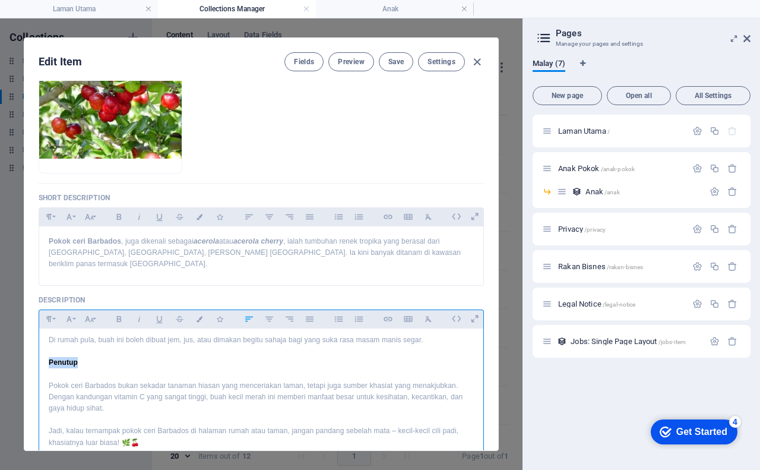
drag, startPoint x: 77, startPoint y: 338, endPoint x: 42, endPoint y: 338, distance: 35.6
click at [42, 338] on div "Pokok Ceri Barbados: Si Kecil Merah Penuh Khasiat Kalau berjalan di halaman rum…" at bounding box center [261, 93] width 444 height 729
click at [49, 316] on icon "button" at bounding box center [48, 319] width 5 height 6
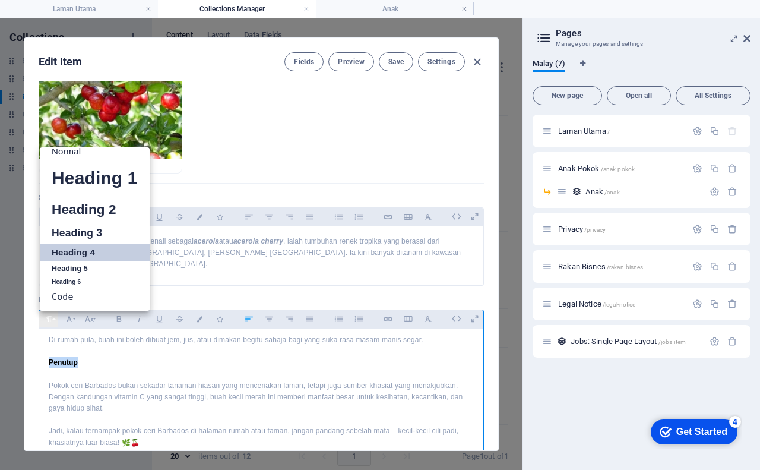
scroll to position [9, 0]
click at [64, 261] on link "Heading 5" at bounding box center [95, 268] width 110 height 15
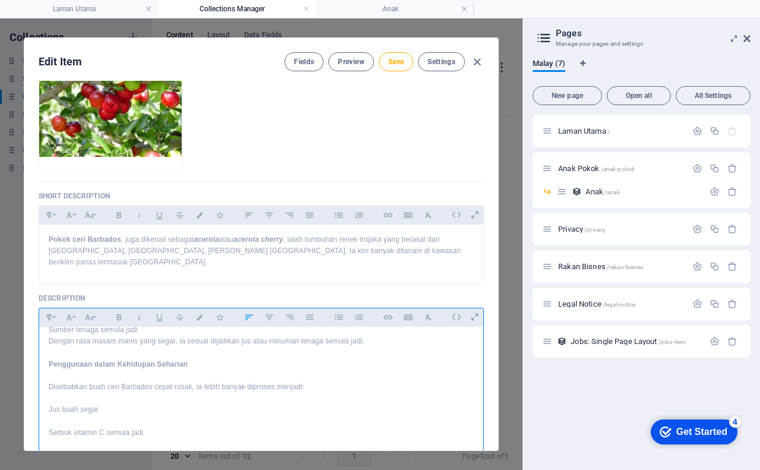
scroll to position [420, 0]
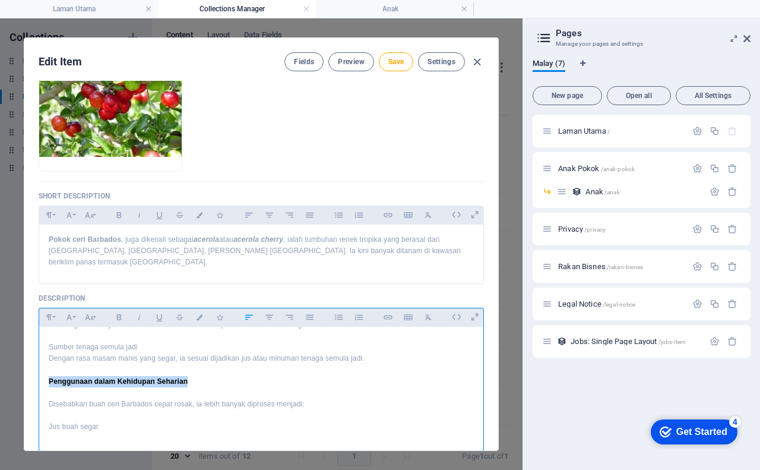
drag, startPoint x: 187, startPoint y: 358, endPoint x: 35, endPoint y: 360, distance: 152.0
click at [35, 360] on div "Name Pokok Ceri Barbados ​ Slug www.example.com/example-page/ pokok-ceri-barbad…" at bounding box center [261, 265] width 474 height 369
click at [50, 310] on icon "button" at bounding box center [49, 317] width 10 height 14
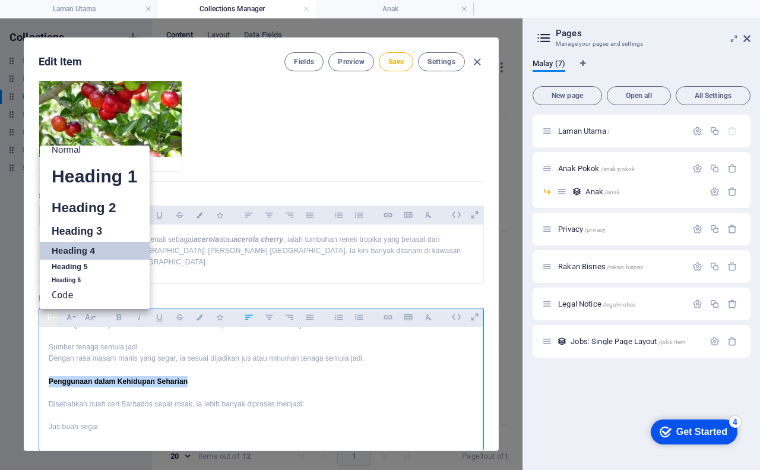
scroll to position [9, 0]
click at [84, 259] on link "Heading 5" at bounding box center [95, 266] width 110 height 15
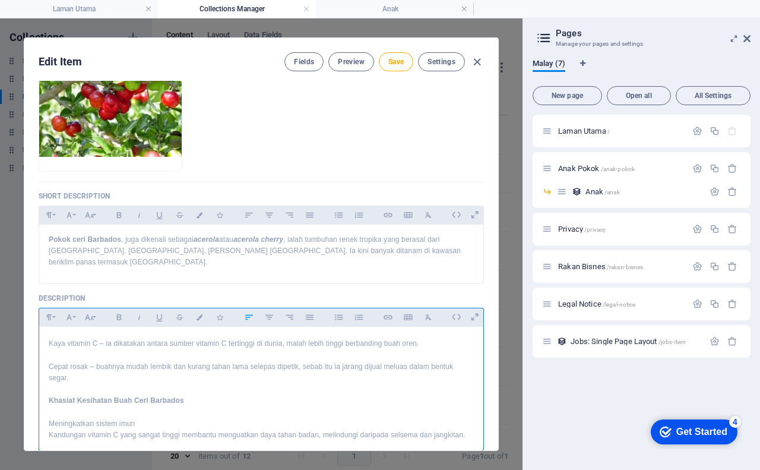
scroll to position [182, 0]
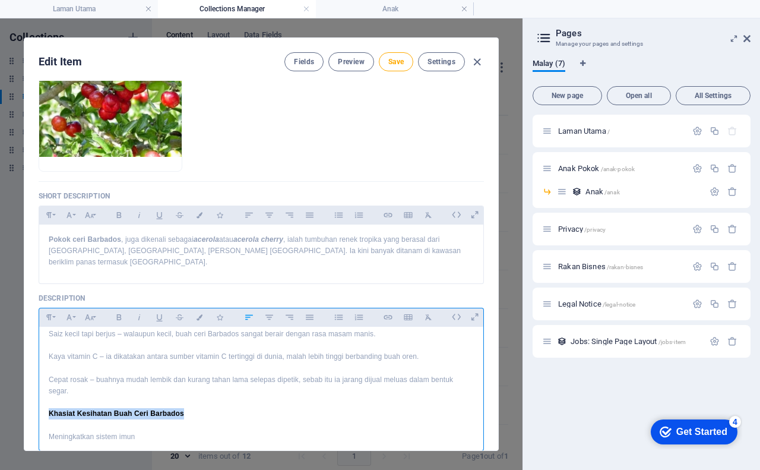
drag, startPoint x: 185, startPoint y: 394, endPoint x: 49, endPoint y: 392, distance: 136.6
click at [49, 408] on h4 "Khasiat Kesihatan Buah Ceri Barbados" at bounding box center [261, 413] width 425 height 11
click at [49, 314] on icon "button" at bounding box center [48, 317] width 5 height 6
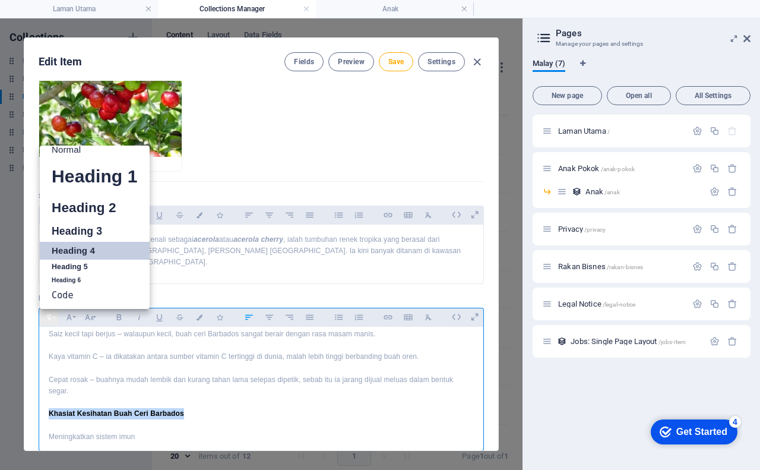
scroll to position [9, 0]
click at [83, 259] on link "Heading 5" at bounding box center [95, 266] width 110 height 15
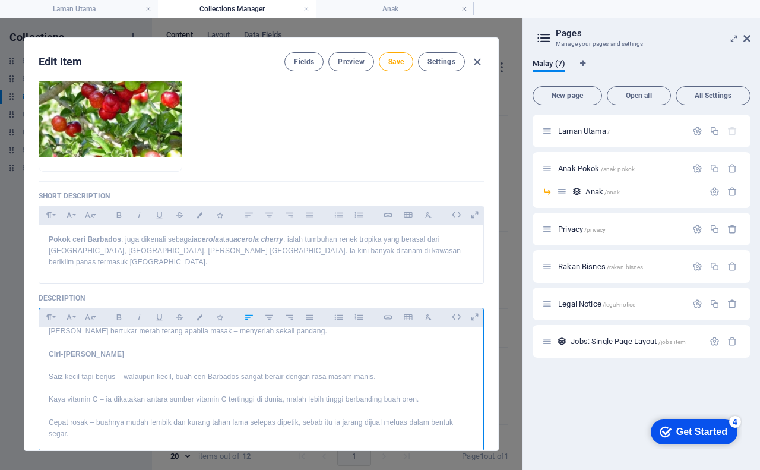
scroll to position [123, 0]
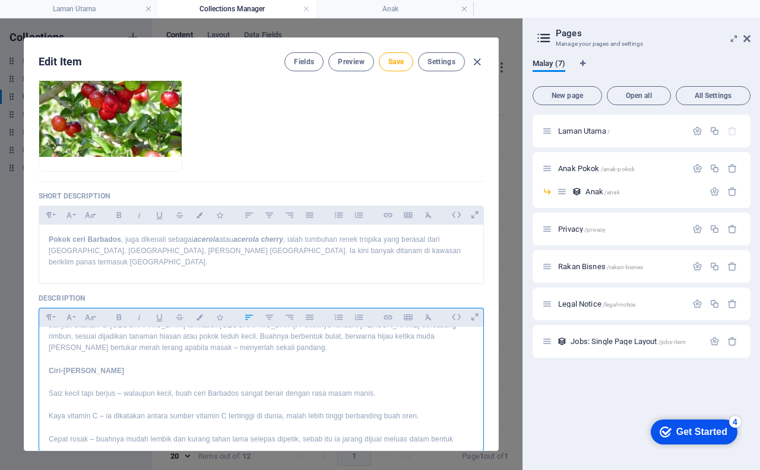
drag, startPoint x: 135, startPoint y: 347, endPoint x: 43, endPoint y: 349, distance: 92.0
click at [46, 310] on icon "button" at bounding box center [49, 317] width 10 height 14
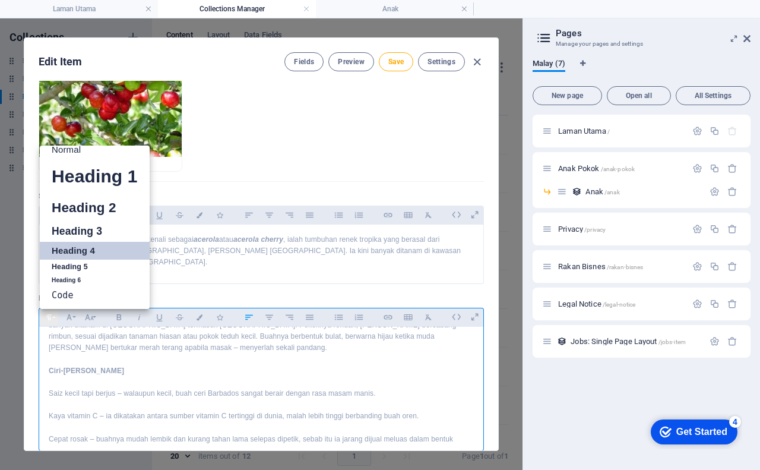
scroll to position [9, 0]
click at [92, 274] on link "Heading 6" at bounding box center [95, 280] width 110 height 12
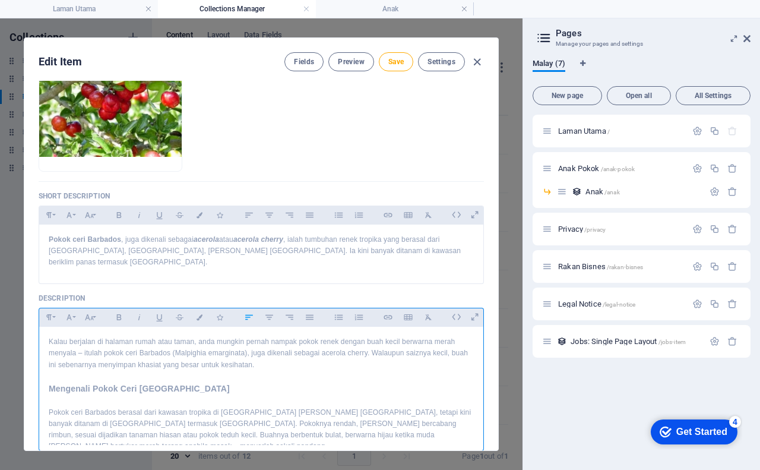
scroll to position [4, 0]
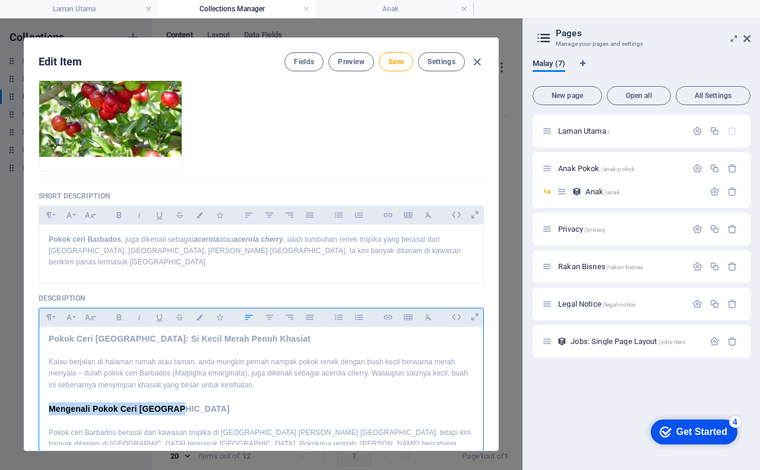
drag, startPoint x: 178, startPoint y: 401, endPoint x: 46, endPoint y: 397, distance: 132.4
click at [47, 214] on icon "button" at bounding box center [48, 215] width 5 height 6
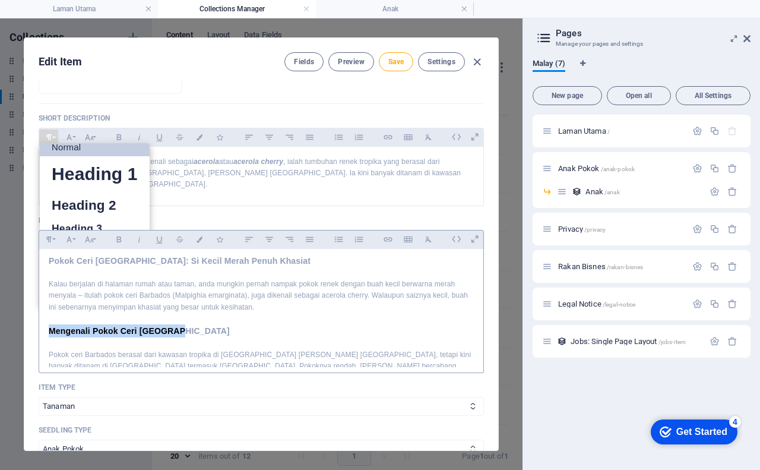
scroll to position [229, 0]
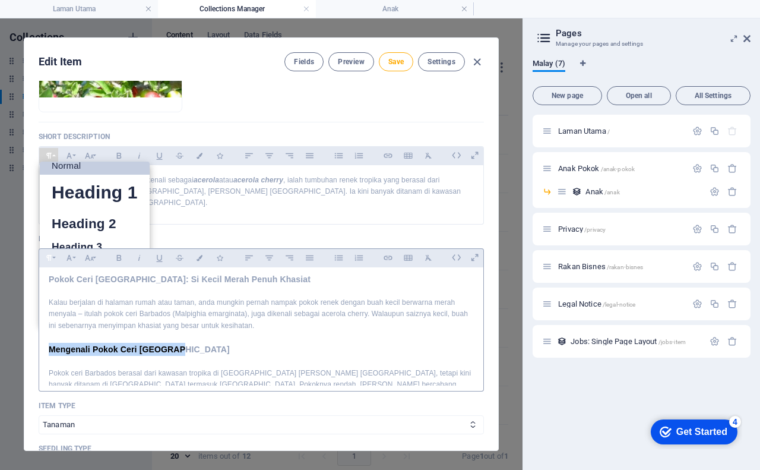
click at [48, 251] on icon "button" at bounding box center [49, 258] width 10 height 14
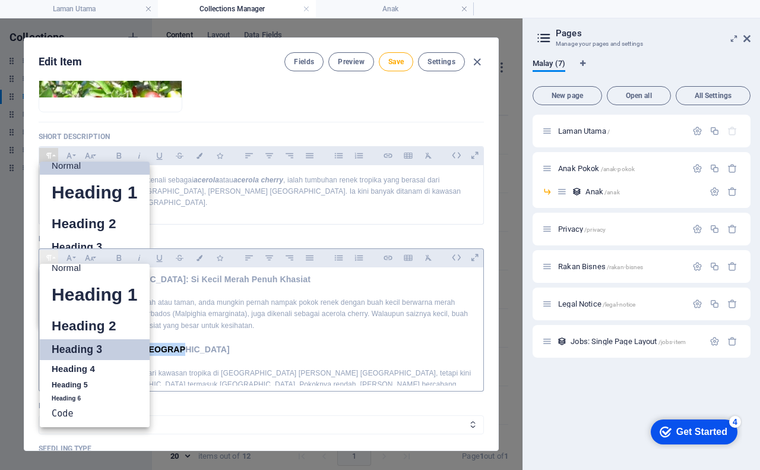
scroll to position [9, 0]
click at [72, 360] on link "Heading 4" at bounding box center [95, 369] width 110 height 18
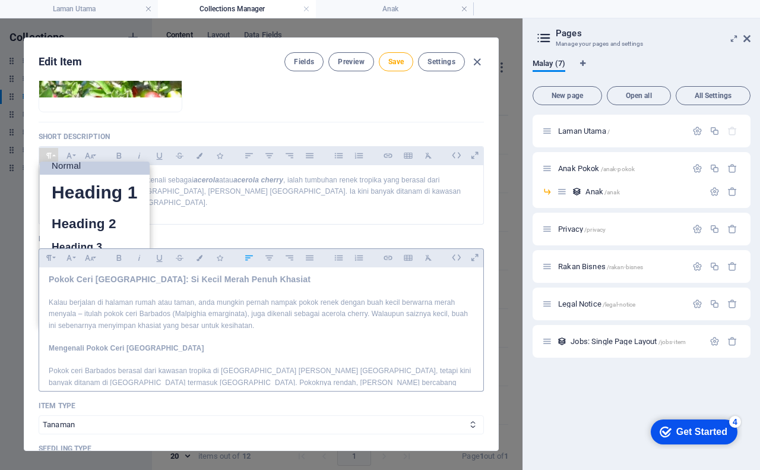
scroll to position [0, 0]
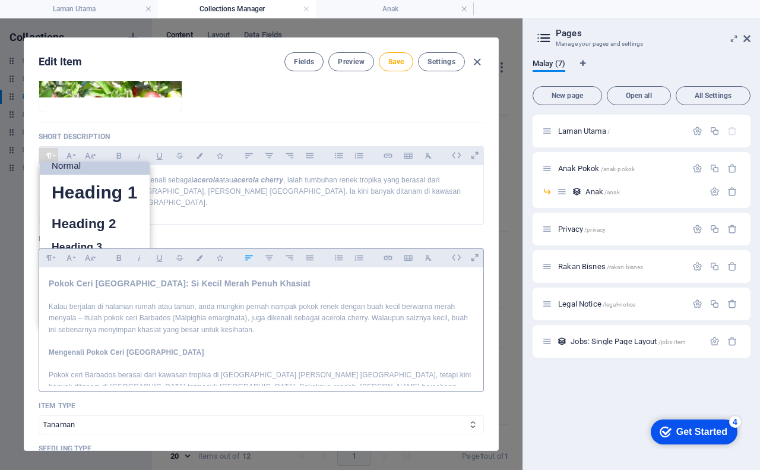
click at [260, 277] on h3 "Pokok Ceri [GEOGRAPHIC_DATA]: Si Kecil Merah Penuh Khasiat" at bounding box center [261, 283] width 425 height 13
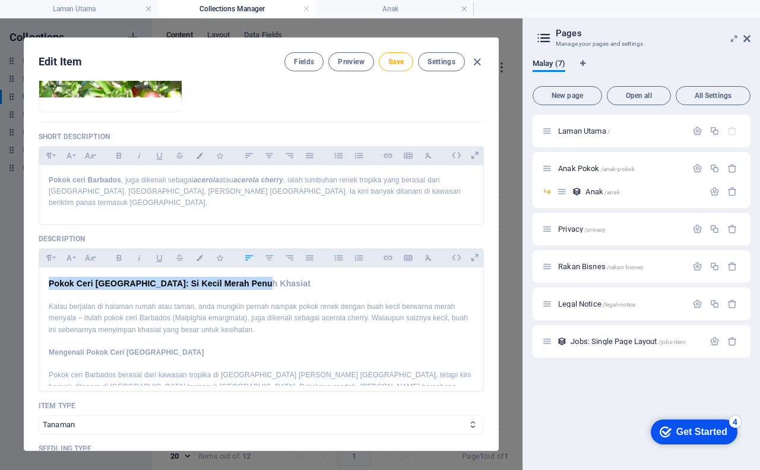
drag, startPoint x: 260, startPoint y: 271, endPoint x: 36, endPoint y: 267, distance: 224.5
click at [36, 267] on div "Name Pokok Ceri Barbados ​ Slug www.example.com/example-page/ pokok-ceri-barbad…" at bounding box center [261, 265] width 474 height 369
click at [45, 251] on icon "button" at bounding box center [49, 258] width 10 height 14
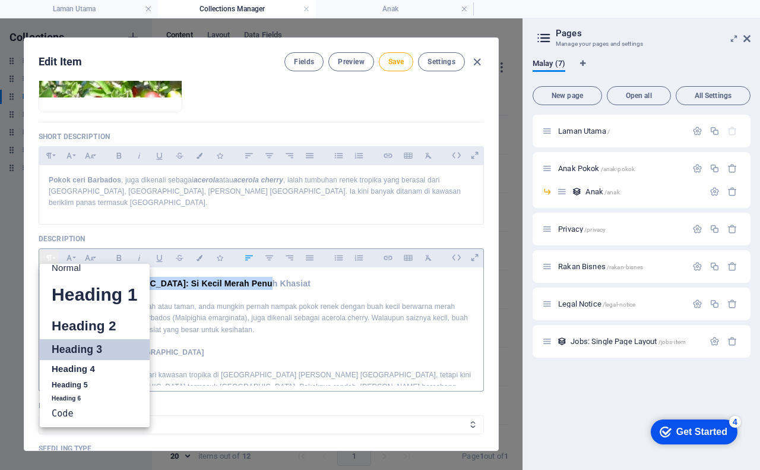
scroll to position [9, 0]
click at [80, 360] on link "Heading 4" at bounding box center [95, 369] width 110 height 18
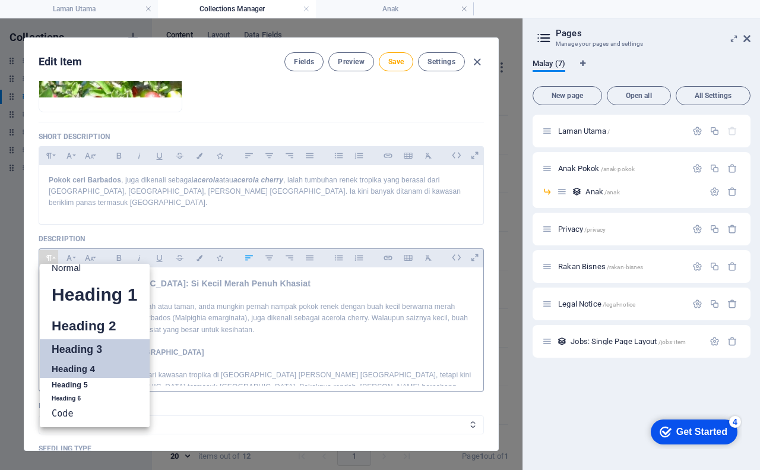
scroll to position [227, 0]
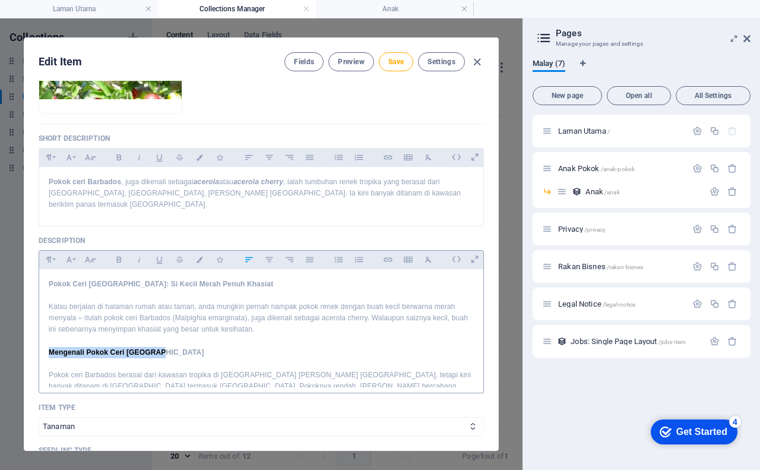
drag, startPoint x: 168, startPoint y: 344, endPoint x: 47, endPoint y: 336, distance: 121.4
click at [52, 252] on icon "button" at bounding box center [49, 259] width 10 height 14
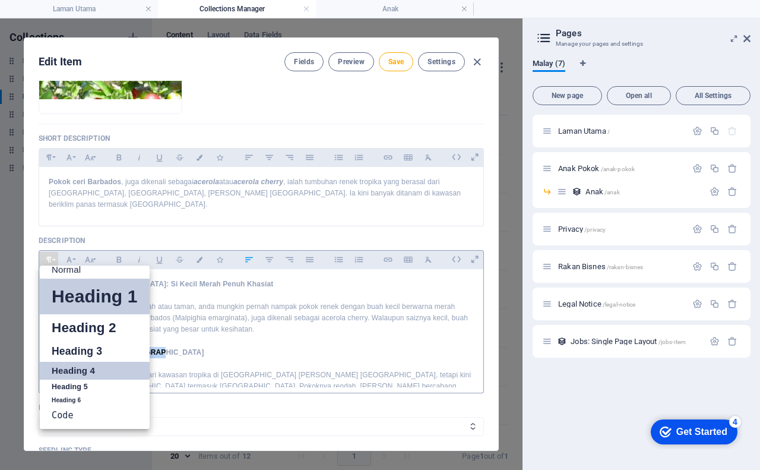
scroll to position [9, 0]
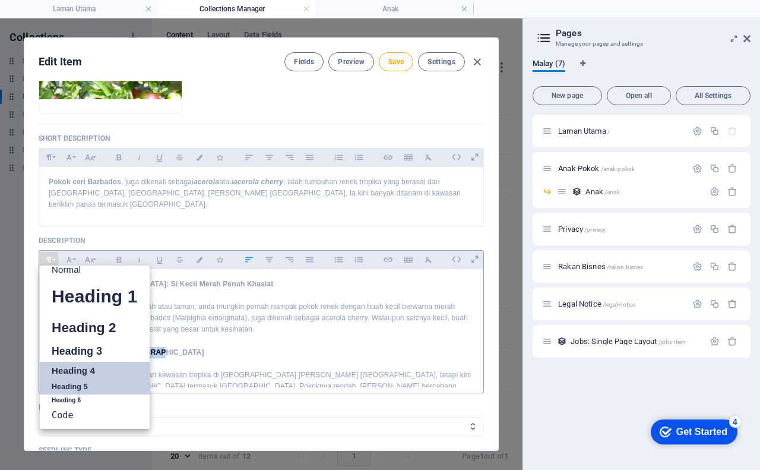
click at [75, 379] on link "Heading 5" at bounding box center [95, 386] width 110 height 15
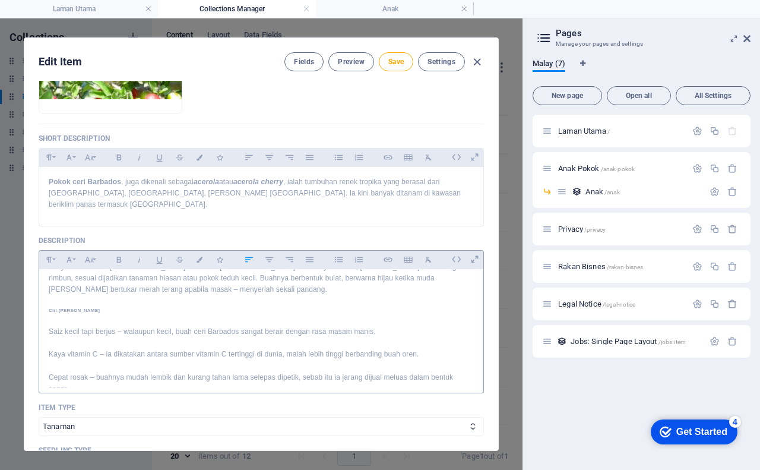
scroll to position [119, 0]
click at [388, 65] on span "Save" at bounding box center [395, 61] width 15 height 9
click at [354, 63] on span "Preview" at bounding box center [351, 61] width 26 height 9
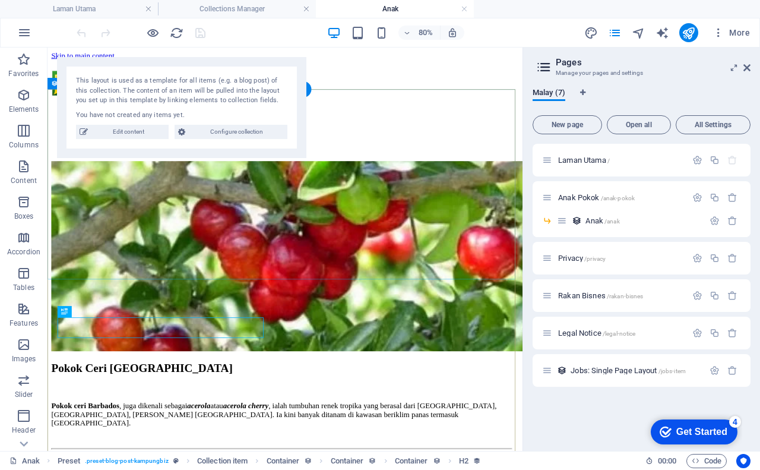
scroll to position [0, 0]
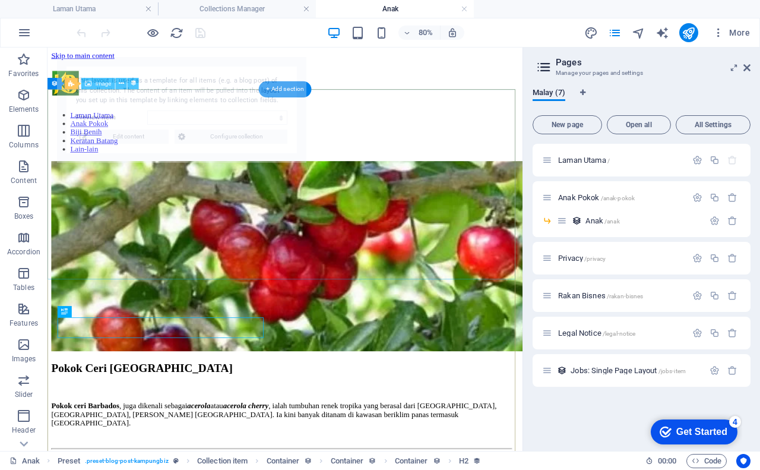
select select "68b5962089c0bcaea10d49a5"
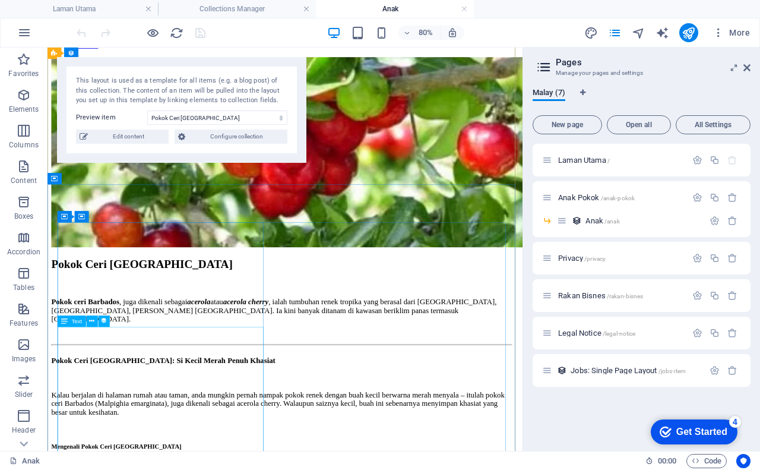
scroll to position [119, 0]
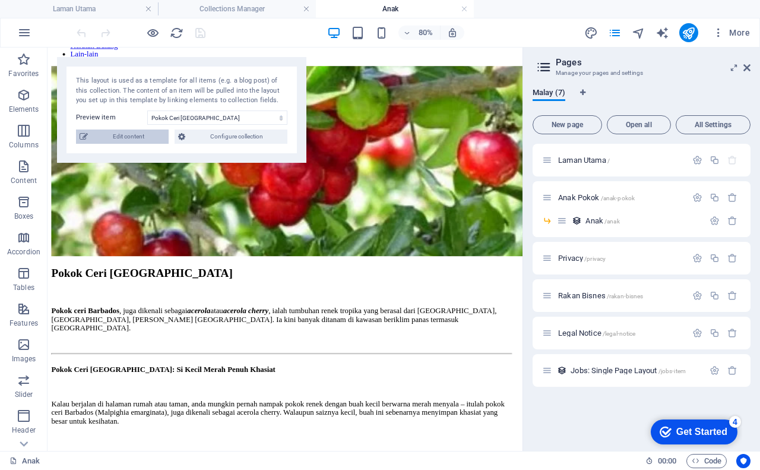
click at [138, 140] on span "Edit content" at bounding box center [128, 136] width 74 height 14
checkbox input "true"
type input "pokok-ceri-[GEOGRAPHIC_DATA]"
type textarea "Pokok ceri Barbados, juga dikenali sebagai acerola atau acerola cherry, ialah t…"
type input "pokok ceri barbados,anak pokok ceri barbados,benih cili barbados"
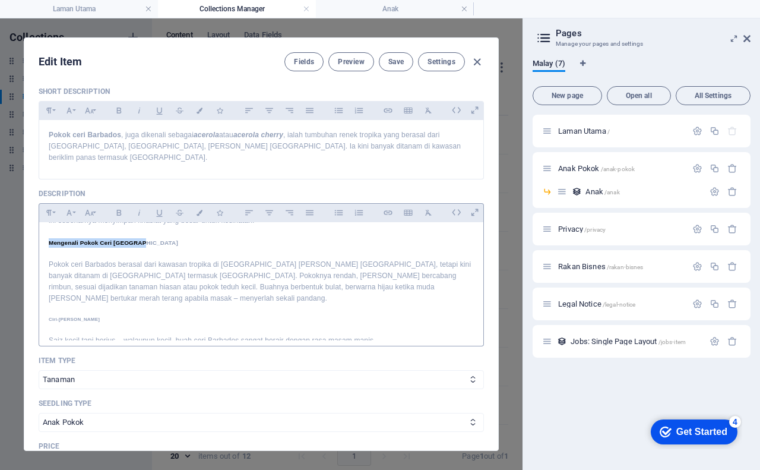
scroll to position [0, 0]
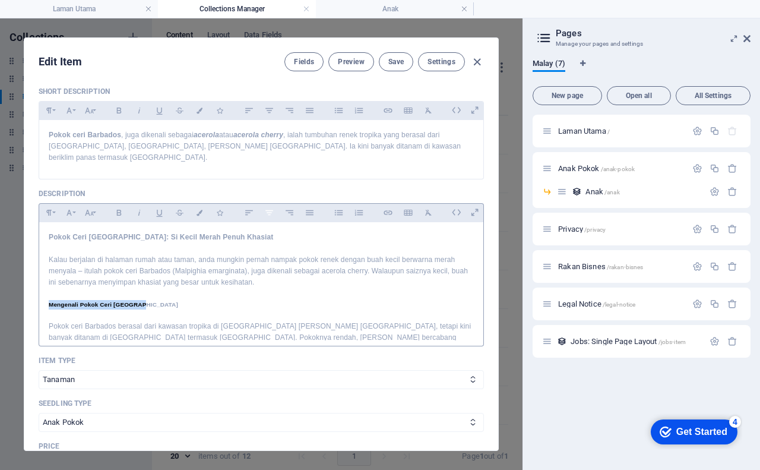
click at [270, 210] on icon "button" at bounding box center [269, 212] width 8 height 5
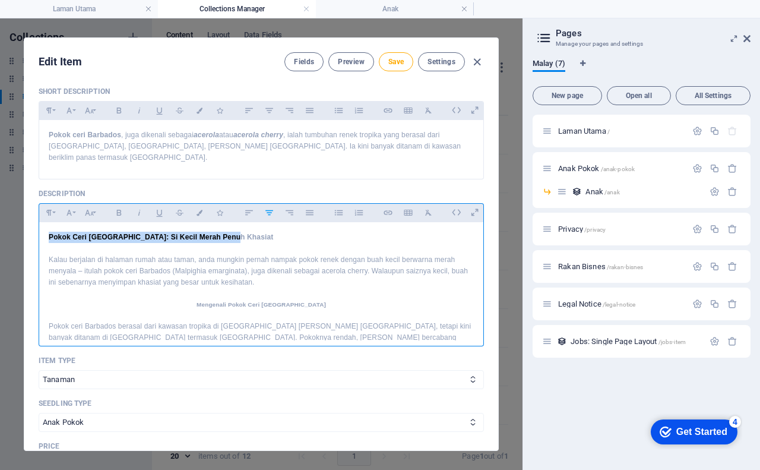
drag, startPoint x: 244, startPoint y: 223, endPoint x: 37, endPoint y: 217, distance: 207.3
click at [37, 217] on div "Name Pokok Ceri Barbados ​ Slug www.example.com/example-page/ pokok-ceri-barbad…" at bounding box center [261, 265] width 474 height 369
click at [268, 205] on icon "button" at bounding box center [269, 212] width 10 height 14
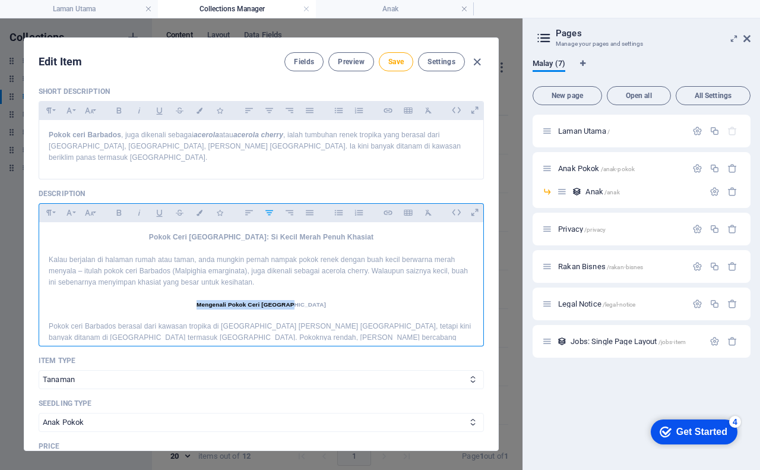
drag, startPoint x: 212, startPoint y: 292, endPoint x: 316, endPoint y: 293, distance: 103.9
click at [316, 300] on h5 "Mengenali Pokok Ceri [GEOGRAPHIC_DATA]" at bounding box center [261, 304] width 425 height 9
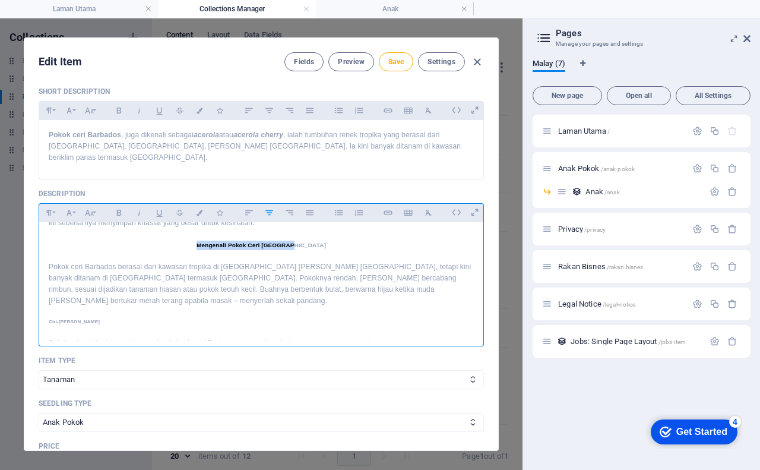
scroll to position [119, 0]
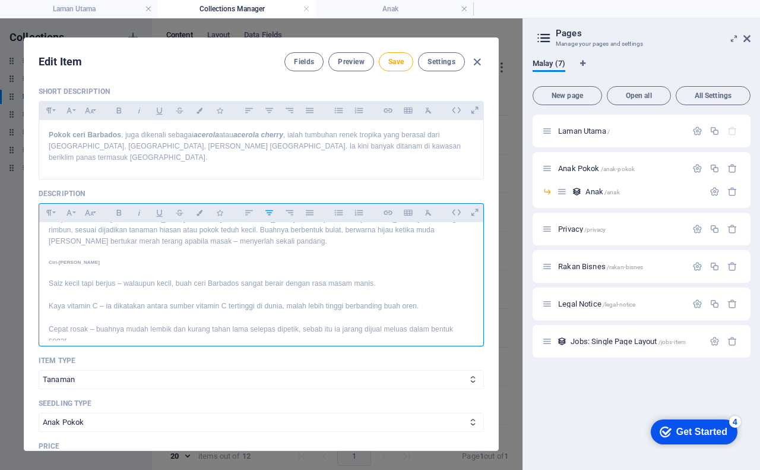
drag, startPoint x: 47, startPoint y: 237, endPoint x: 107, endPoint y: 236, distance: 60.6
click at [107, 236] on div "Pokok Ceri Barbados: Si Kecil Merah Penuh Khasiat Kalau berjalan di halaman rum…" at bounding box center [261, 460] width 444 height 714
click at [52, 205] on button "Paragraph Format" at bounding box center [48, 212] width 19 height 15
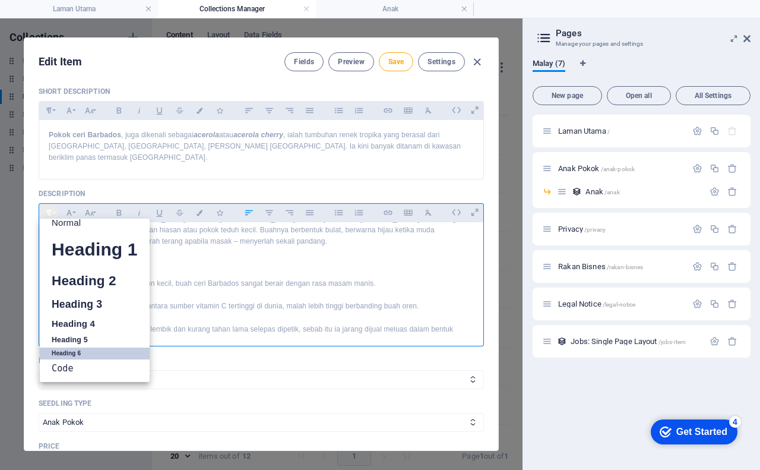
scroll to position [9, 0]
click at [68, 214] on link "Normal" at bounding box center [95, 223] width 110 height 18
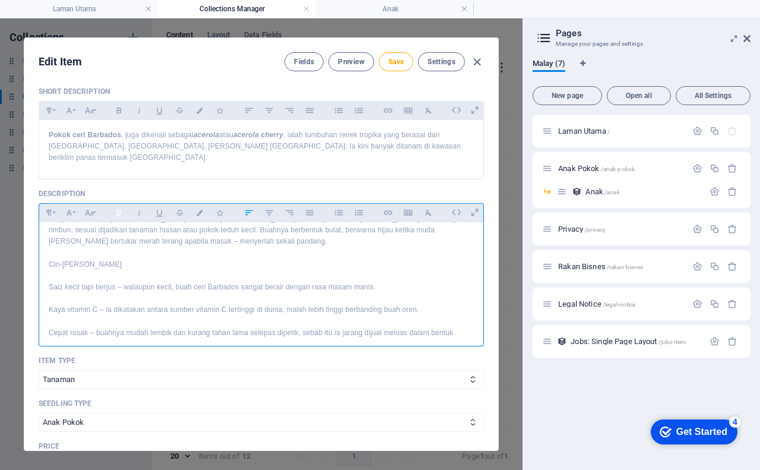
click at [117, 205] on icon "button" at bounding box center [119, 212] width 10 height 14
click at [389, 281] on p "Saiz kecil tapi berjus – walaupun kecil, buah ceri Barbados sangat berair denga…" at bounding box center [261, 286] width 425 height 11
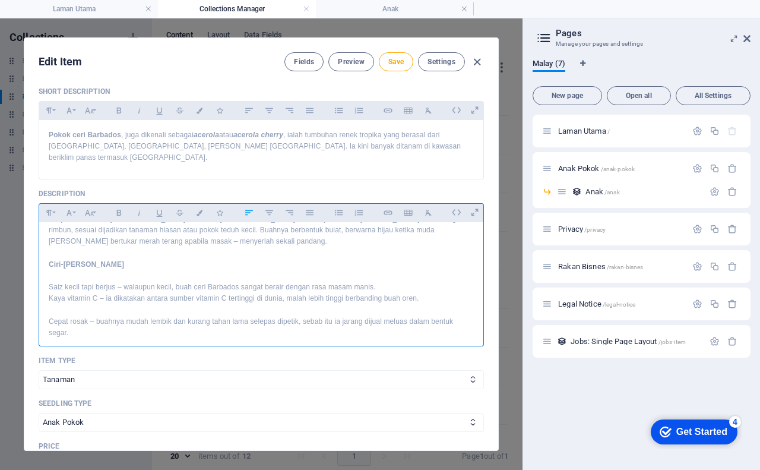
click at [420, 293] on p "Kaya vitamin C – ia dikatakan antara sumber vitamin C tertinggi di dunia, malah…" at bounding box center [261, 298] width 425 height 11
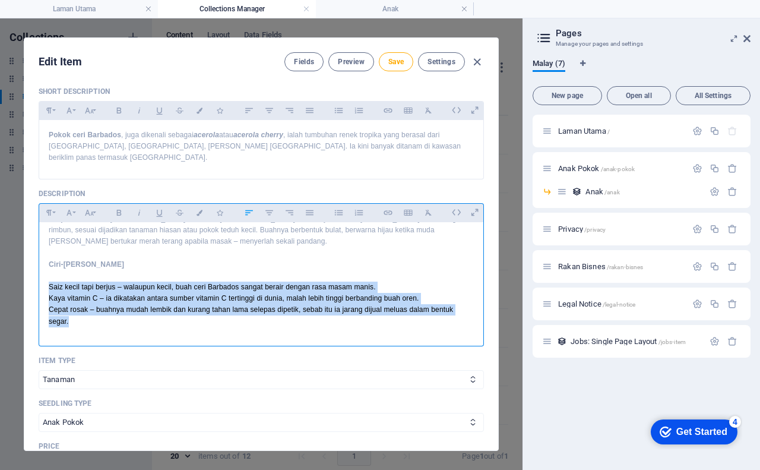
drag, startPoint x: 46, startPoint y: 262, endPoint x: 92, endPoint y: 299, distance: 58.8
click at [92, 299] on div "Pokok Ceri Barbados: Si Kecil Merah Penuh Khasiat Kalau berjalan di halaman rum…" at bounding box center [261, 450] width 444 height 695
click at [335, 205] on icon "button" at bounding box center [339, 212] width 10 height 14
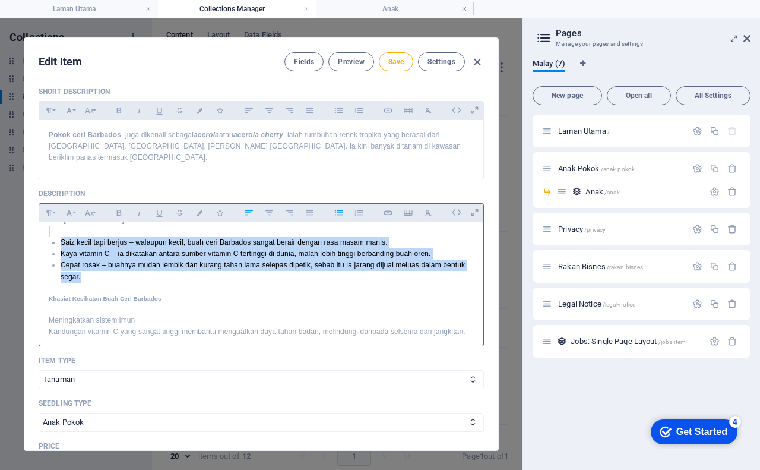
scroll to position [178, 0]
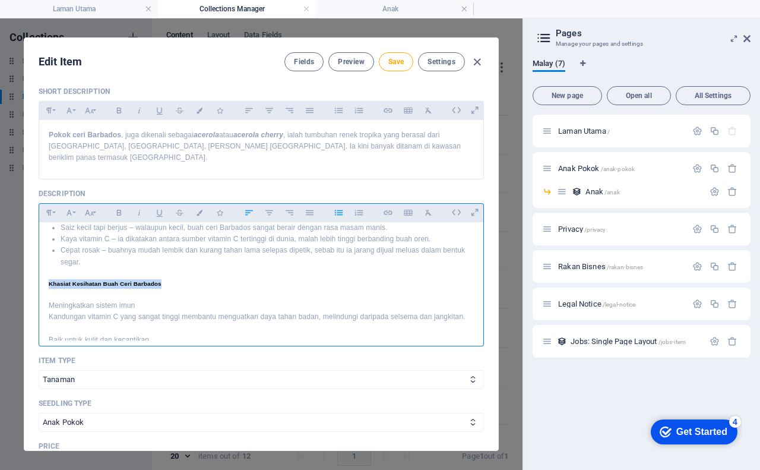
drag, startPoint x: 45, startPoint y: 261, endPoint x: 166, endPoint y: 265, distance: 121.2
click at [166, 265] on div "Pokok Ceri Barbados: Si Kecil Merah Penuh Khasiat Kalau berjalan di halaman rum…" at bounding box center [261, 391] width 444 height 695
click at [270, 205] on icon "button" at bounding box center [269, 212] width 10 height 14
click at [138, 300] on p "Meningkatkan sistem imun" at bounding box center [261, 305] width 425 height 11
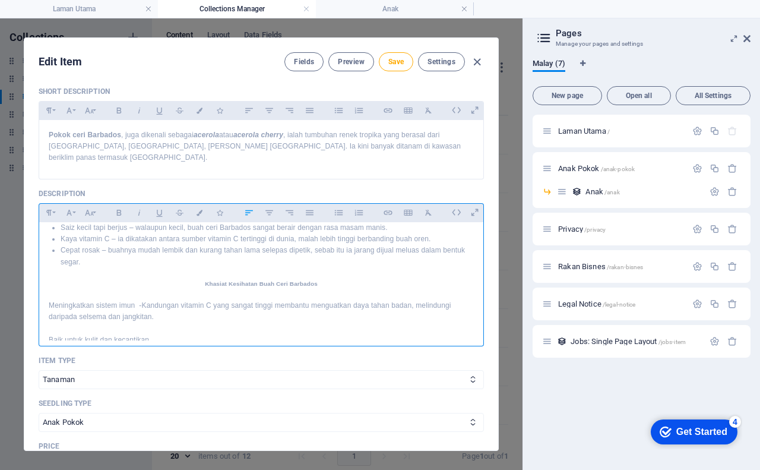
click at [138, 300] on p "Meningkatkan sistem imun - Kandungan vitamin C yang sangat tinggi membantu meng…" at bounding box center [261, 311] width 425 height 23
click at [183, 300] on p "Meningkatkan sistem imun - Kandungan vitamin C yang sangat tinggi membantu meng…" at bounding box center [261, 311] width 425 height 23
click at [176, 323] on p "Baik untuk kulit dan kecantikan" at bounding box center [261, 328] width 425 height 11
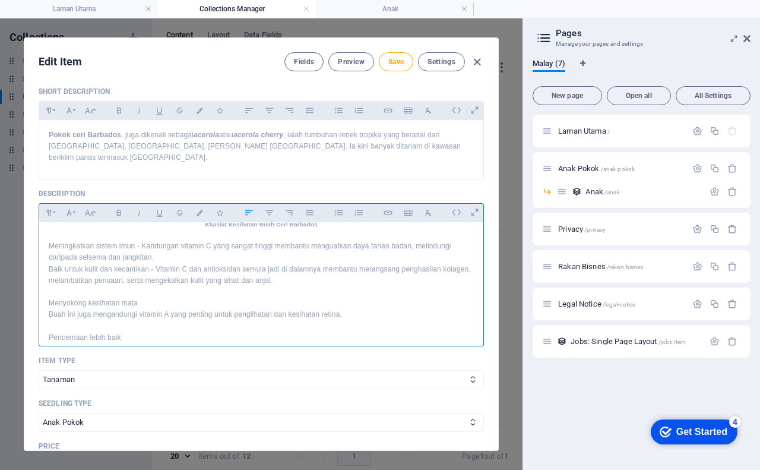
click at [319, 264] on p "Baik untuk kulit dan kecantikan - Vitamin C dan antioksidan semula jadi di dala…" at bounding box center [261, 275] width 425 height 23
click at [324, 264] on p "Baik untuk kulit dan kecantikan - Vitamin C dan antioksidan semula jadi di dala…" at bounding box center [261, 275] width 425 height 23
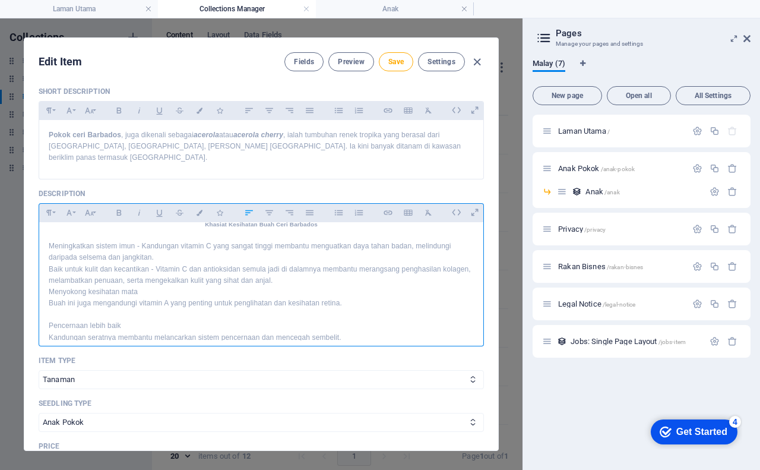
click at [210, 286] on p "Menyokong kesihatan mata" at bounding box center [261, 291] width 425 height 11
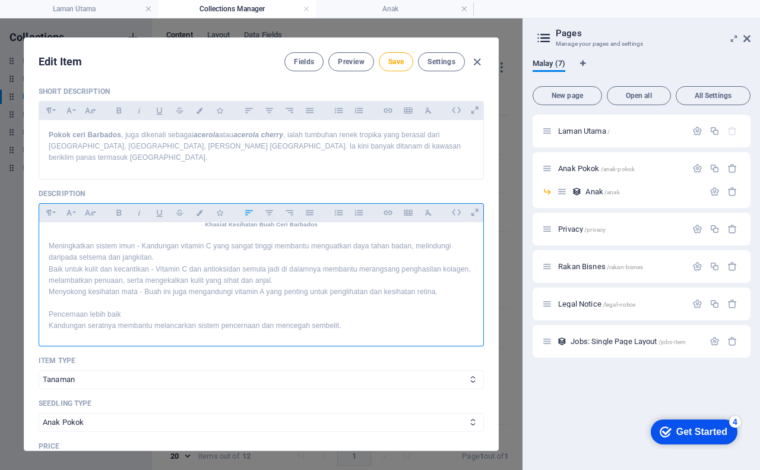
click at [452, 286] on p "Menyokong kesihatan mata - Buah ini juga mengandungi vitamin A yang penting unt…" at bounding box center [261, 291] width 425 height 11
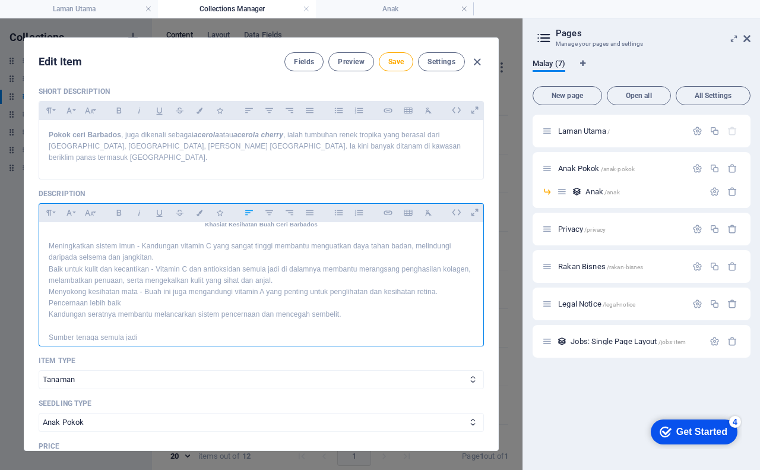
click at [161, 297] on p "Pencernaan lebih baik" at bounding box center [261, 302] width 425 height 11
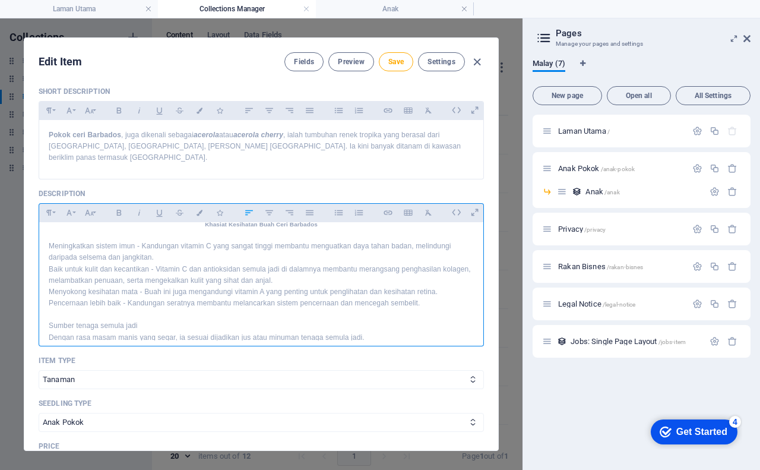
click at [423, 297] on p "Pencernaan lebih baik - Kandungan seratnya membantu melancarkan sistem pencerna…" at bounding box center [261, 302] width 425 height 11
click at [224, 309] on p "Sumber tenaga semula jadi" at bounding box center [261, 314] width 425 height 11
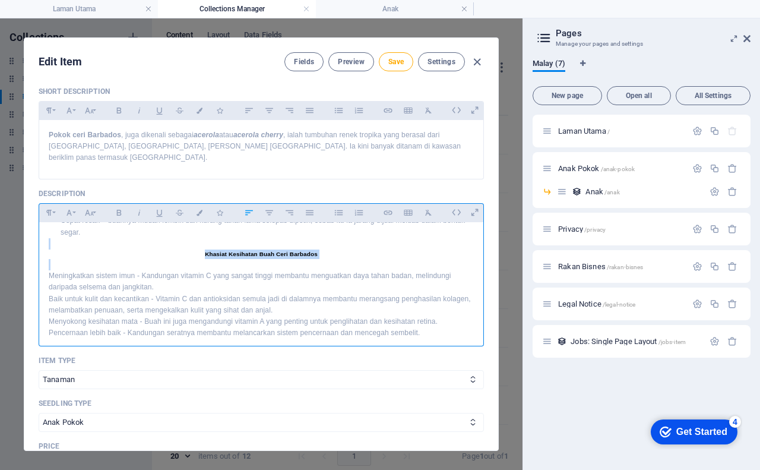
scroll to position [205, 0]
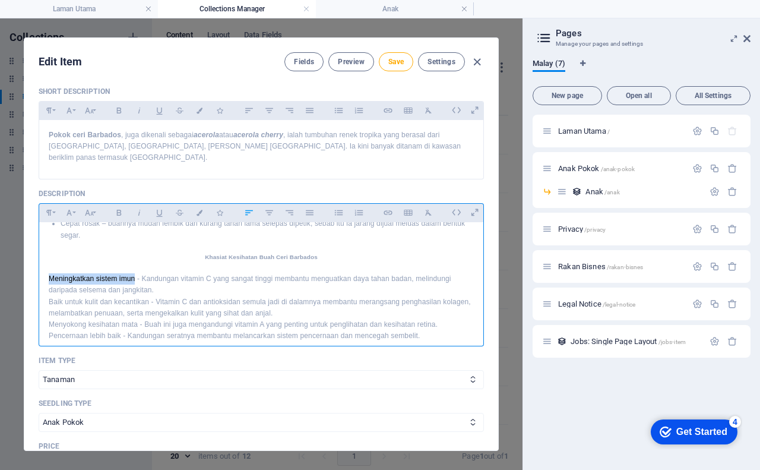
drag, startPoint x: 46, startPoint y: 222, endPoint x: 133, endPoint y: 259, distance: 94.2
click at [133, 259] on div "Pokok Ceri Barbados: Si Kecil Merah Penuh Khasiat Kalau berjalan di halaman rum…" at bounding box center [261, 319] width 444 height 604
click at [116, 210] on icon "button" at bounding box center [118, 213] width 5 height 6
drag, startPoint x: 47, startPoint y: 276, endPoint x: 147, endPoint y: 280, distance: 100.4
click at [147, 280] on div "Pokok Ceri Barbados: Si Kecil Merah Penuh Khasiat Kalau berjalan di halaman rum…" at bounding box center [261, 319] width 444 height 604
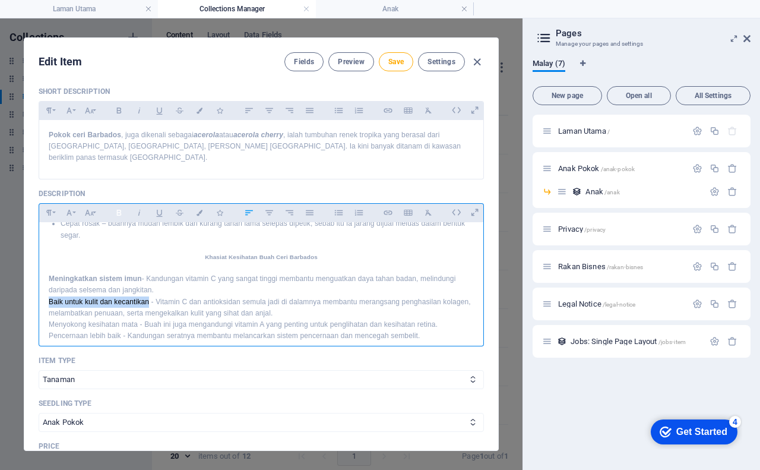
click at [121, 205] on icon "button" at bounding box center [119, 212] width 10 height 14
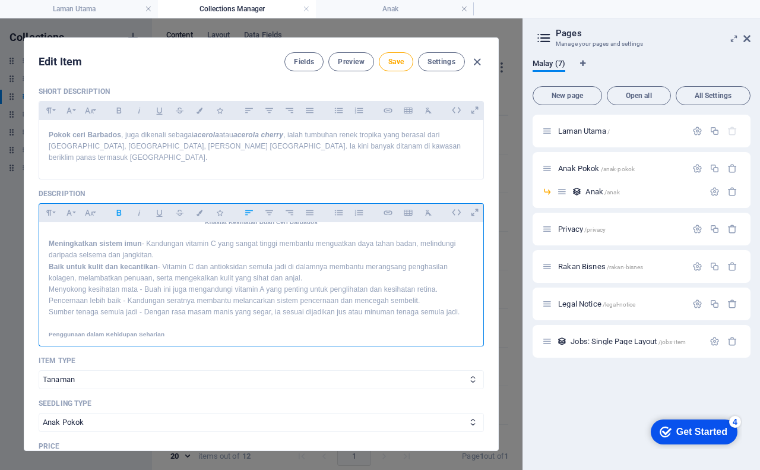
scroll to position [264, 0]
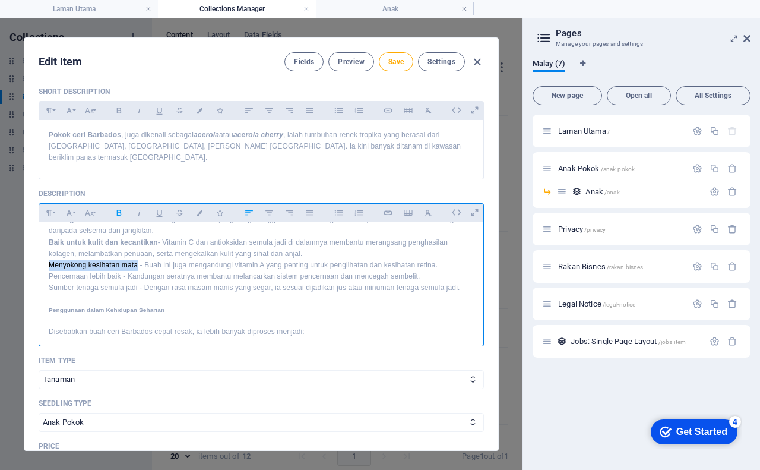
drag, startPoint x: 47, startPoint y: 242, endPoint x: 135, endPoint y: 243, distance: 87.3
click at [135, 259] on p "Menyokong kesihatan mata - Buah ini juga mengandungi vitamin A yang penting unt…" at bounding box center [261, 264] width 425 height 11
click at [117, 210] on icon "button" at bounding box center [118, 213] width 5 height 6
drag, startPoint x: 47, startPoint y: 254, endPoint x: 119, endPoint y: 256, distance: 72.5
click at [119, 256] on div "Pokok Ceri Barbados: Si Kecil Merah Penuh Khasiat Kalau berjalan di halaman rum…" at bounding box center [261, 260] width 444 height 604
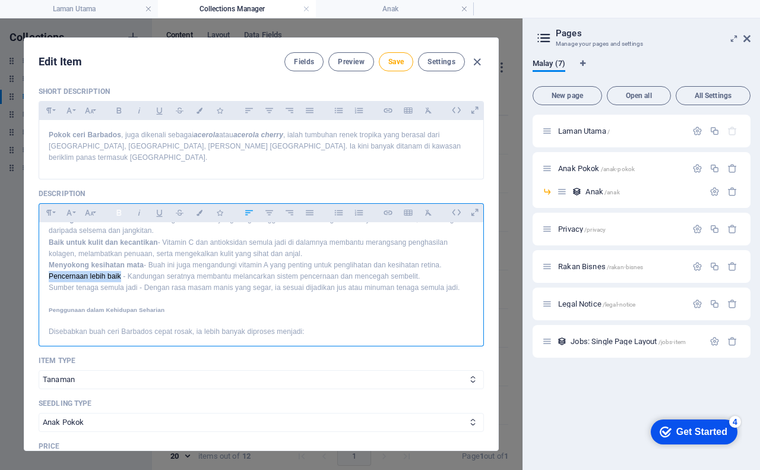
click at [118, 205] on icon "button" at bounding box center [119, 212] width 10 height 14
drag, startPoint x: 46, startPoint y: 266, endPoint x: 137, endPoint y: 264, distance: 90.9
click at [137, 264] on div "Pokok Ceri Barbados: Si Kecil Merah Penuh Khasiat Kalau berjalan di halaman rum…" at bounding box center [261, 260] width 444 height 604
click at [117, 205] on icon "button" at bounding box center [119, 212] width 10 height 14
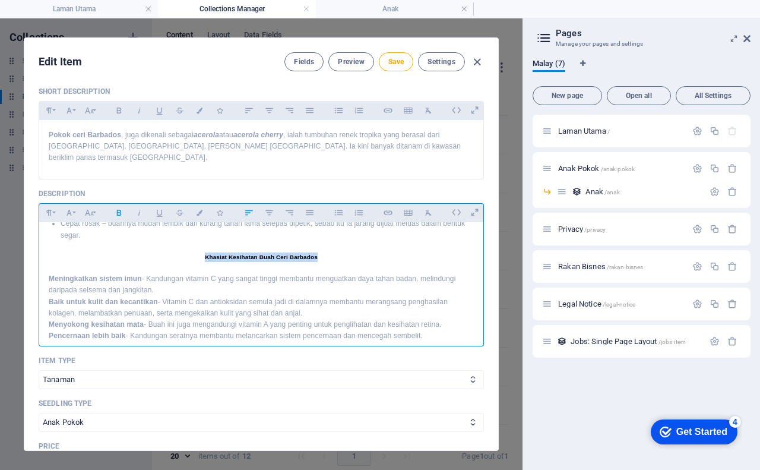
drag, startPoint x: 319, startPoint y: 233, endPoint x: 194, endPoint y: 231, distance: 125.9
click at [194, 252] on h5 "Khasiat Kesihatan Buah Ceri Barbados" at bounding box center [261, 256] width 425 height 9
click at [246, 210] on icon "button" at bounding box center [249, 212] width 8 height 5
click at [47, 210] on icon "button" at bounding box center [48, 213] width 5 height 6
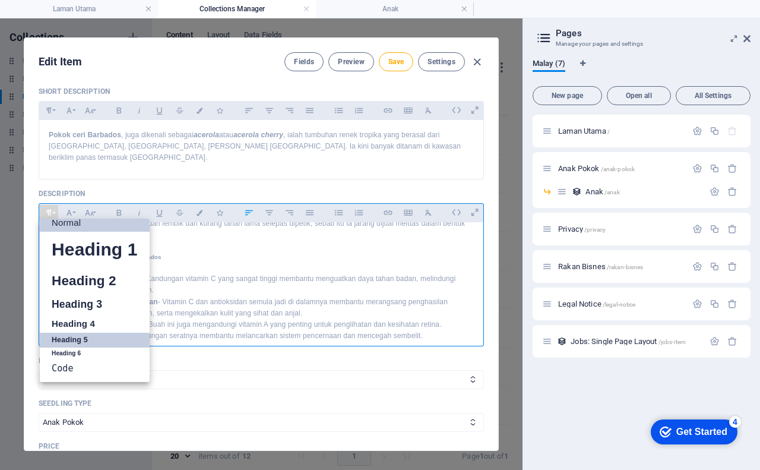
scroll to position [9, 0]
click at [59, 214] on link "Normal" at bounding box center [95, 223] width 110 height 18
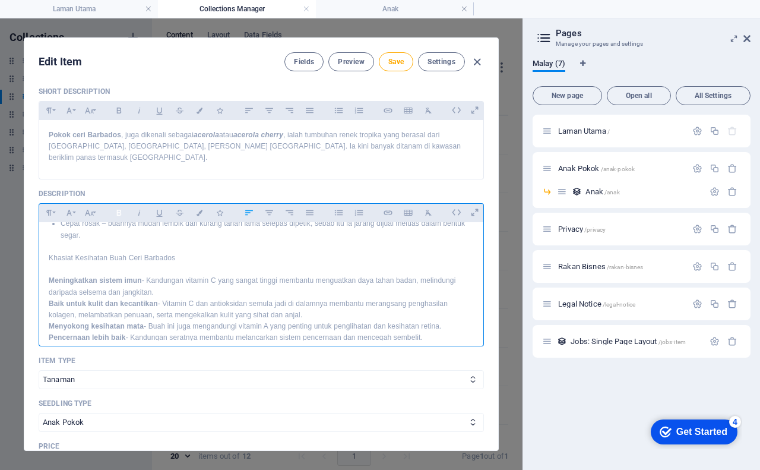
click at [114, 205] on icon "button" at bounding box center [119, 212] width 10 height 14
click at [49, 205] on icon "button" at bounding box center [49, 212] width 10 height 14
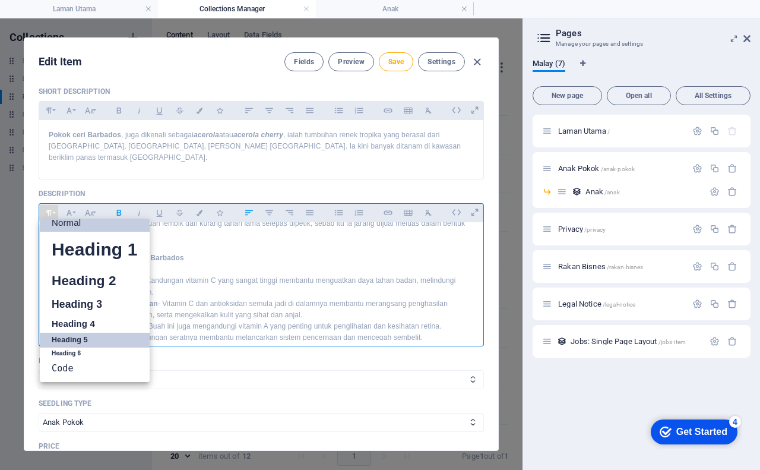
click at [74, 332] on link "Heading 5" at bounding box center [95, 339] width 110 height 15
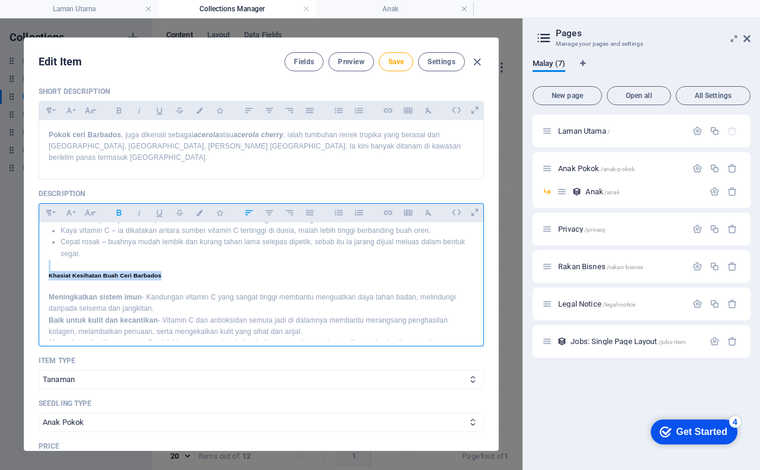
scroll to position [205, 0]
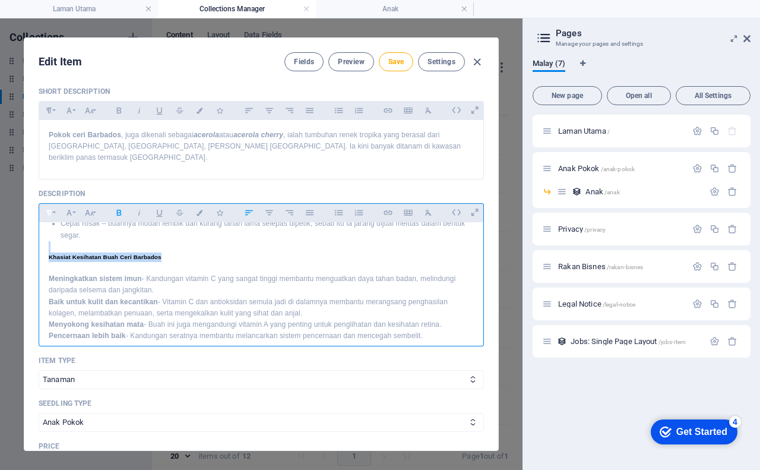
click at [44, 205] on icon "button" at bounding box center [49, 212] width 10 height 14
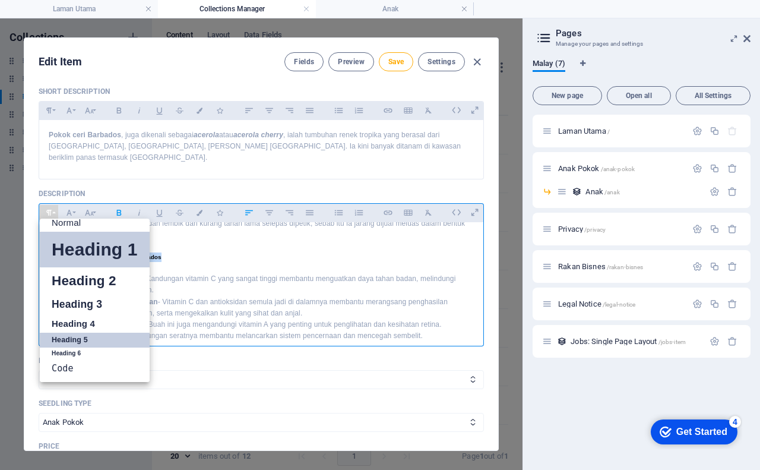
scroll to position [9, 0]
click at [72, 332] on link "Heading 5" at bounding box center [95, 339] width 110 height 15
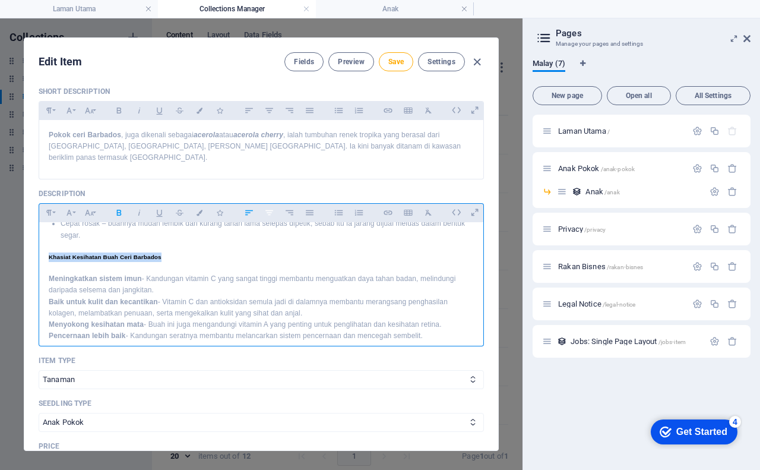
click at [265, 205] on icon "button" at bounding box center [269, 212] width 10 height 14
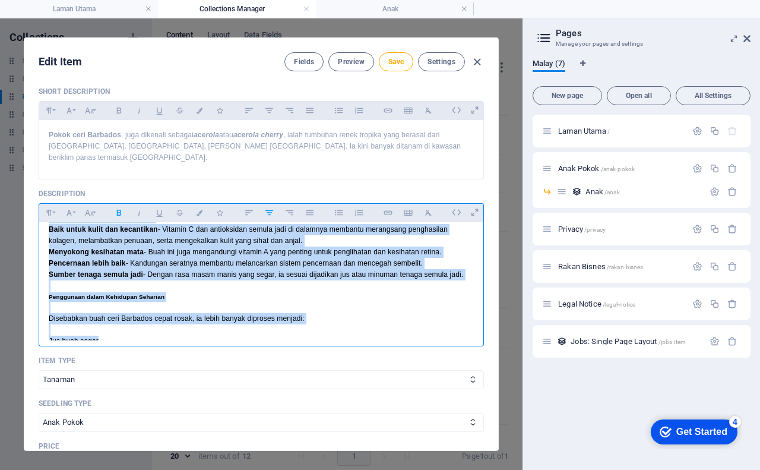
scroll to position [286, 0]
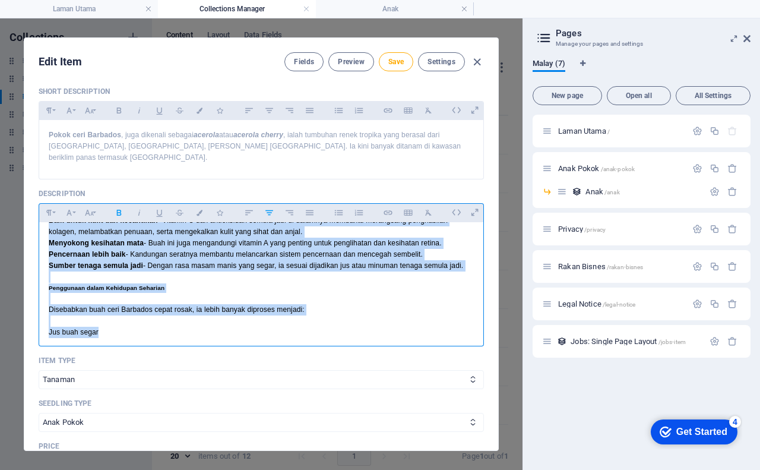
drag, startPoint x: 45, startPoint y: 256, endPoint x: 469, endPoint y: 247, distance: 424.6
click at [469, 247] on div "Pokok Ceri Barbados: Si Kecil Merah Penuh Khasiat Kalau berjalan di halaman rum…" at bounding box center [261, 238] width 444 height 604
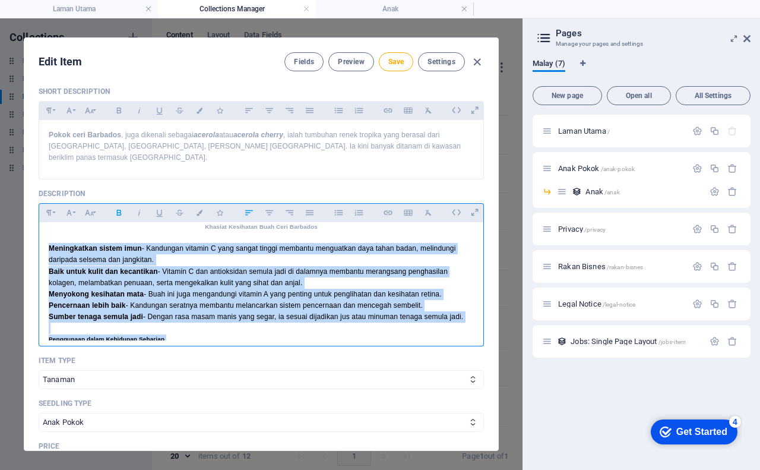
scroll to position [227, 0]
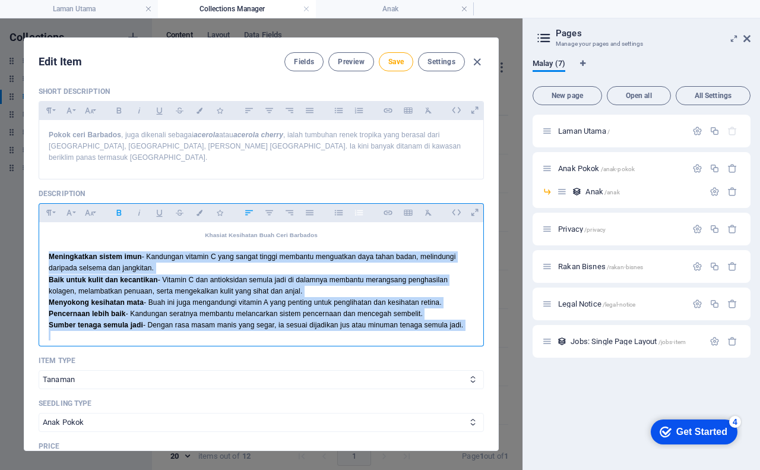
click at [358, 210] on icon "button" at bounding box center [358, 213] width 8 height 6
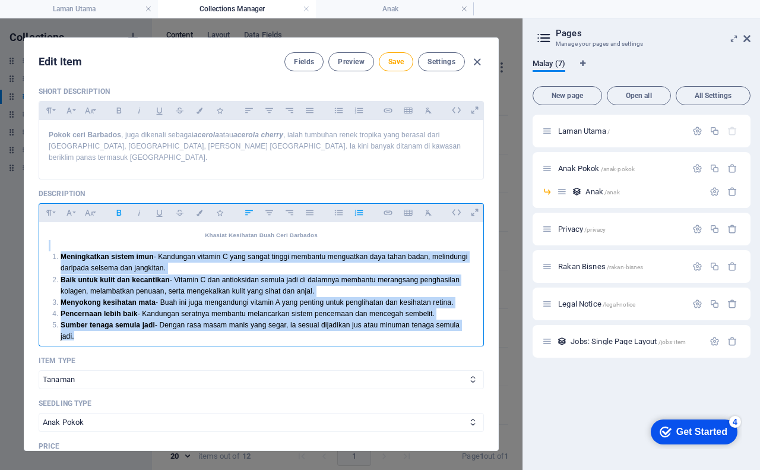
scroll to position [286, 0]
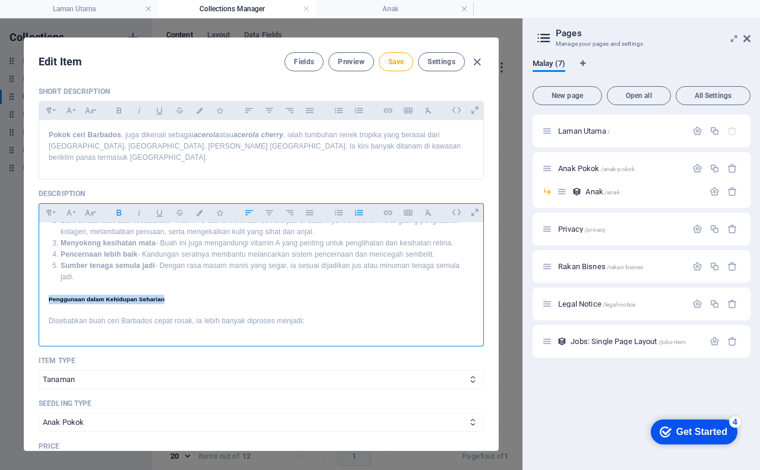
drag, startPoint x: 45, startPoint y: 277, endPoint x: 176, endPoint y: 279, distance: 131.2
click at [176, 279] on div "Pokok Ceri Barbados: Si Kecil Merah Penuh Khasiat Kalau berjalan di halaman rum…" at bounding box center [261, 243] width 444 height 615
click at [49, 210] on icon "button" at bounding box center [48, 213] width 5 height 6
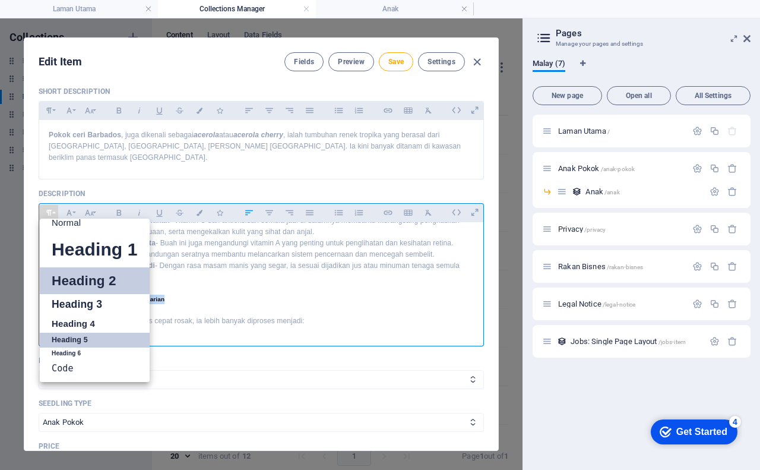
scroll to position [9, 0]
click at [74, 332] on link "Heading 5" at bounding box center [95, 339] width 110 height 15
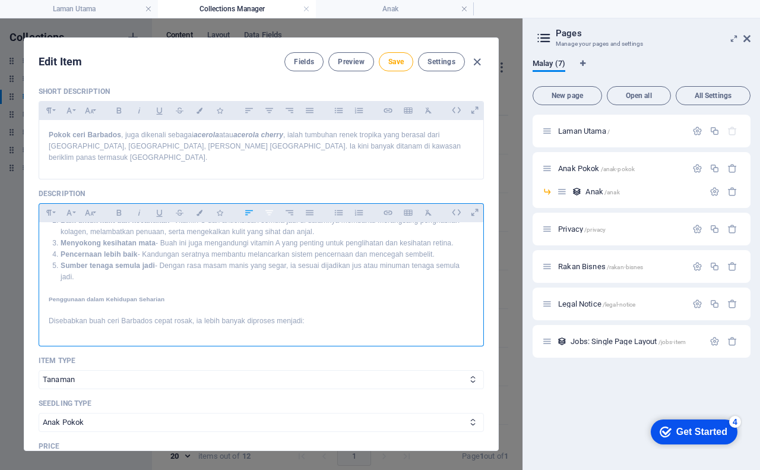
click at [268, 205] on icon "button" at bounding box center [269, 212] width 10 height 14
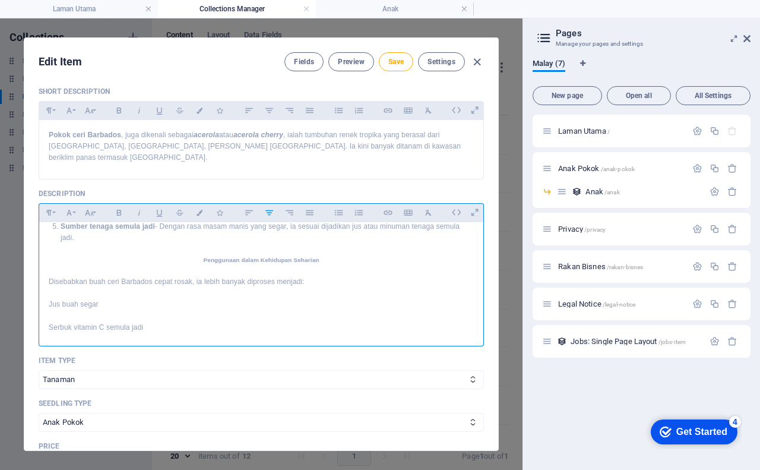
scroll to position [346, 0]
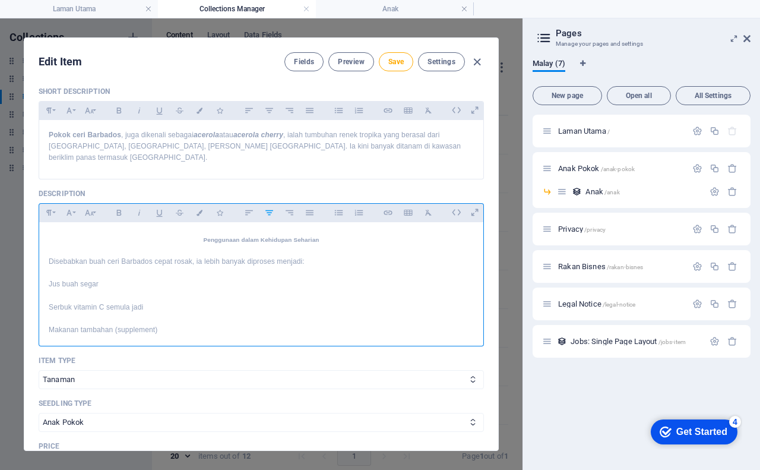
click at [46, 263] on div "Pokok Ceri Barbados: Si Kecil Merah Penuh Khasiat Kalau berjalan di halaman rum…" at bounding box center [261, 184] width 444 height 615
click at [121, 278] on p "Jus buah segar" at bounding box center [261, 283] width 425 height 11
click at [148, 290] on p "Serbuk vitamin C semula jadi" at bounding box center [261, 295] width 425 height 11
click at [160, 302] on p "Makanan tambahan (supplement)" at bounding box center [261, 307] width 425 height 11
click at [189, 313] on p "Bahan minuman kesihatan dan kecantikan" at bounding box center [261, 318] width 425 height 11
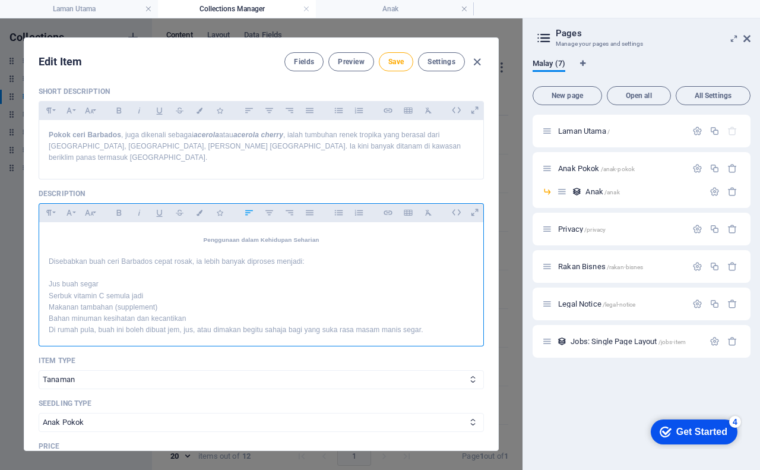
click at [432, 324] on p "Di rumah pula, buah ini boleh dibuat jem, jus, atau dimakan begitu sahaja bagi …" at bounding box center [261, 329] width 425 height 11
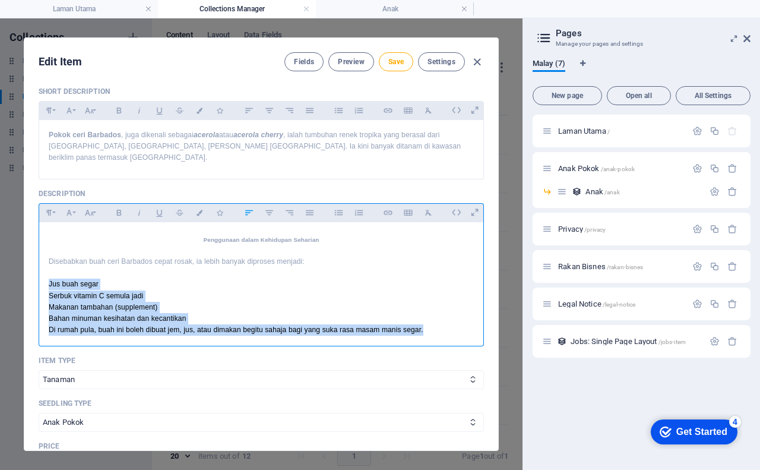
drag, startPoint x: 47, startPoint y: 259, endPoint x: 425, endPoint y: 307, distance: 380.1
click at [425, 307] on div "Pokok Ceri Barbados: Si Kecil Merah Penuh Khasiat Kalau berjalan di halaman rum…" at bounding box center [261, 161] width 444 height 569
click at [337, 205] on icon "button" at bounding box center [339, 212] width 10 height 14
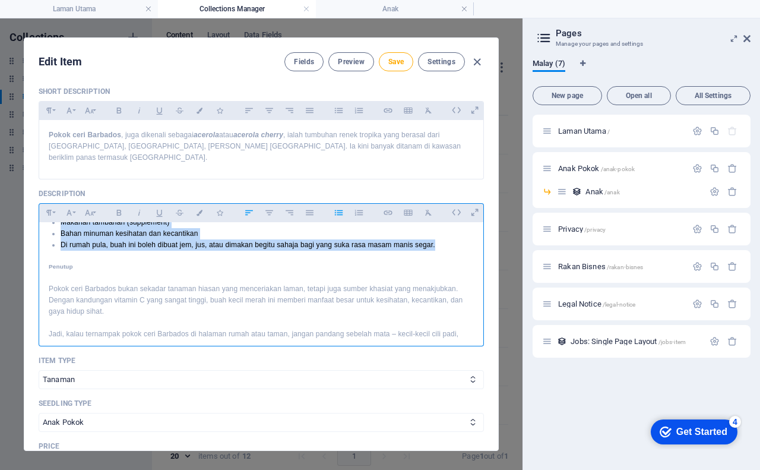
scroll to position [440, 0]
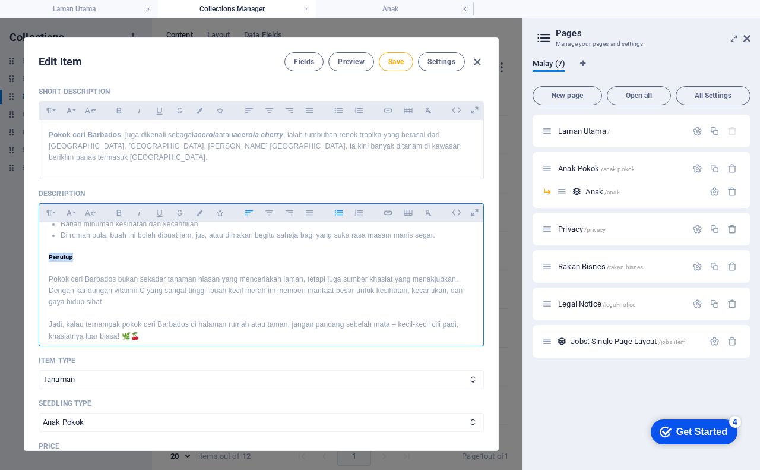
drag, startPoint x: 46, startPoint y: 235, endPoint x: 73, endPoint y: 235, distance: 27.3
click at [73, 235] on div "Pokok Ceri Barbados: Si Kecil Merah Penuh Khasiat Kalau berjalan di halaman rum…" at bounding box center [261, 66] width 444 height 569
click at [48, 205] on icon "button" at bounding box center [49, 212] width 10 height 14
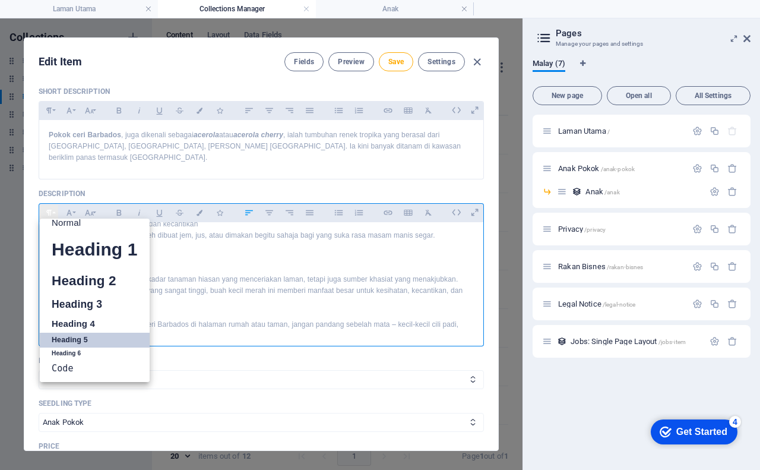
scroll to position [9, 0]
click at [48, 205] on icon "button" at bounding box center [49, 212] width 10 height 14
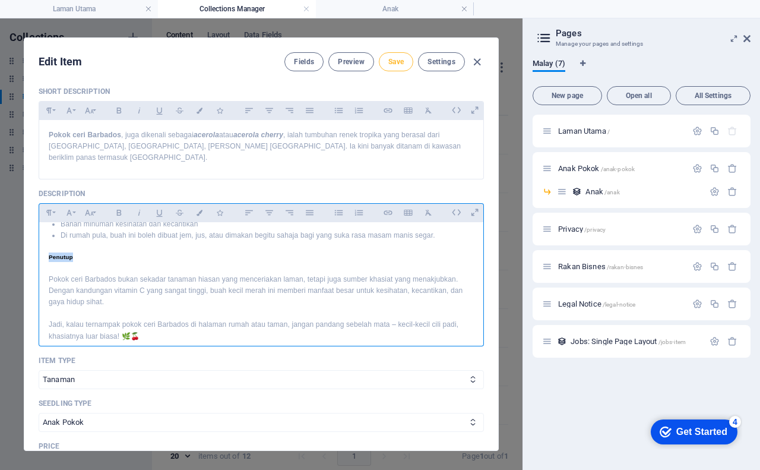
click at [400, 62] on span "Save" at bounding box center [395, 61] width 15 height 9
click at [357, 58] on span "Preview" at bounding box center [351, 61] width 26 height 9
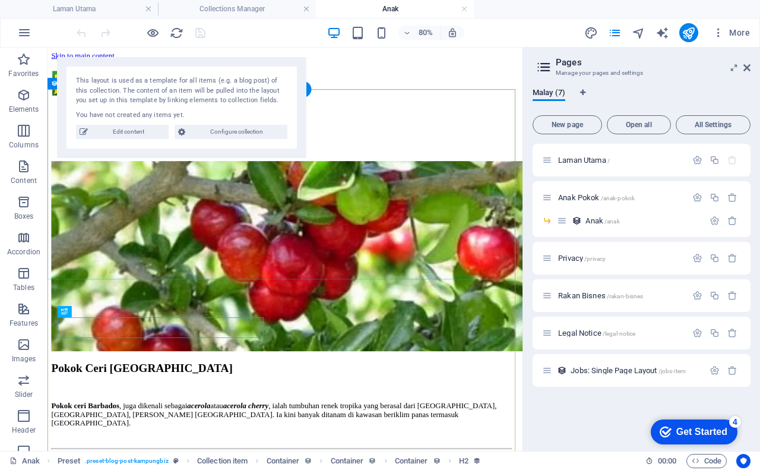
scroll to position [0, 0]
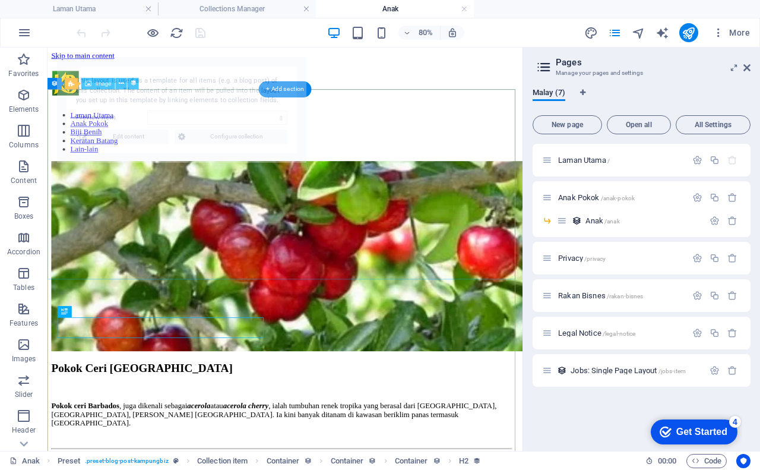
select select "68b5962089c0bcaea10d49a5"
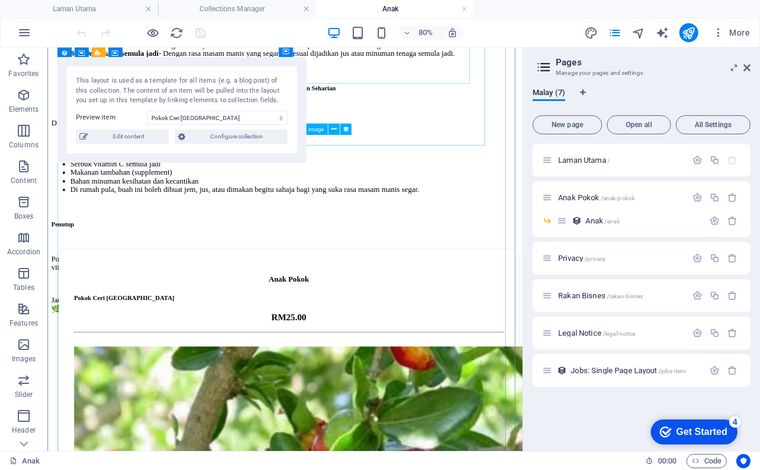
scroll to position [1069, 0]
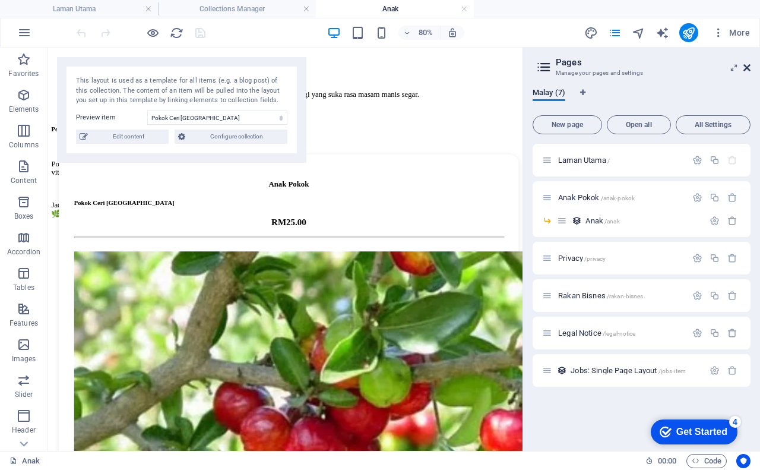
click at [748, 70] on icon at bounding box center [746, 67] width 7 height 9
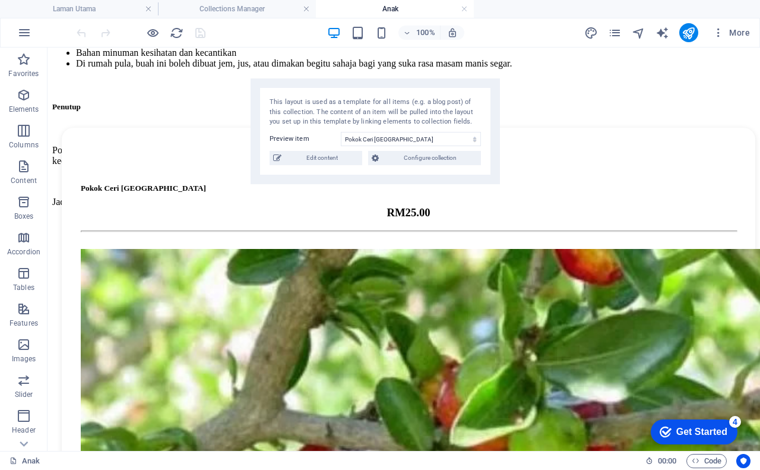
drag, startPoint x: 207, startPoint y: 68, endPoint x: 401, endPoint y: 89, distance: 194.7
click at [401, 89] on div "This layout is used as a template for all items (e.g. a blog post) of this coll…" at bounding box center [375, 131] width 249 height 106
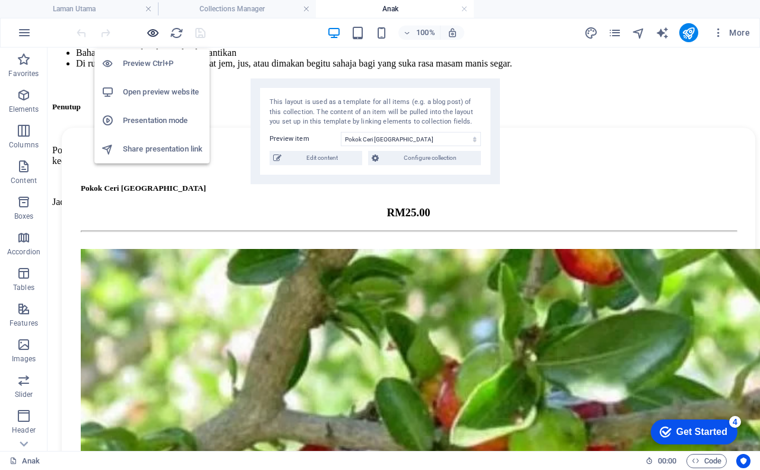
click at [157, 34] on icon "button" at bounding box center [153, 33] width 14 height 14
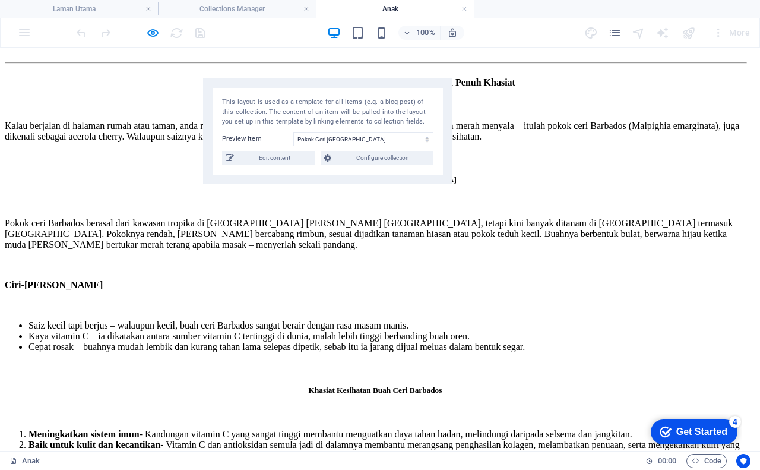
scroll to position [594, 0]
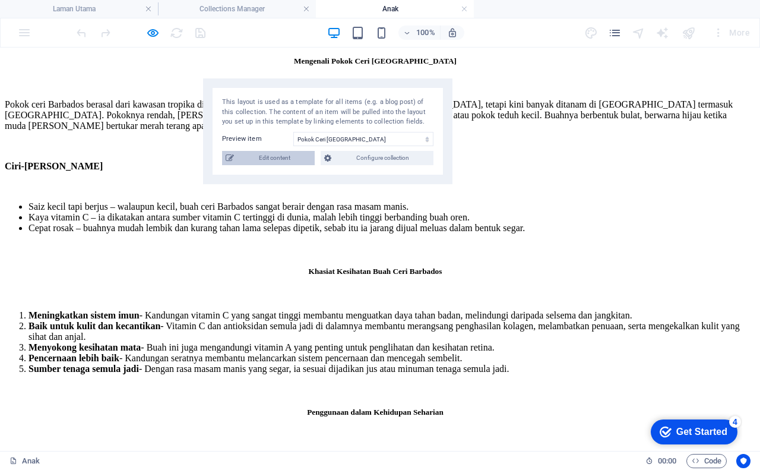
click at [281, 159] on span "Edit content" at bounding box center [274, 158] width 74 height 14
checkbox input "true"
type input "pokok-ceri-[GEOGRAPHIC_DATA]"
type textarea "Pokok ceri Barbados, juga dikenali sebagai acerola atau acerola cherry, ialah t…"
type input "pokok ceri barbados,anak pokok ceri barbados,benih cili barbados"
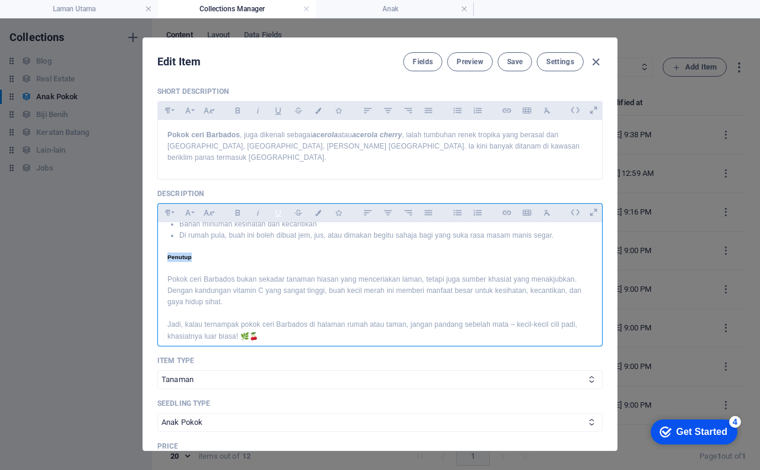
scroll to position [321, 0]
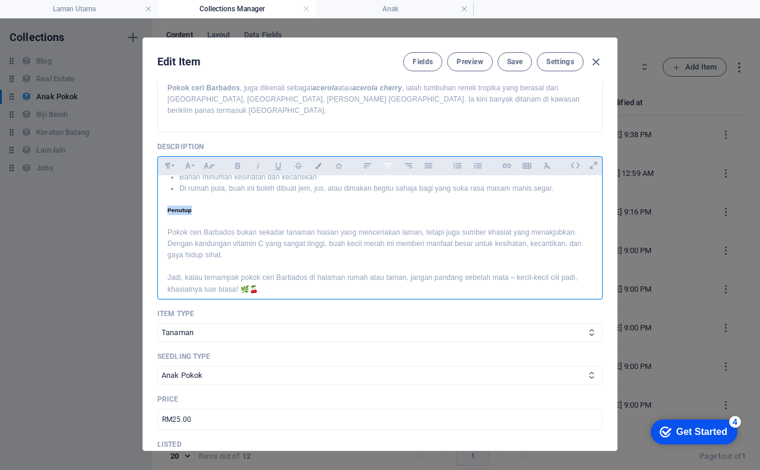
click at [386, 159] on icon "button" at bounding box center [388, 166] width 10 height 14
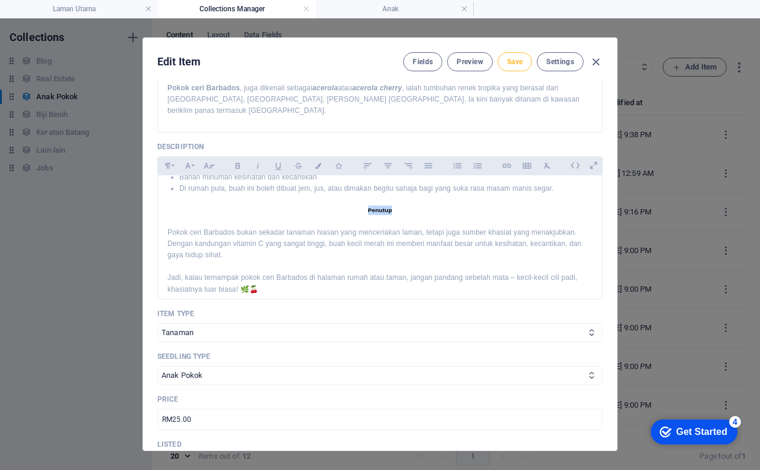
click at [515, 67] on button "Save" at bounding box center [515, 61] width 34 height 19
click at [512, 66] on span "Save" at bounding box center [514, 61] width 15 height 9
click at [457, 66] on span "Preview" at bounding box center [470, 61] width 26 height 9
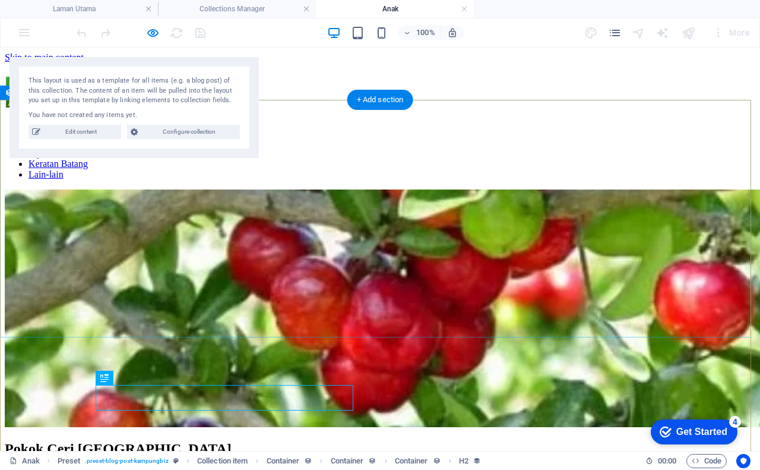
scroll to position [0, 0]
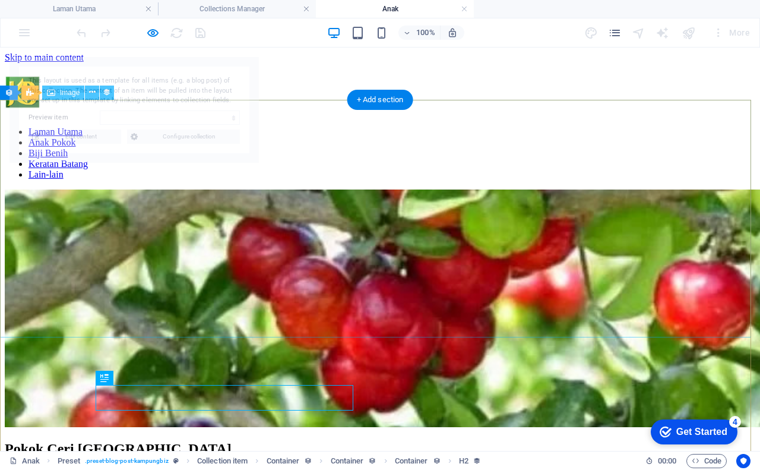
select select "68b5962089c0bcaea10d49a5"
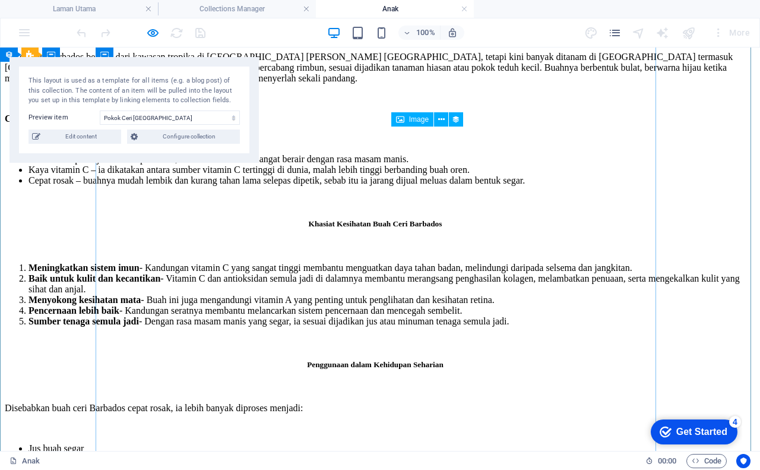
scroll to position [712, 0]
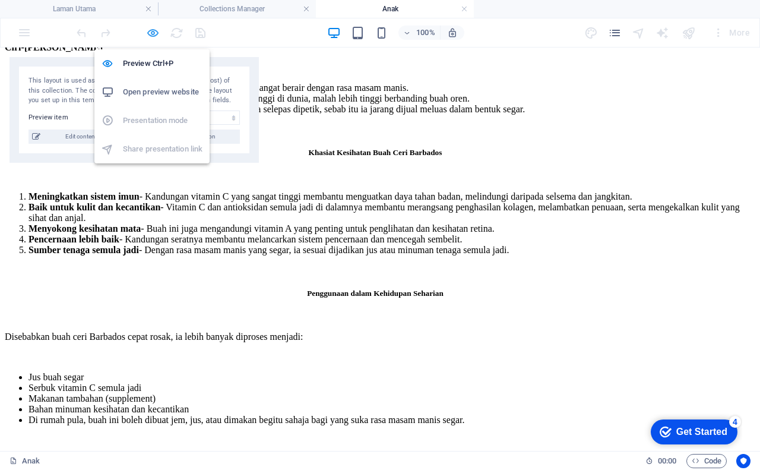
click at [152, 33] on icon "button" at bounding box center [153, 33] width 14 height 14
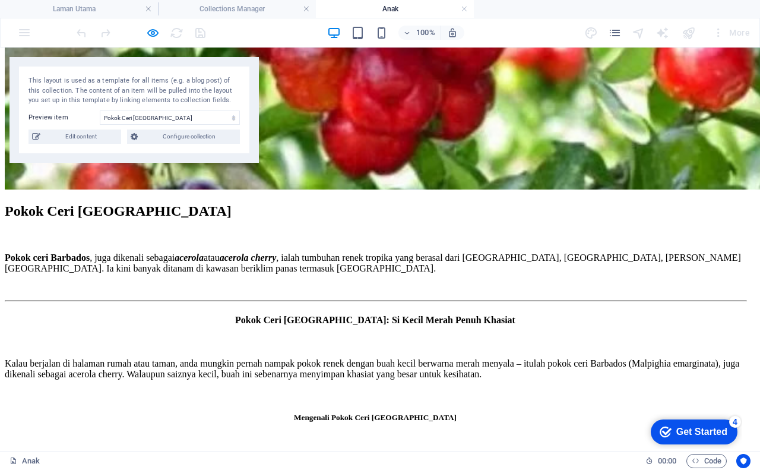
scroll to position [297, 0]
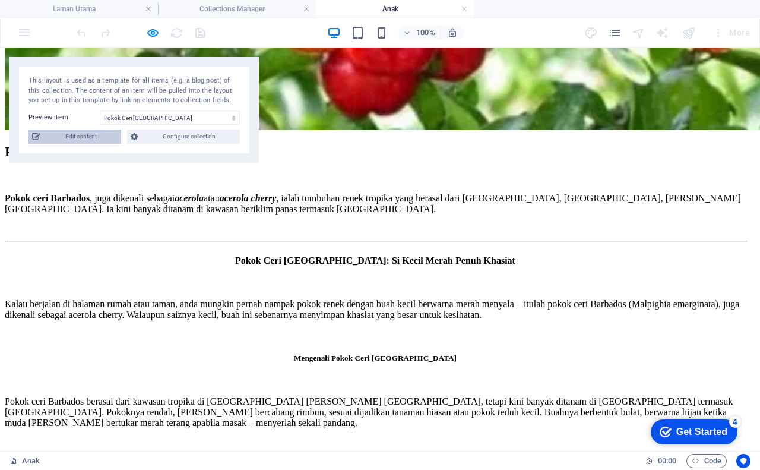
click at [76, 133] on span "Edit content" at bounding box center [81, 136] width 74 height 14
checkbox input "true"
type input "pokok-ceri-[GEOGRAPHIC_DATA]"
type textarea "Pokok ceri Barbados, juga dikenali sebagai acerola atau acerola cherry, ialah t…"
type input "pokok ceri barbados,anak pokok ceri barbados,benih cili barbados"
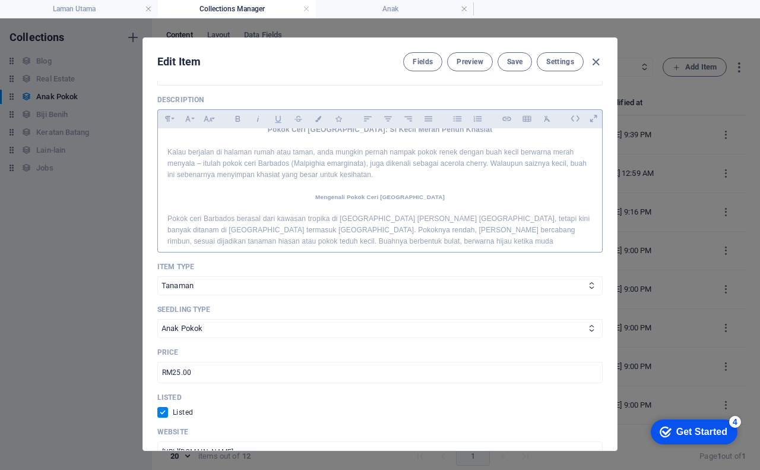
scroll to position [0, 0]
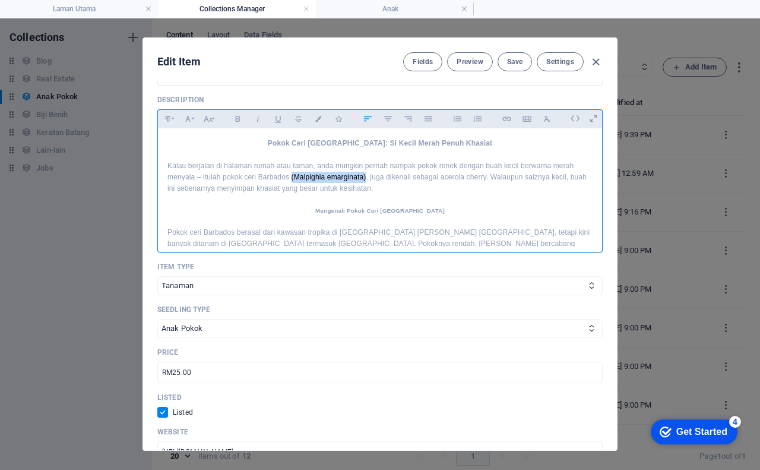
drag, startPoint x: 289, startPoint y: 165, endPoint x: 366, endPoint y: 167, distance: 76.6
click at [366, 167] on p "Kalau berjalan di halaman rumah atau taman, anda mungkin pernah nampak pokok re…" at bounding box center [379, 177] width 425 height 34
click at [255, 112] on icon "button" at bounding box center [258, 119] width 10 height 14
drag, startPoint x: 440, startPoint y: 162, endPoint x: 485, endPoint y: 169, distance: 45.6
click at [485, 169] on p "Kalau berjalan di halaman rumah atau taman, anda mungkin pernah nampak pokok re…" at bounding box center [379, 177] width 425 height 34
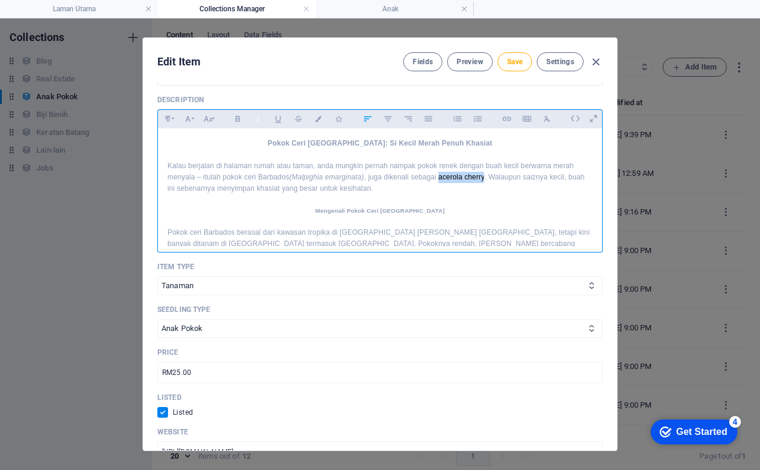
click at [257, 112] on icon "button" at bounding box center [258, 119] width 10 height 14
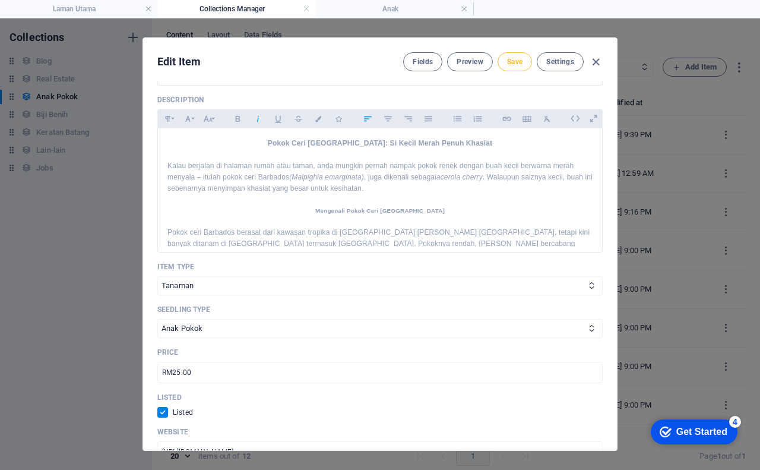
click at [513, 61] on span "Save" at bounding box center [514, 61] width 15 height 9
click at [465, 65] on span "Preview" at bounding box center [470, 61] width 26 height 9
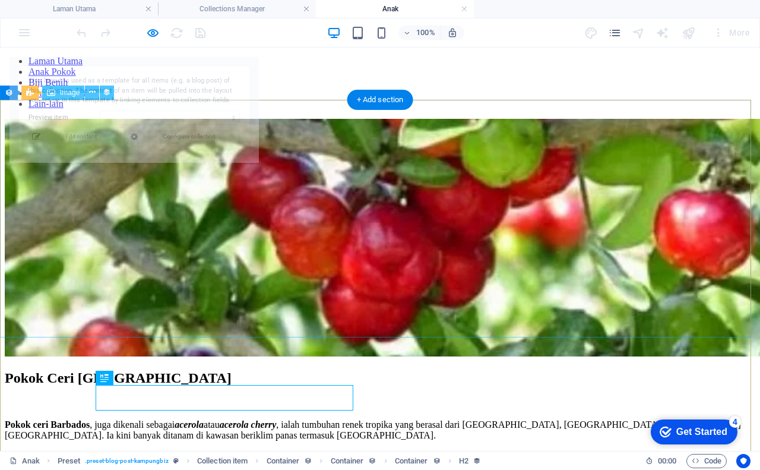
select select "68b5962089c0bcaea10d49a5"
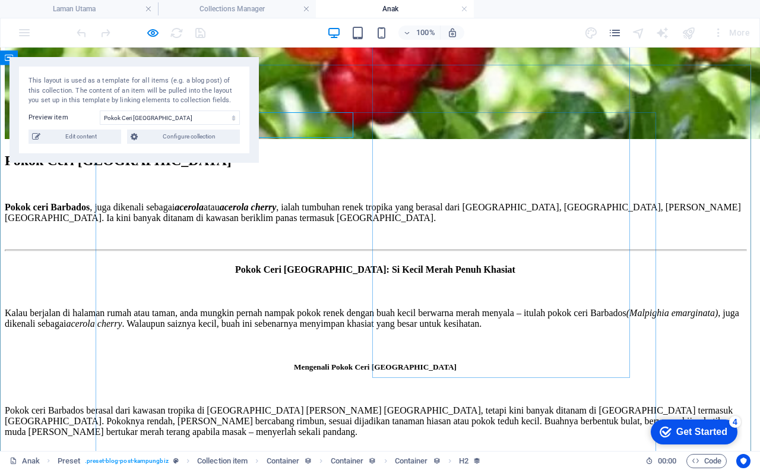
scroll to position [297, 0]
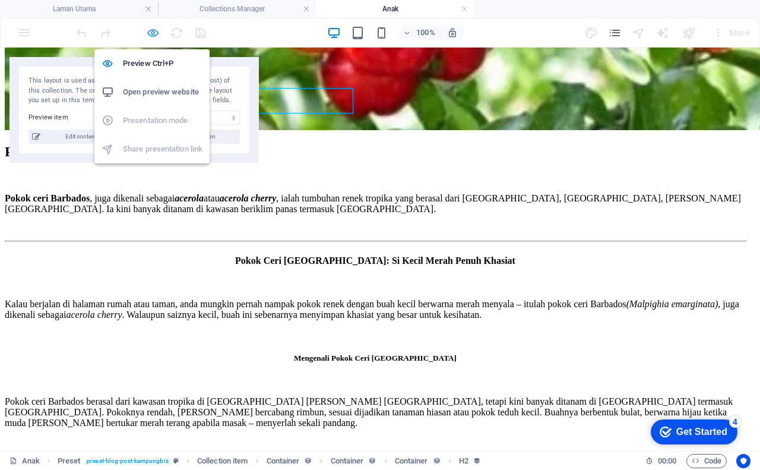
click at [153, 31] on icon "button" at bounding box center [153, 33] width 14 height 14
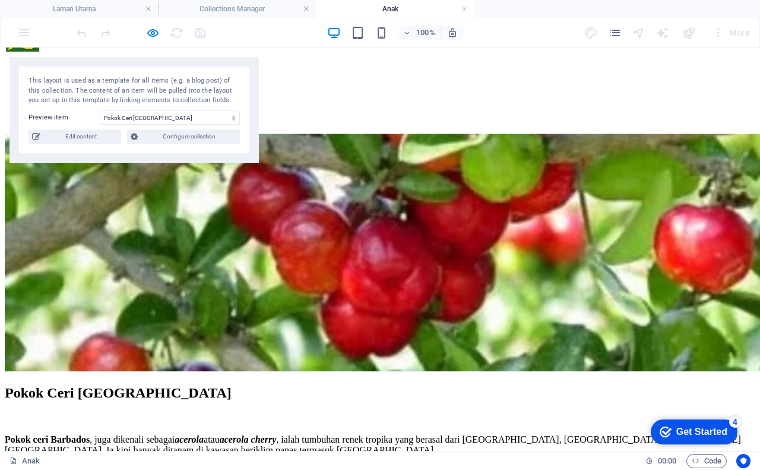
scroll to position [0, 0]
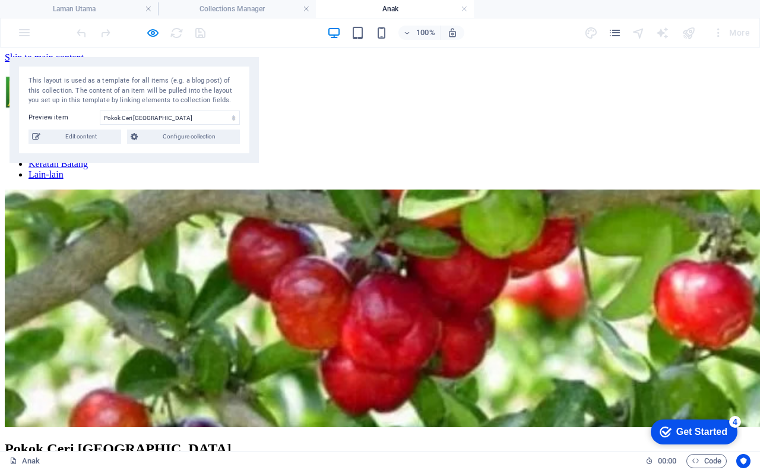
click at [362, 189] on img at bounding box center [385, 307] width 760 height 237
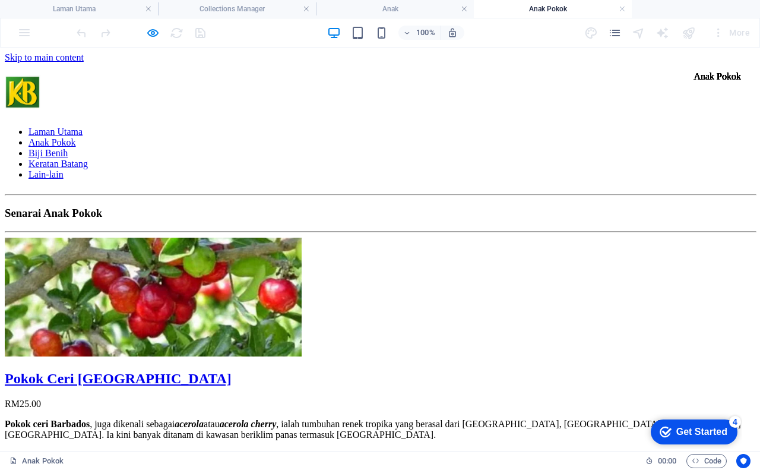
click at [218, 237] on figure at bounding box center [380, 297] width 750 height 121
click at [157, 27] on icon "button" at bounding box center [153, 33] width 14 height 14
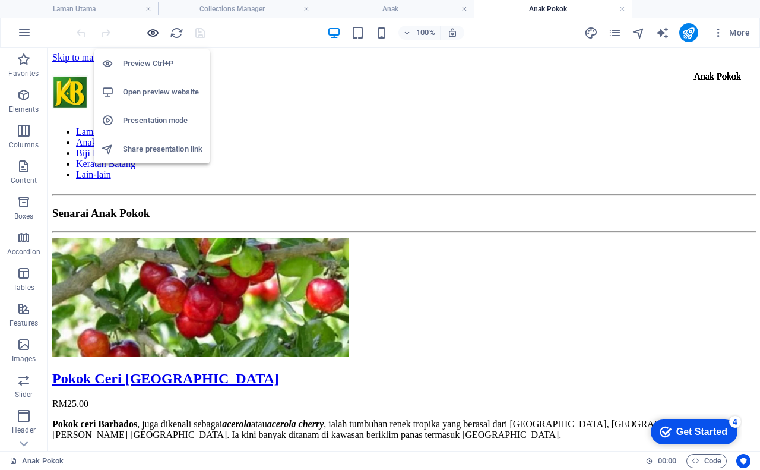
click at [151, 30] on icon "button" at bounding box center [153, 33] width 14 height 14
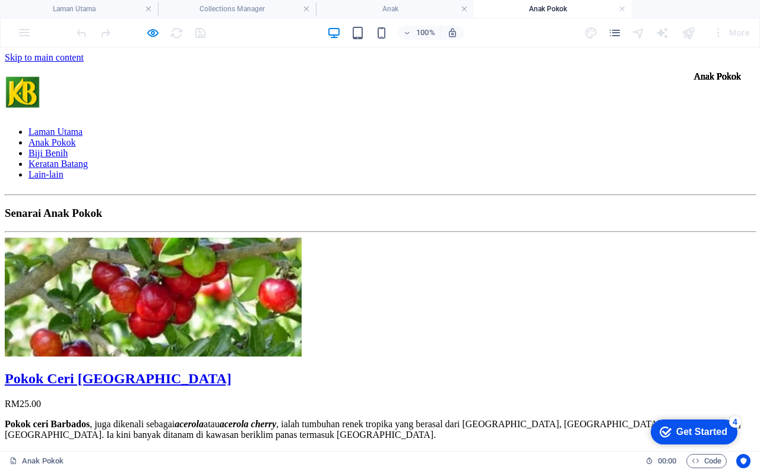
click at [164, 239] on img at bounding box center [153, 296] width 297 height 119
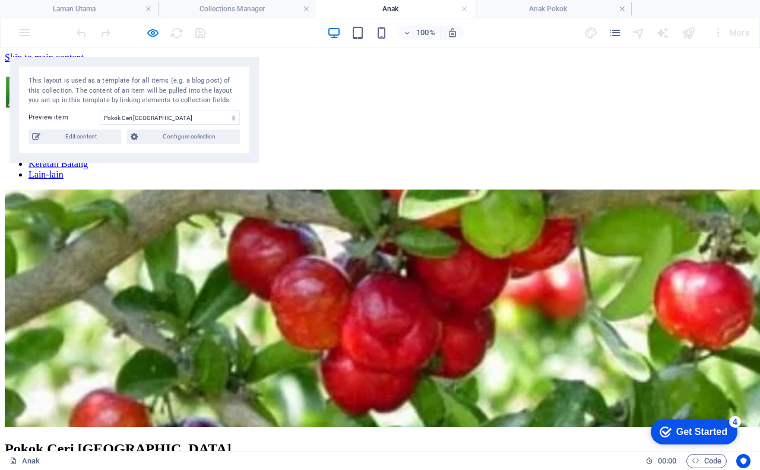
click at [291, 277] on img at bounding box center [385, 307] width 760 height 237
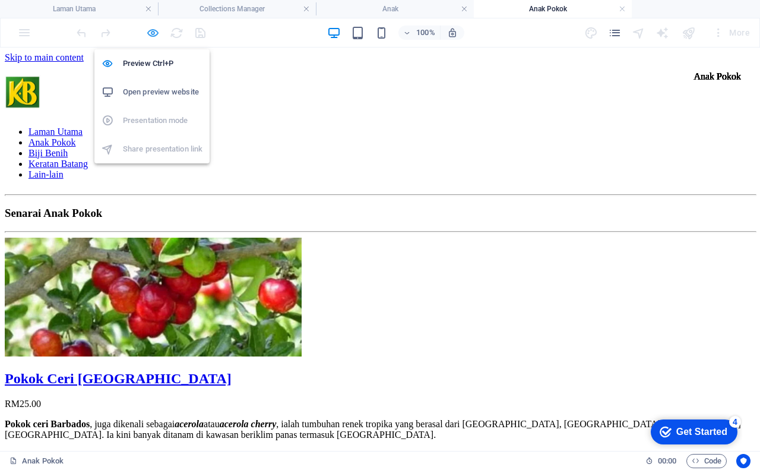
click at [153, 36] on icon "button" at bounding box center [153, 33] width 14 height 14
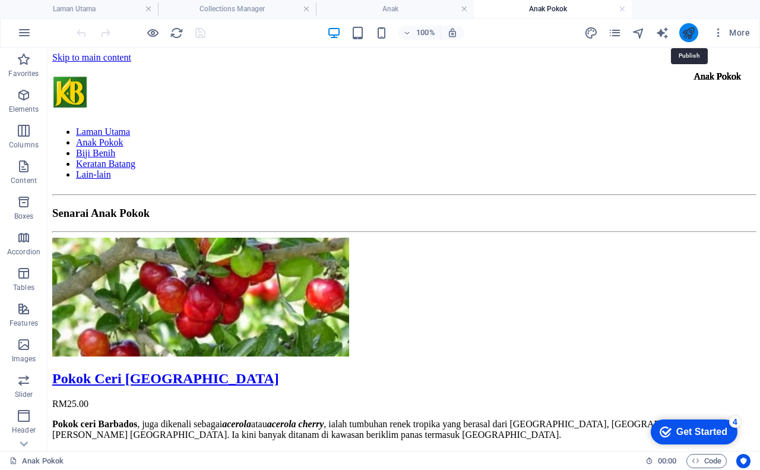
click at [688, 30] on icon "publish" at bounding box center [689, 33] width 14 height 14
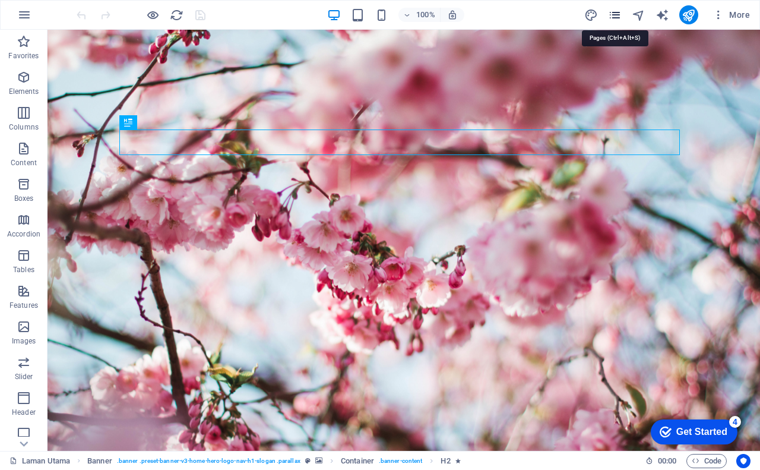
click at [617, 16] on icon "pages" at bounding box center [615, 15] width 14 height 14
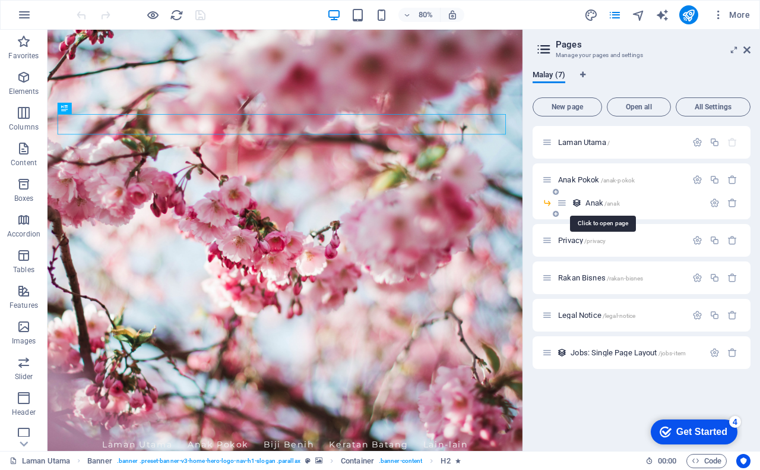
click at [593, 203] on span "Anak /anak" at bounding box center [602, 202] width 34 height 9
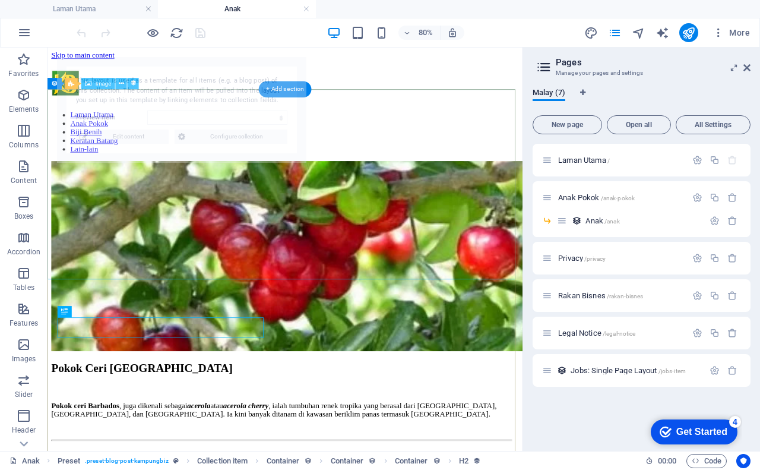
select select "68b5962089c0bcaea10d49a5"
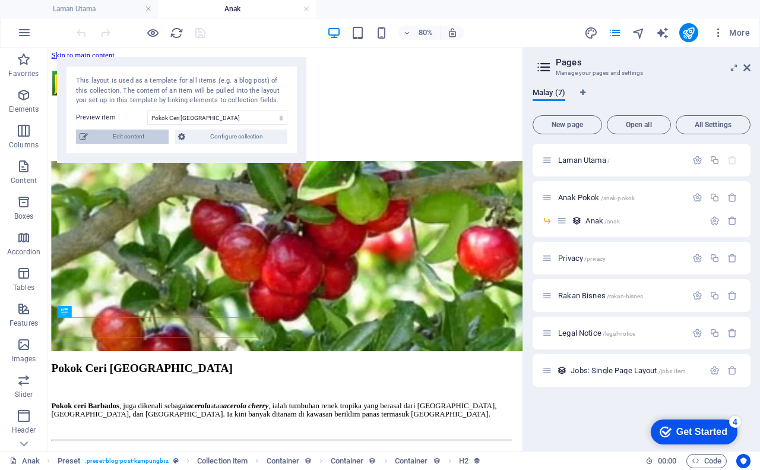
click at [135, 133] on span "Edit content" at bounding box center [128, 136] width 74 height 14
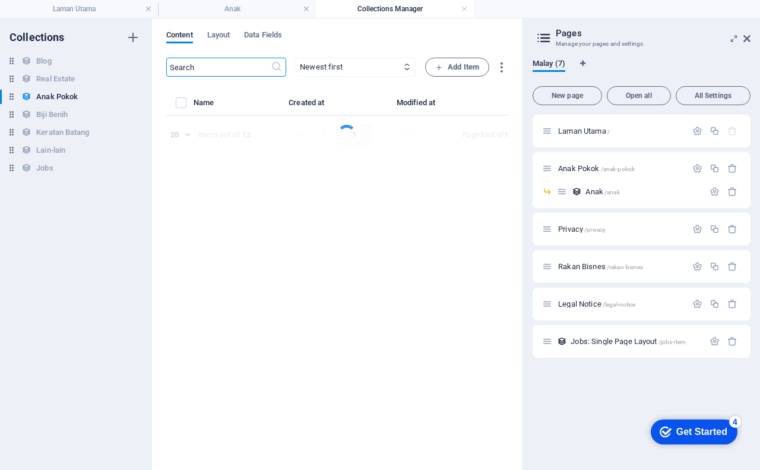
select select "Tanaman"
select select "Anak Pokok"
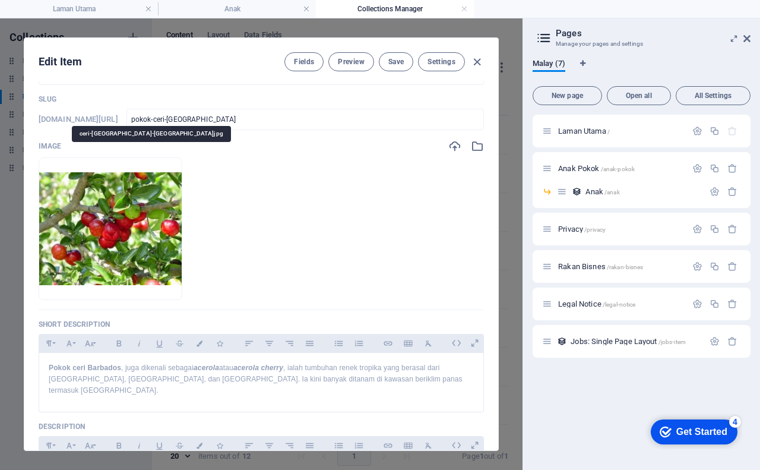
scroll to position [59, 0]
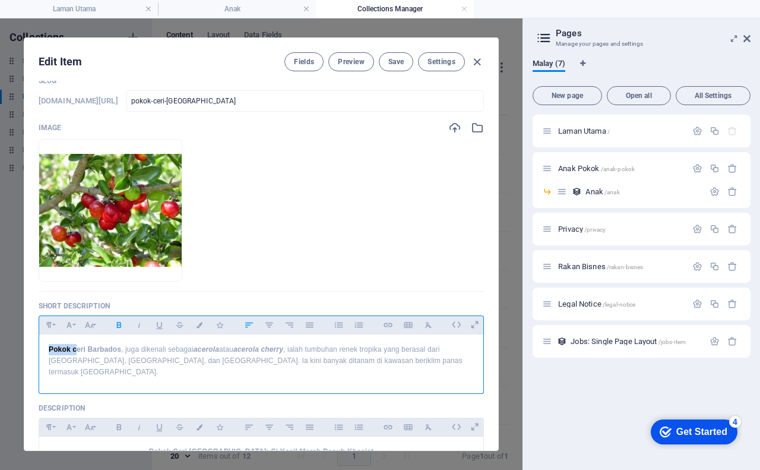
drag, startPoint x: 74, startPoint y: 352, endPoint x: 45, endPoint y: 347, distance: 29.0
click at [45, 347] on div "Pokok ceri Barbados , juga dikenali sebagai acerola atau acerola cherry , ialah…" at bounding box center [261, 360] width 444 height 53
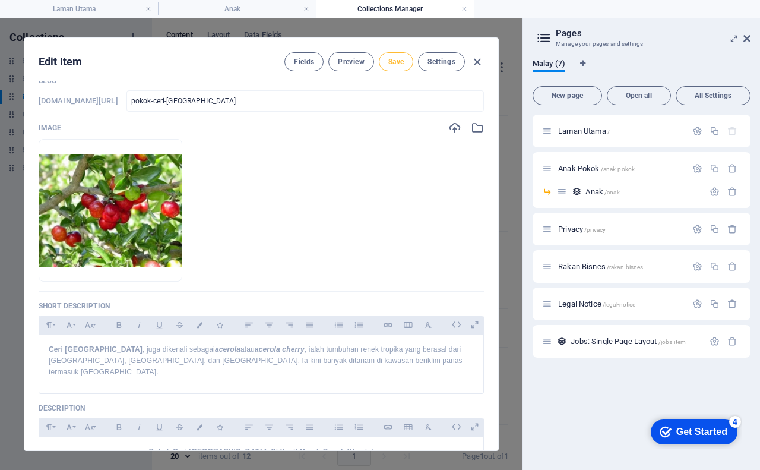
click at [388, 62] on span "Save" at bounding box center [395, 61] width 15 height 9
click at [471, 62] on icon "button" at bounding box center [477, 62] width 14 height 14
checkbox input "false"
type input "pokok-ceri-[GEOGRAPHIC_DATA]"
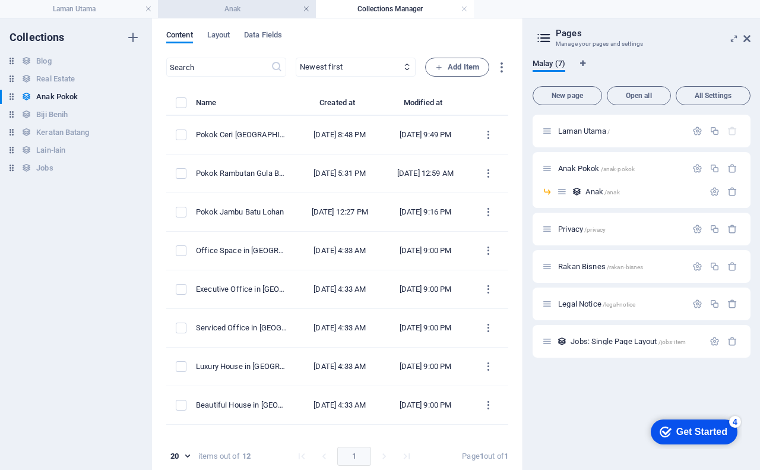
click at [306, 12] on link at bounding box center [306, 9] width 7 height 11
click at [306, 6] on link at bounding box center [306, 9] width 7 height 11
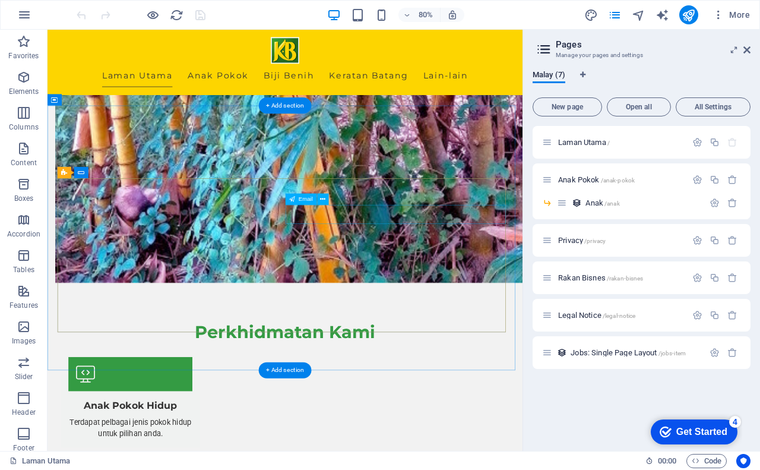
scroll to position [1009, 0]
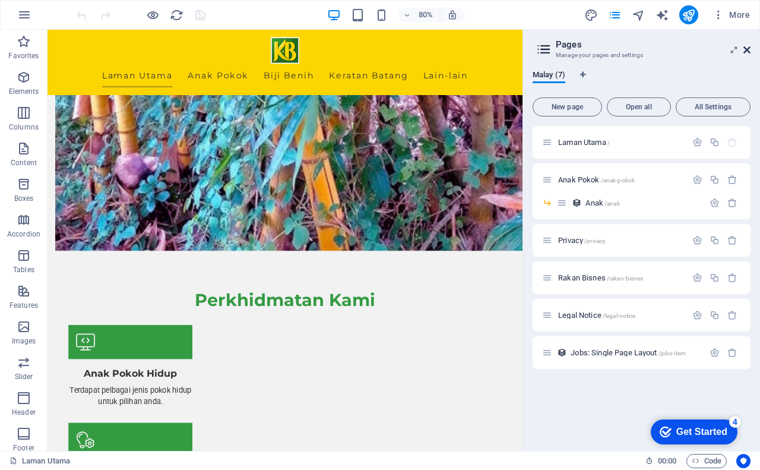
click at [746, 49] on icon at bounding box center [746, 49] width 7 height 9
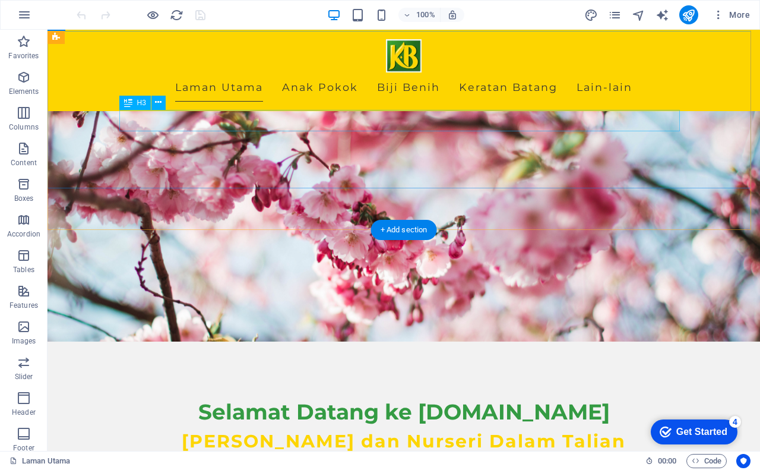
scroll to position [119, 0]
